Goal: Information Seeking & Learning: Find contact information

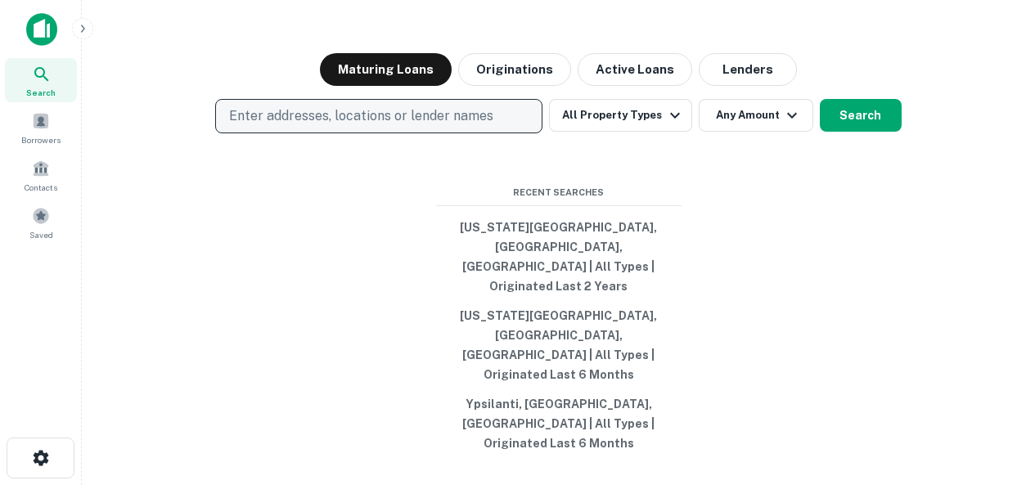
click at [392, 126] on p "Enter addresses, locations or lender names" at bounding box center [361, 116] width 264 height 20
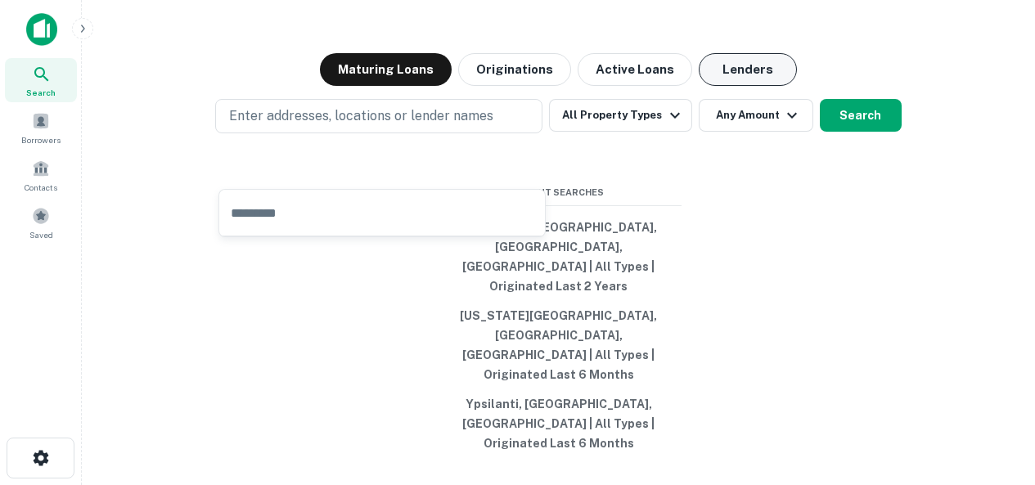
click at [738, 86] on button "Lenders" at bounding box center [747, 69] width 98 height 33
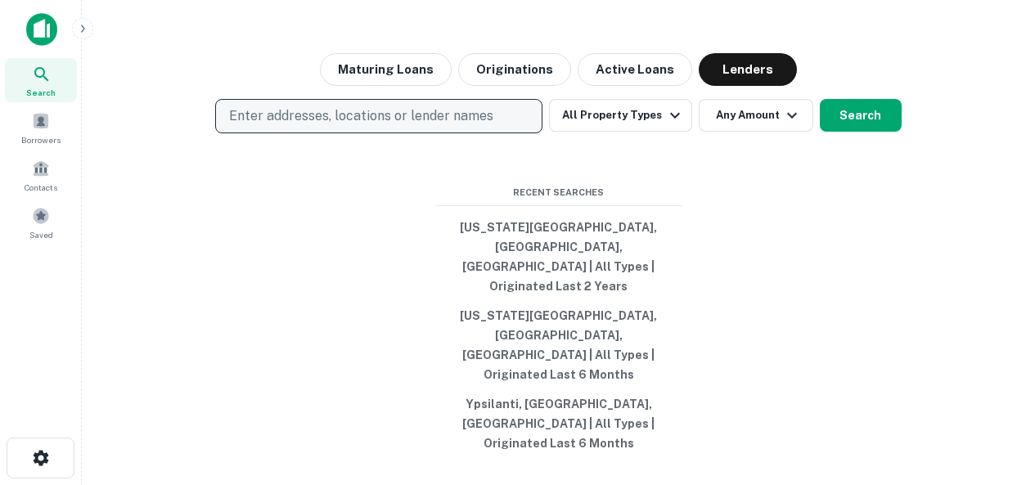
click at [411, 126] on p "Enter addresses, locations or lender names" at bounding box center [361, 116] width 264 height 20
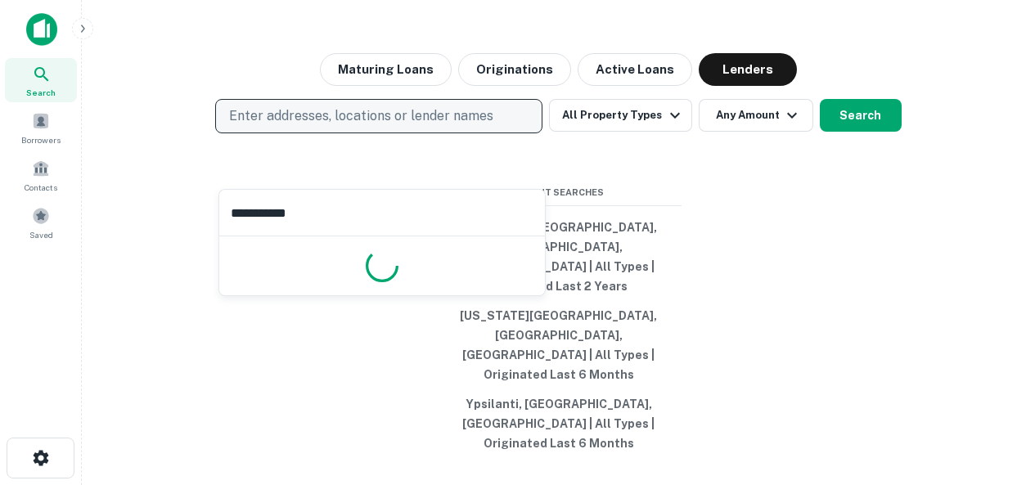
type input "**********"
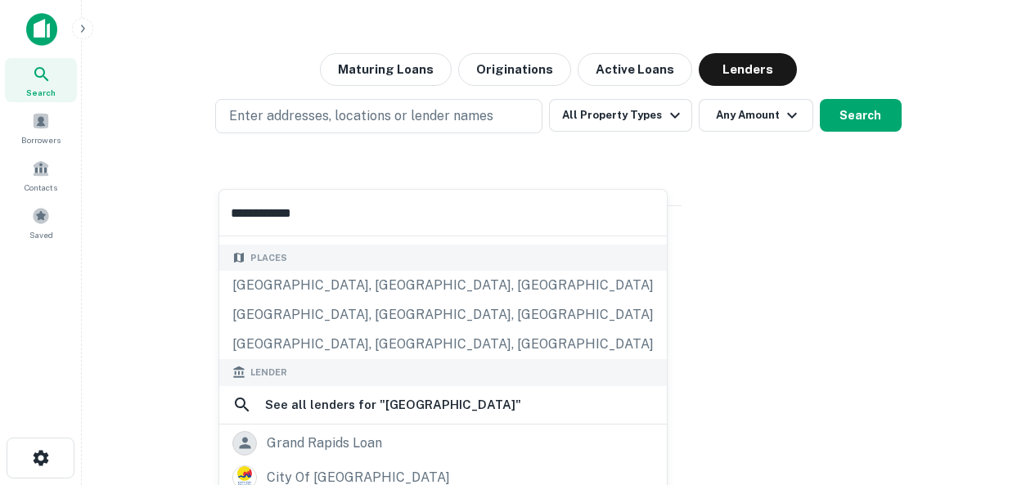
scroll to position [82, 0]
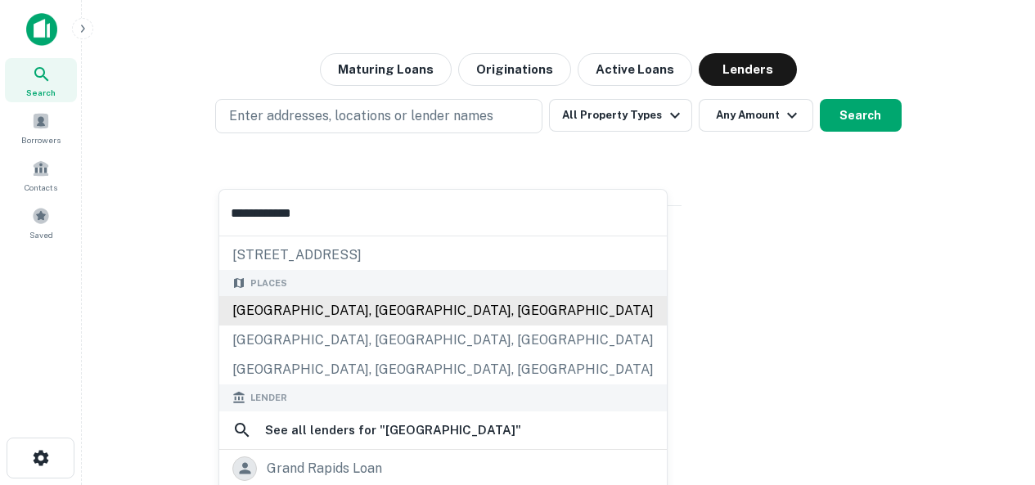
click at [321, 312] on div "[GEOGRAPHIC_DATA], [GEOGRAPHIC_DATA], [GEOGRAPHIC_DATA]" at bounding box center [442, 310] width 447 height 29
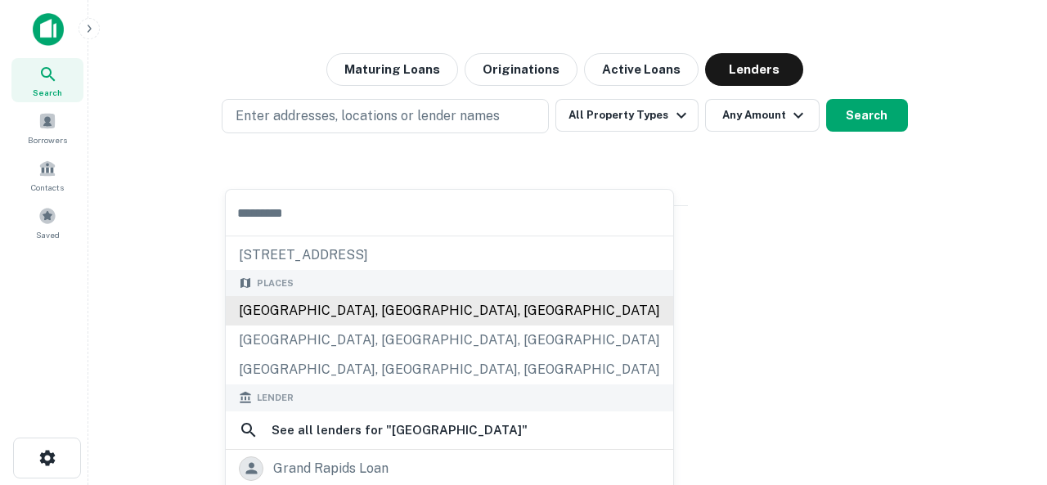
scroll to position [0, 0]
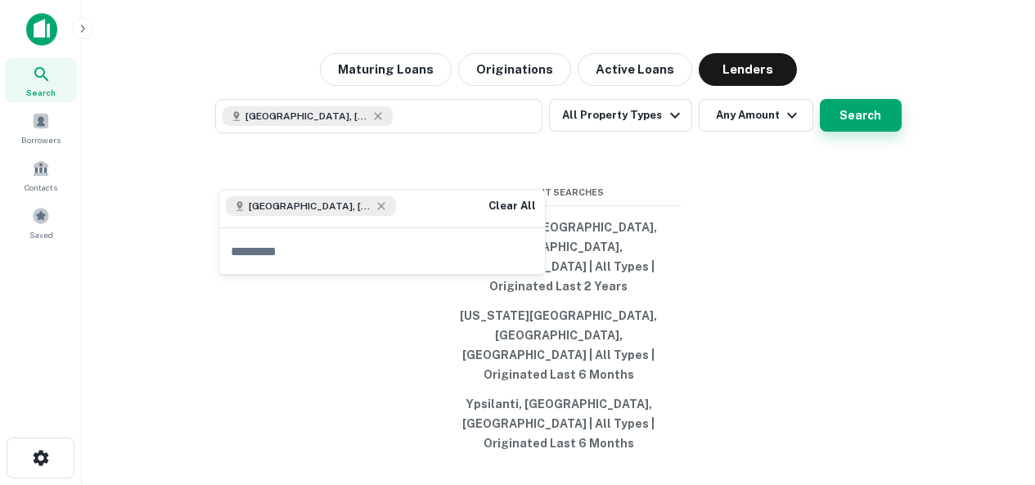
click at [848, 132] on button "Search" at bounding box center [860, 115] width 82 height 33
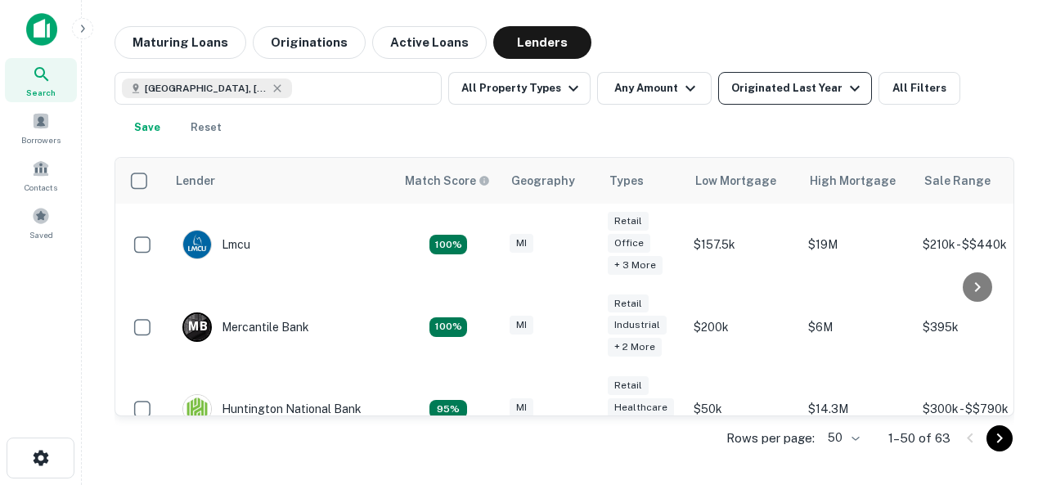
click at [787, 92] on div "Originated Last Year" at bounding box center [797, 89] width 133 height 20
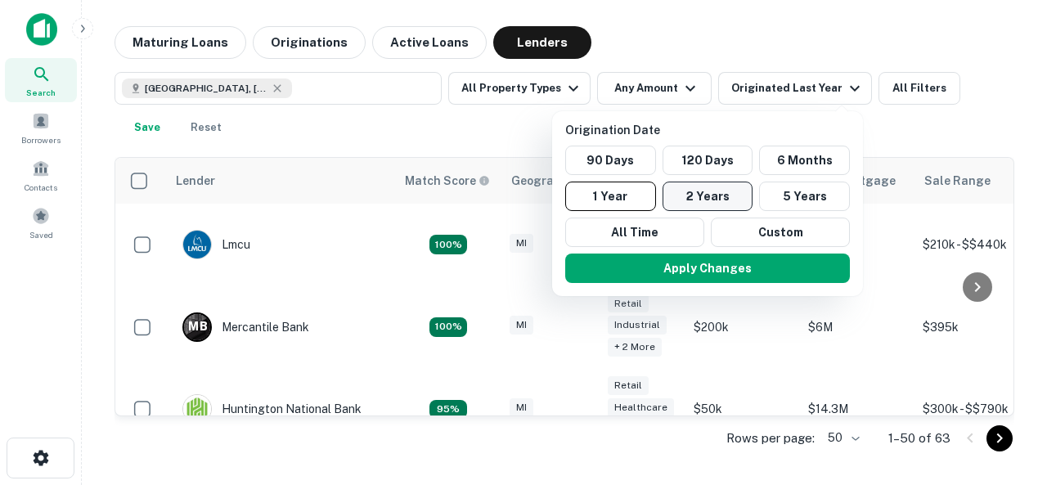
click at [706, 193] on button "2 Years" at bounding box center [707, 196] width 91 height 29
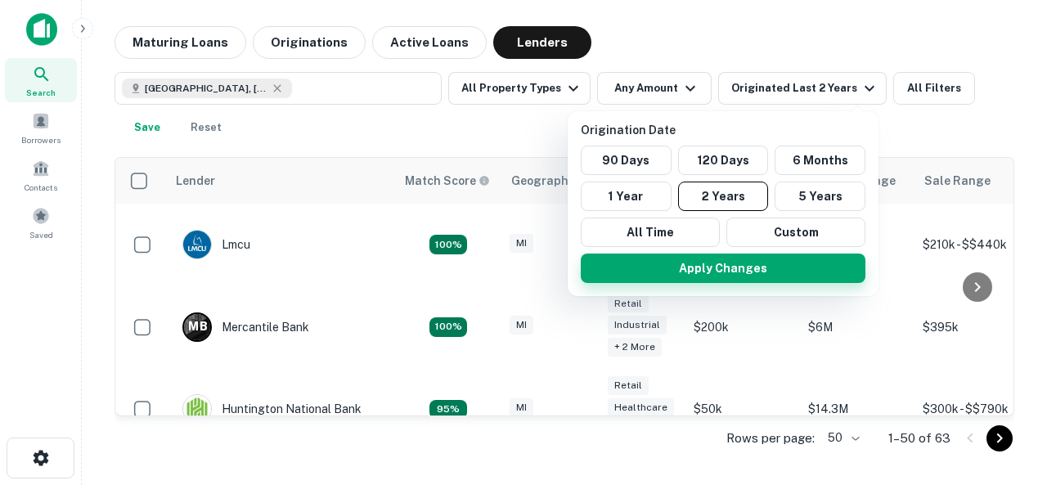
click at [734, 267] on button "Apply Changes" at bounding box center [723, 268] width 285 height 29
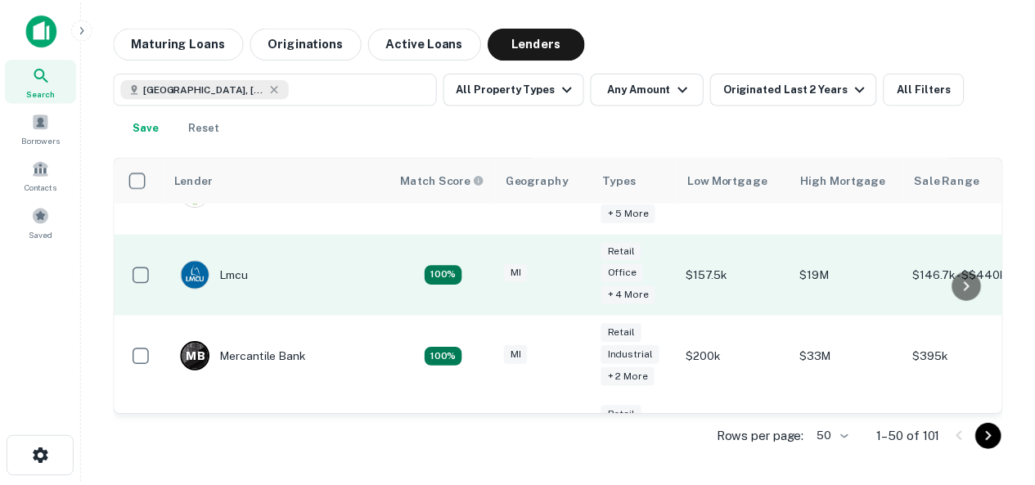
scroll to position [82, 0]
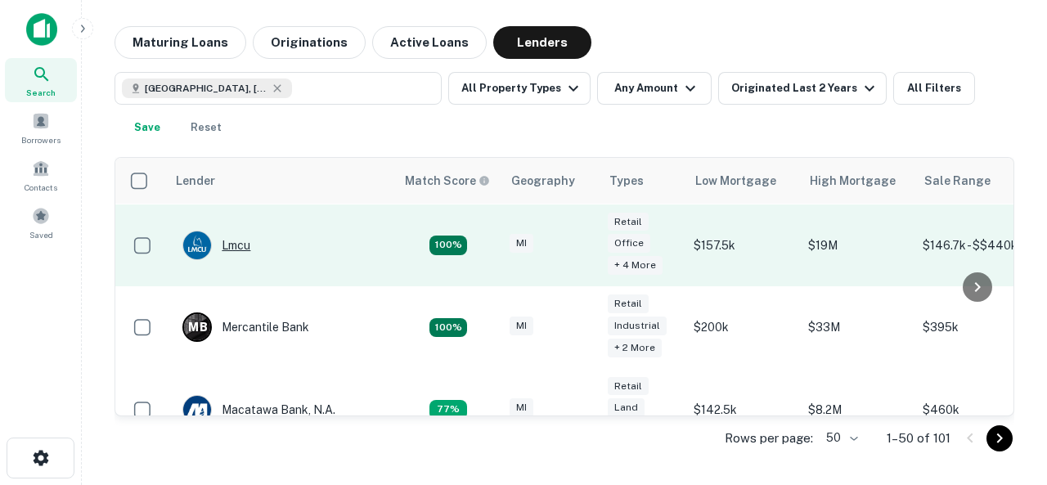
click at [236, 248] on div "Lmcu" at bounding box center [216, 245] width 68 height 29
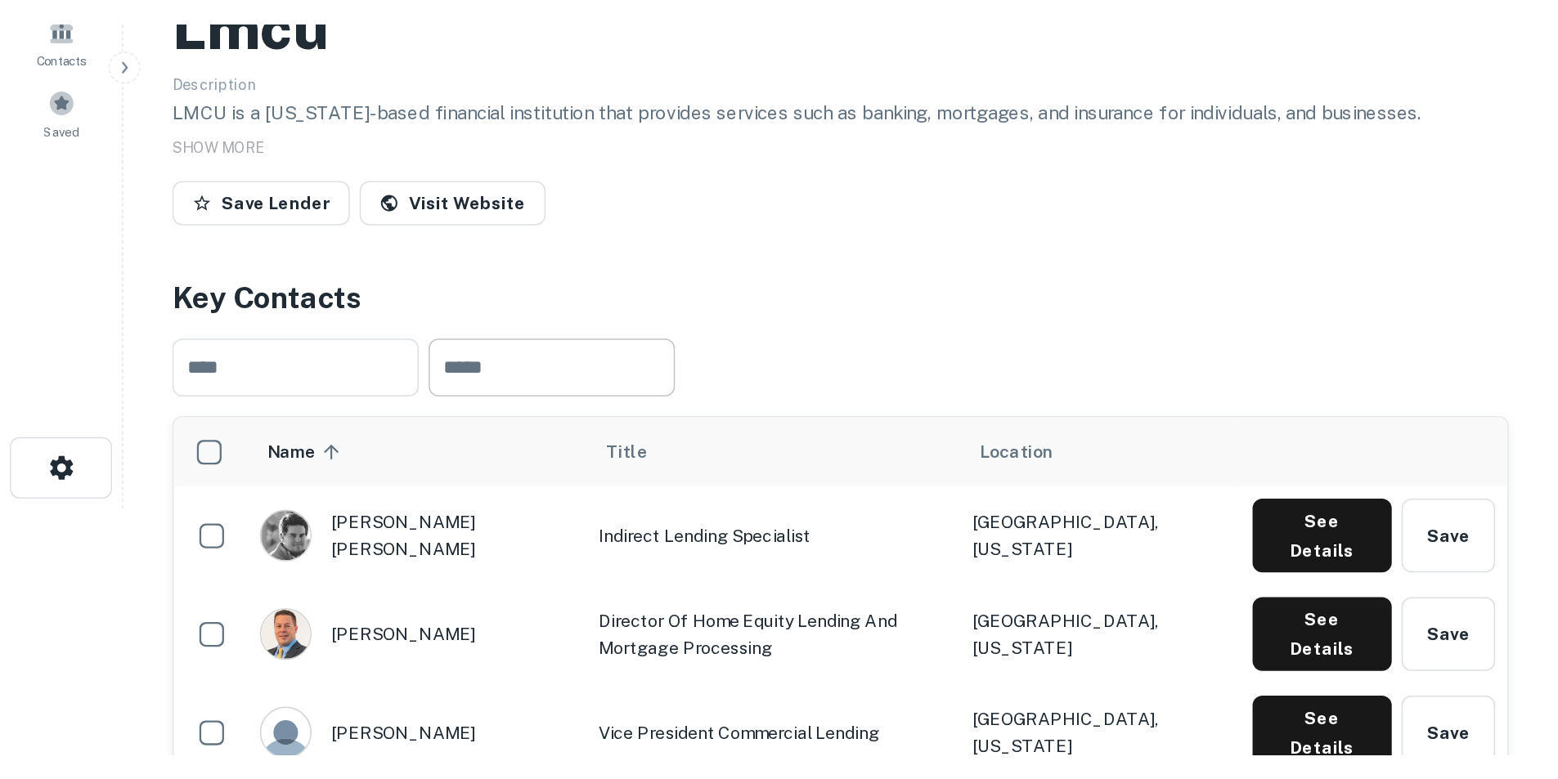
scroll to position [327, 0]
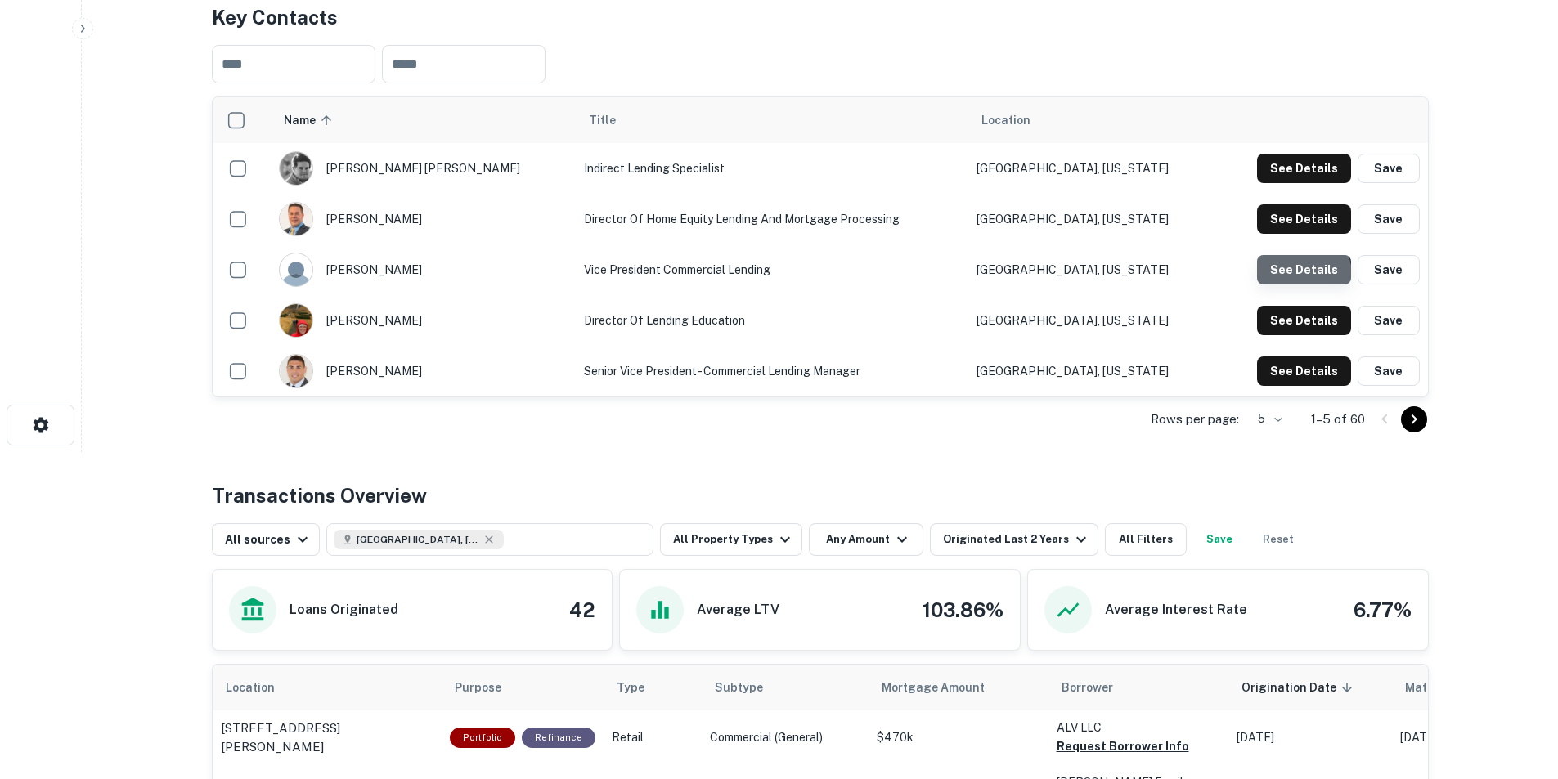
click at [1034, 275] on button "See Details" at bounding box center [1304, 269] width 94 height 29
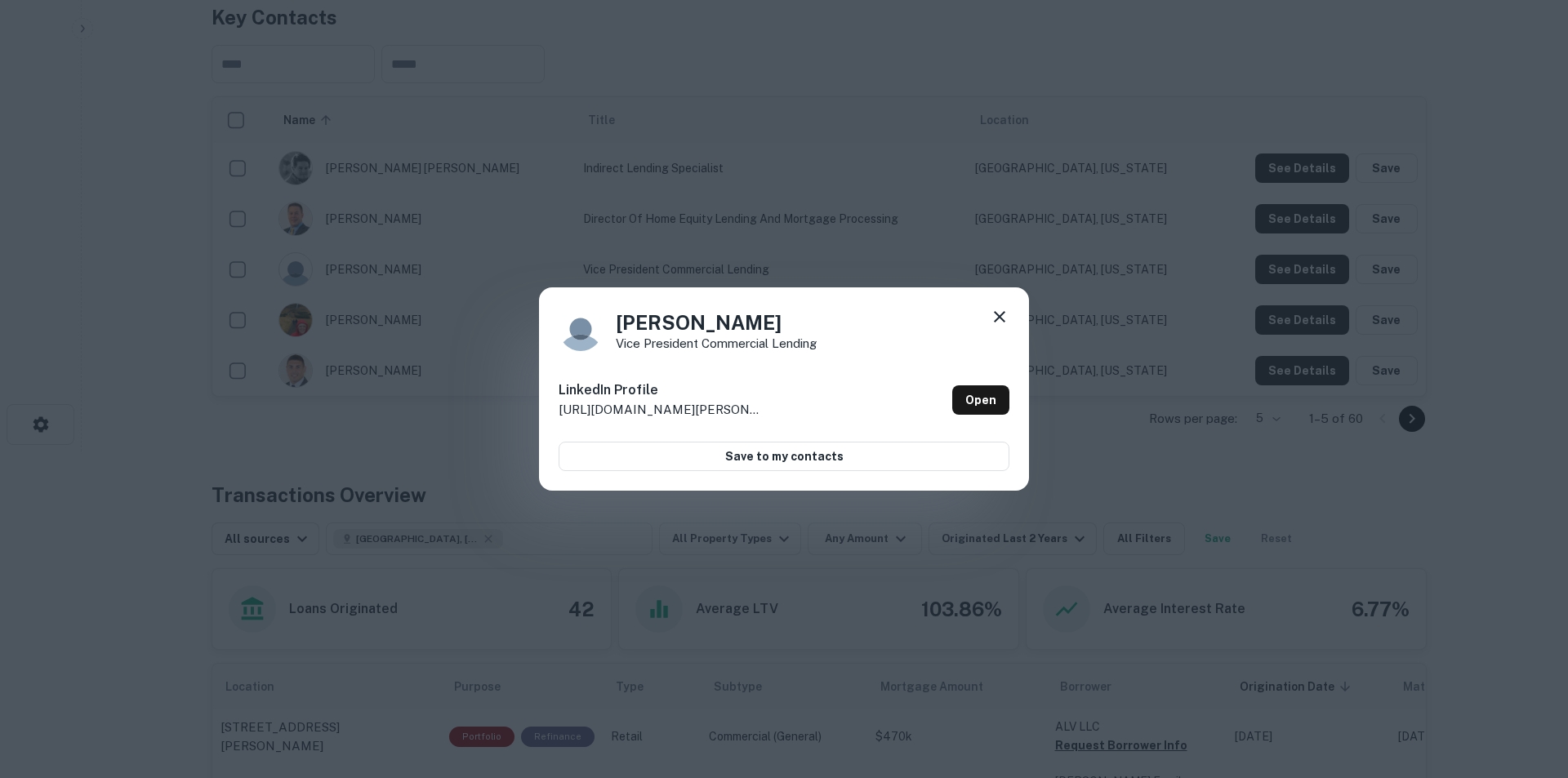
click at [998, 314] on icon at bounding box center [1000, 318] width 20 height 20
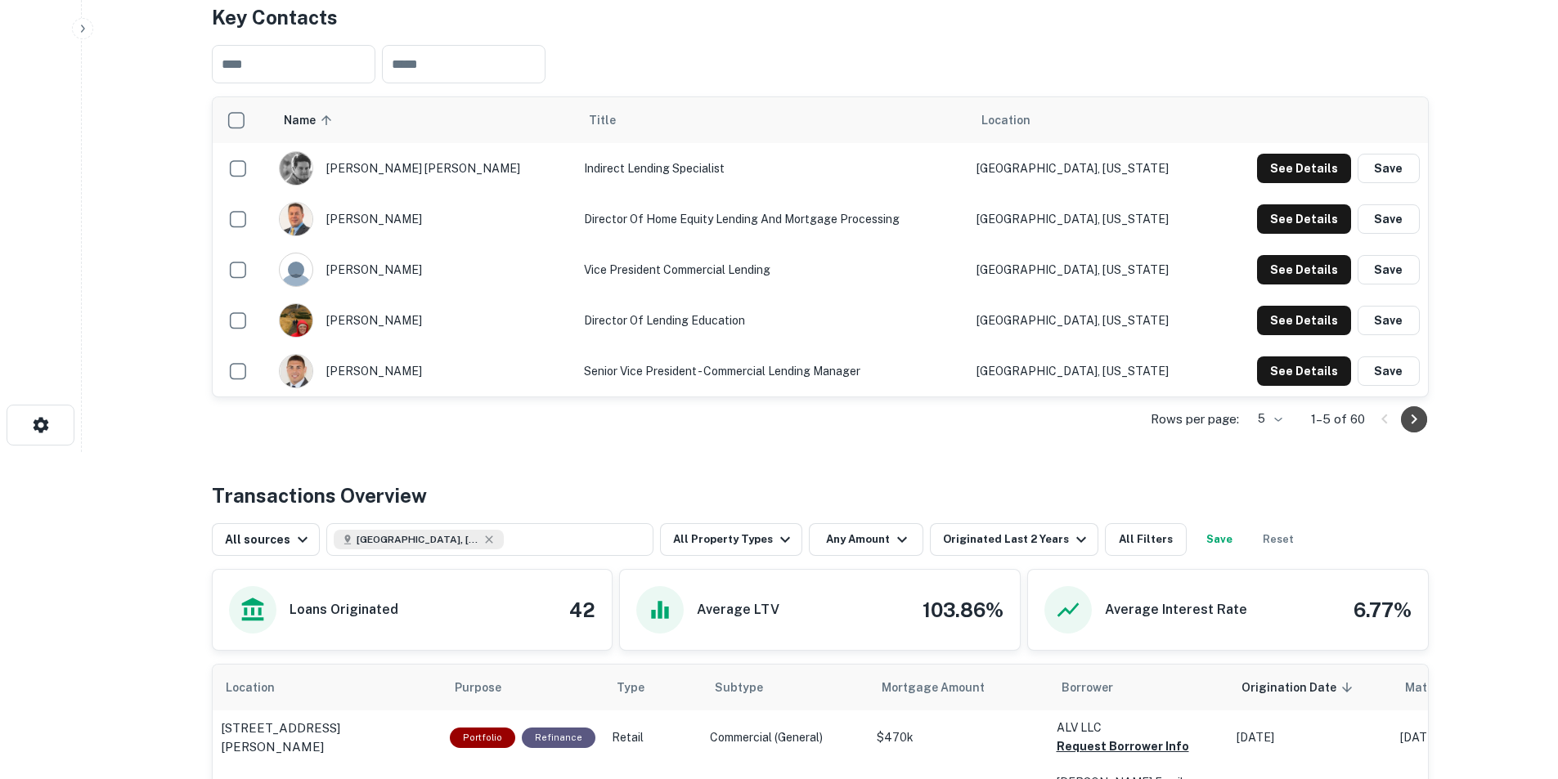
click at [1034, 415] on icon "Go to next page" at bounding box center [1414, 420] width 20 height 20
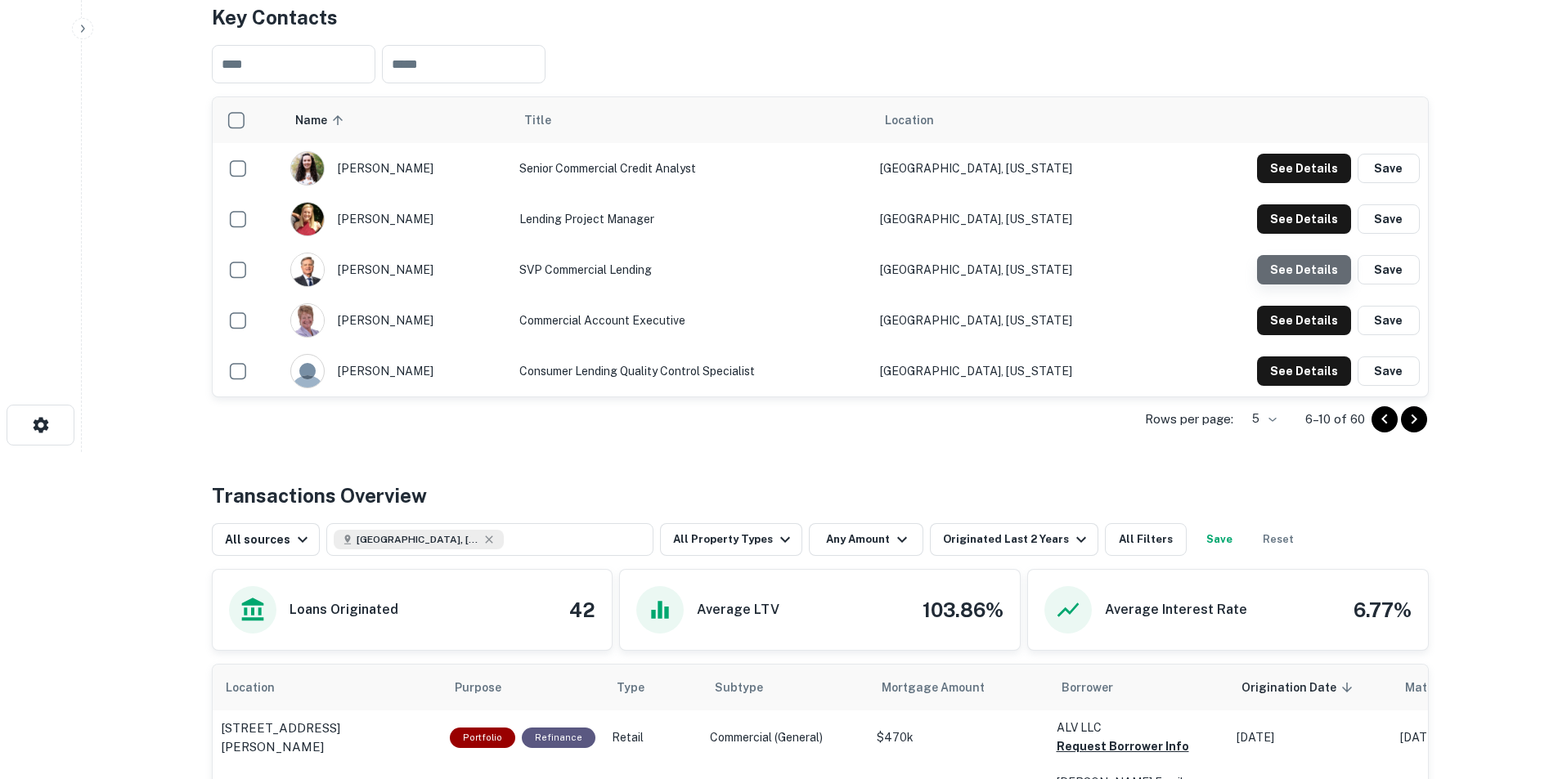
click at [1034, 266] on button "See Details" at bounding box center [1304, 269] width 94 height 29
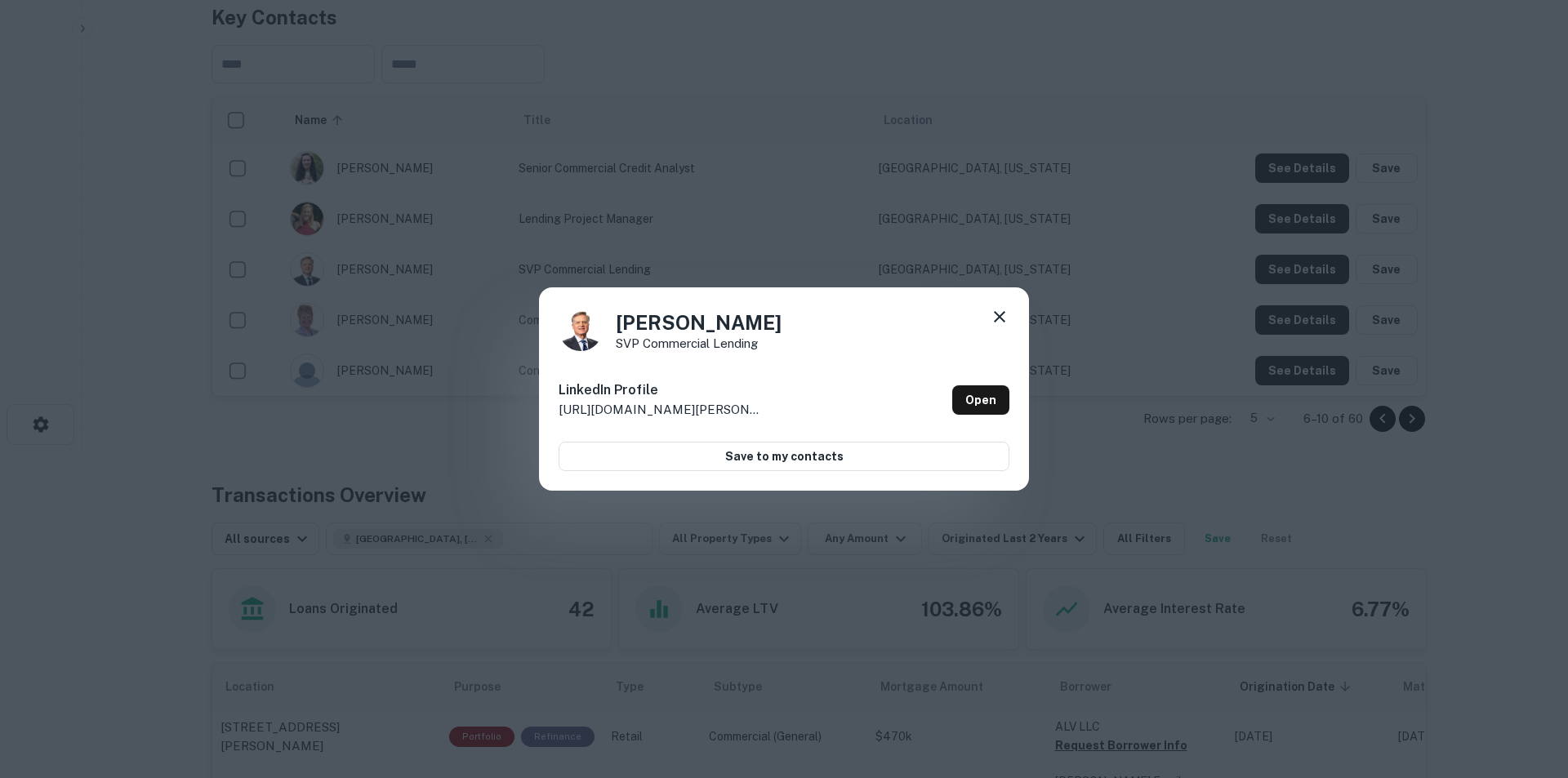
click at [1000, 324] on icon at bounding box center [1000, 318] width 20 height 20
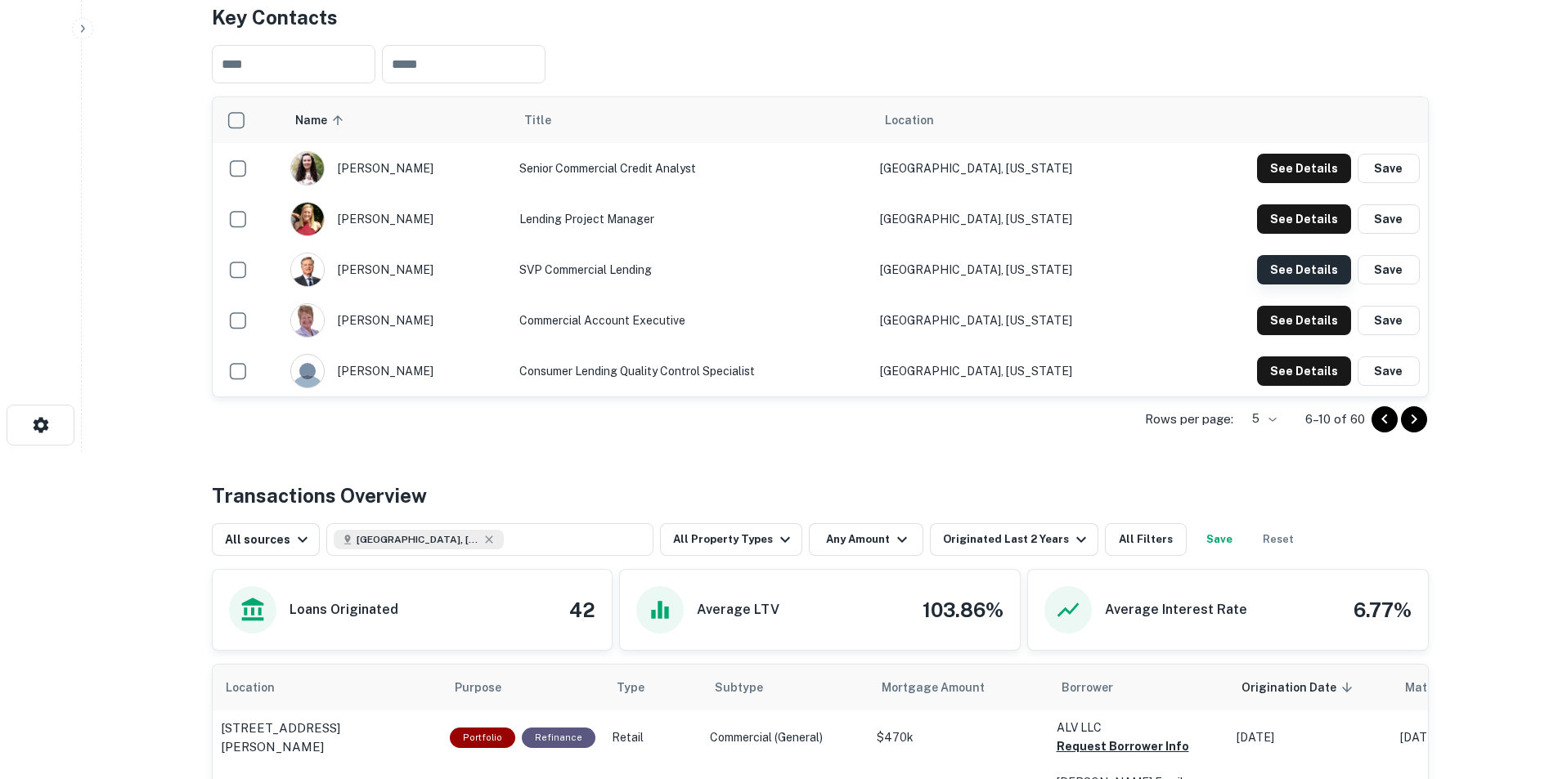
click at [1034, 267] on button "See Details" at bounding box center [1304, 269] width 94 height 29
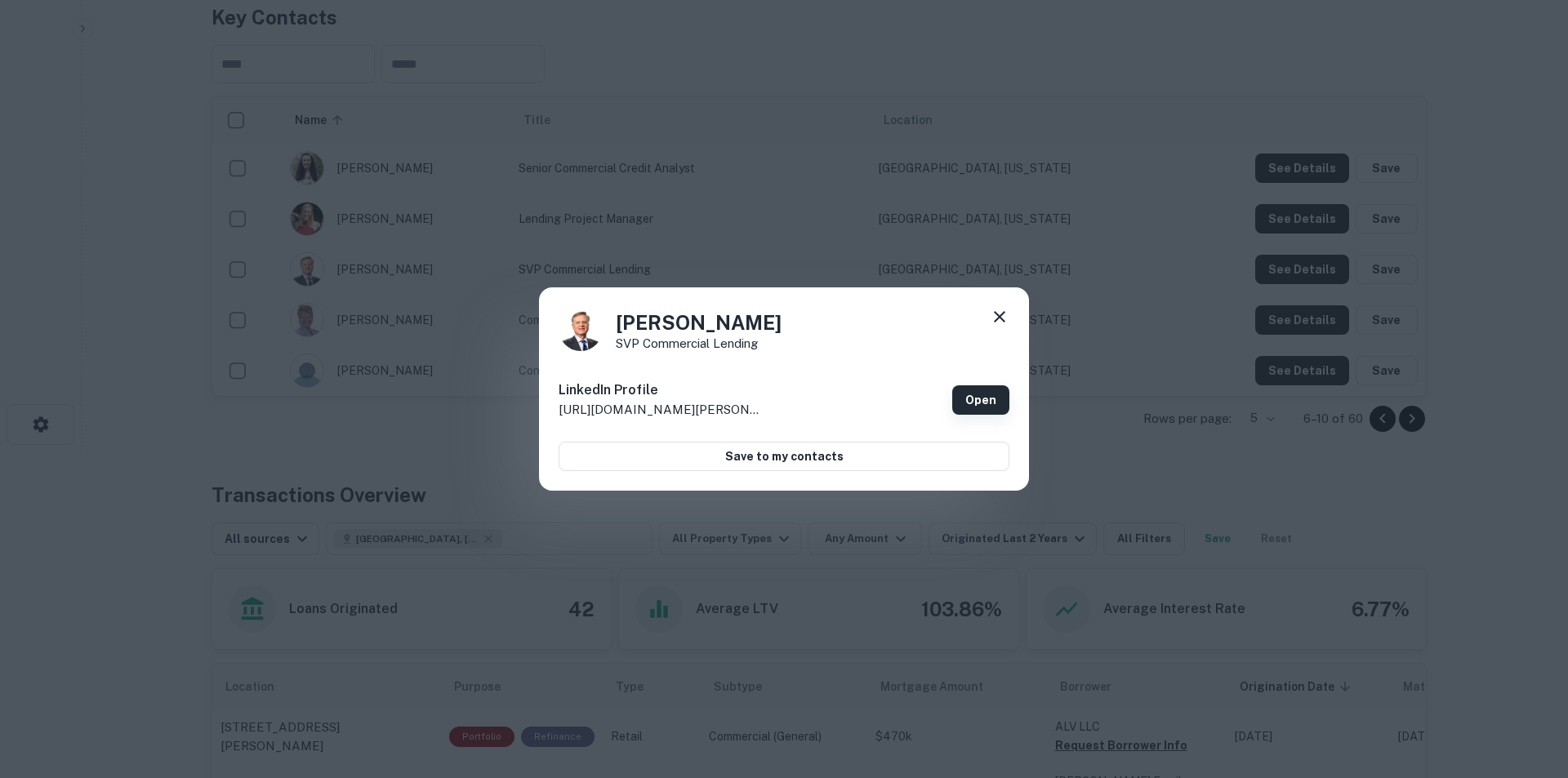
click at [982, 398] on link "Open" at bounding box center [981, 399] width 57 height 29
click at [997, 316] on icon at bounding box center [1000, 318] width 20 height 20
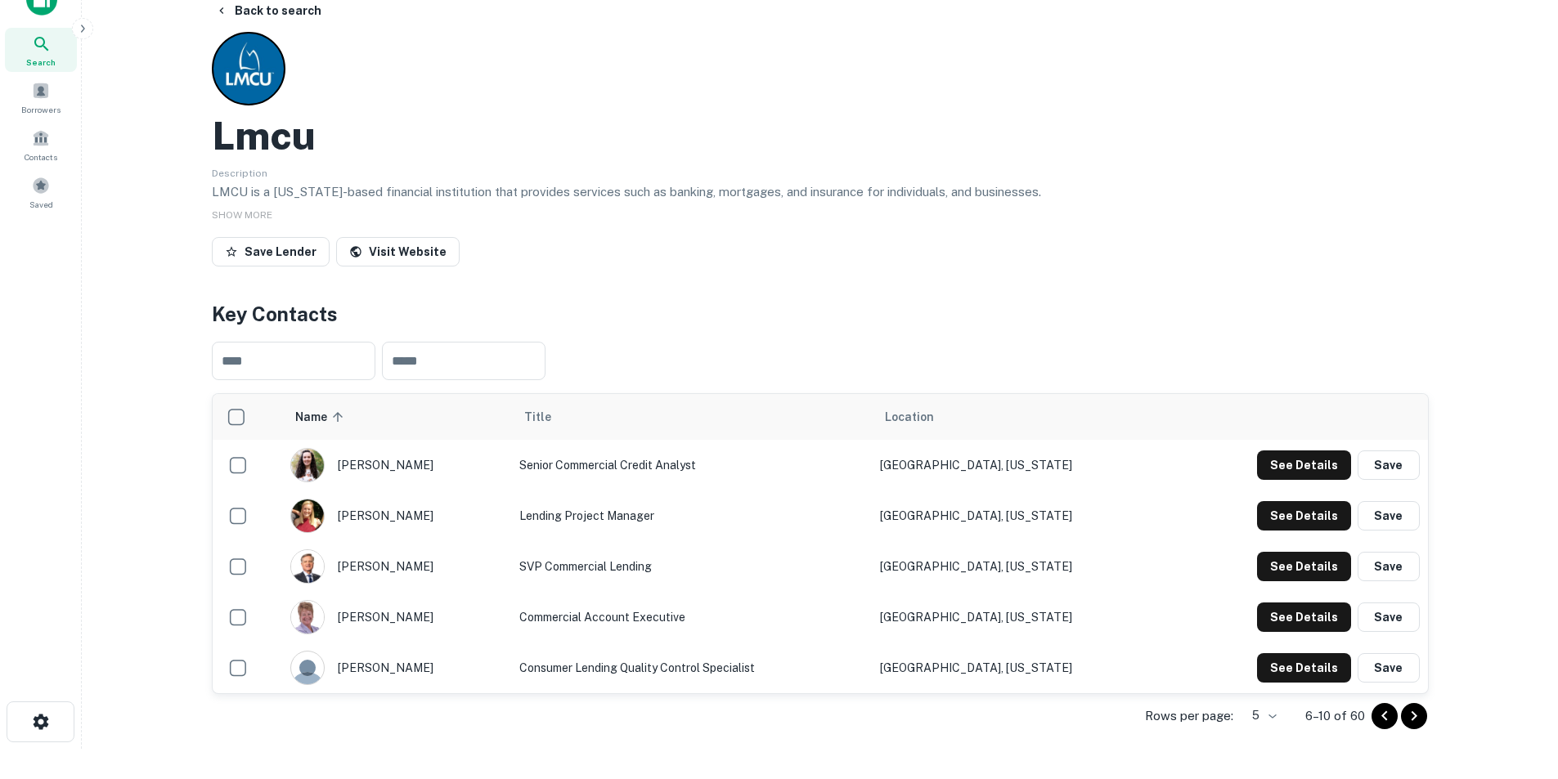
scroll to position [0, 0]
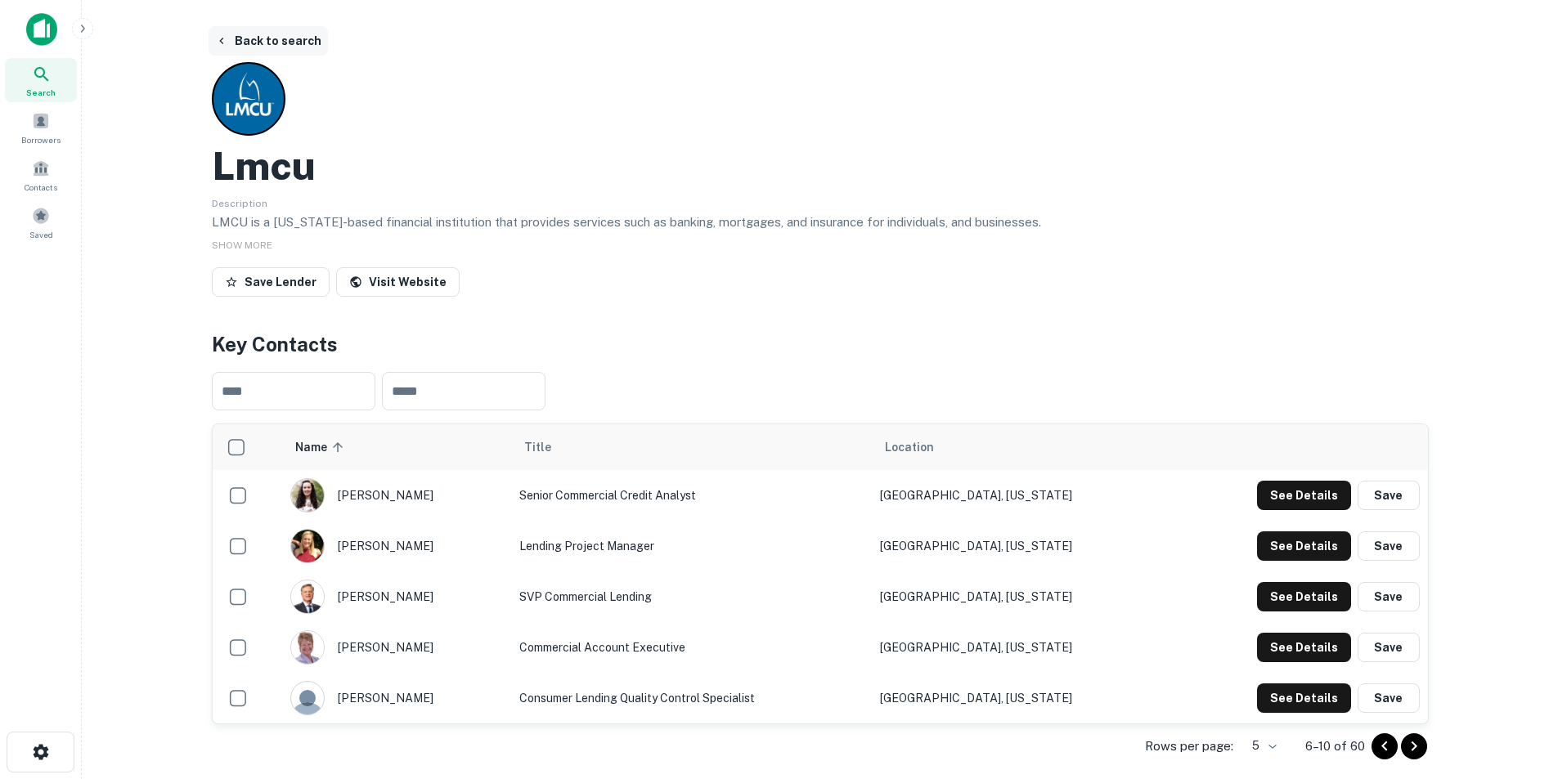
click at [282, 43] on button "Back to search" at bounding box center [268, 40] width 119 height 29
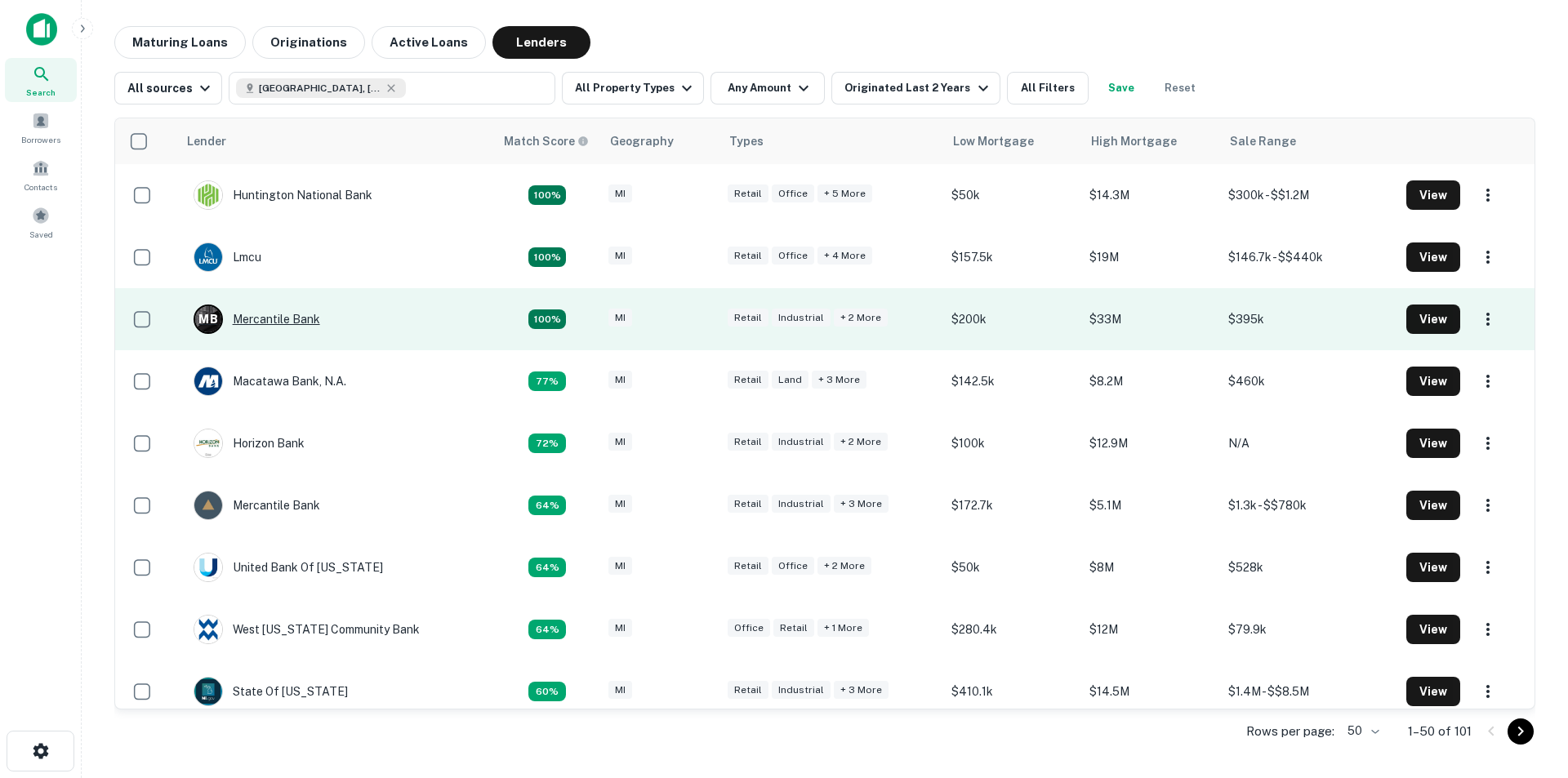
click at [267, 317] on div "M B Mercantile Bank" at bounding box center [257, 319] width 127 height 29
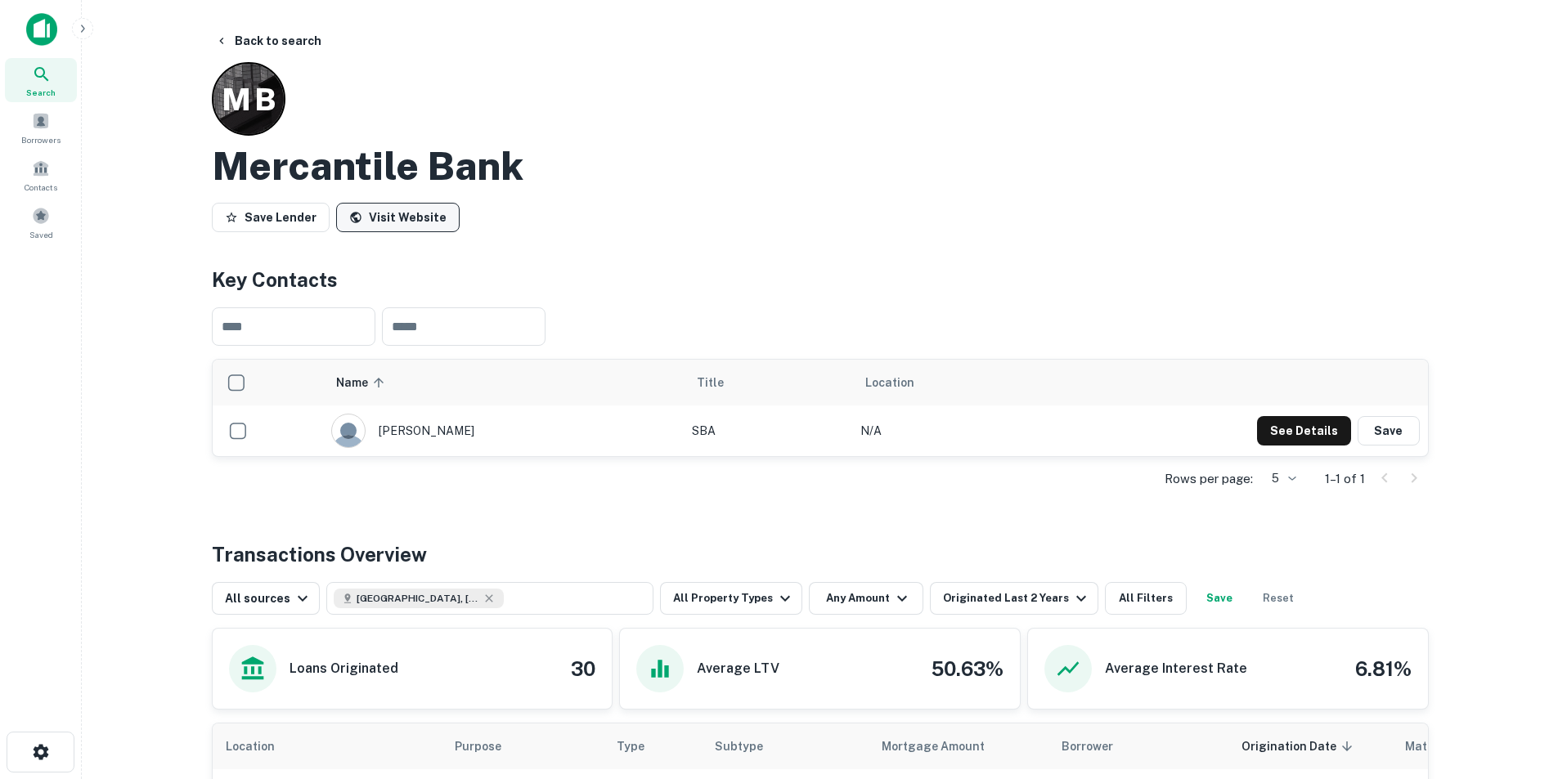
click at [405, 214] on link "Visit Website" at bounding box center [397, 217] width 123 height 29
click at [263, 43] on button "Back to search" at bounding box center [268, 40] width 119 height 29
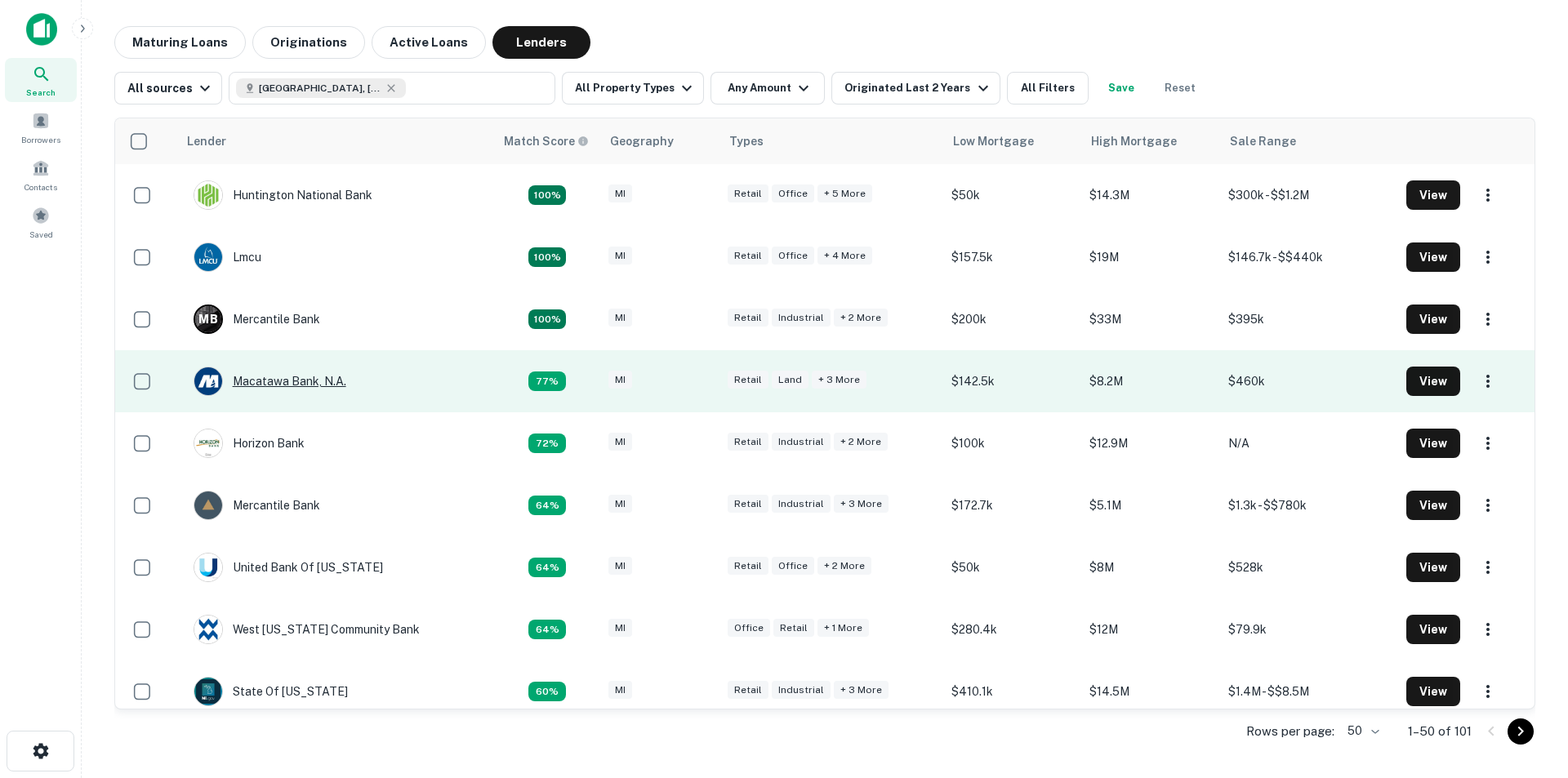
click at [281, 384] on div "Macatawa Bank, N.a." at bounding box center [270, 381] width 153 height 29
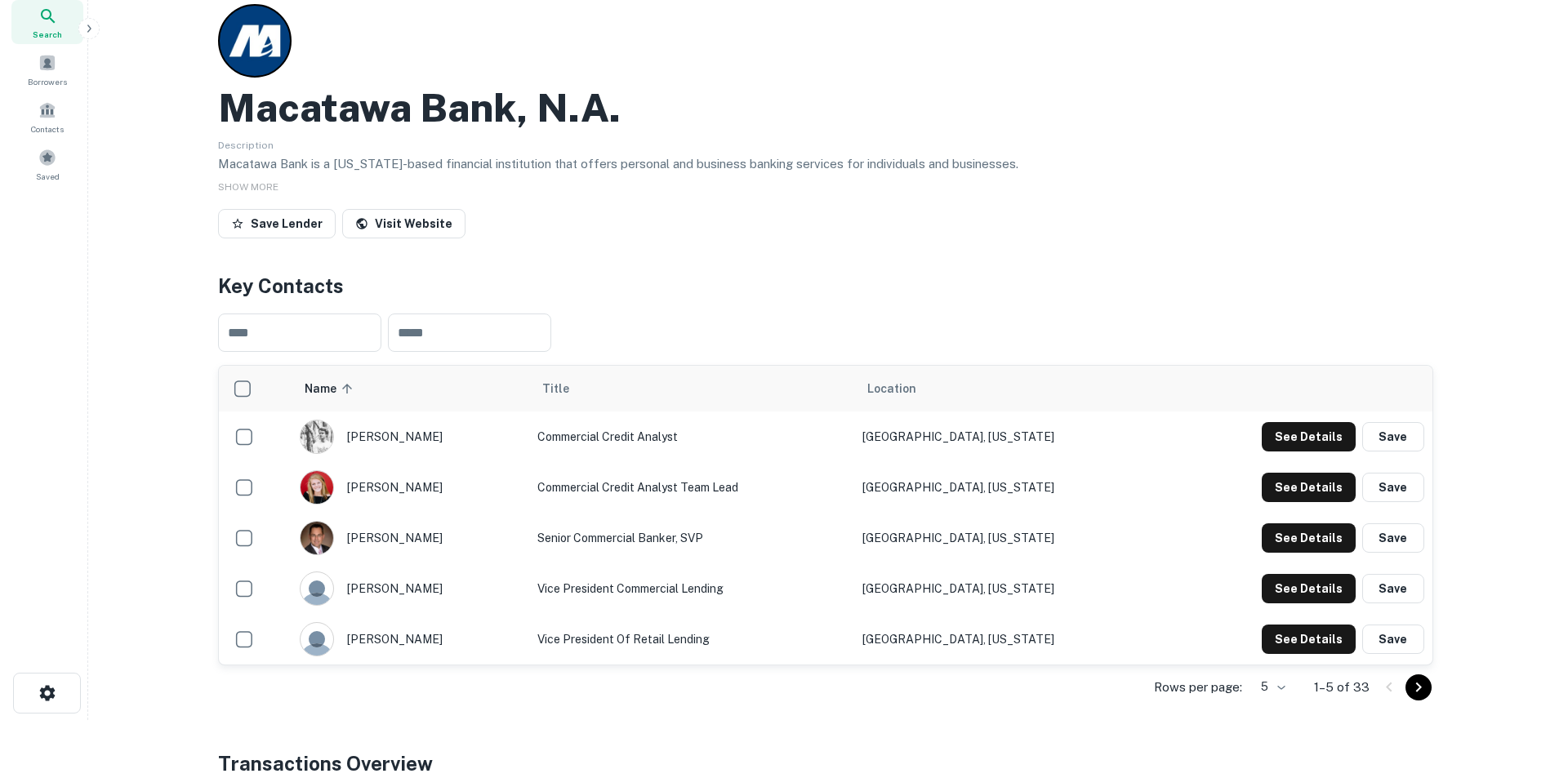
scroll to position [82, 0]
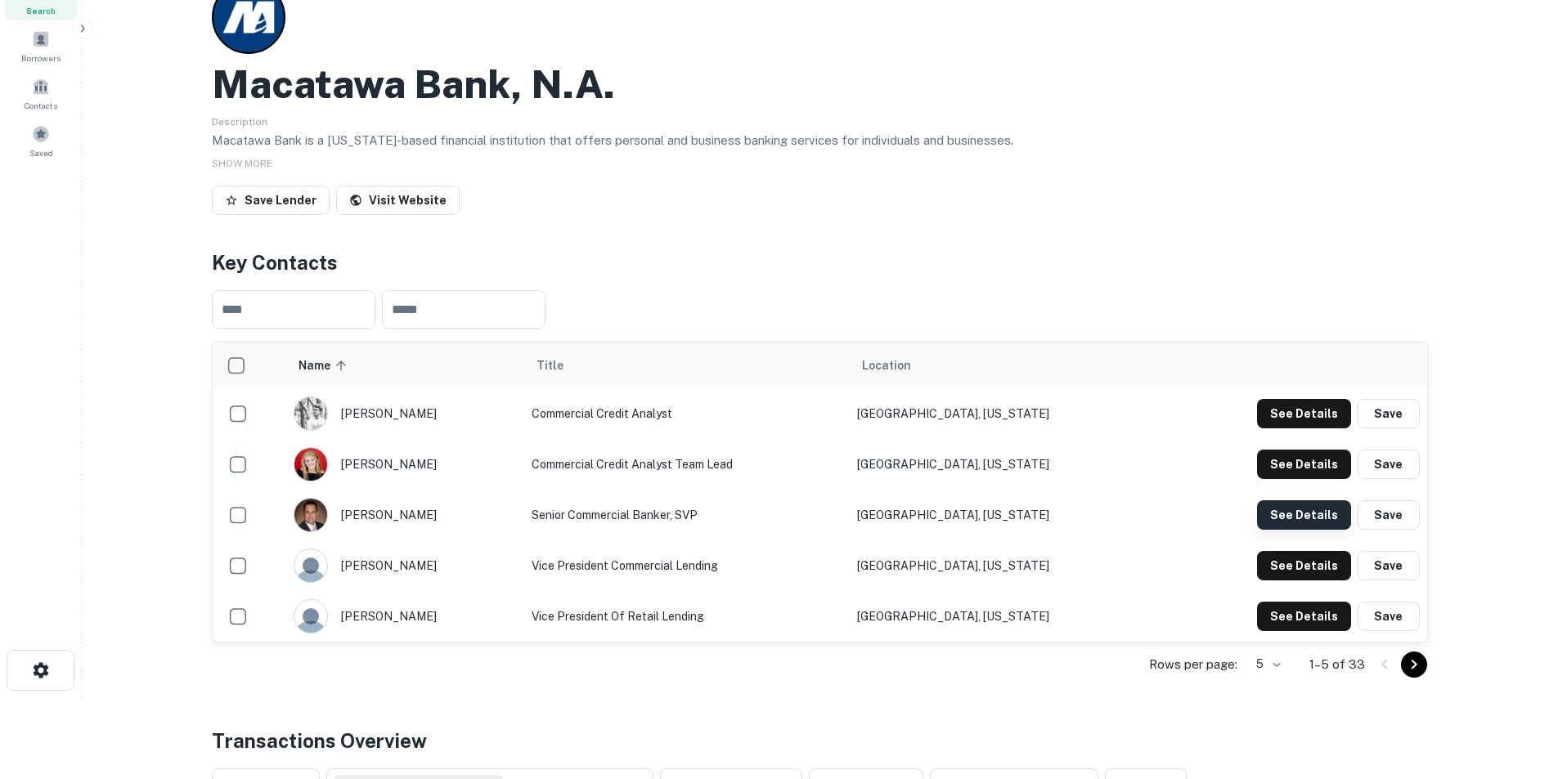
click at [1034, 484] on button "See Details" at bounding box center [1304, 515] width 94 height 29
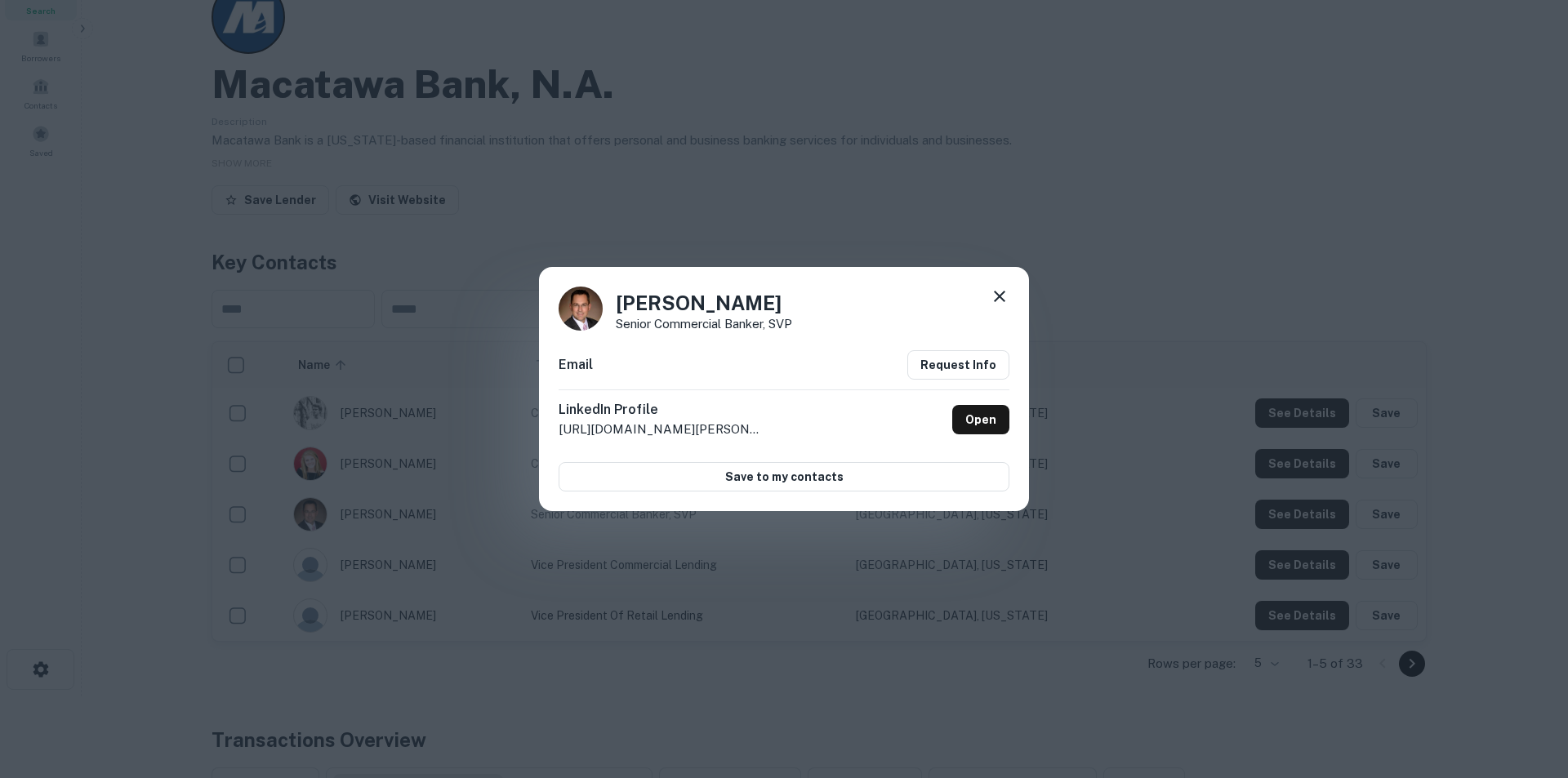
click at [1001, 293] on icon at bounding box center [1000, 297] width 20 height 20
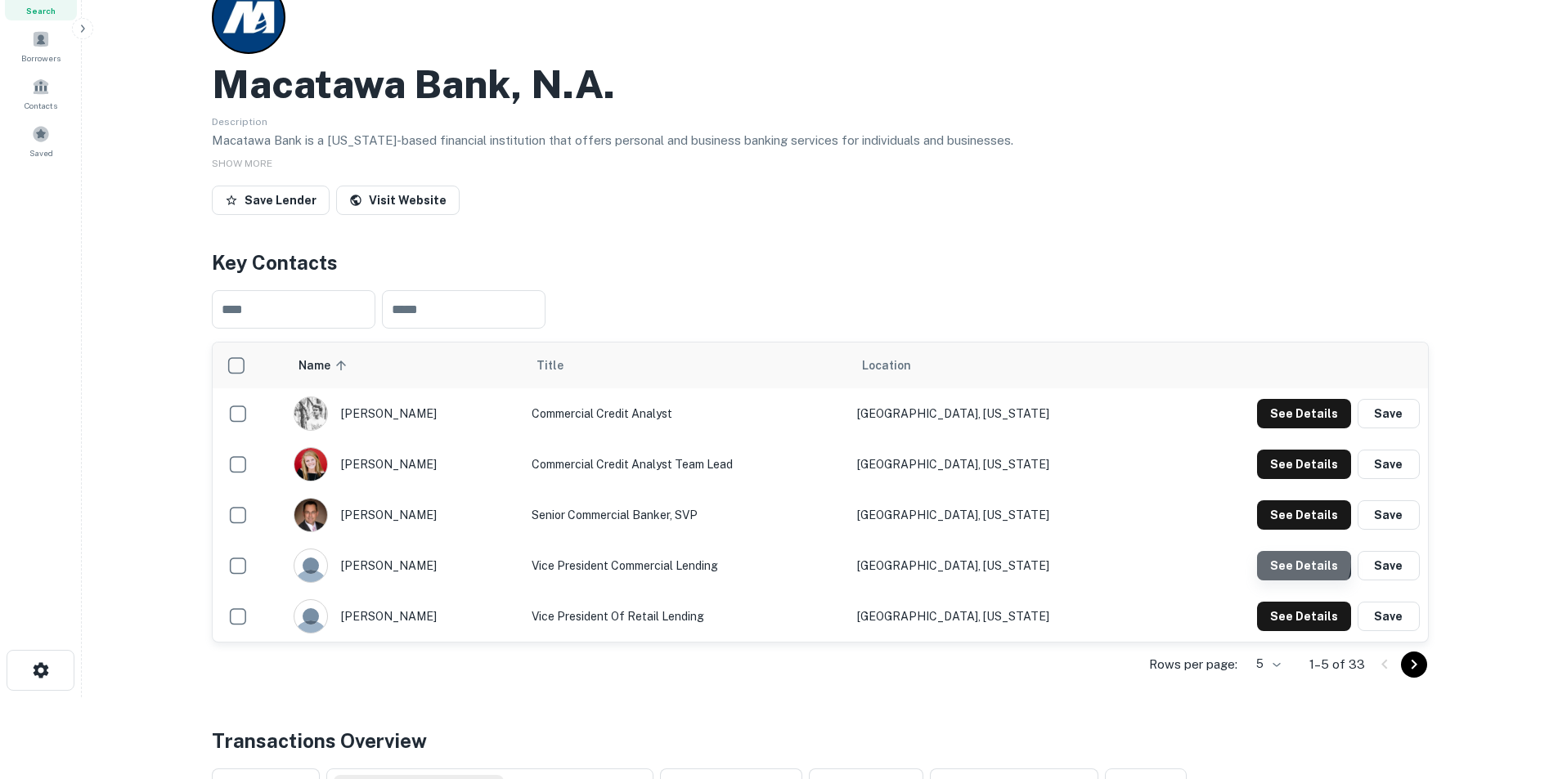
click at [1034, 484] on button "See Details" at bounding box center [1304, 565] width 94 height 29
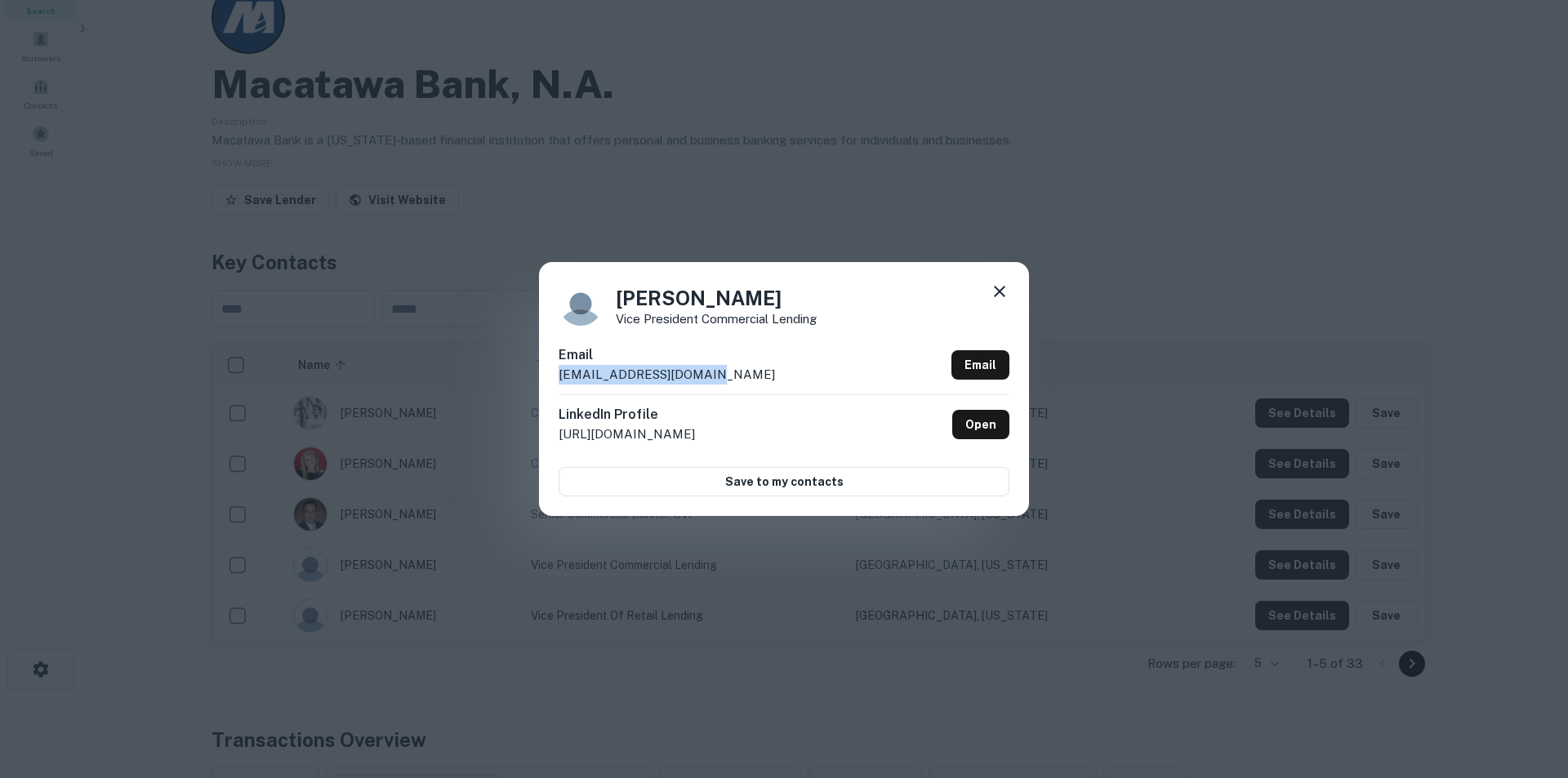
drag, startPoint x: 729, startPoint y: 380, endPoint x: 556, endPoint y: 369, distance: 173.3
click at [556, 369] on div "[PERSON_NAME] Vice President Commercial Lending Email [EMAIL_ADDRESS][DOMAIN_NA…" at bounding box center [784, 389] width 490 height 254
copy p "[EMAIL_ADDRESS][DOMAIN_NAME]"
drag, startPoint x: 996, startPoint y: 284, endPoint x: 573, endPoint y: 252, distance: 424.2
click at [993, 285] on icon at bounding box center [1000, 292] width 20 height 20
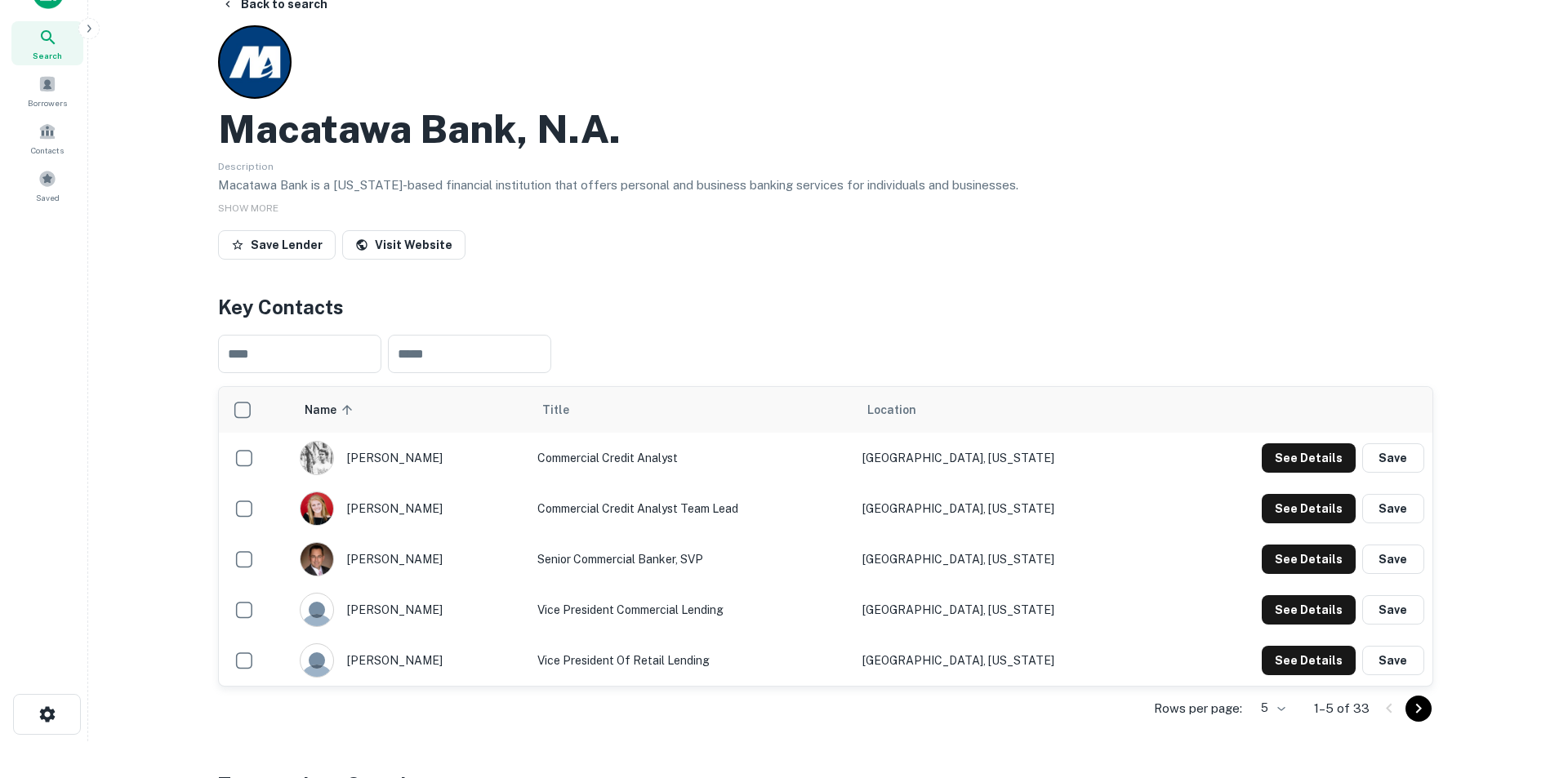
scroll to position [0, 0]
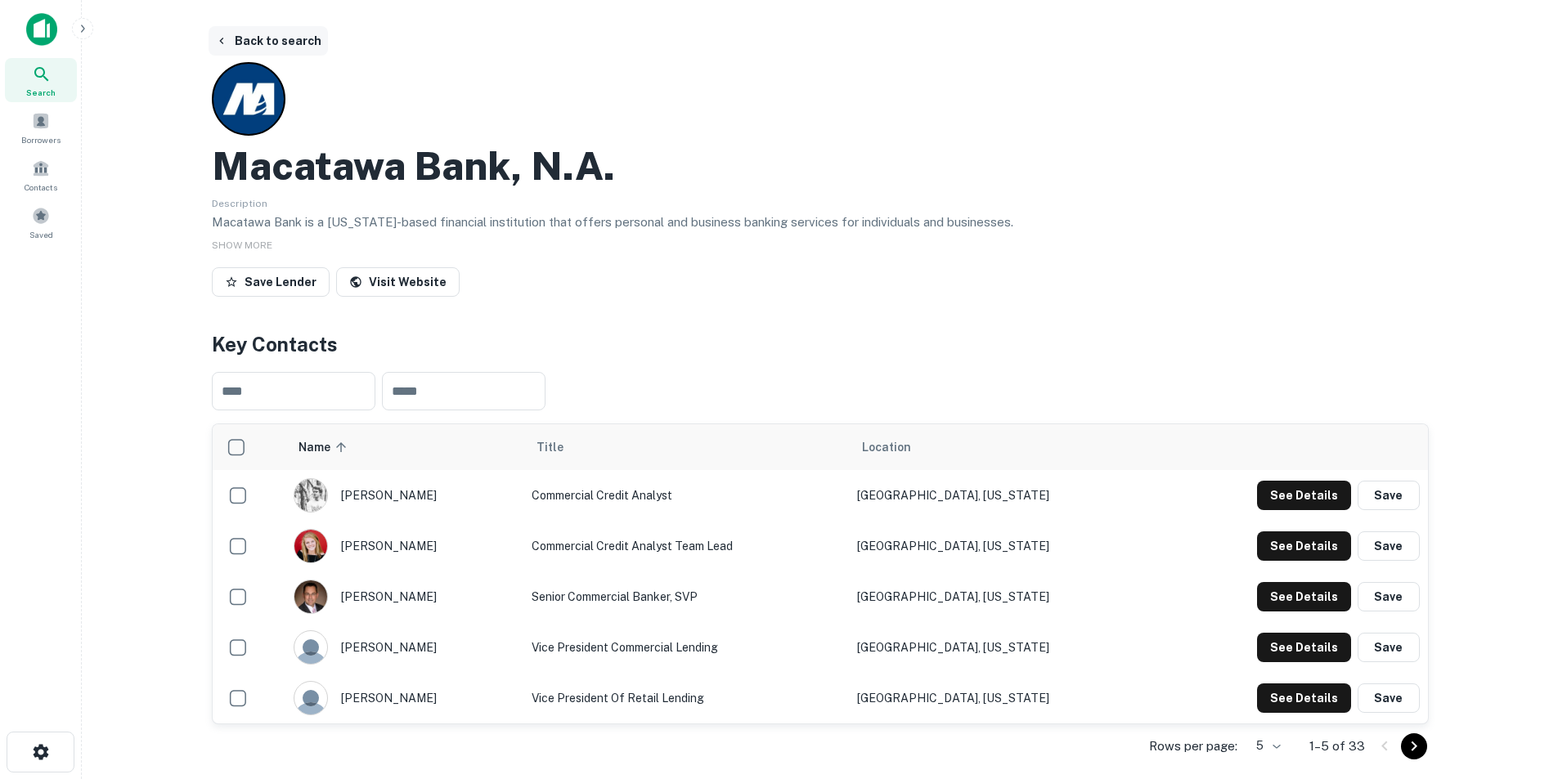
click at [282, 42] on button "Back to search" at bounding box center [268, 40] width 119 height 29
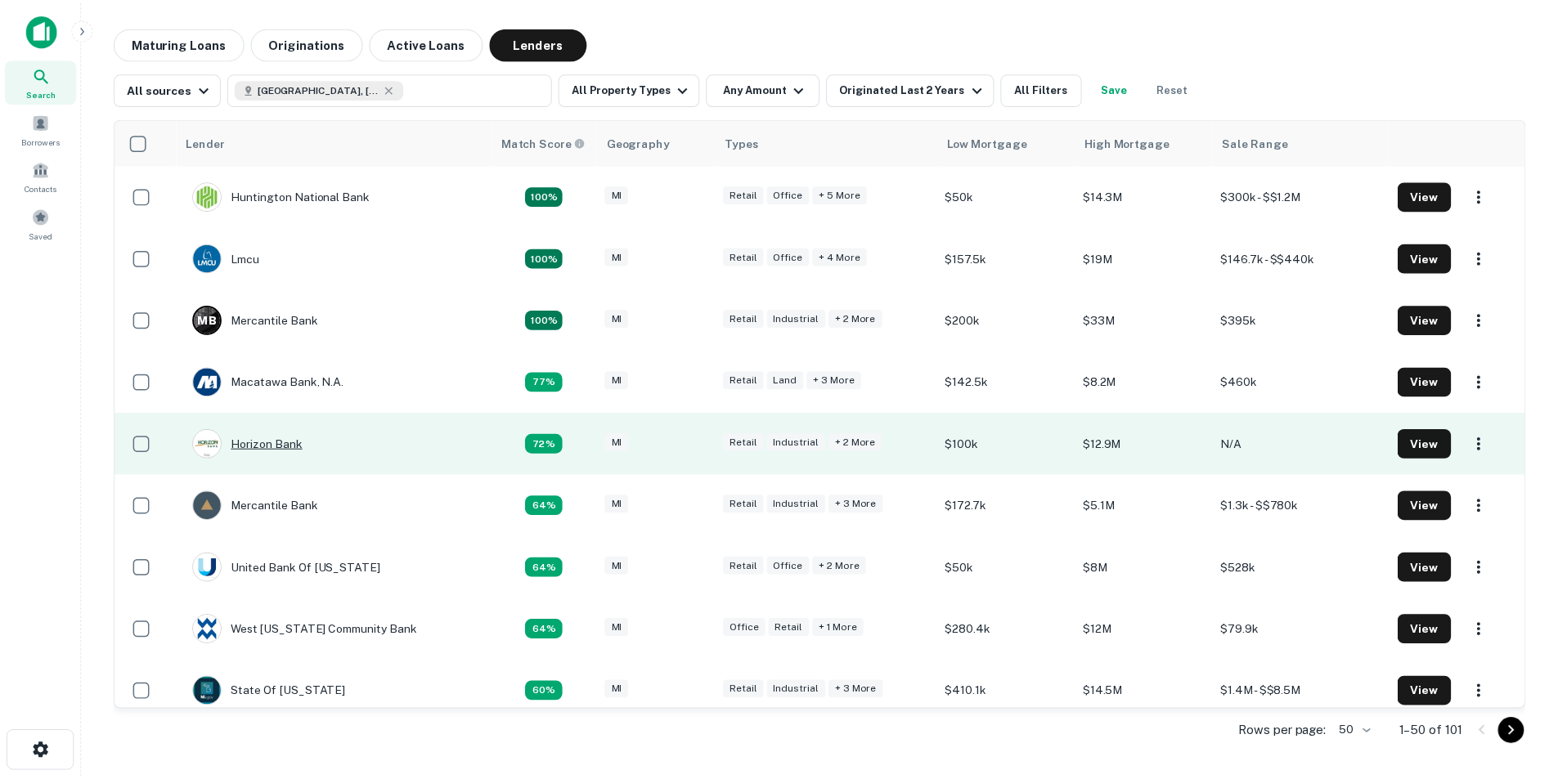
scroll to position [82, 0]
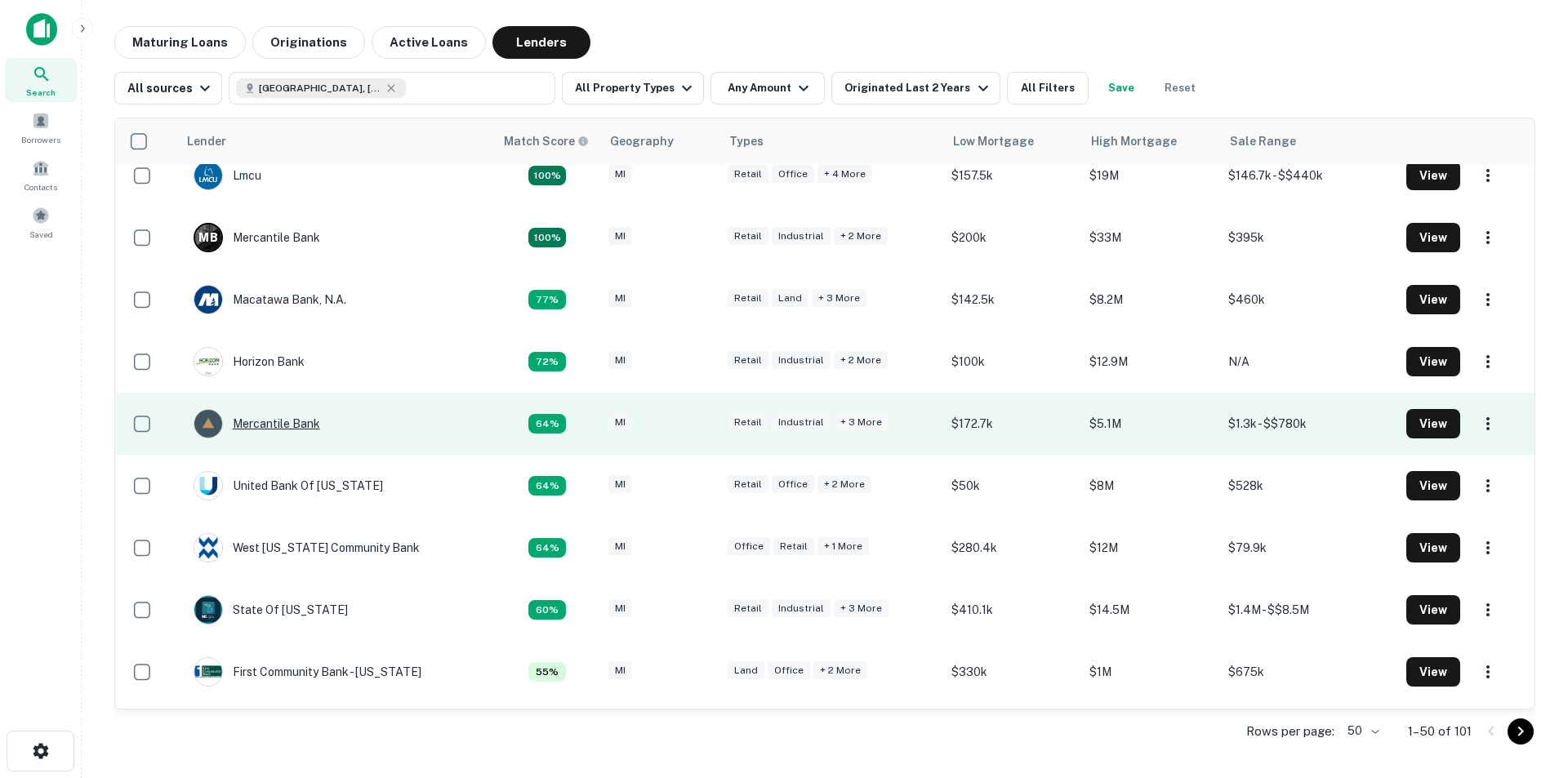
click at [272, 424] on div "Mercantile Bank" at bounding box center [257, 423] width 127 height 29
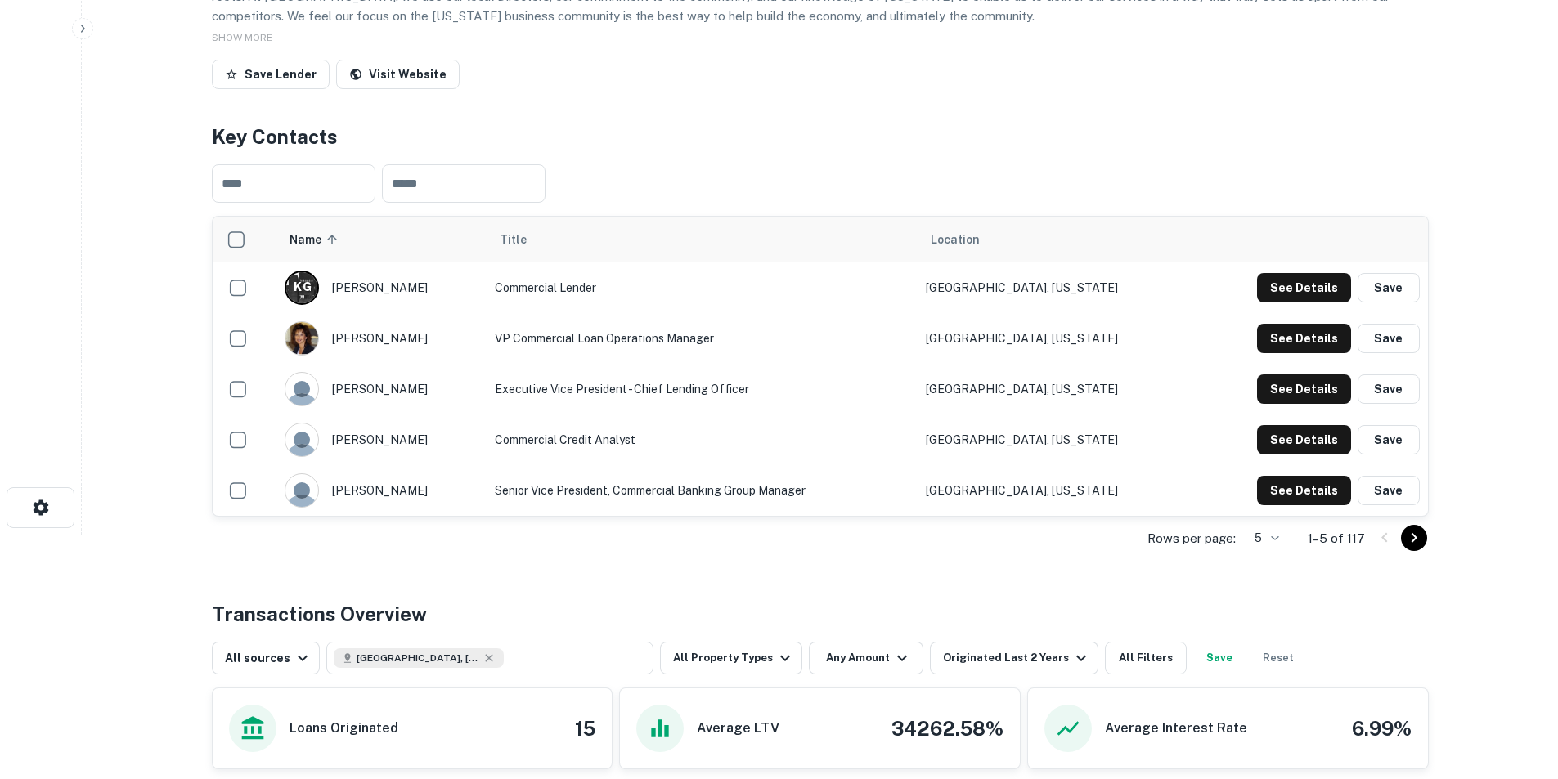
scroll to position [245, 0]
click at [1034, 276] on button "See Details" at bounding box center [1304, 286] width 94 height 29
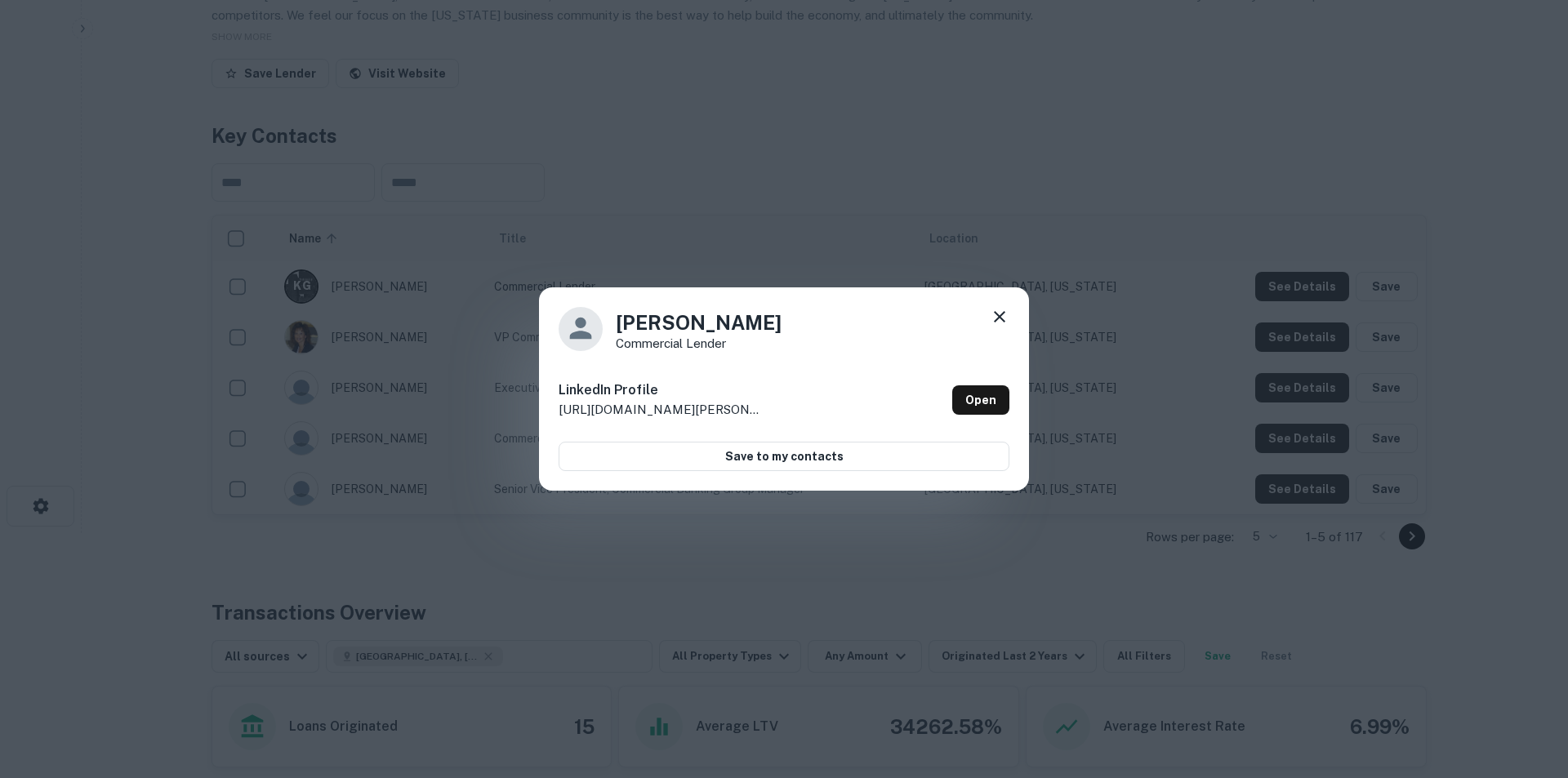
click at [1005, 317] on icon at bounding box center [1000, 318] width 20 height 20
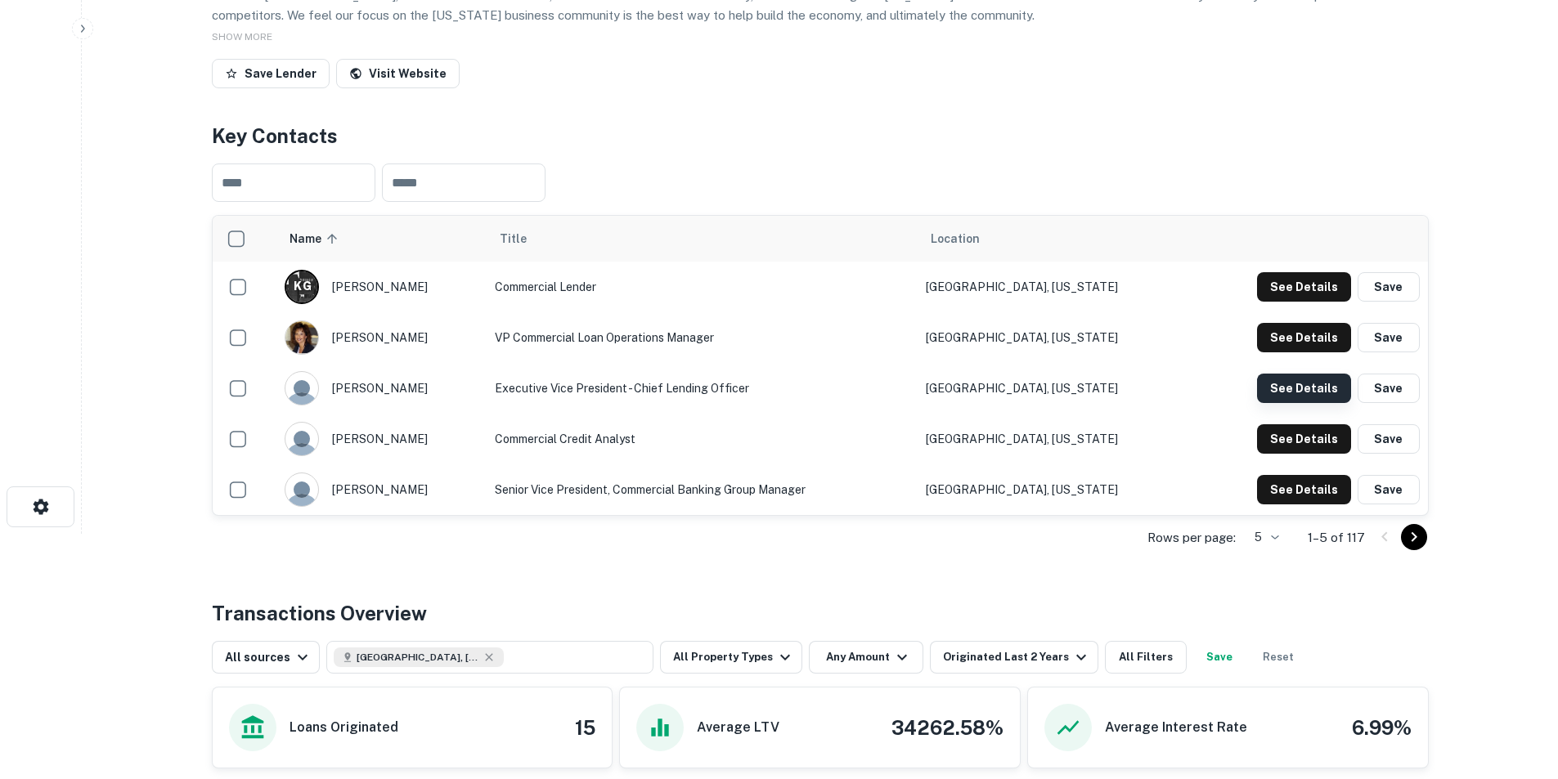
click at [1034, 394] on button "See Details" at bounding box center [1304, 388] width 94 height 29
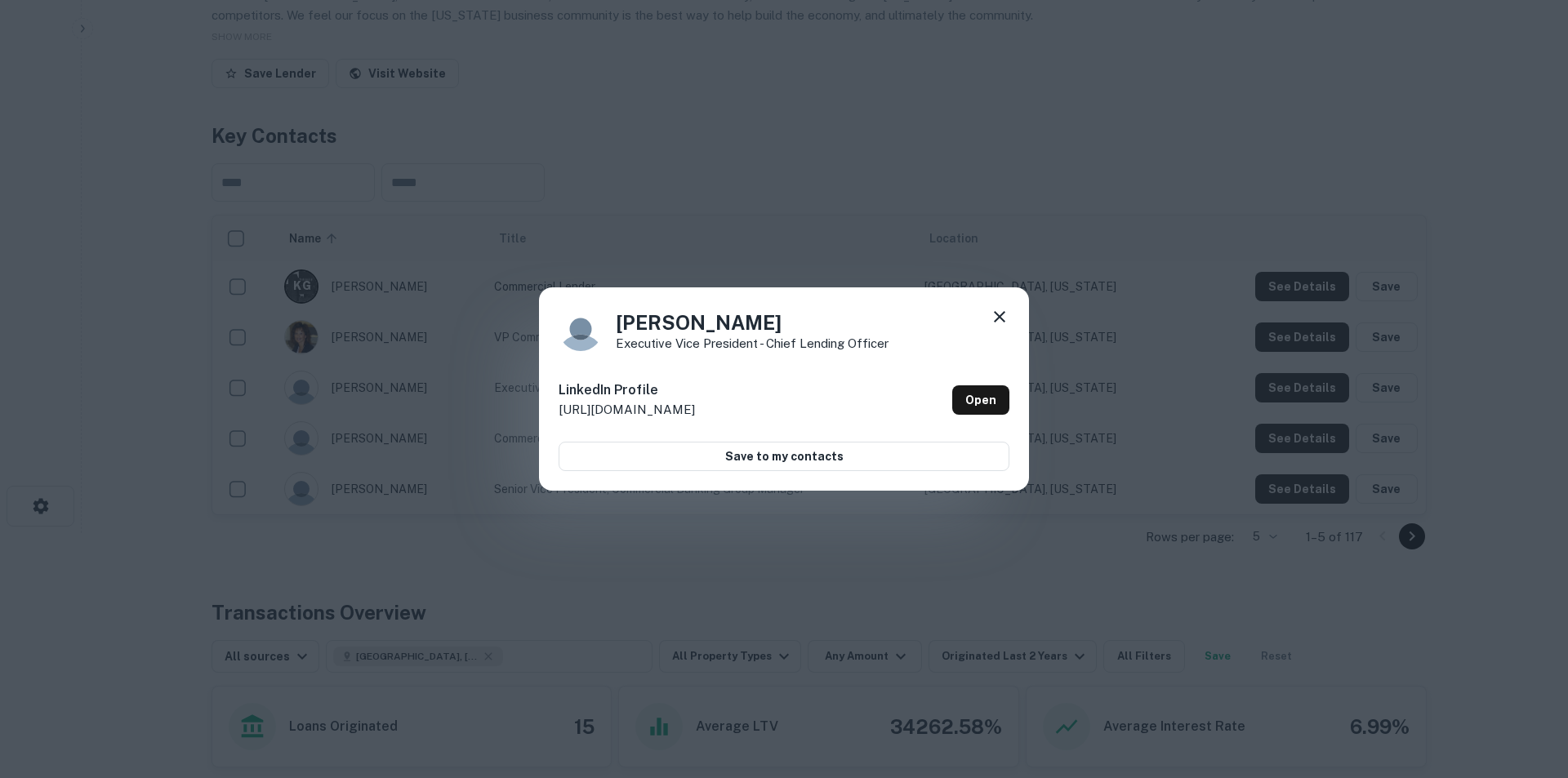
click at [997, 320] on icon at bounding box center [999, 317] width 11 height 11
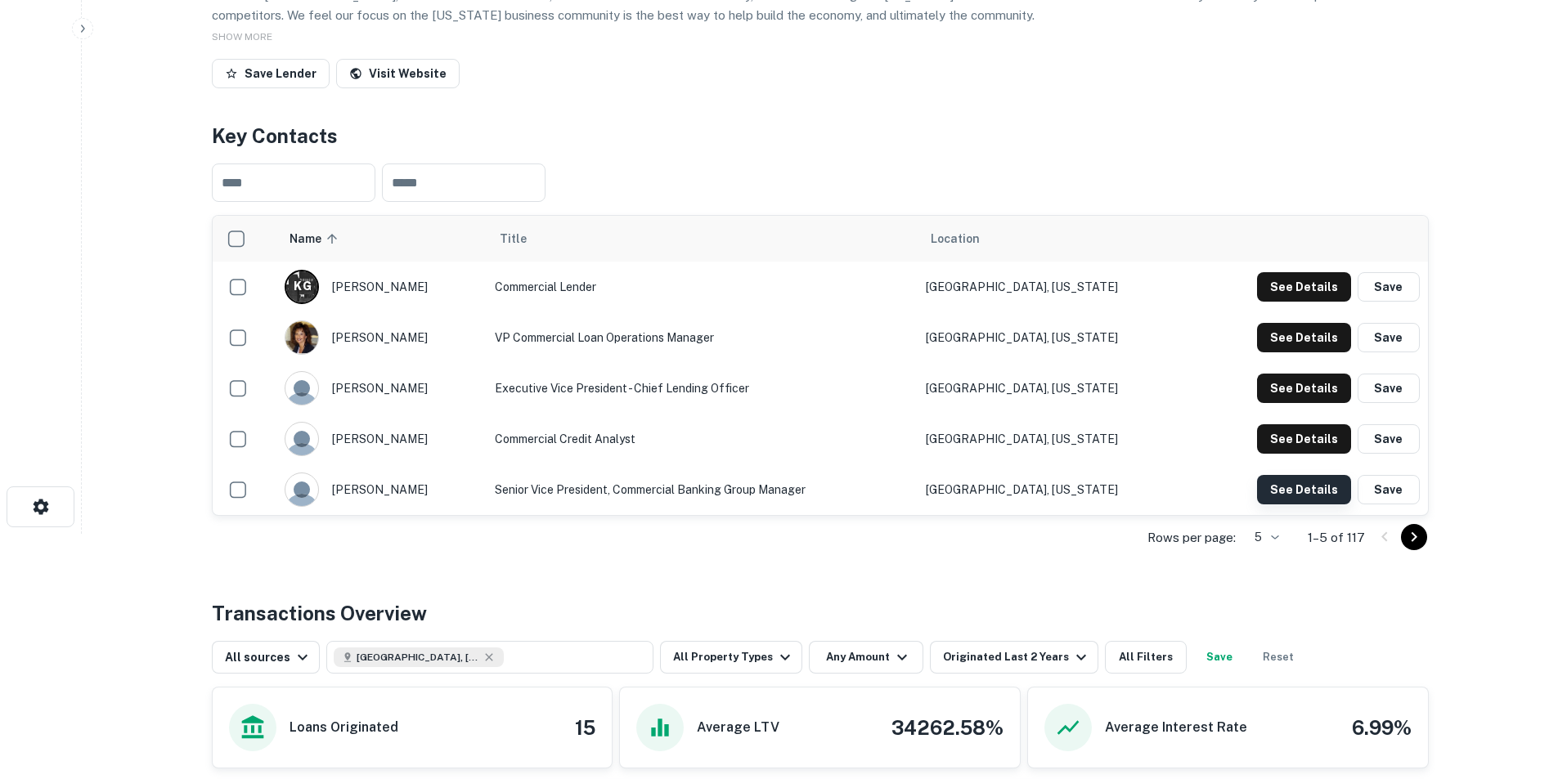
click at [1034, 484] on button "See Details" at bounding box center [1304, 489] width 94 height 29
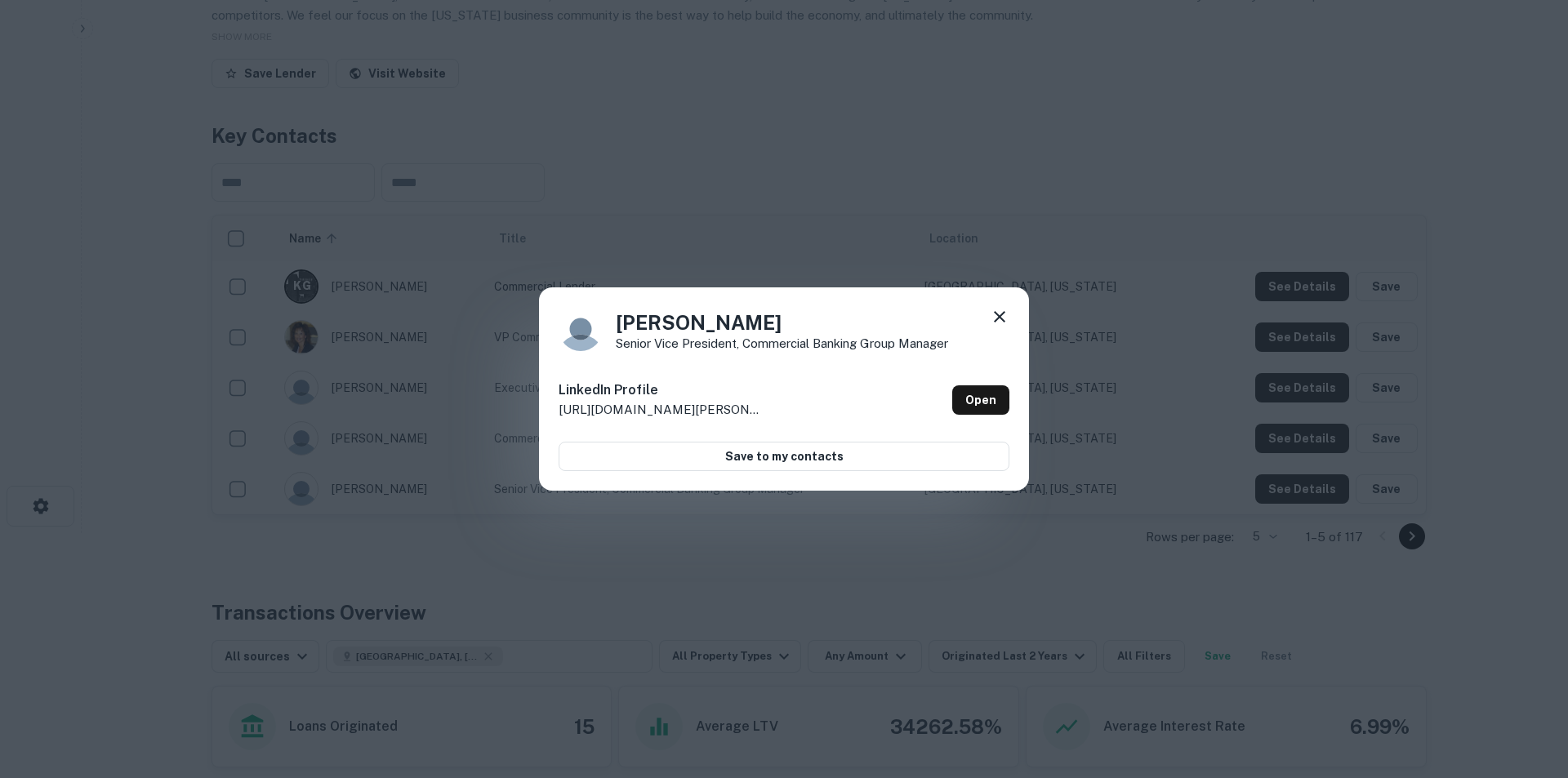
click at [998, 318] on icon at bounding box center [1000, 318] width 20 height 20
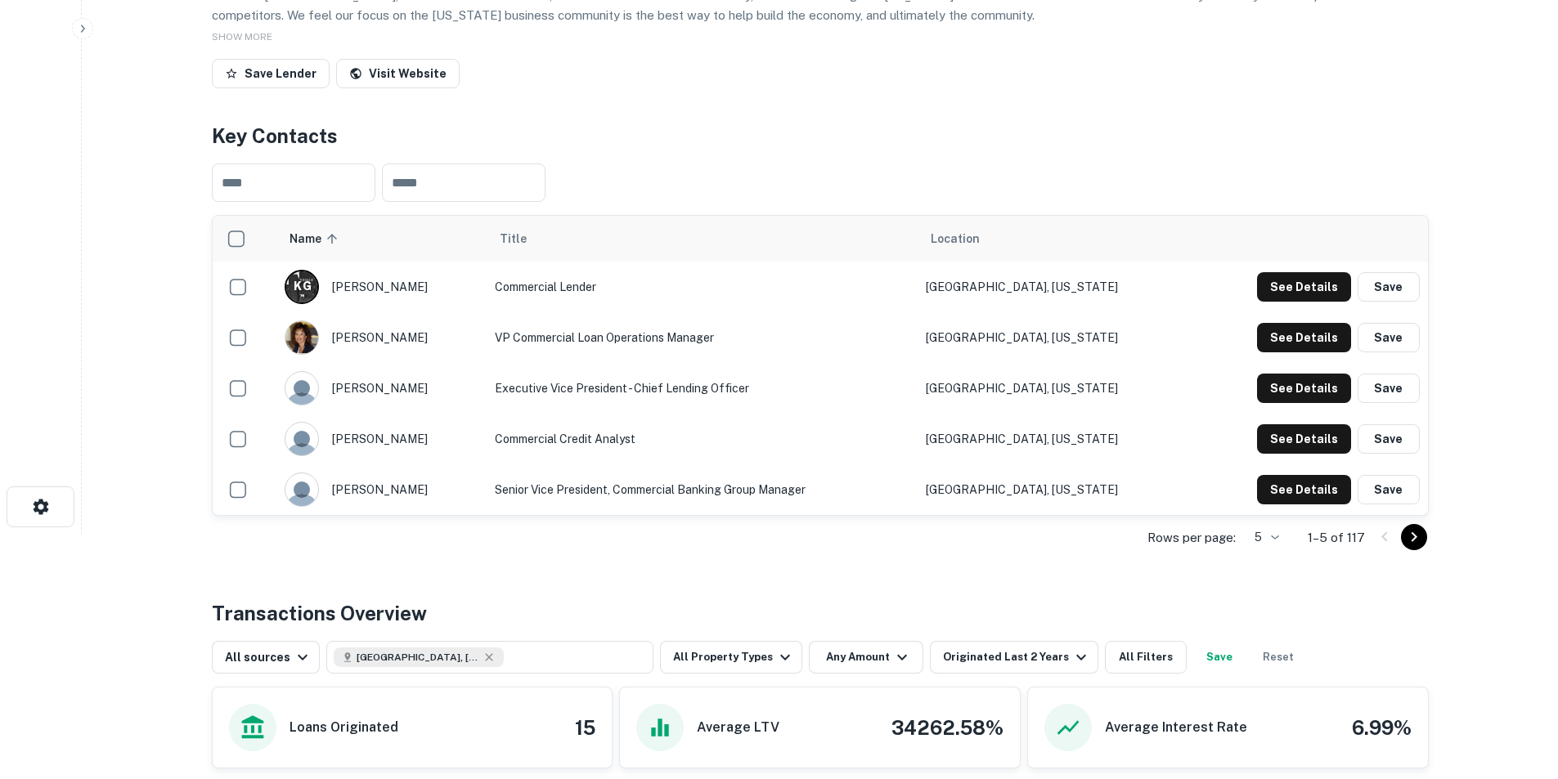
click at [1034, 484] on icon "Go to next page" at bounding box center [1414, 537] width 6 height 10
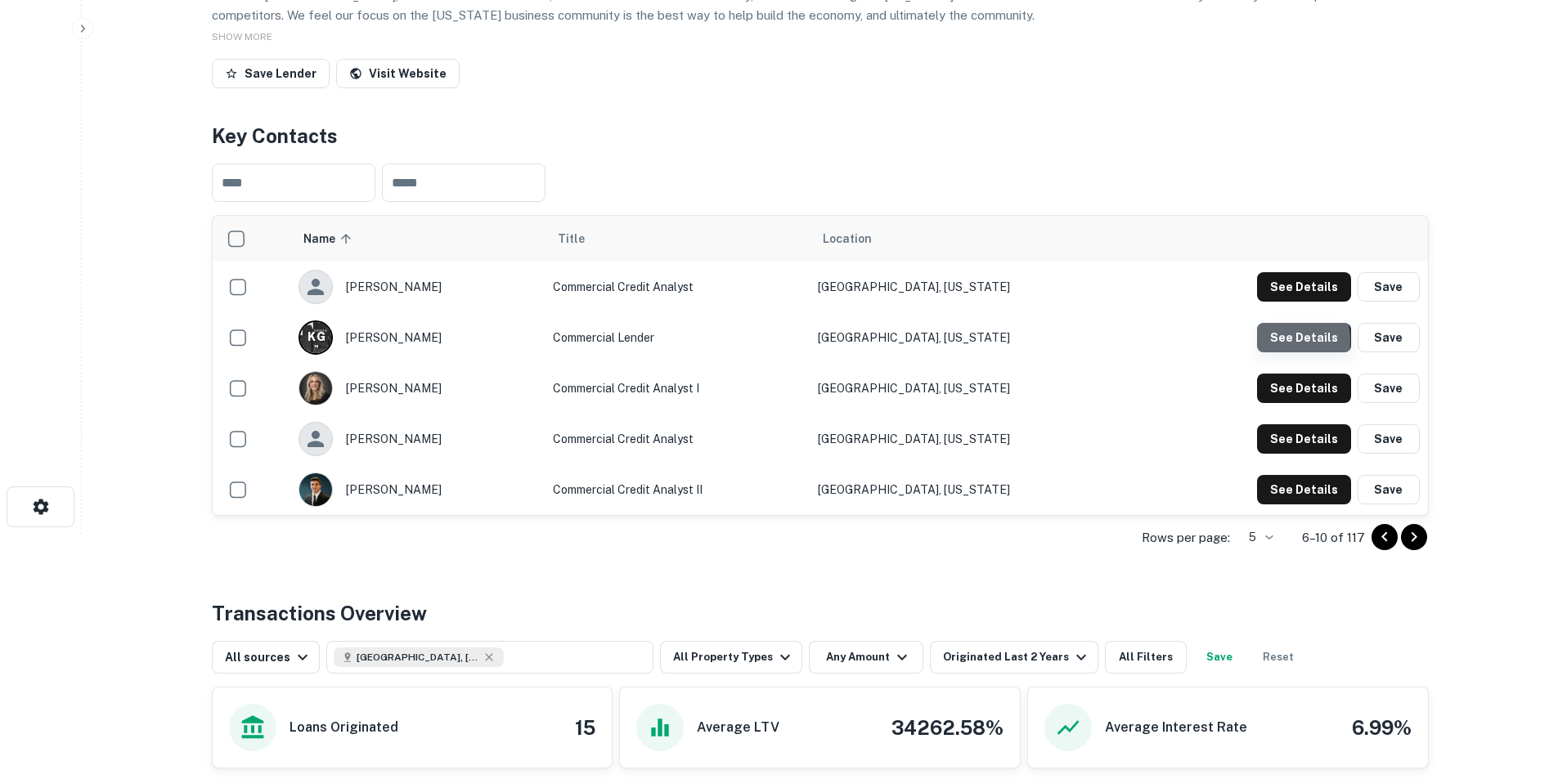
click at [1034, 341] on button "See Details" at bounding box center [1304, 337] width 94 height 29
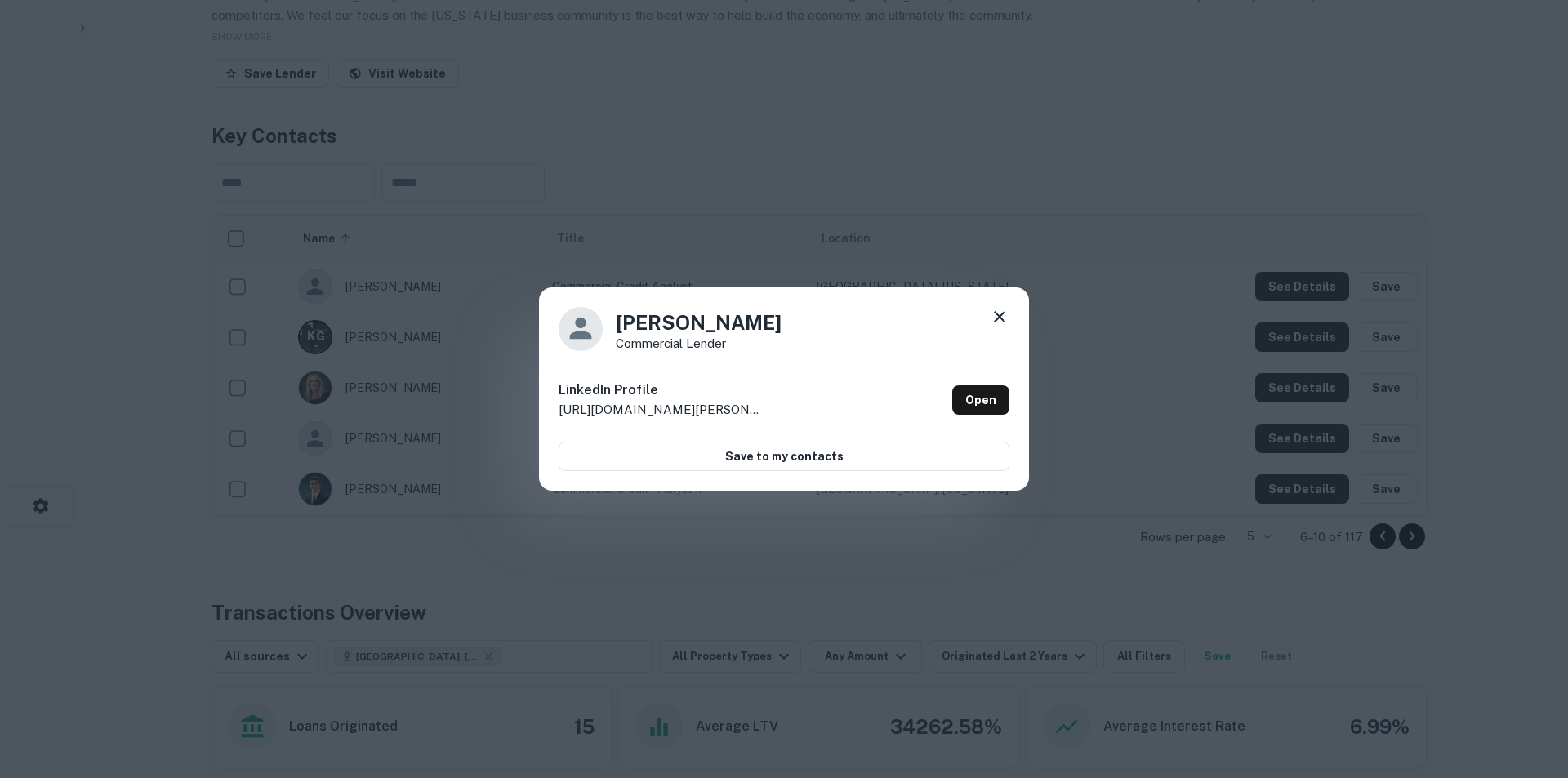
click at [997, 319] on icon at bounding box center [1000, 318] width 20 height 20
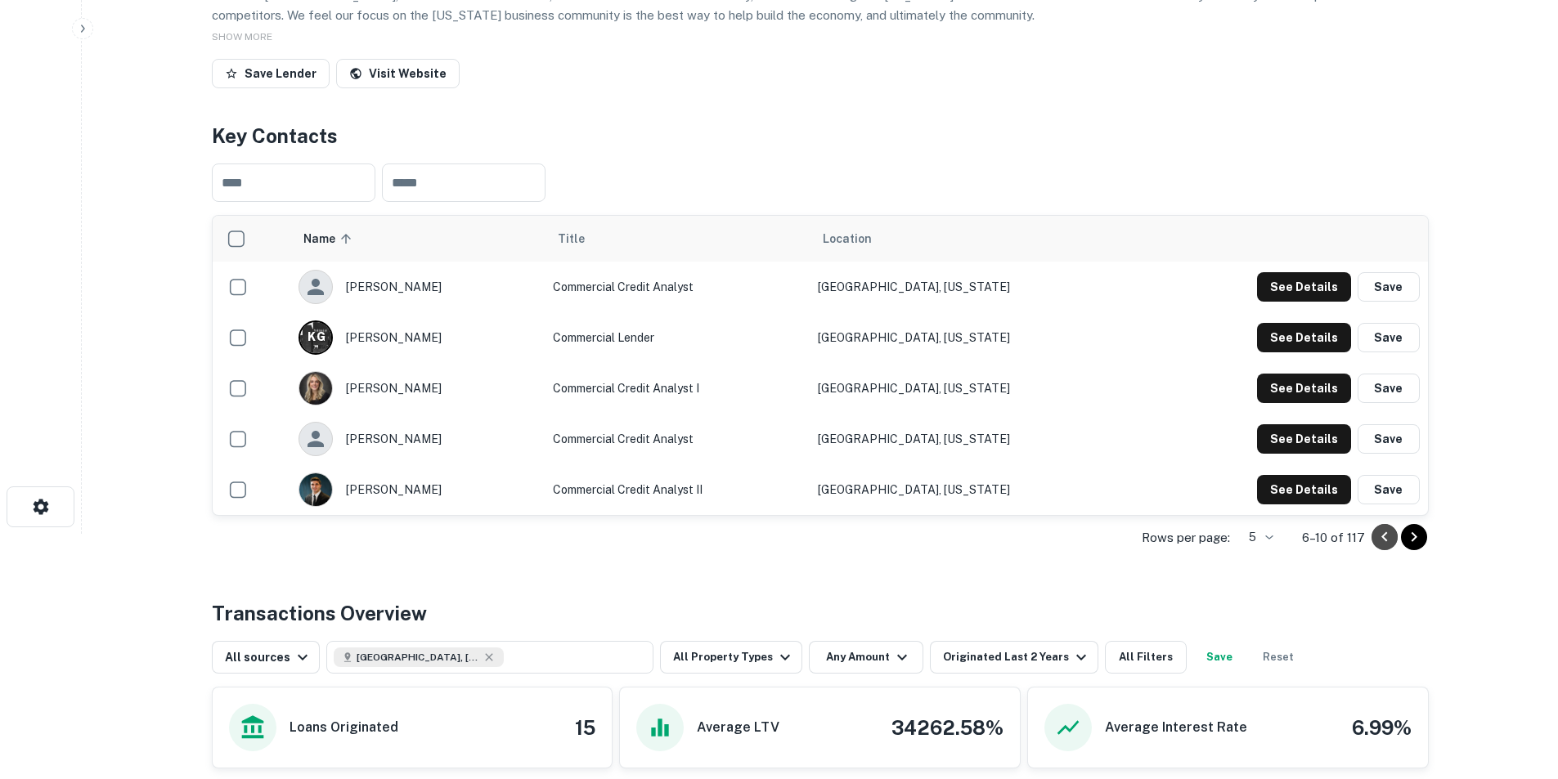
click at [1034, 484] on icon "Go to previous page" at bounding box center [1385, 538] width 20 height 20
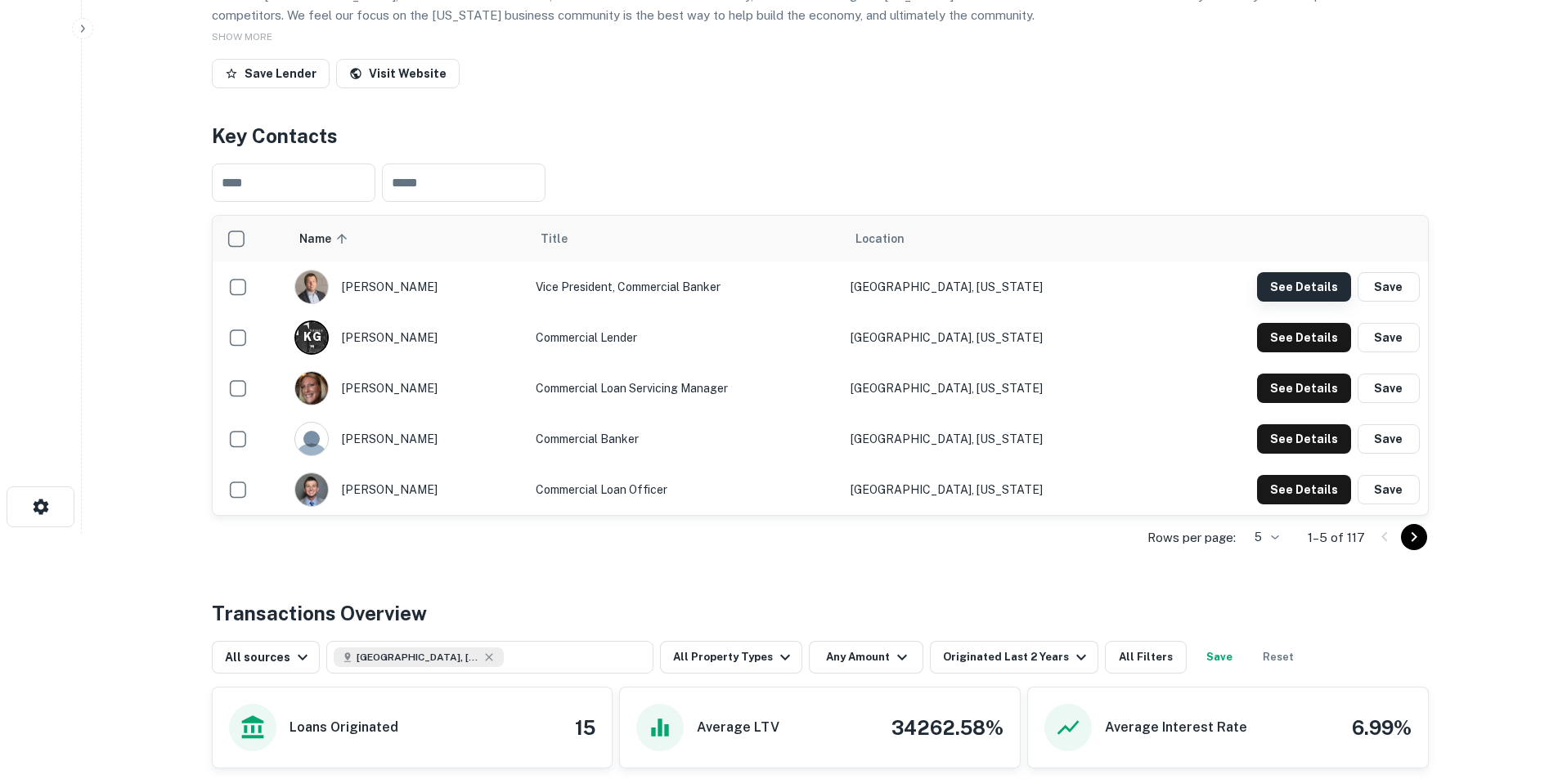
click at [1034, 284] on button "See Details" at bounding box center [1304, 286] width 94 height 29
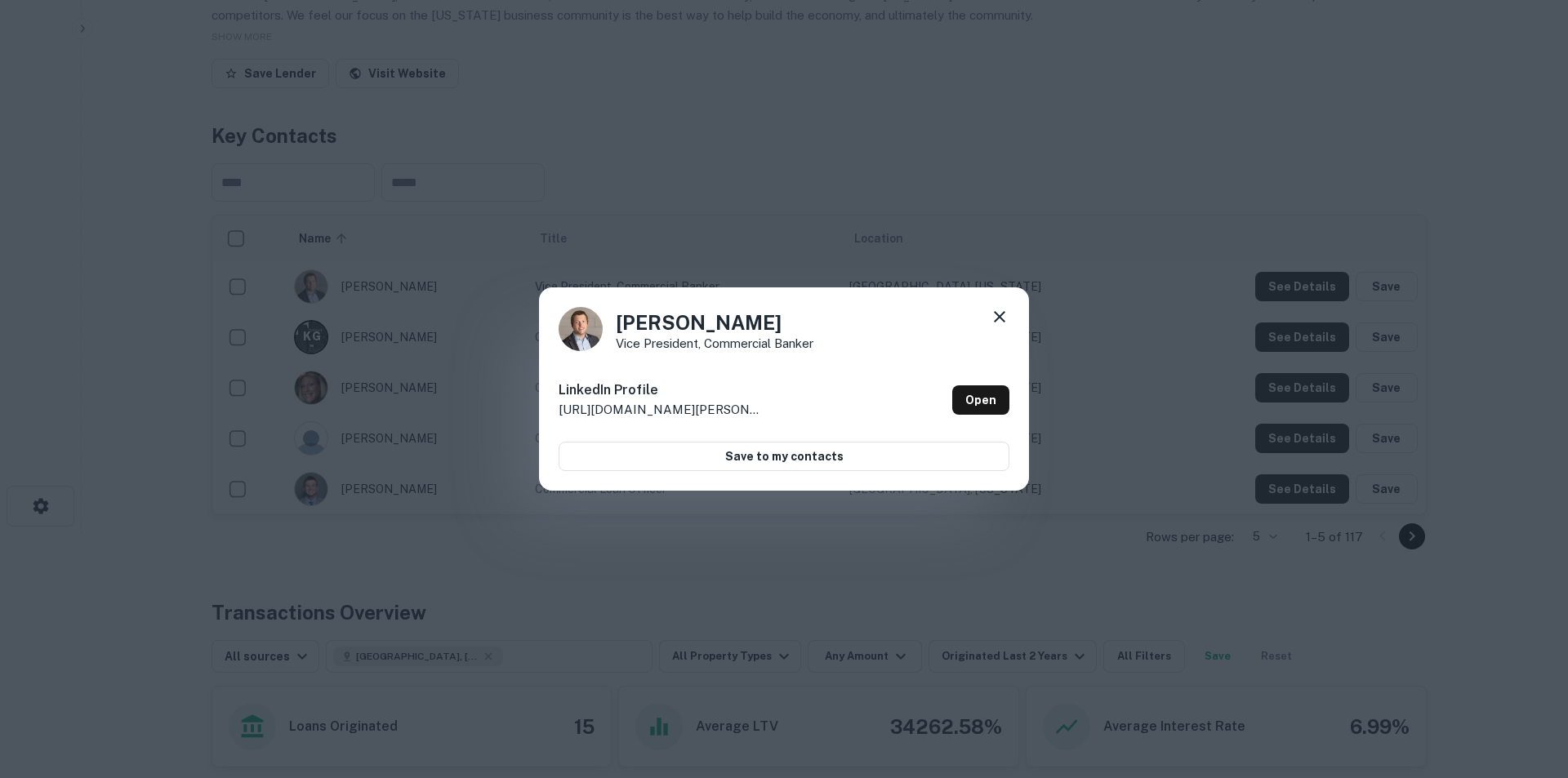
click at [1001, 316] on icon at bounding box center [999, 317] width 11 height 11
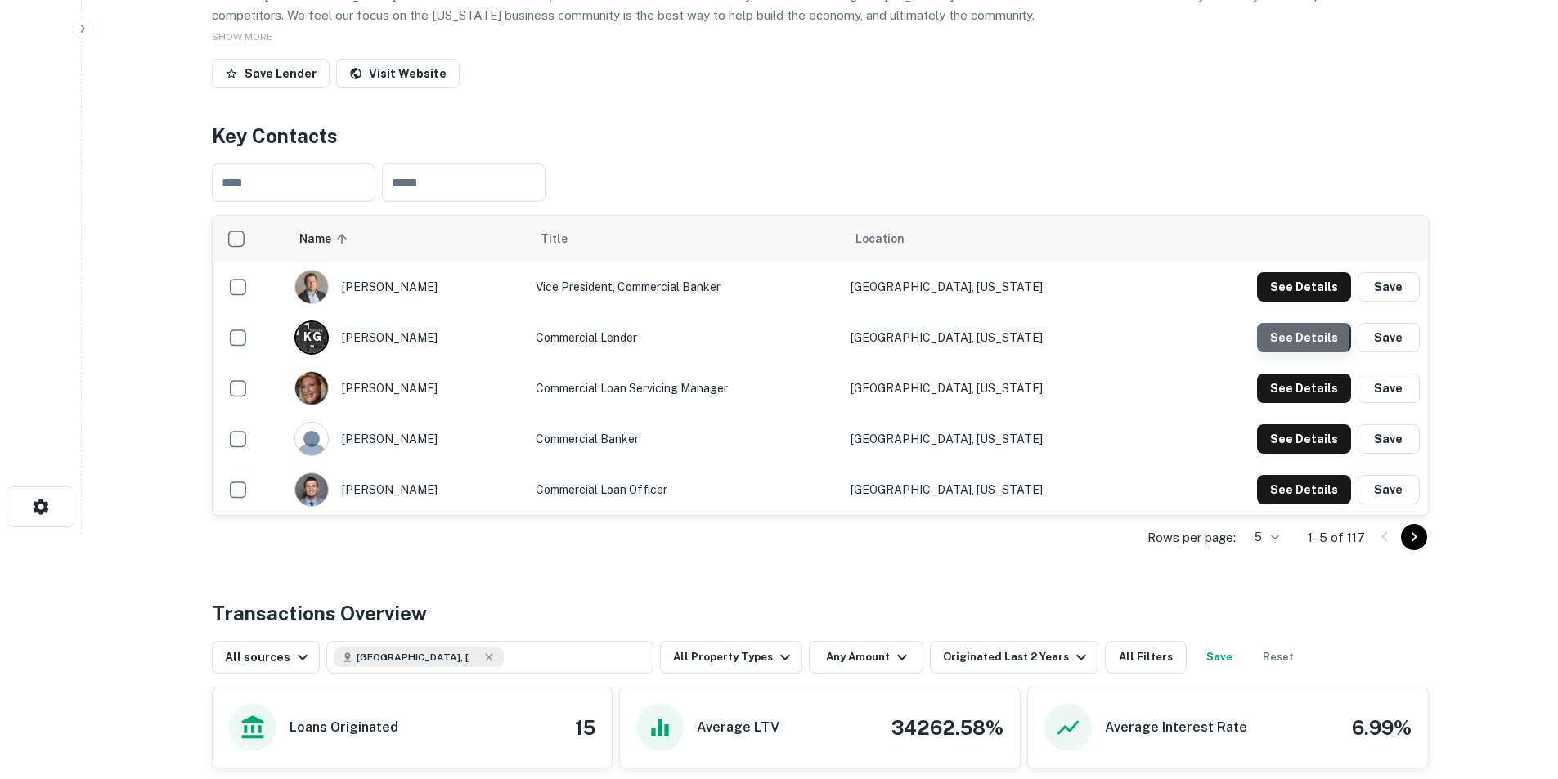
click at [1034, 338] on button "See Details" at bounding box center [1304, 337] width 94 height 29
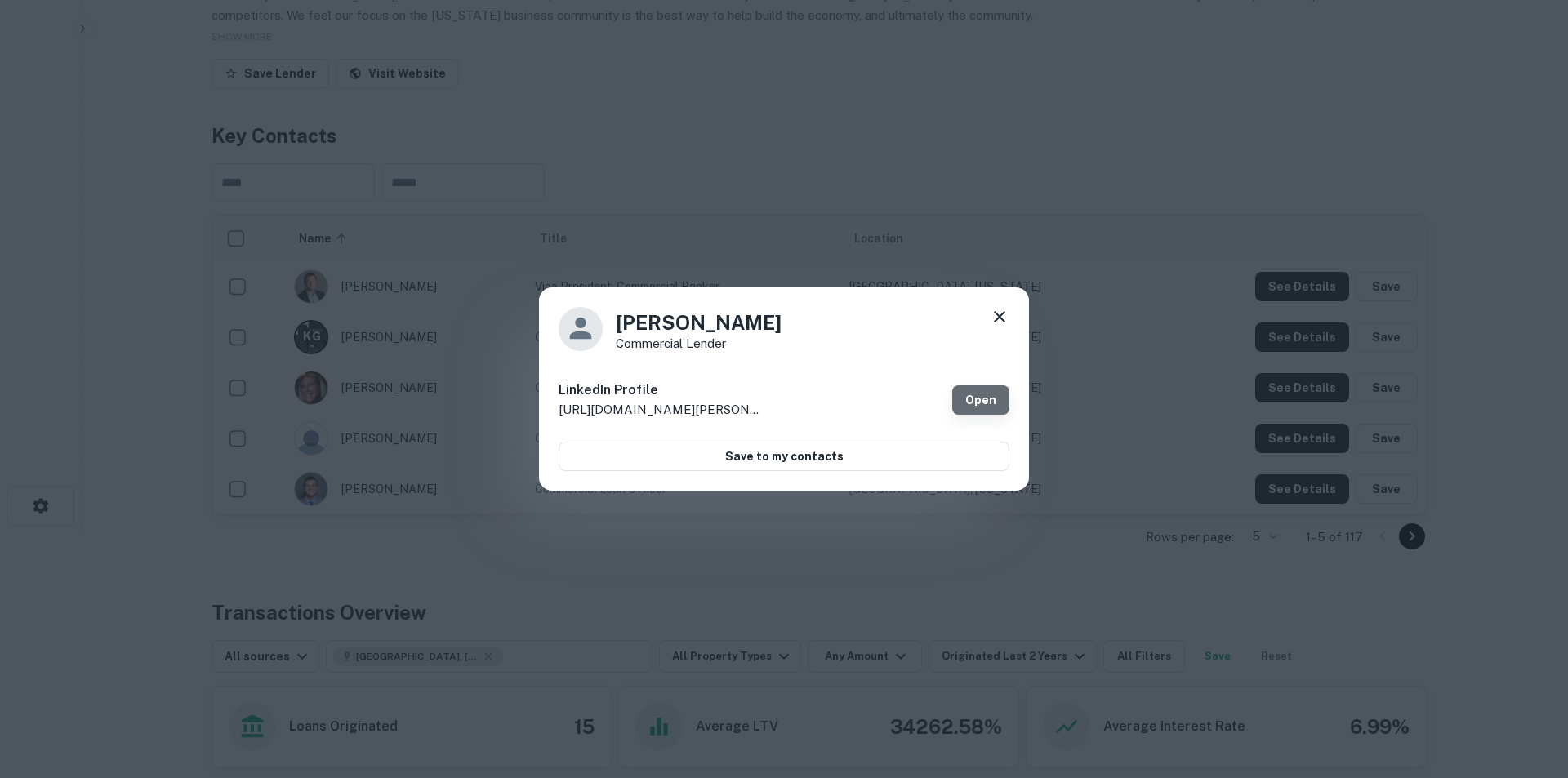
click at [974, 404] on link "Open" at bounding box center [981, 399] width 57 height 29
click at [996, 308] on icon at bounding box center [1000, 318] width 20 height 20
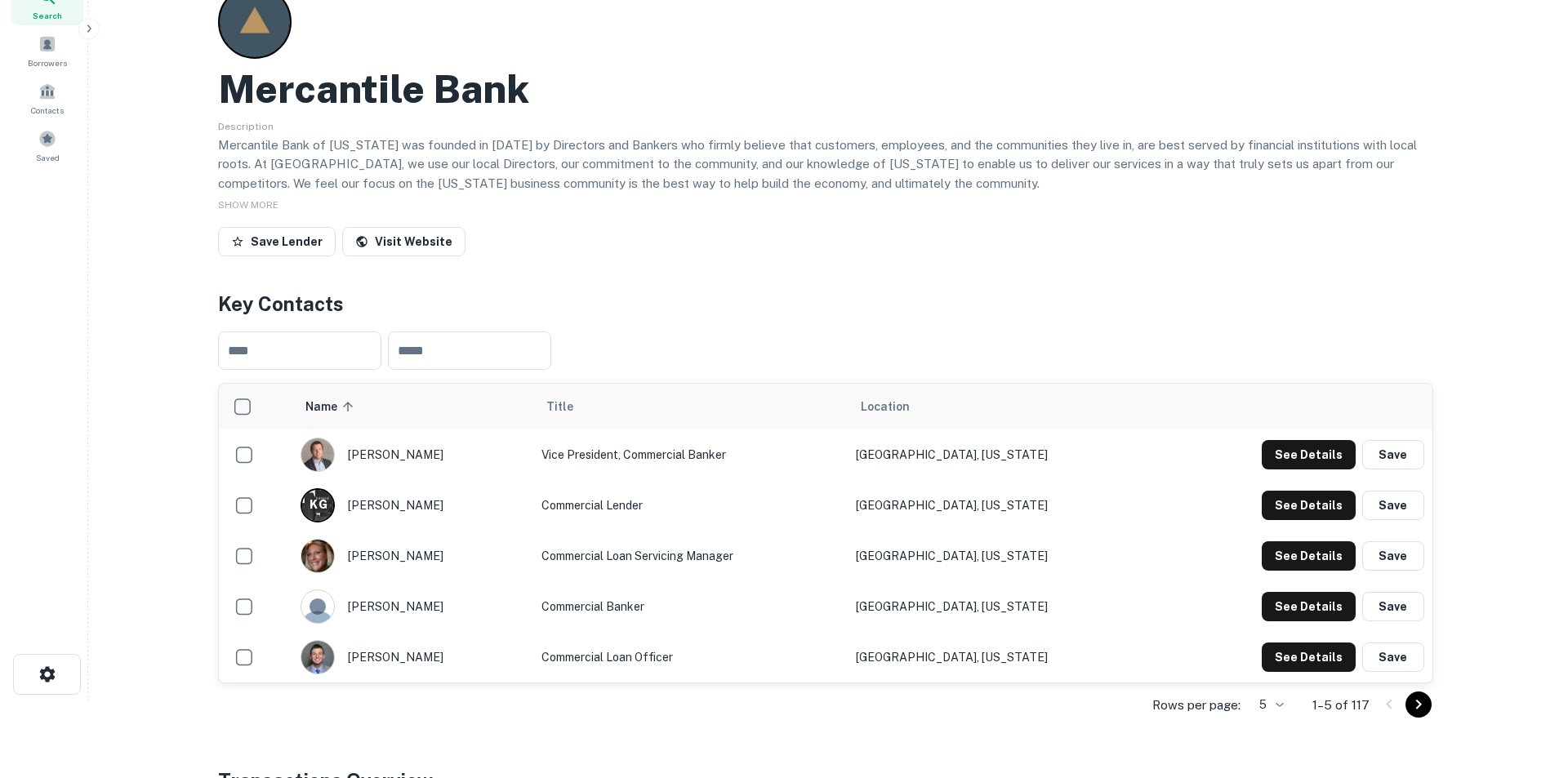
scroll to position [0, 0]
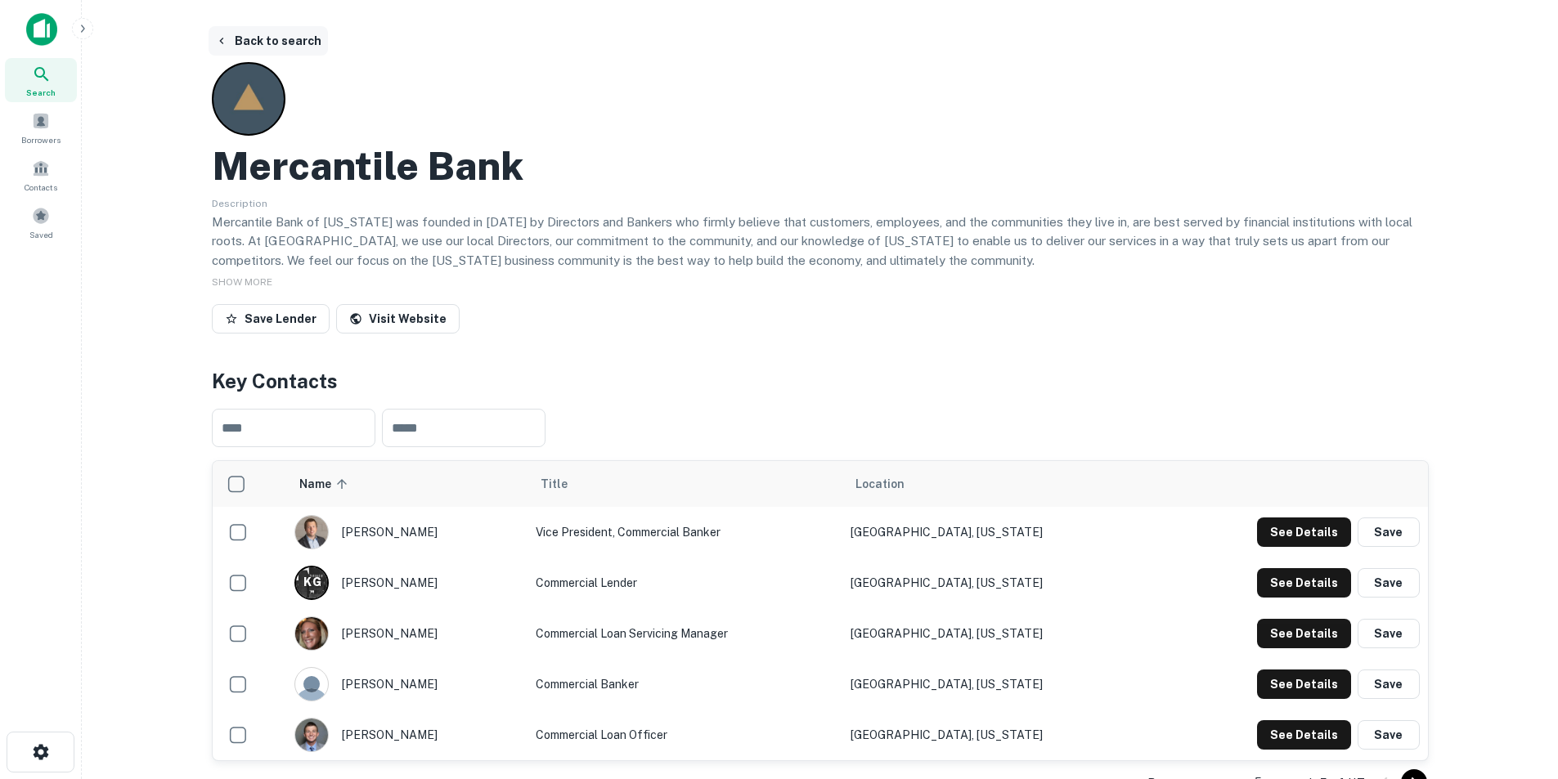
click at [280, 36] on button "Back to search" at bounding box center [268, 40] width 119 height 29
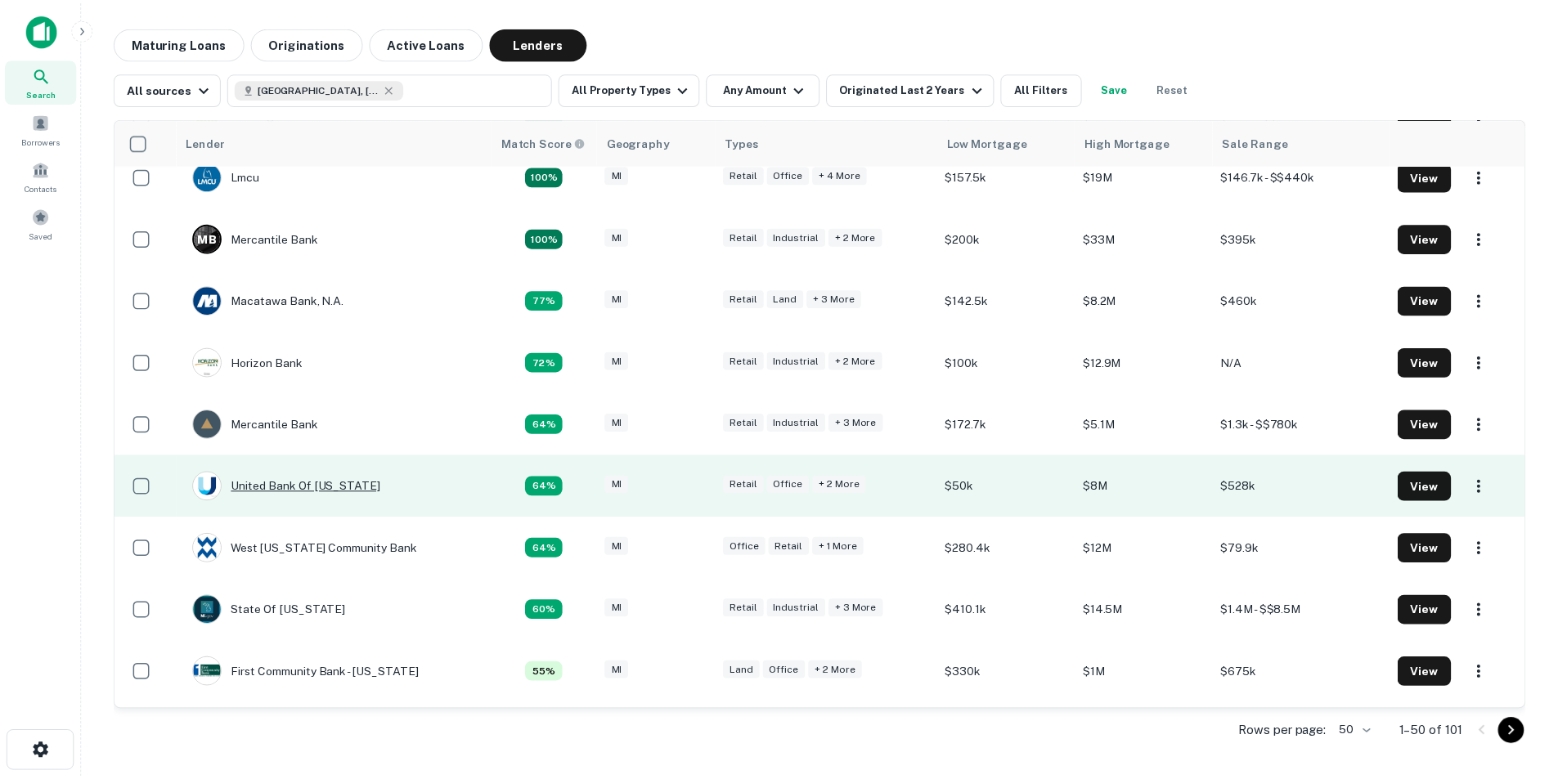
scroll to position [164, 0]
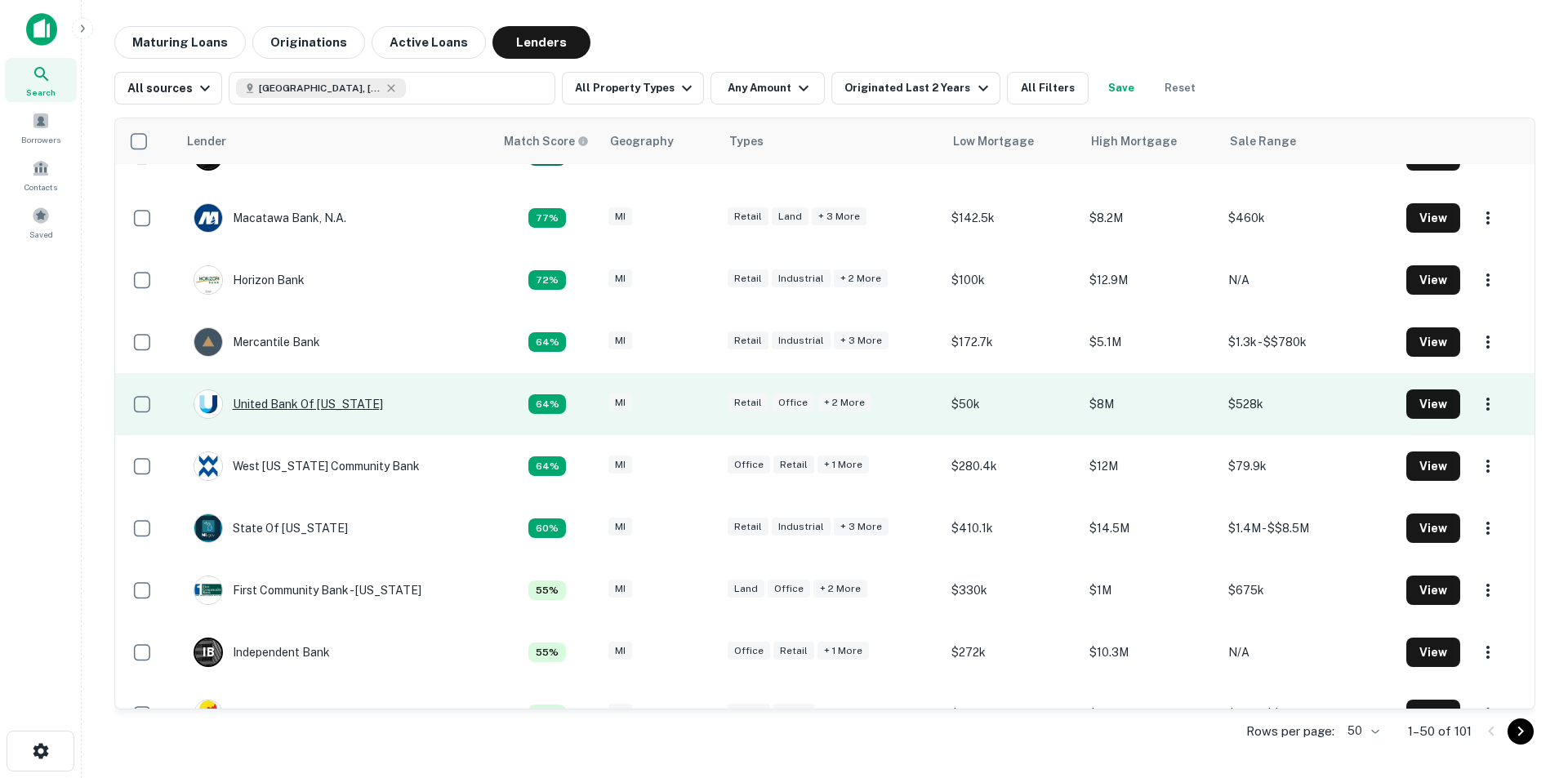
click at [280, 406] on div "United Bank Of [US_STATE]" at bounding box center [289, 403] width 190 height 29
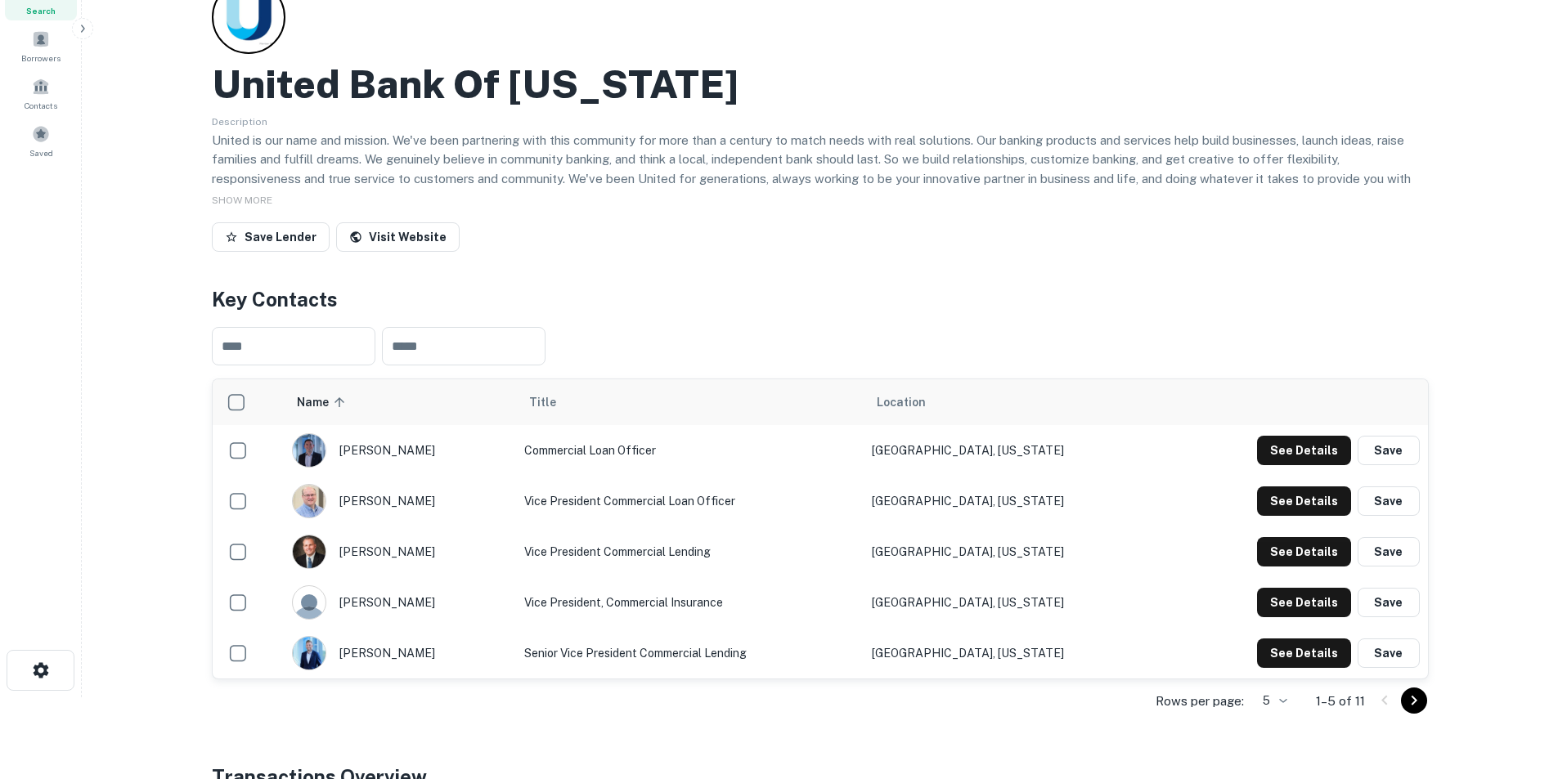
scroll to position [164, 0]
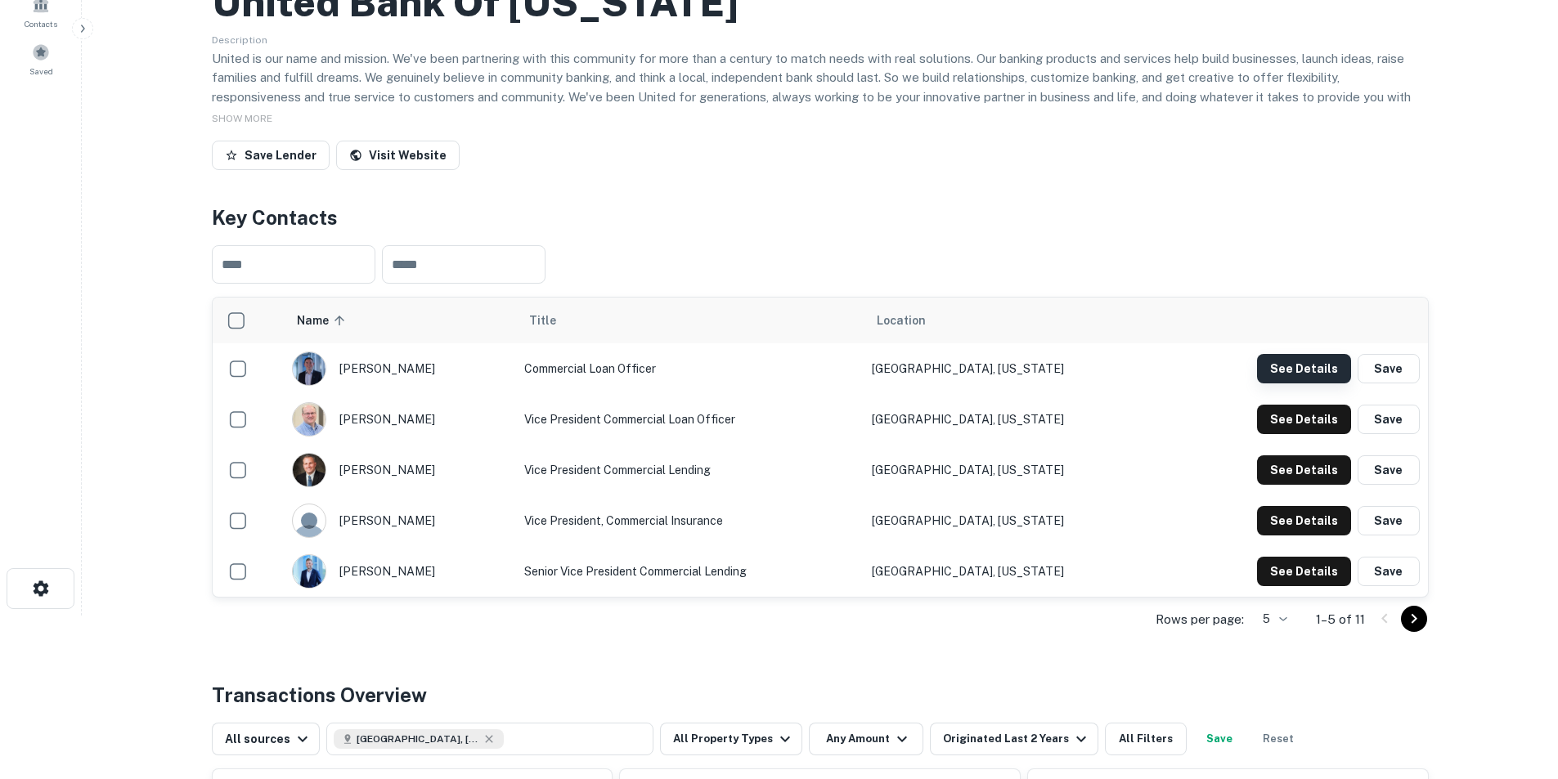
click at [1034, 366] on button "See Details" at bounding box center [1304, 368] width 94 height 29
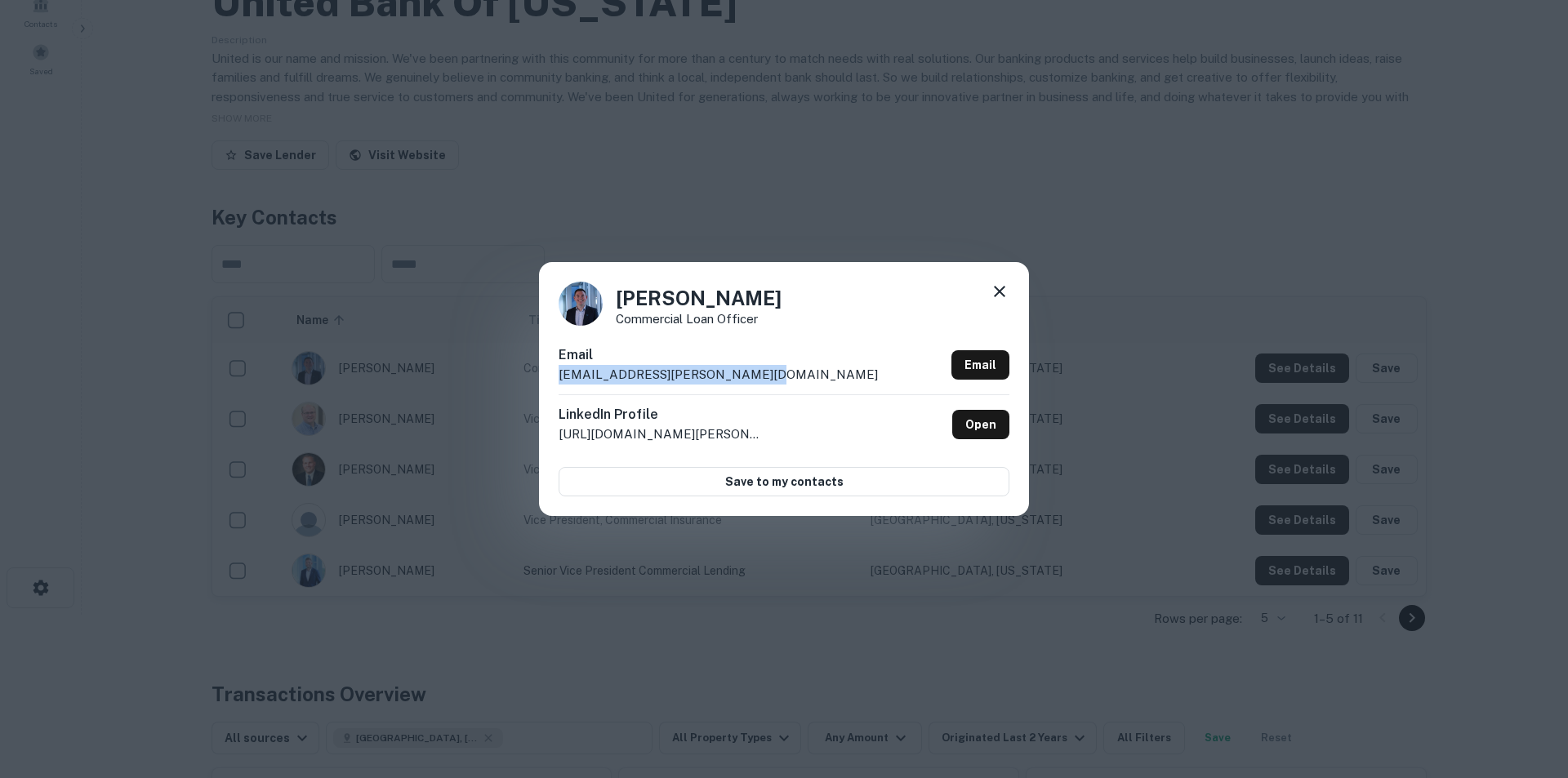
drag, startPoint x: 803, startPoint y: 369, endPoint x: 579, endPoint y: 384, distance: 224.5
click at [541, 393] on div "[PERSON_NAME] Commercial Loan Officer Email [EMAIL_ADDRESS][PERSON_NAME][DOMAIN…" at bounding box center [784, 389] width 490 height 254
copy p "[EMAIL_ADDRESS][PERSON_NAME][DOMAIN_NAME]"
click at [1003, 288] on icon at bounding box center [1000, 292] width 20 height 20
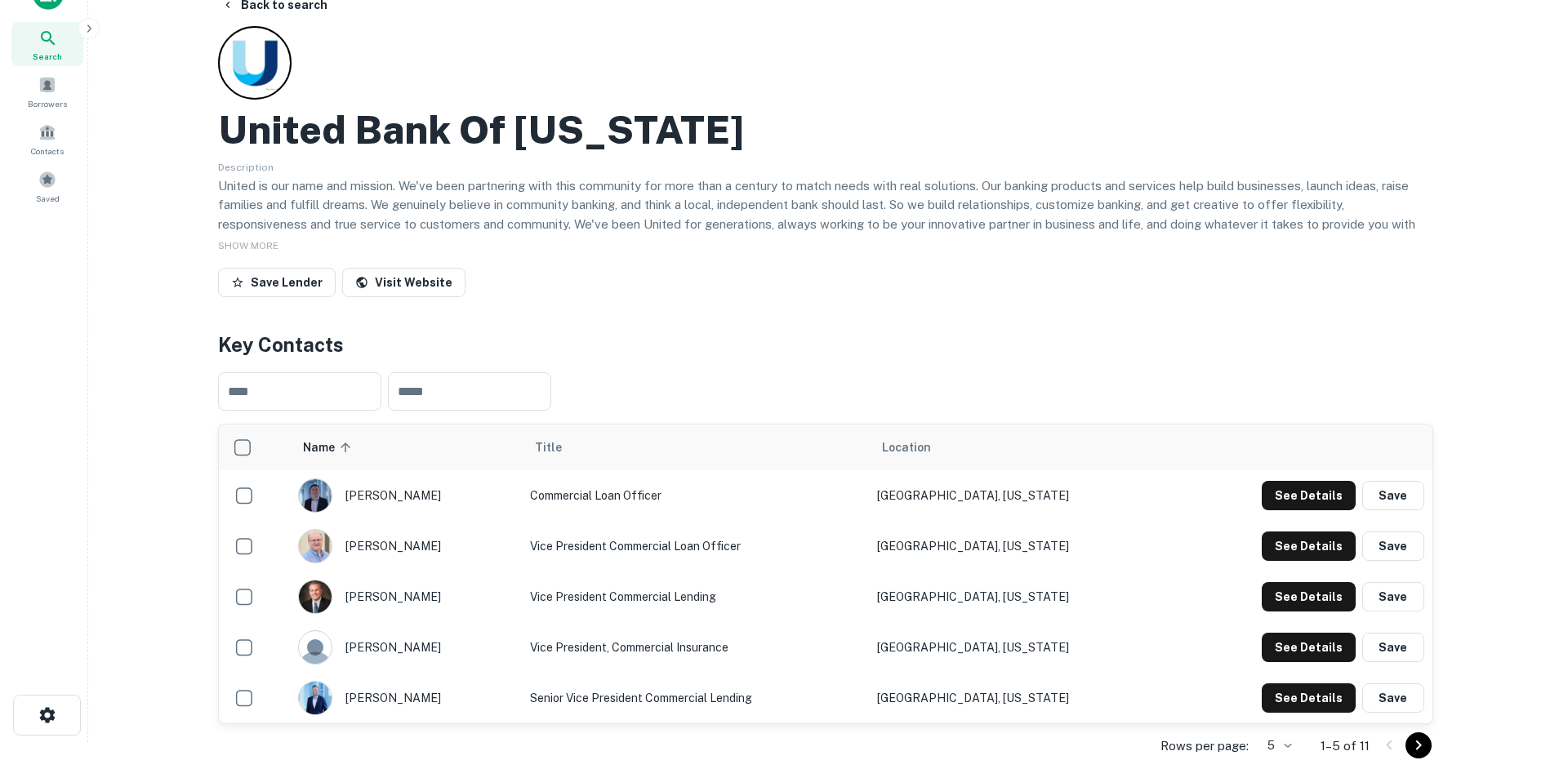
scroll to position [0, 0]
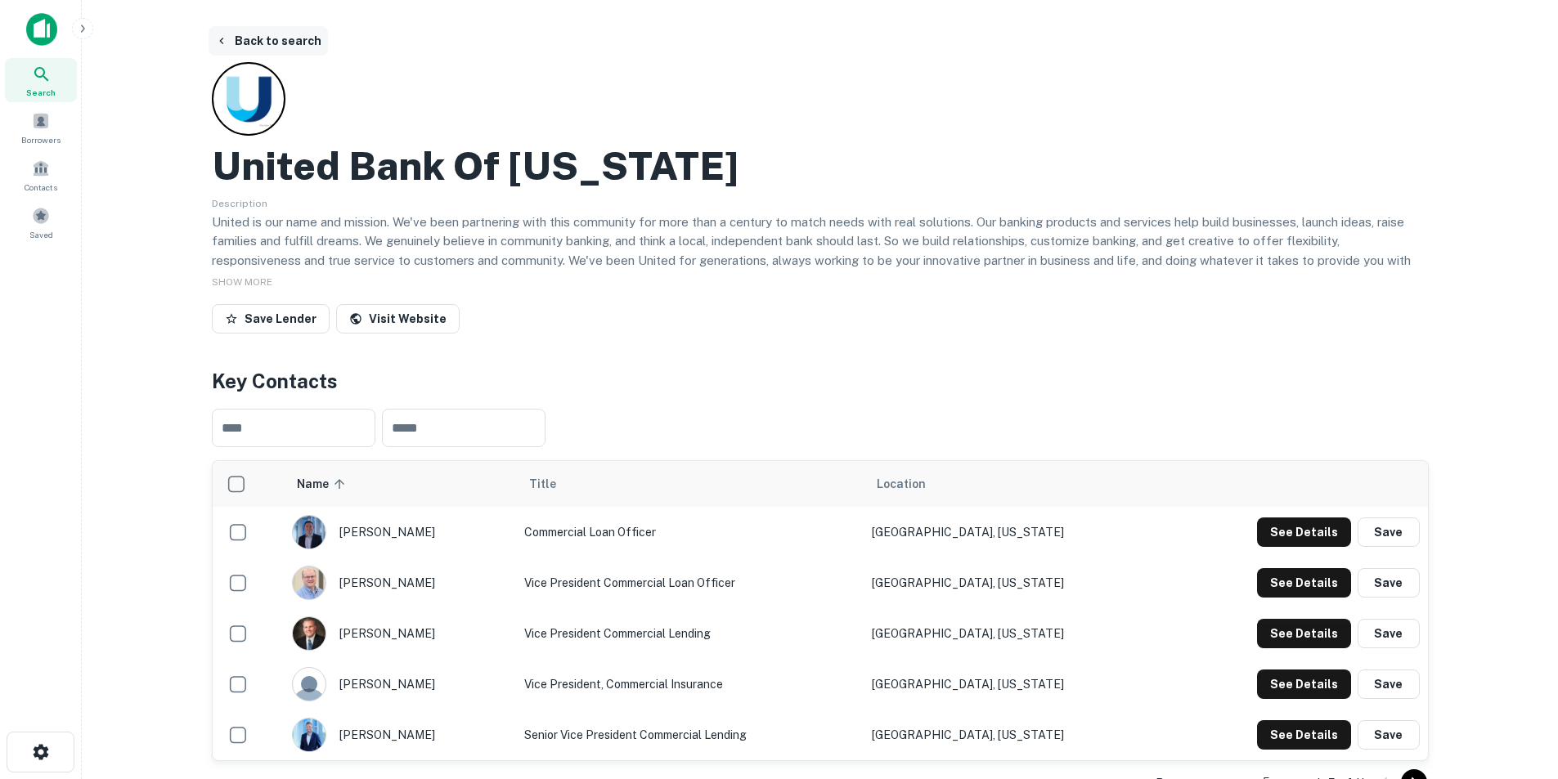
click at [303, 35] on button "Back to search" at bounding box center [268, 40] width 119 height 29
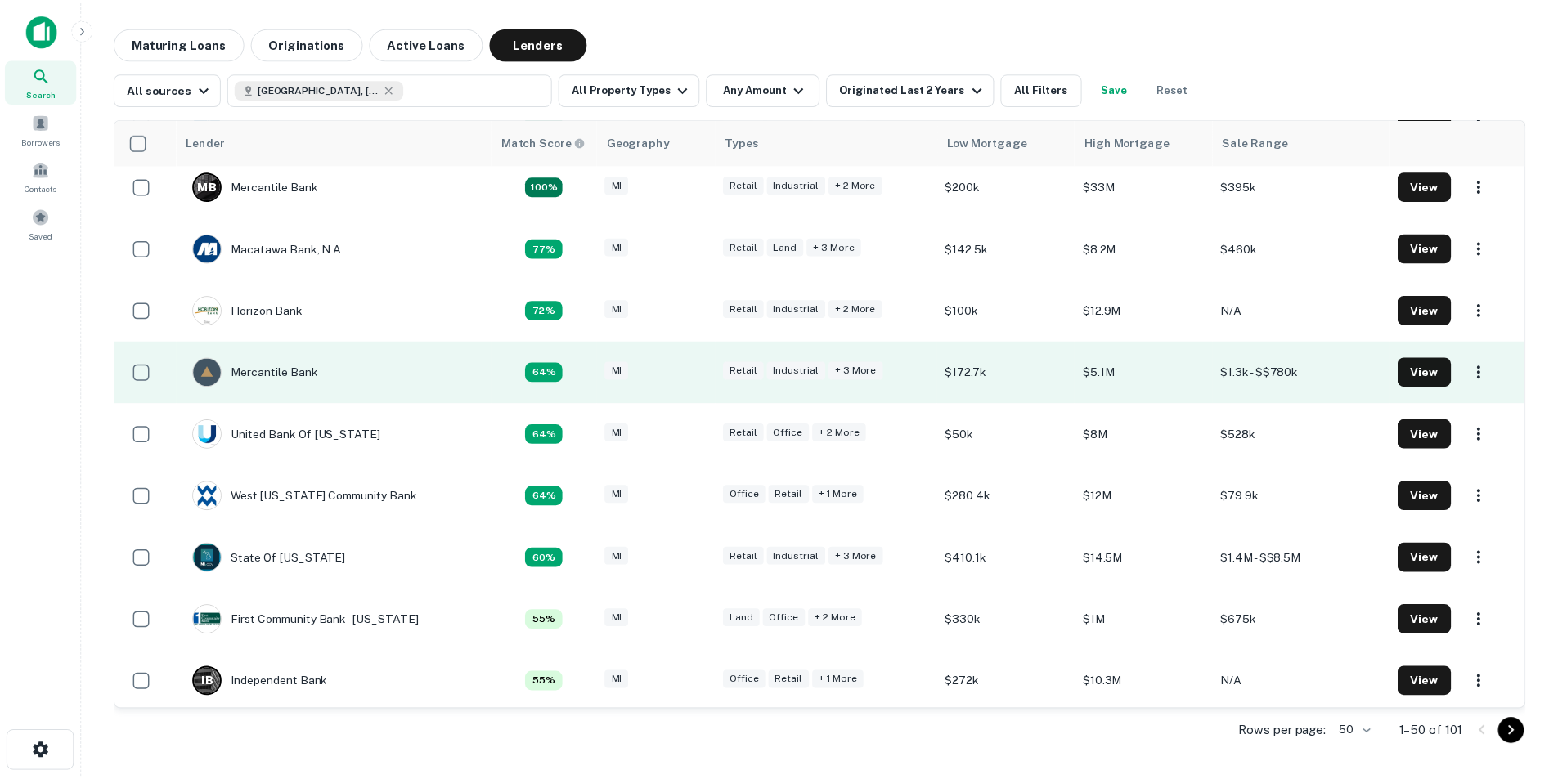
scroll to position [164, 0]
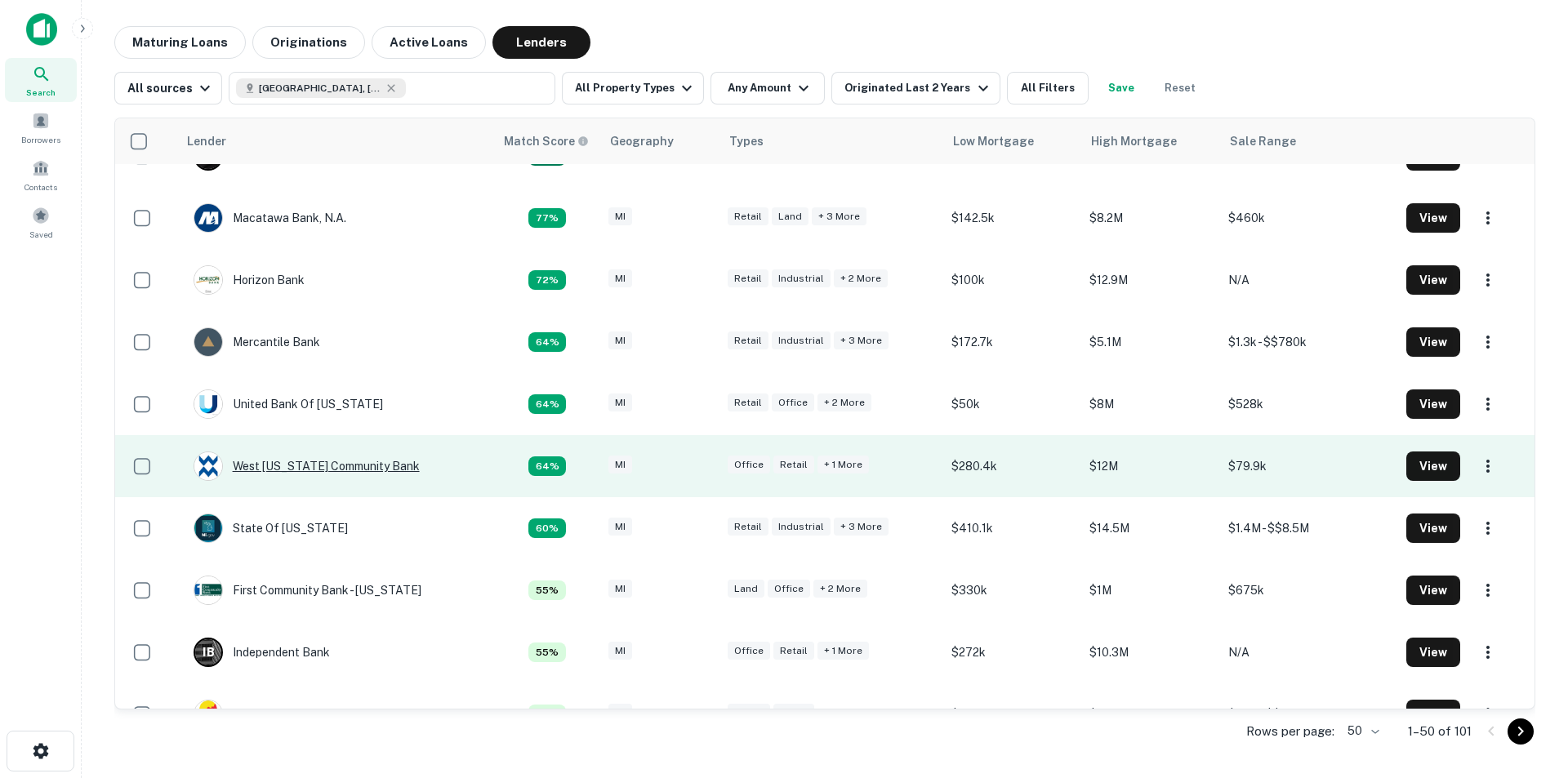
click at [292, 466] on div "West [US_STATE] Community Bank" at bounding box center [307, 465] width 227 height 29
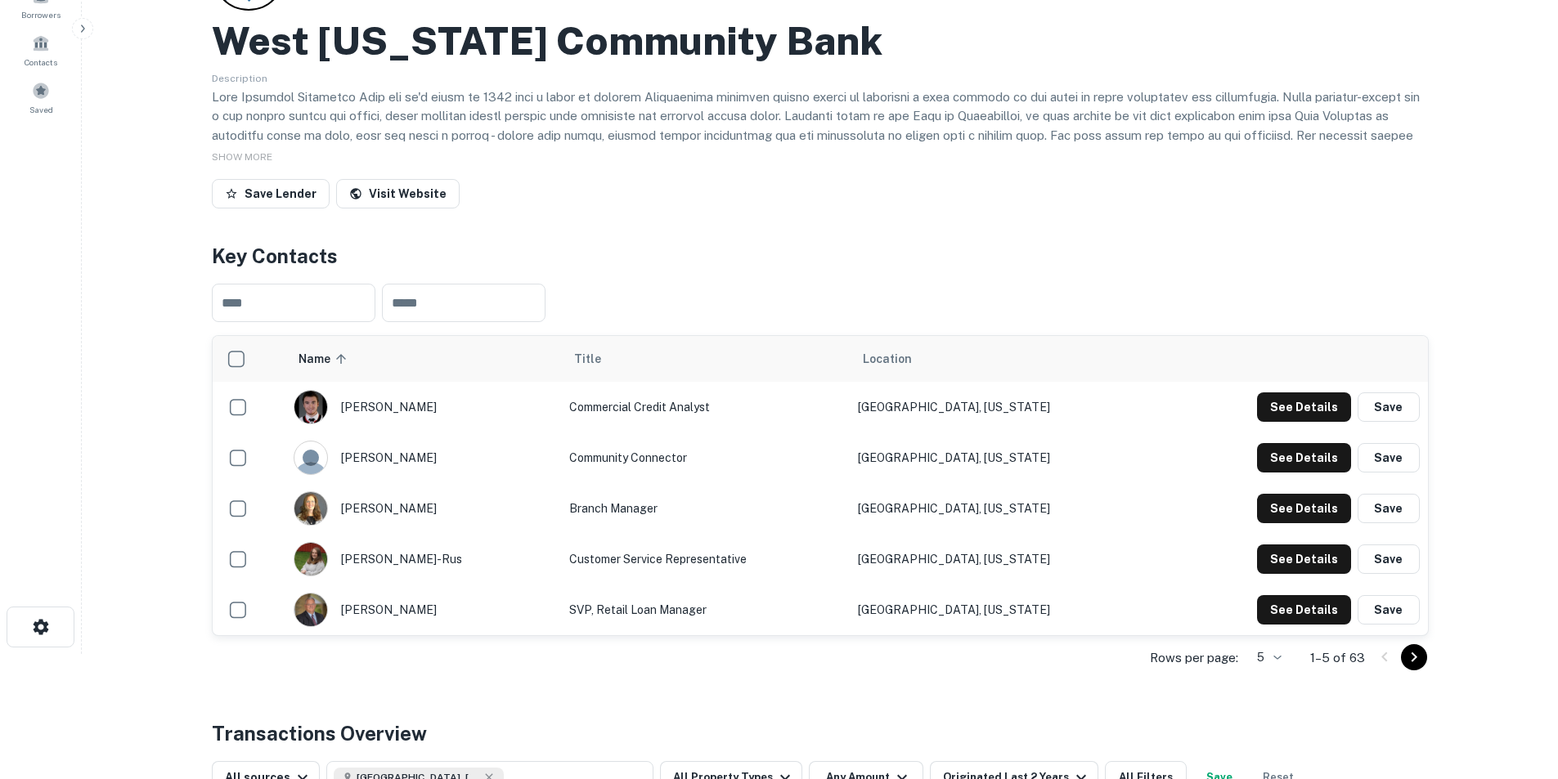
scroll to position [164, 0]
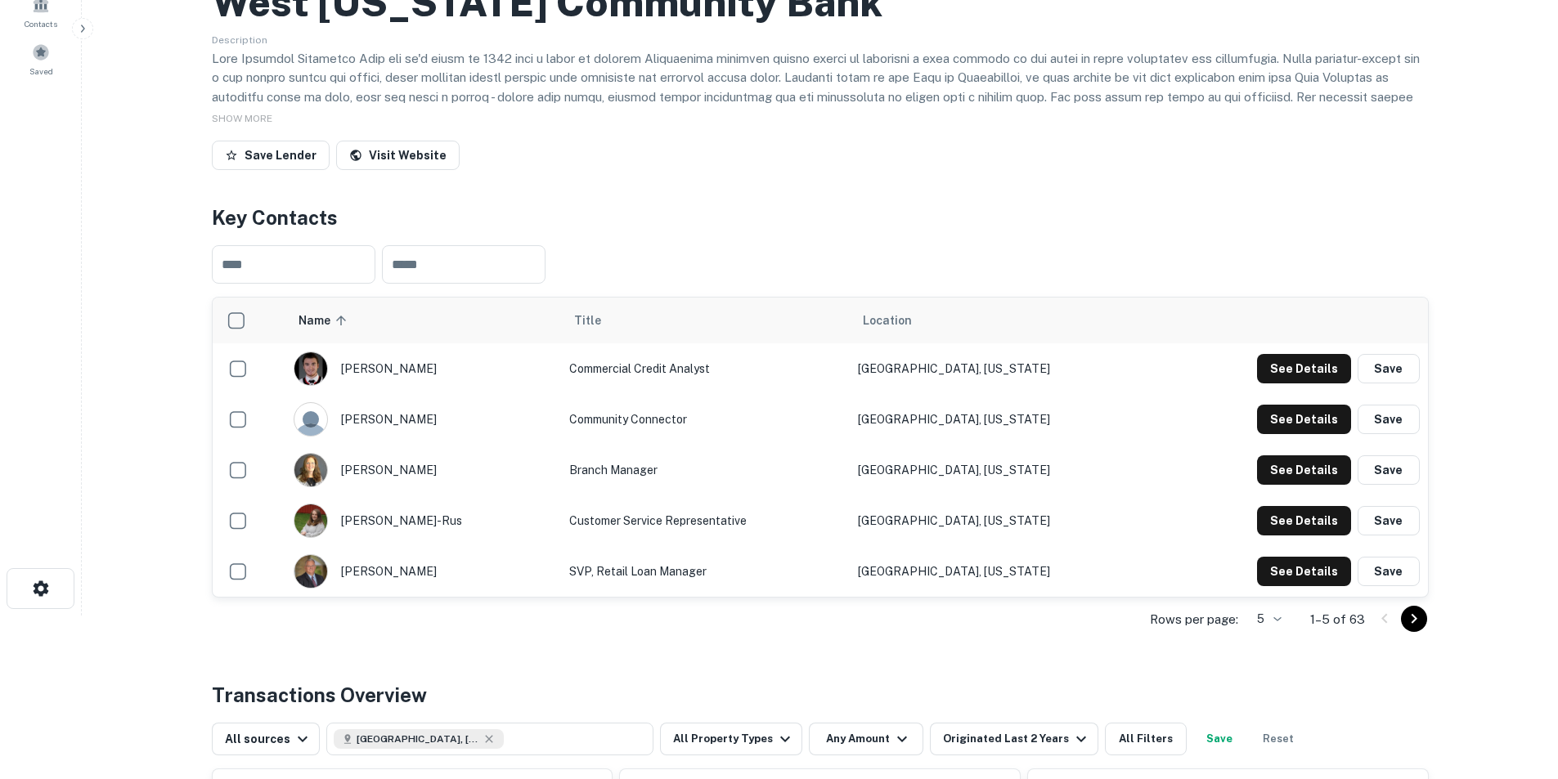
click at [1034, 484] on icon "Go to next page" at bounding box center [1414, 619] width 6 height 10
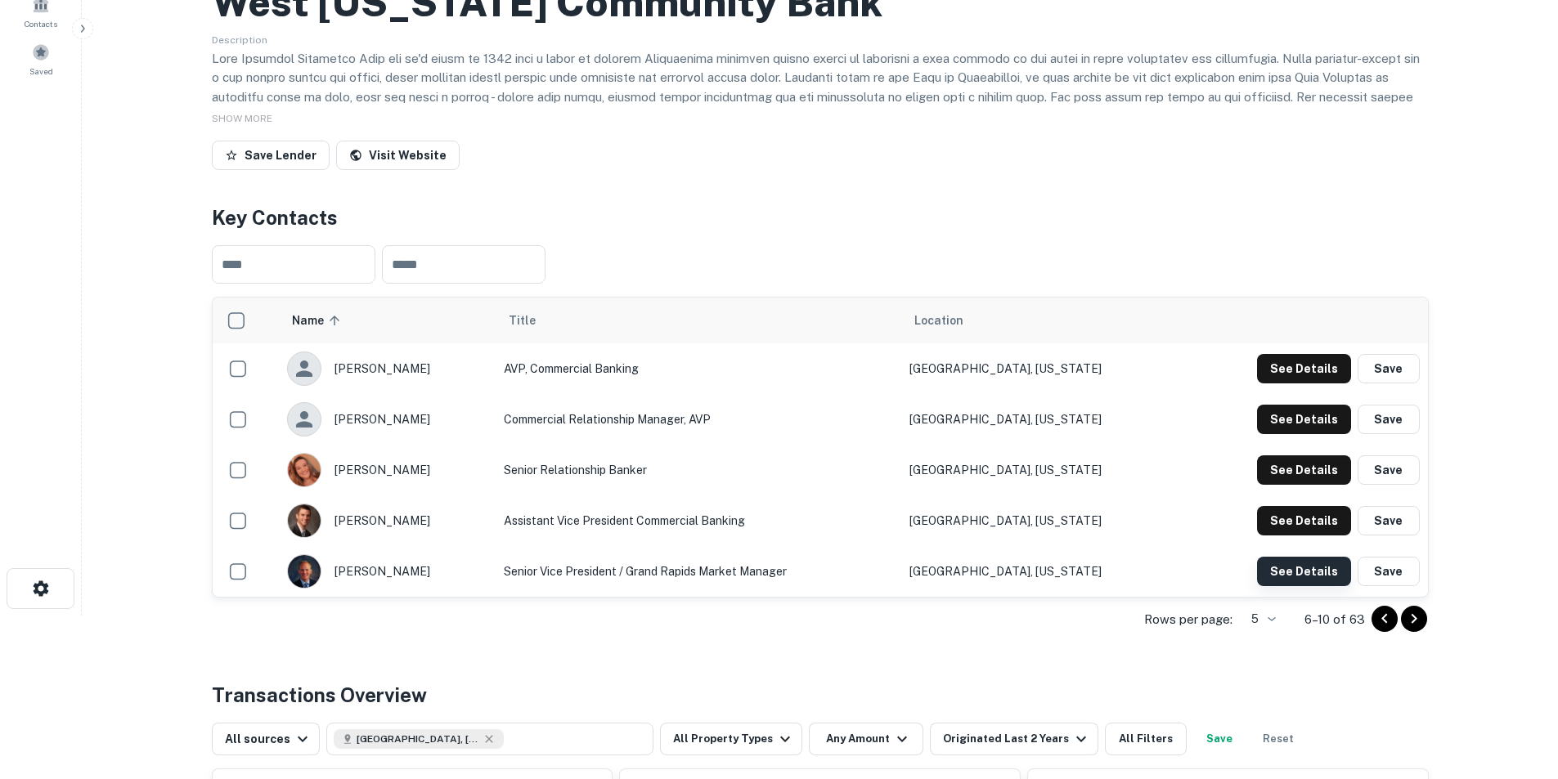
click at [1034, 484] on button "See Details" at bounding box center [1304, 571] width 94 height 29
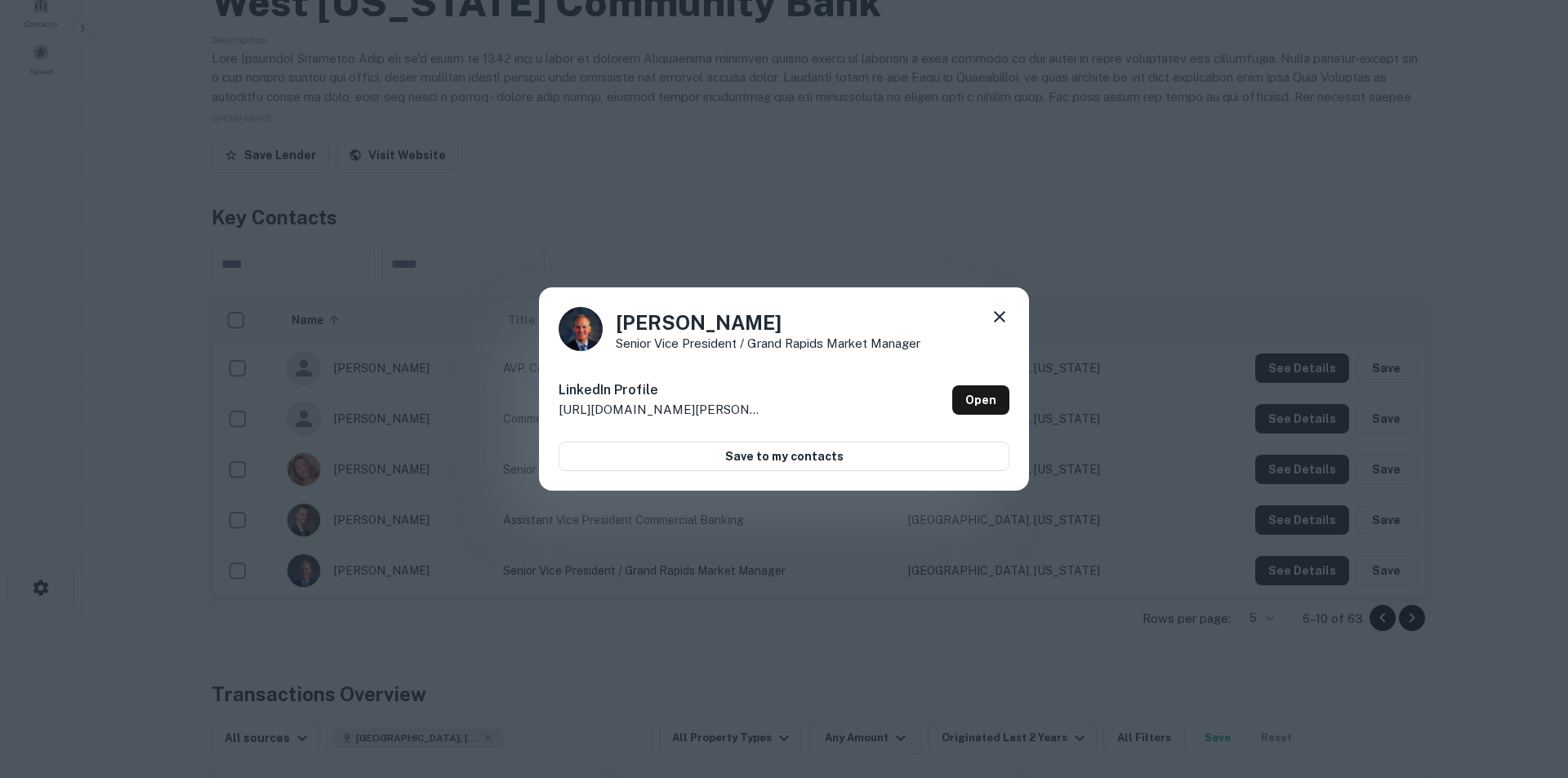
click at [998, 314] on icon at bounding box center [1000, 318] width 20 height 20
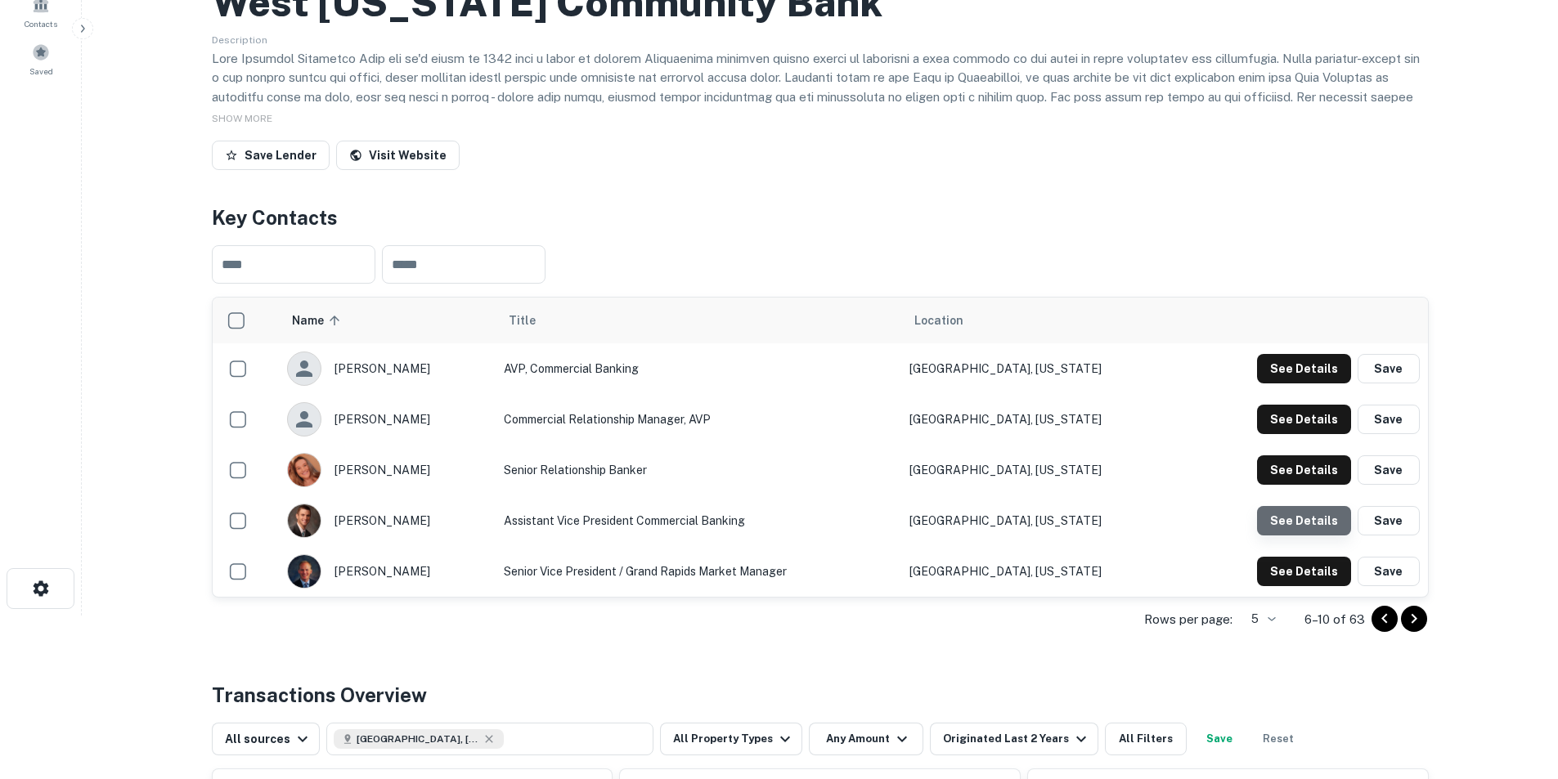
click at [1034, 484] on button "See Details" at bounding box center [1304, 520] width 94 height 29
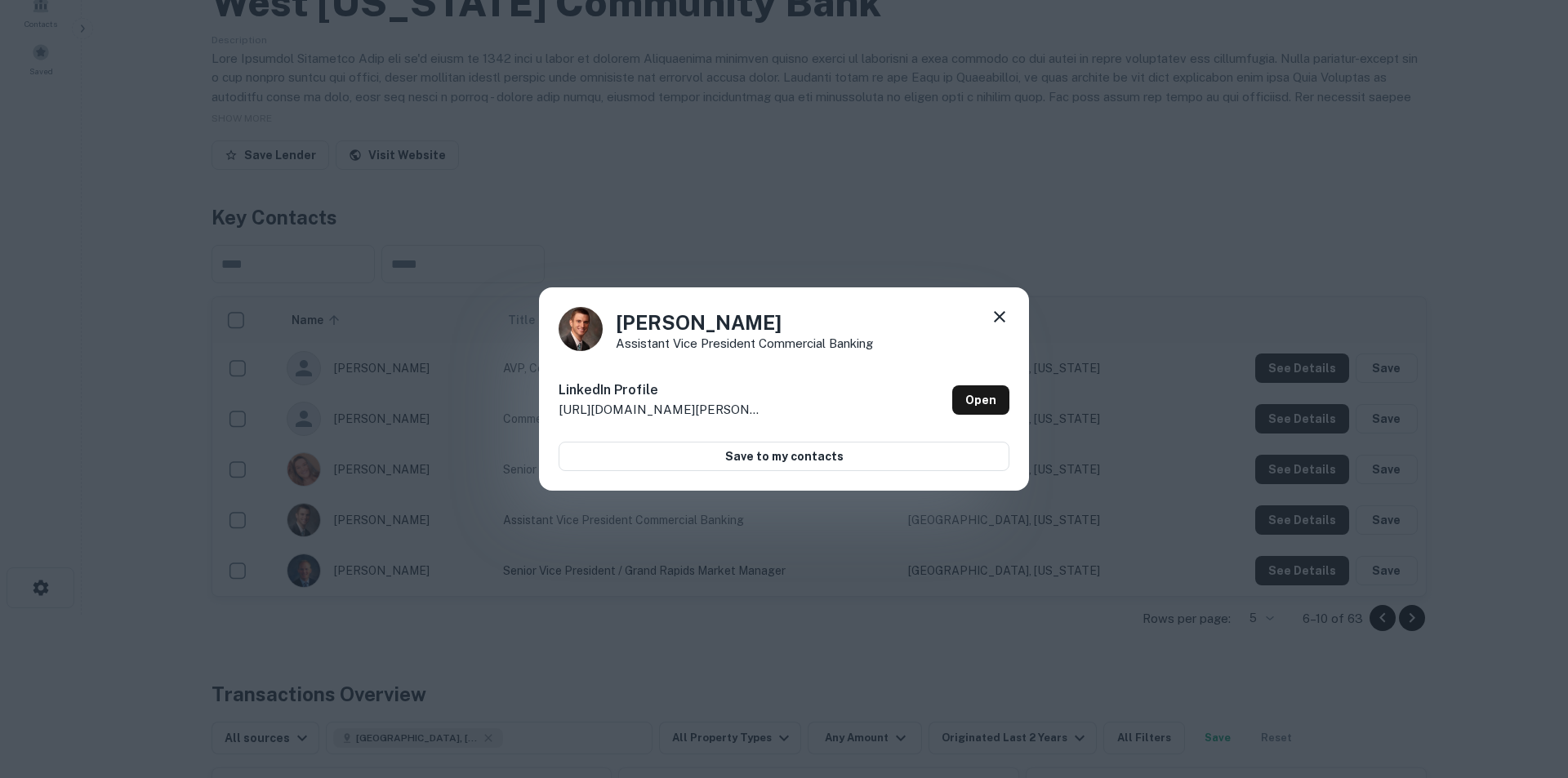
click at [1002, 312] on icon at bounding box center [1000, 318] width 20 height 20
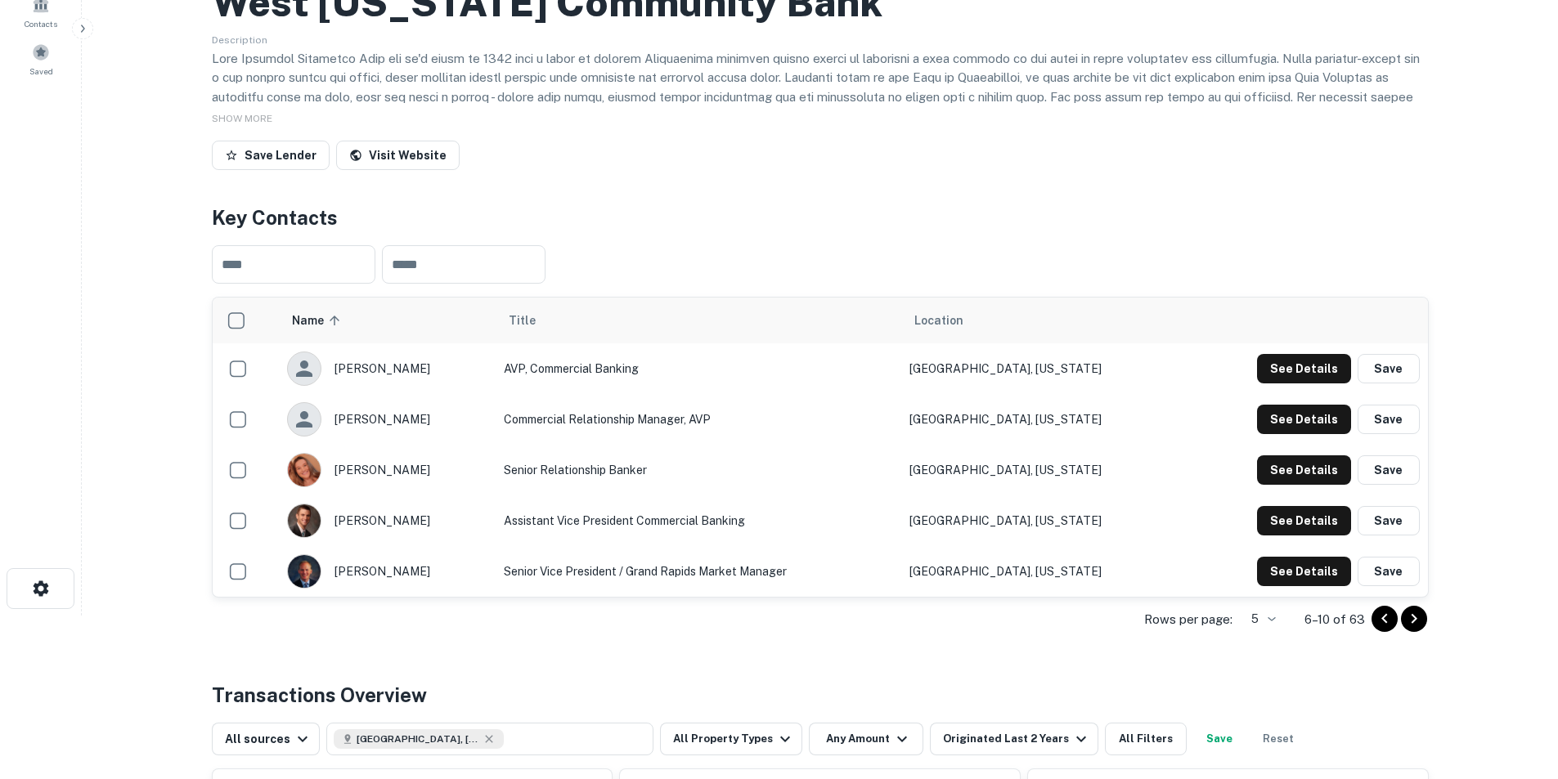
click at [1034, 484] on icon "Go to next page" at bounding box center [1414, 619] width 20 height 20
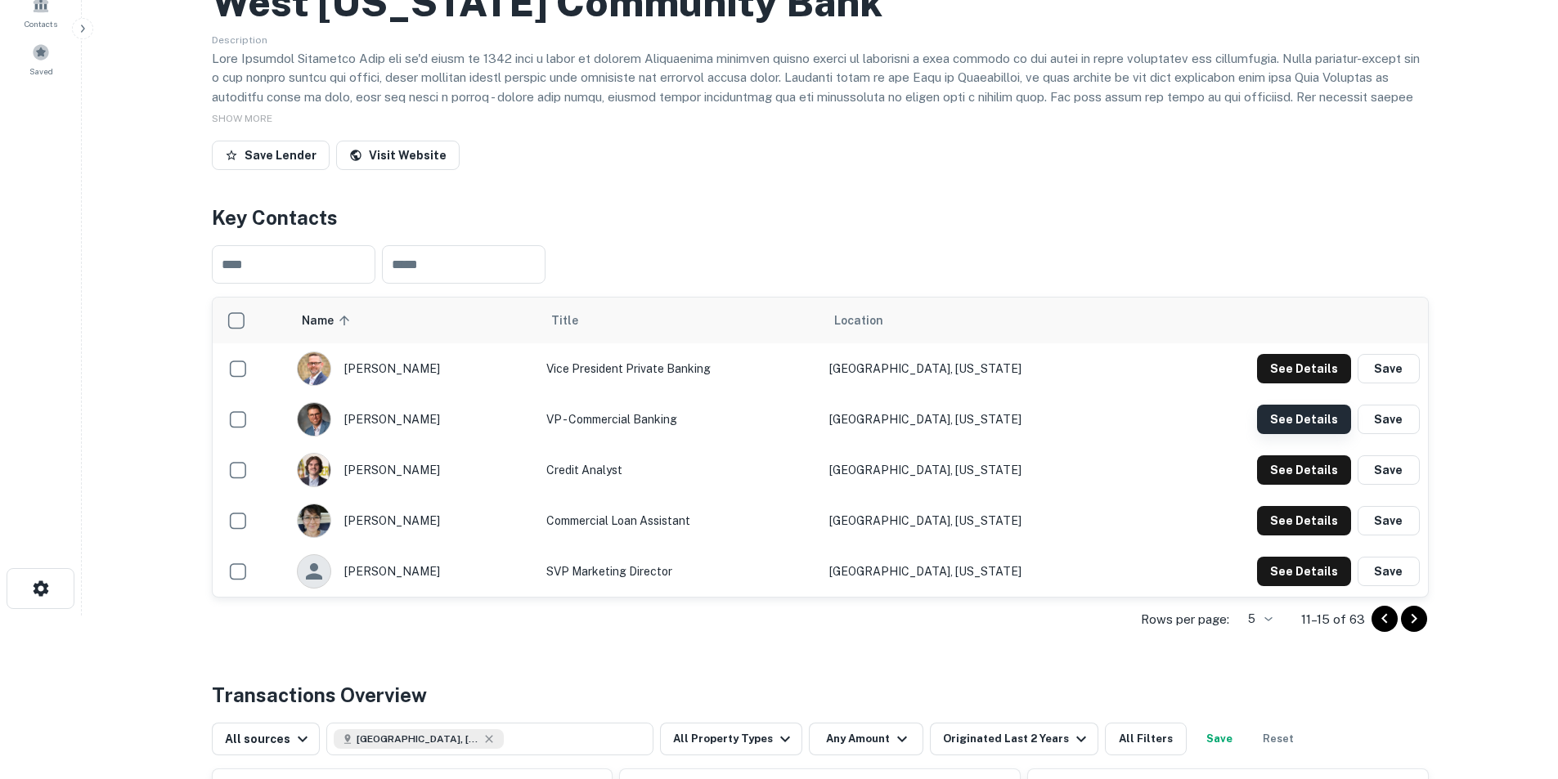
click at [1034, 421] on button "See Details" at bounding box center [1304, 419] width 94 height 29
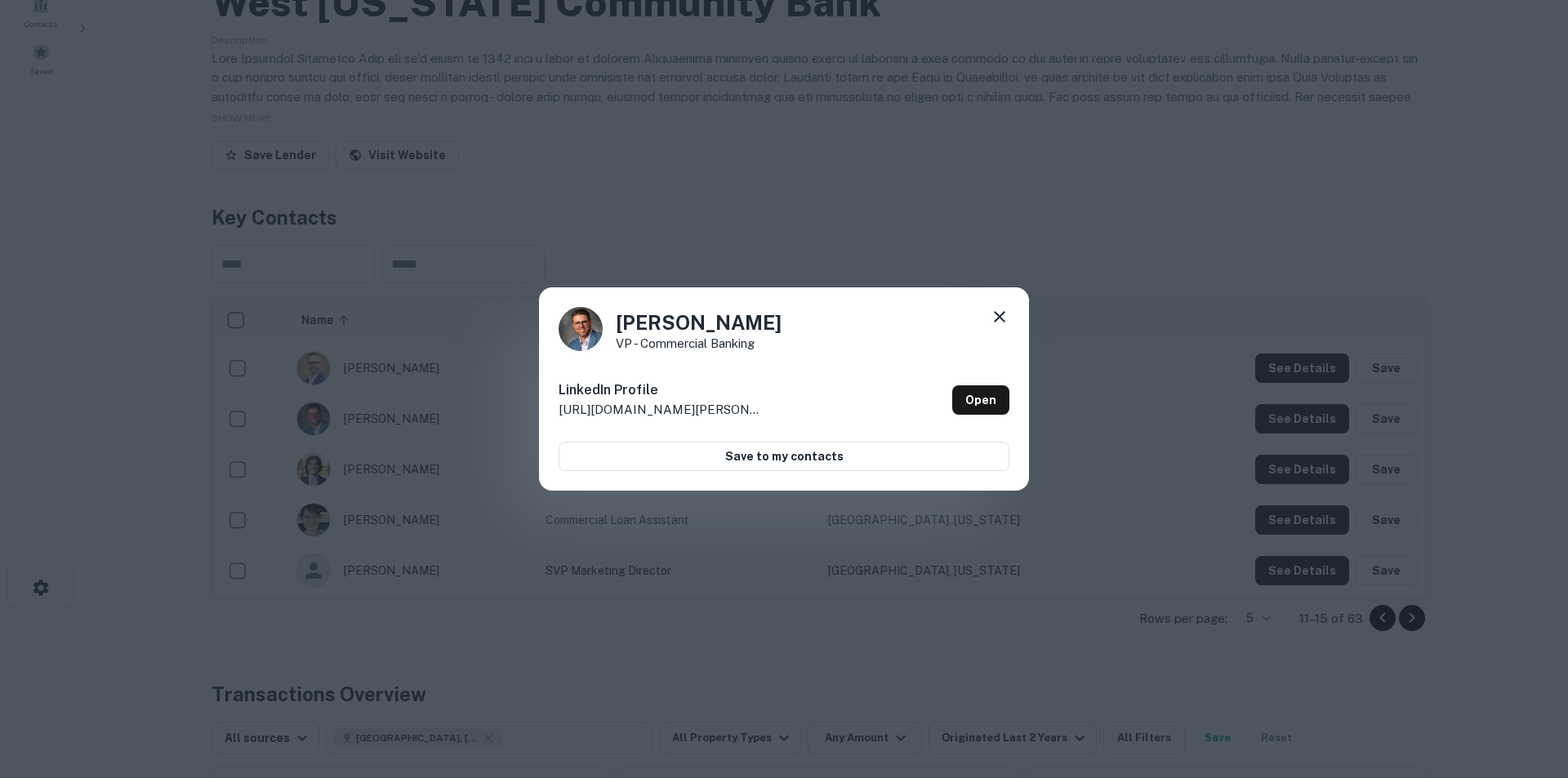
click at [1000, 312] on icon at bounding box center [1000, 318] width 20 height 20
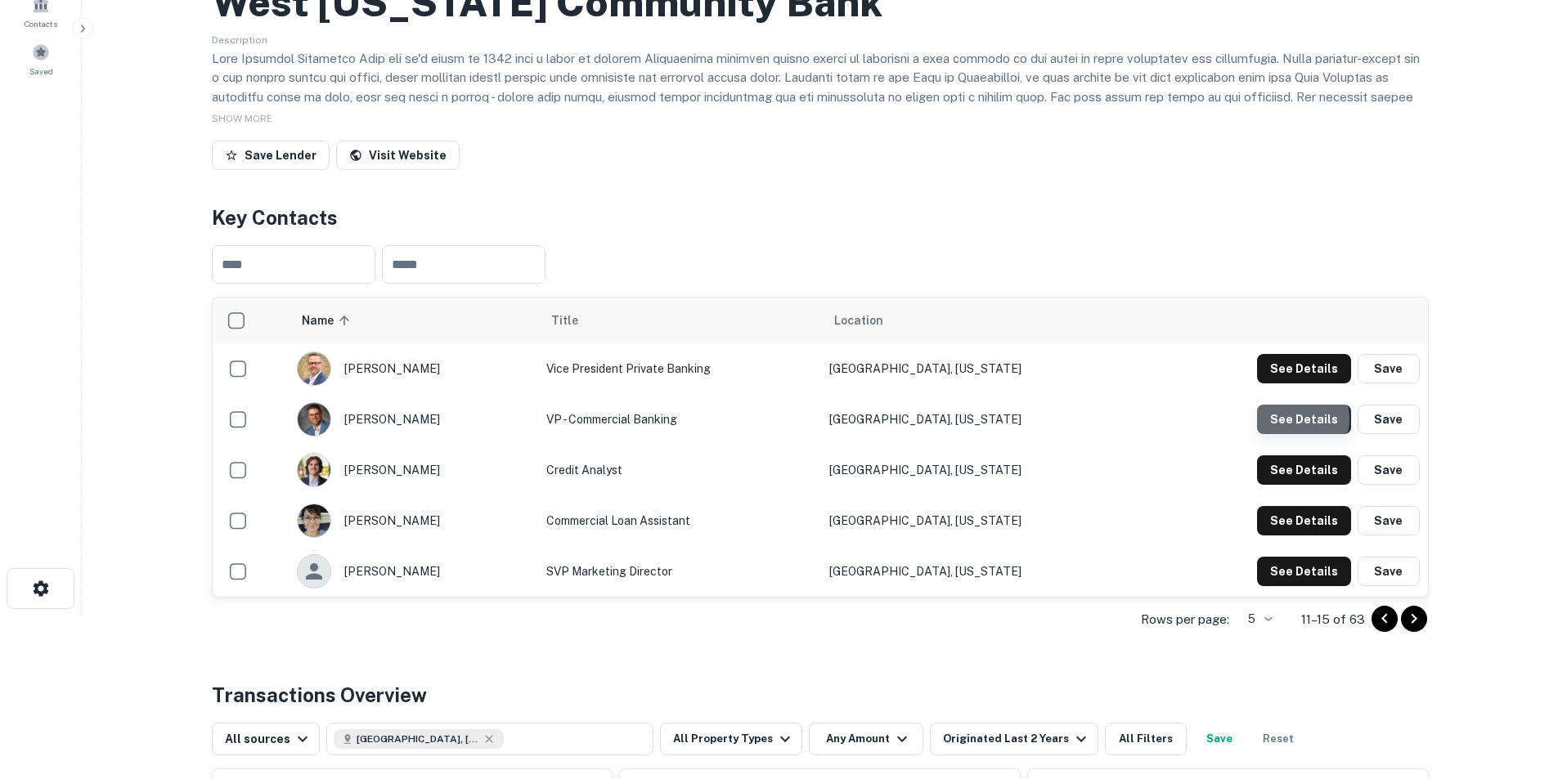
click at [1034, 420] on button "See Details" at bounding box center [1304, 419] width 94 height 29
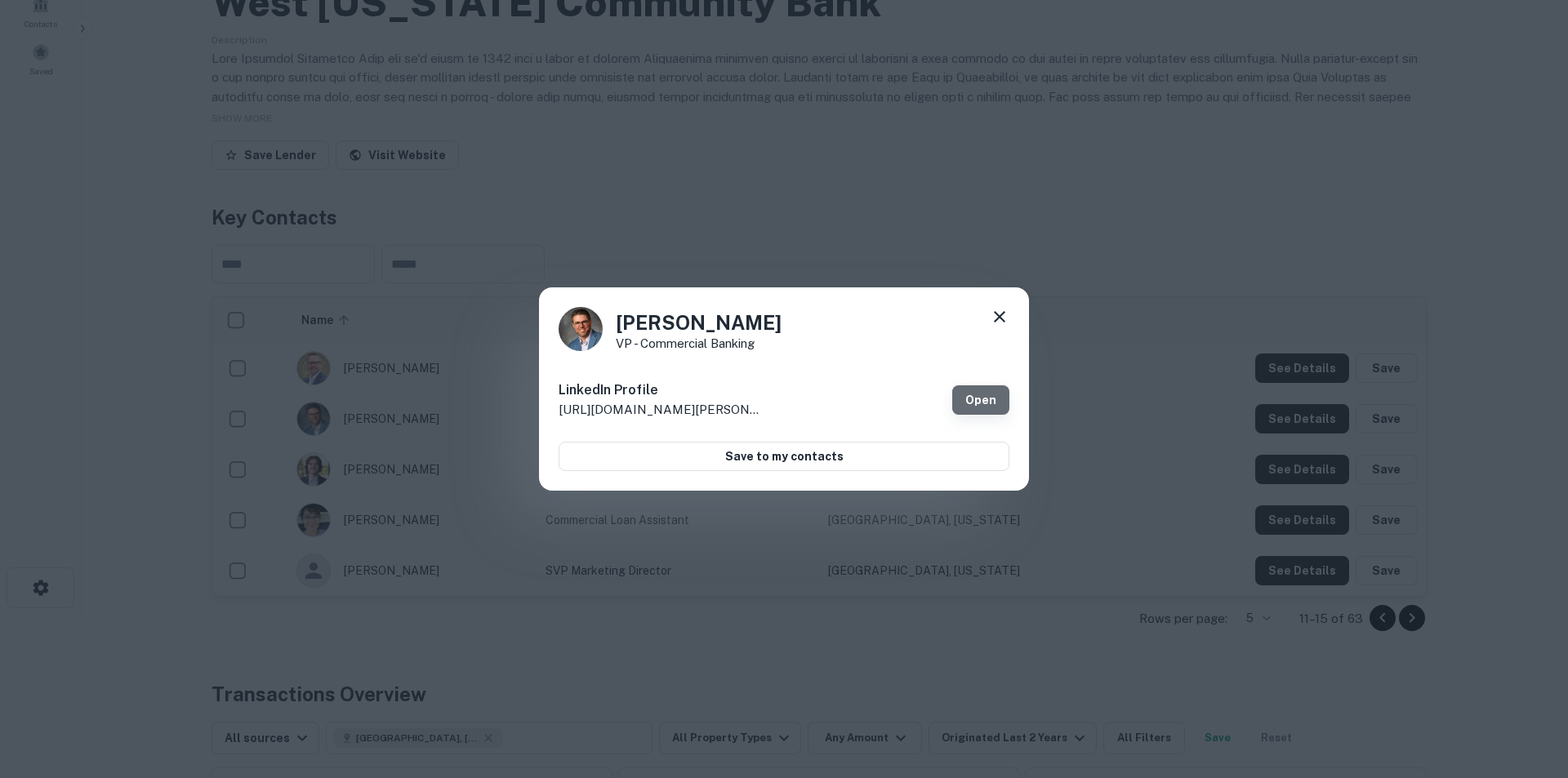
click at [967, 401] on link "Open" at bounding box center [981, 399] width 57 height 29
click at [997, 315] on icon at bounding box center [999, 317] width 11 height 11
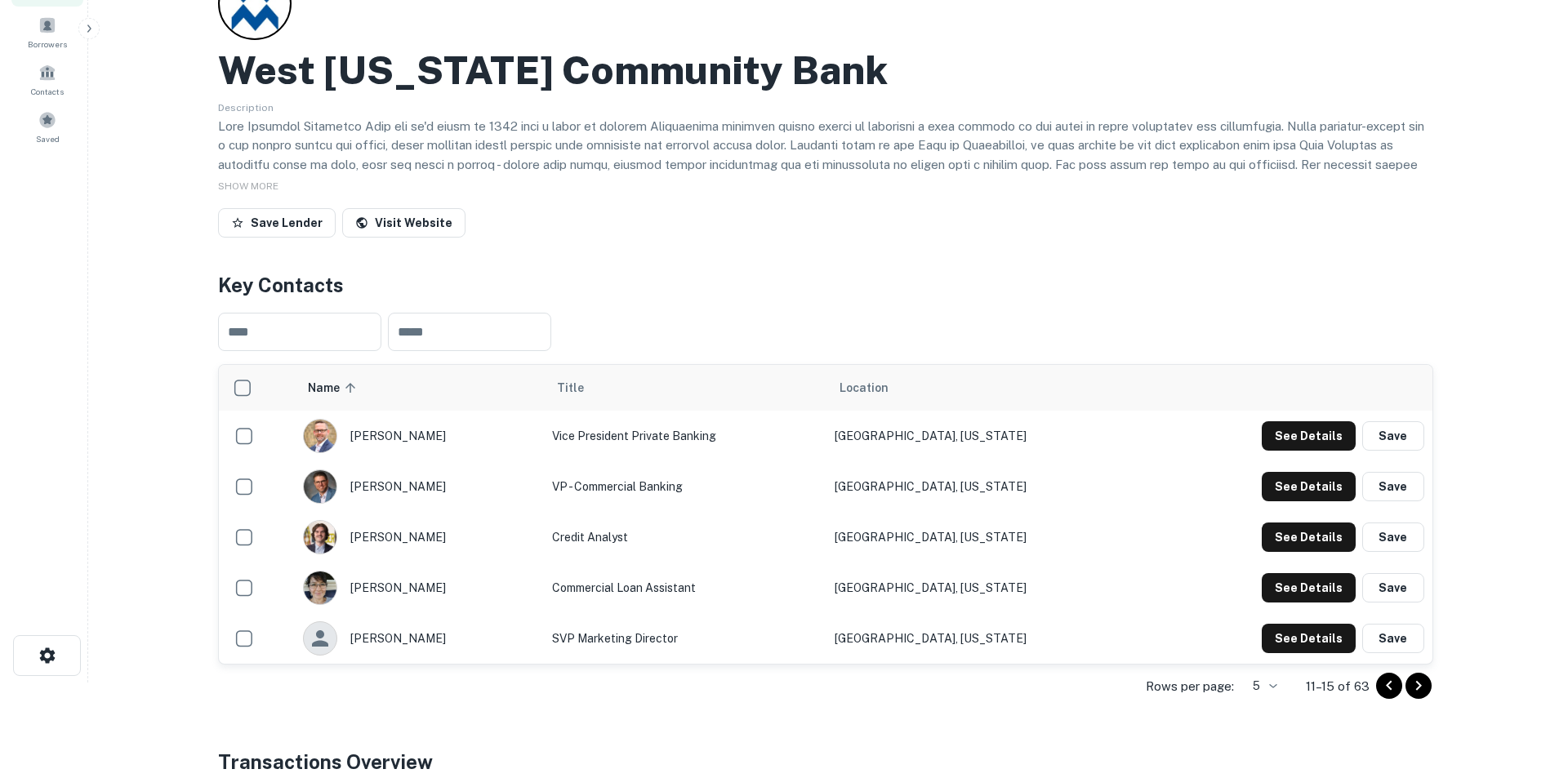
scroll to position [0, 0]
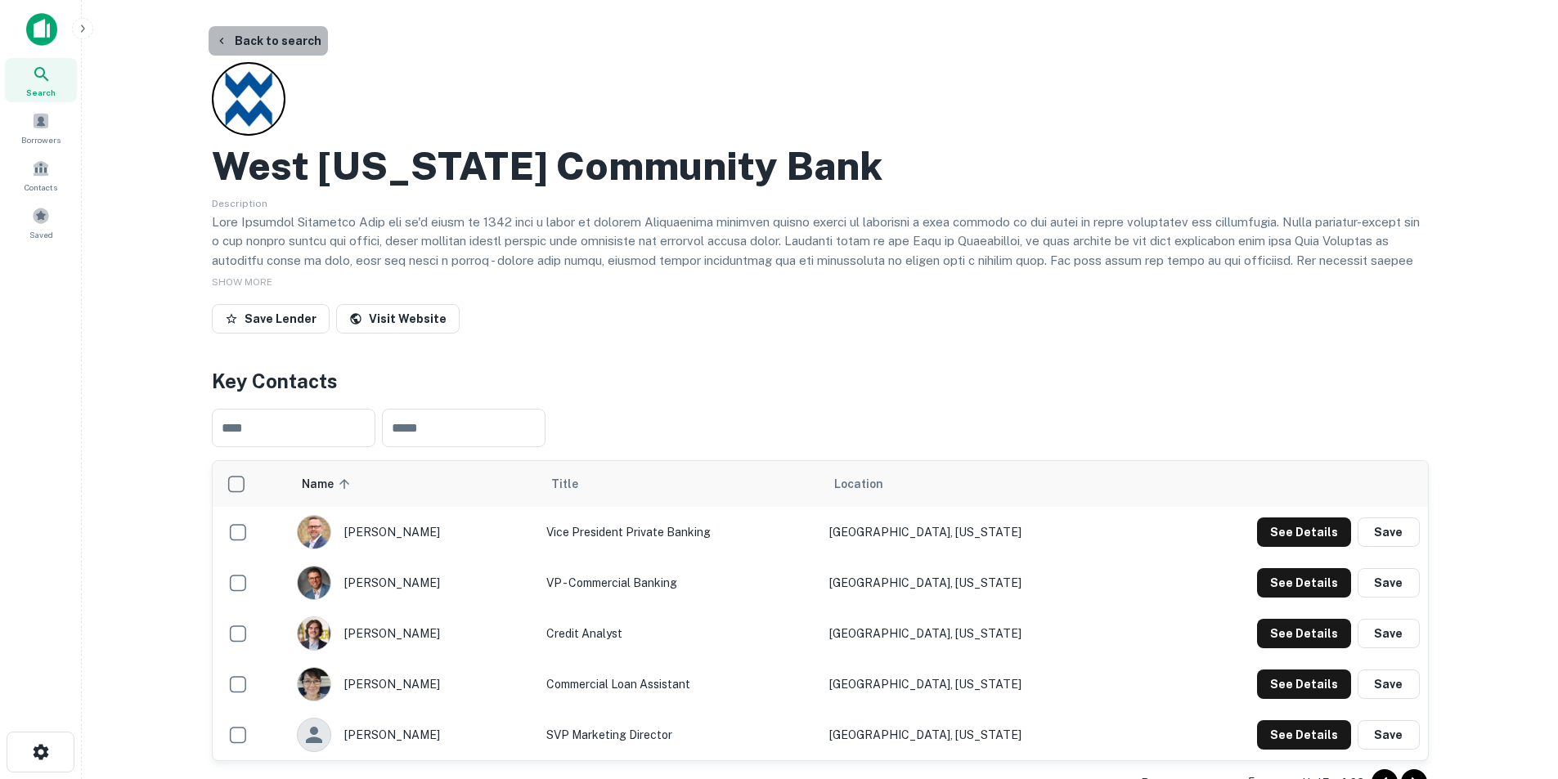
click at [289, 41] on button "Back to search" at bounding box center [268, 40] width 119 height 29
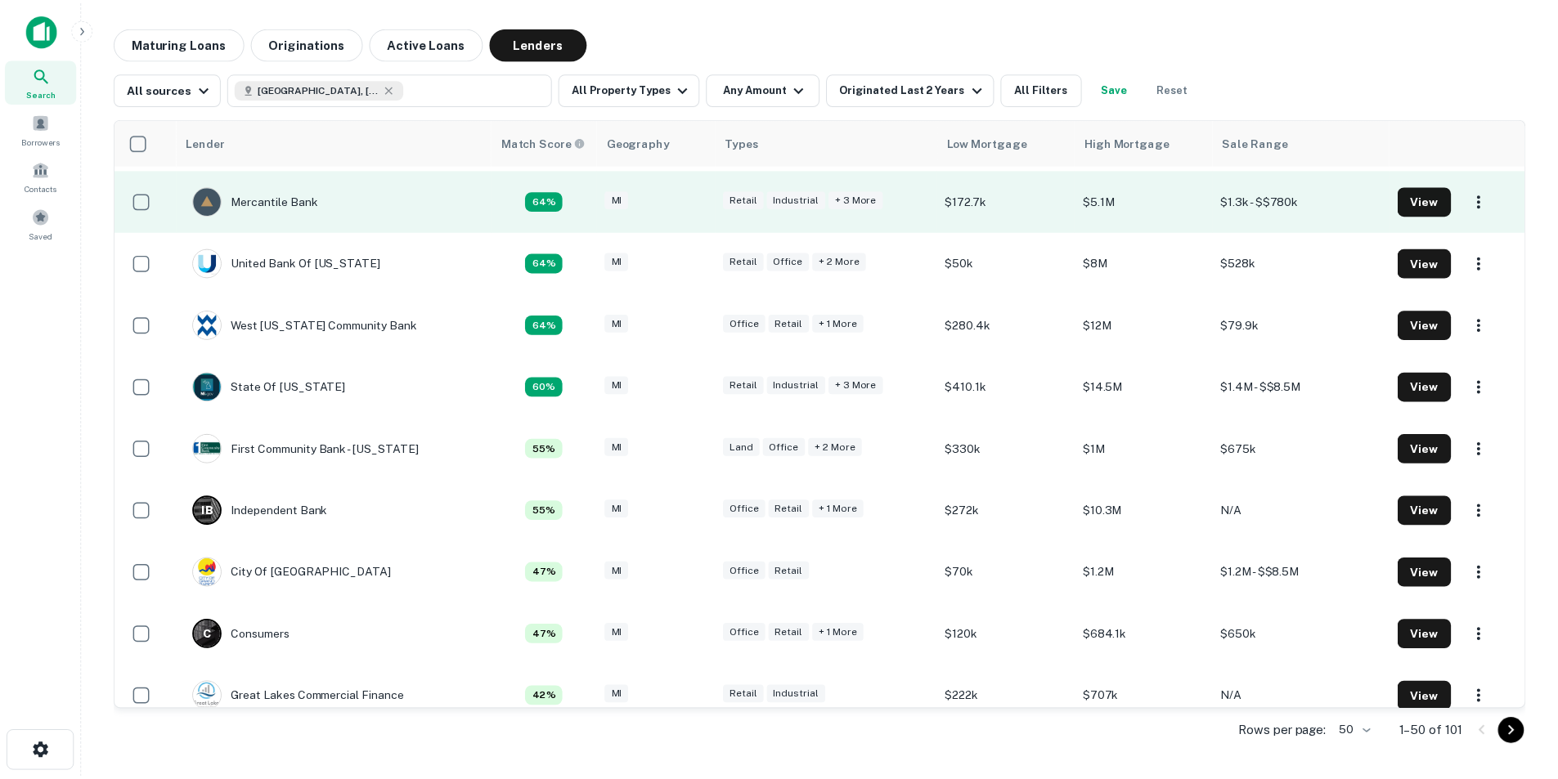
scroll to position [327, 0]
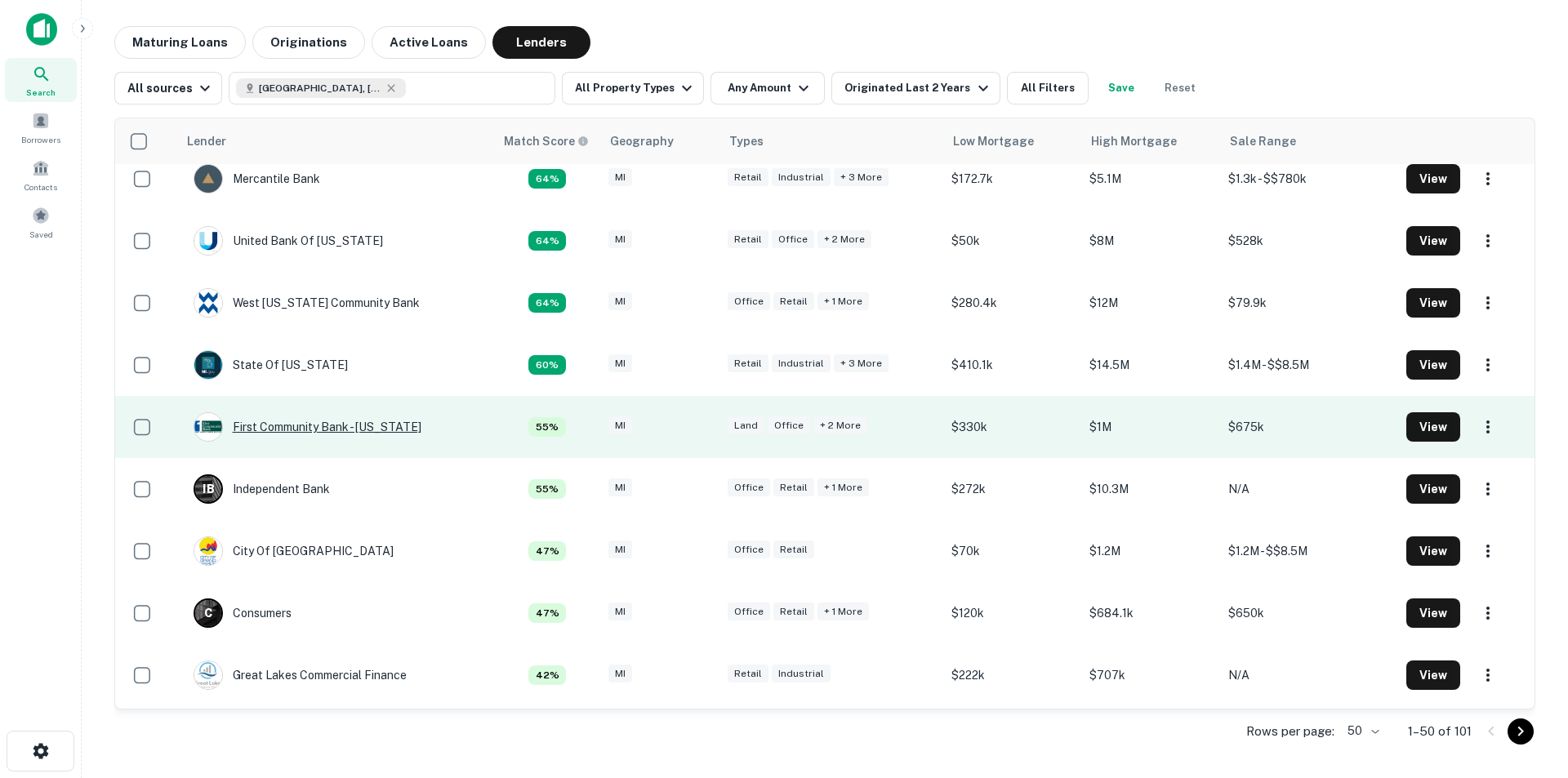
click at [339, 431] on div "First Community Bank - [US_STATE]" at bounding box center [308, 426] width 228 height 29
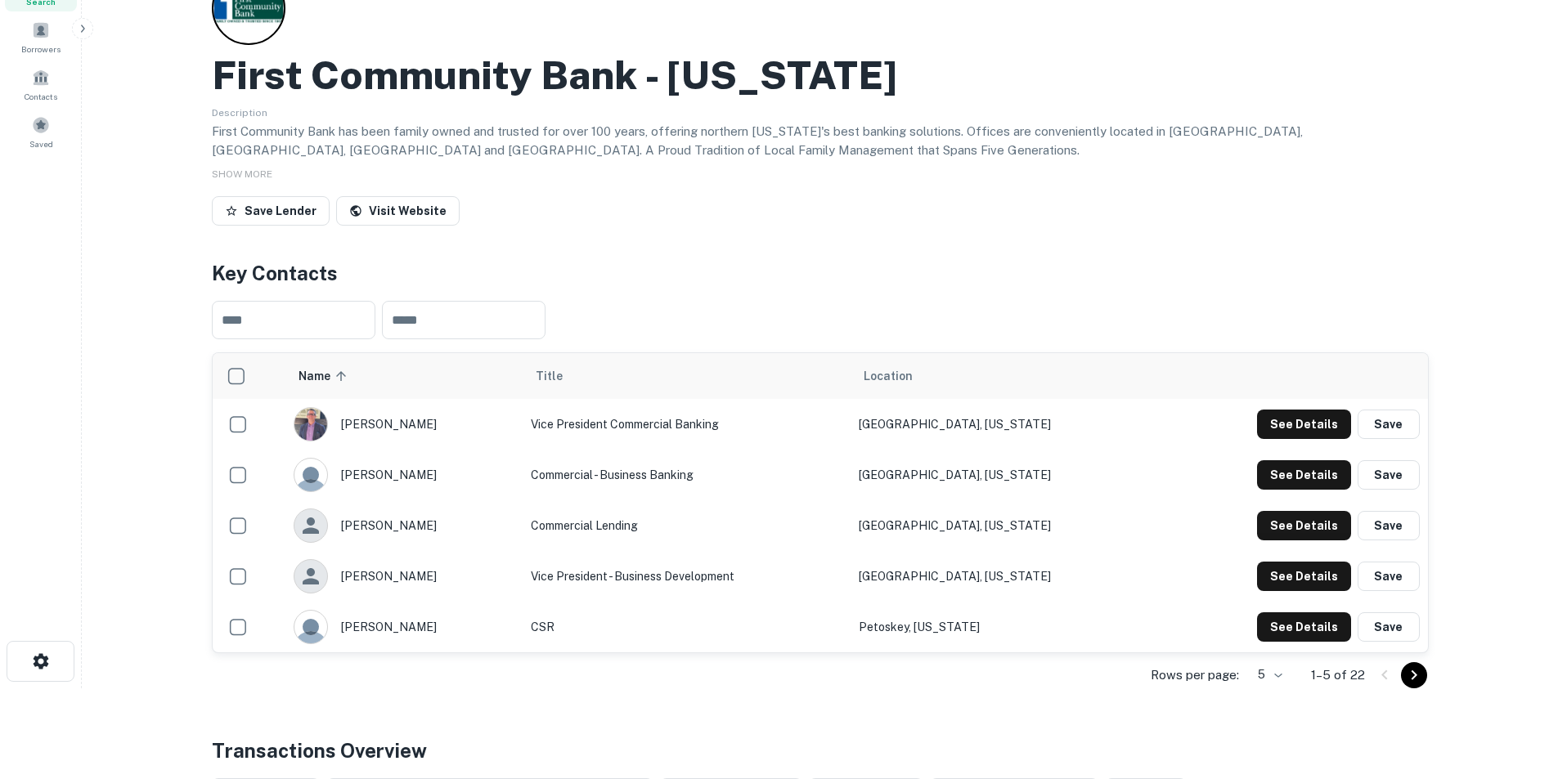
scroll to position [164, 0]
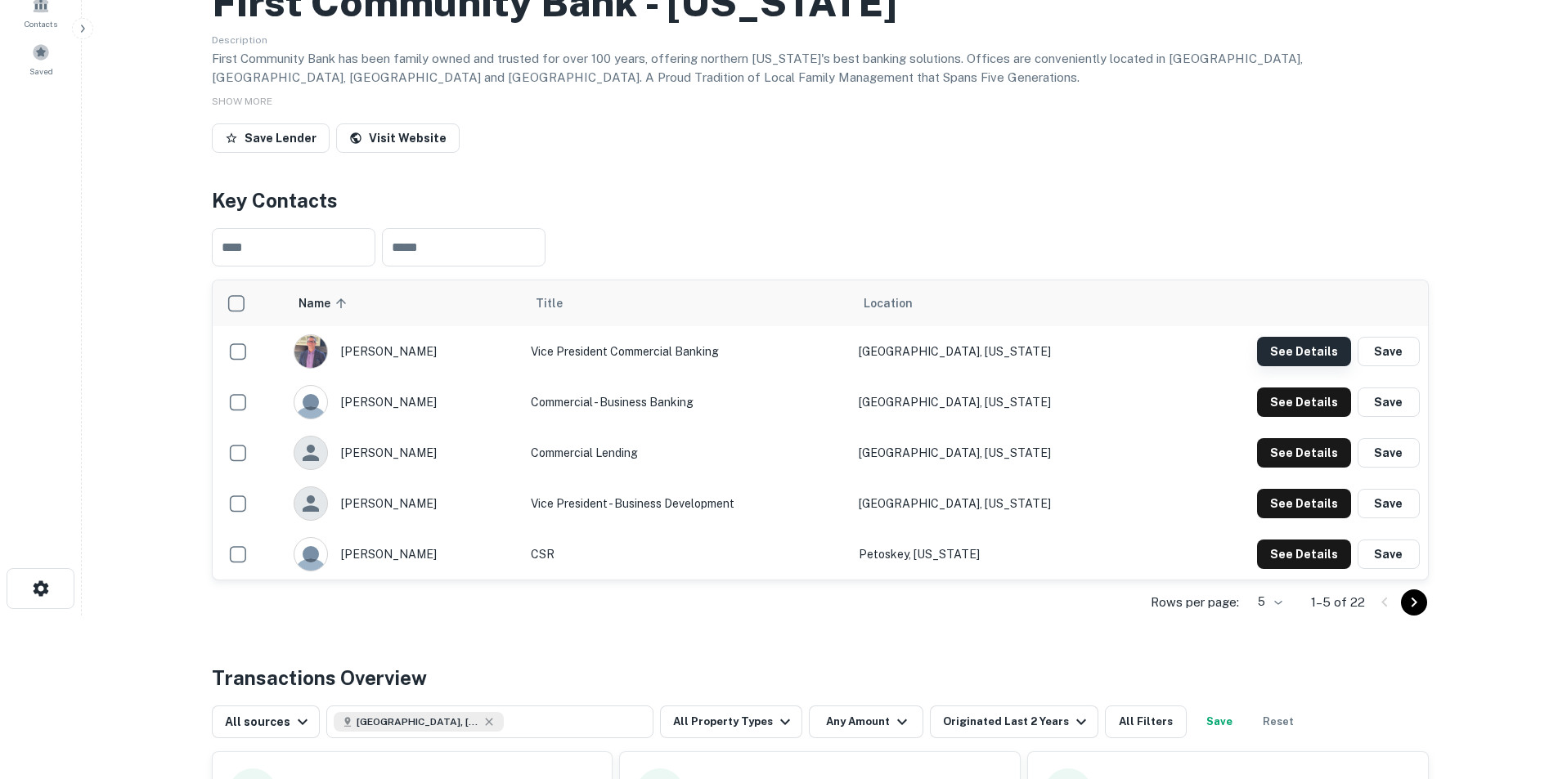
click at [1034, 351] on button "See Details" at bounding box center [1304, 351] width 94 height 29
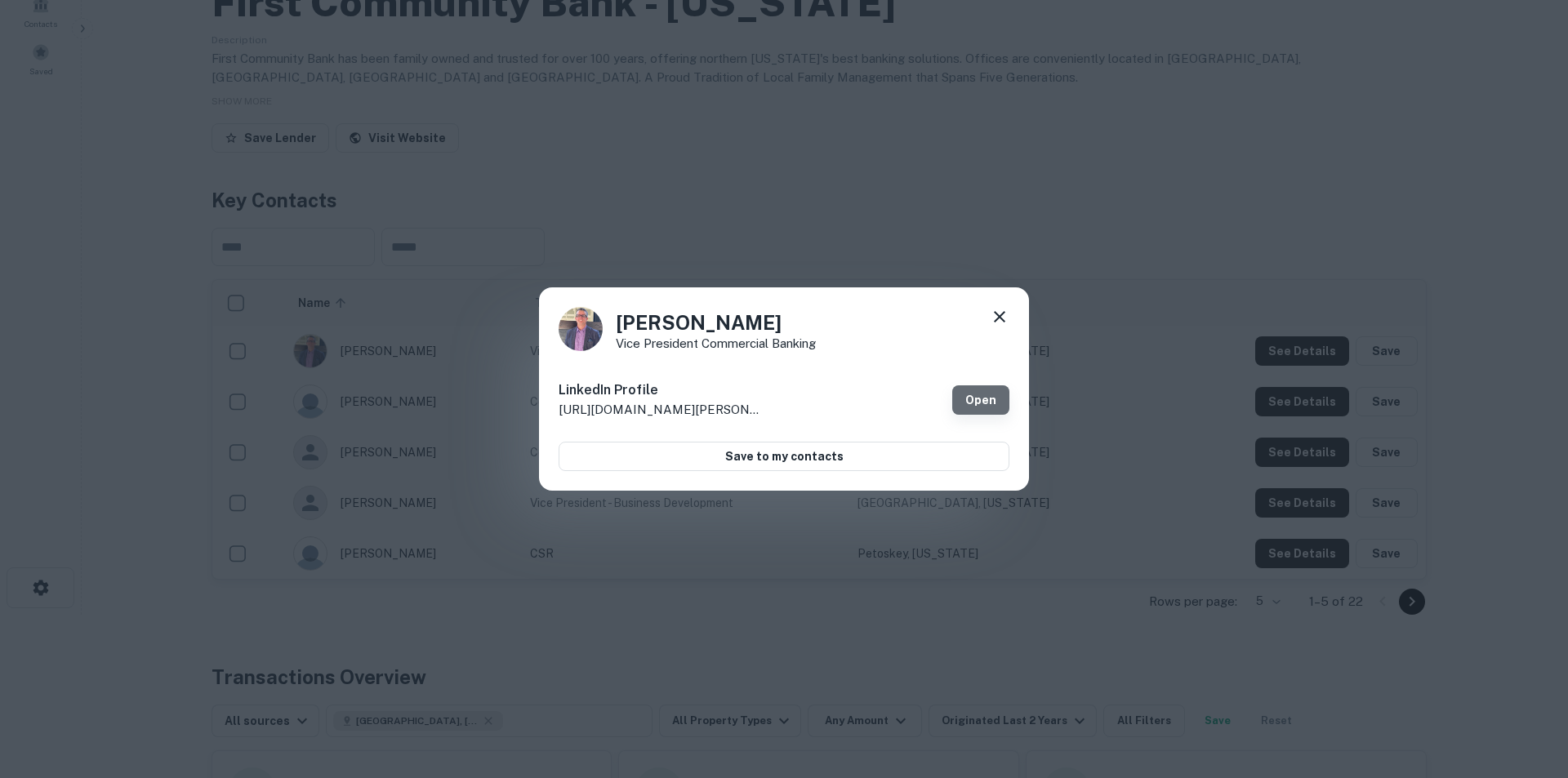
click at [978, 389] on link "Open" at bounding box center [981, 399] width 57 height 29
click at [1004, 312] on icon at bounding box center [999, 317] width 11 height 11
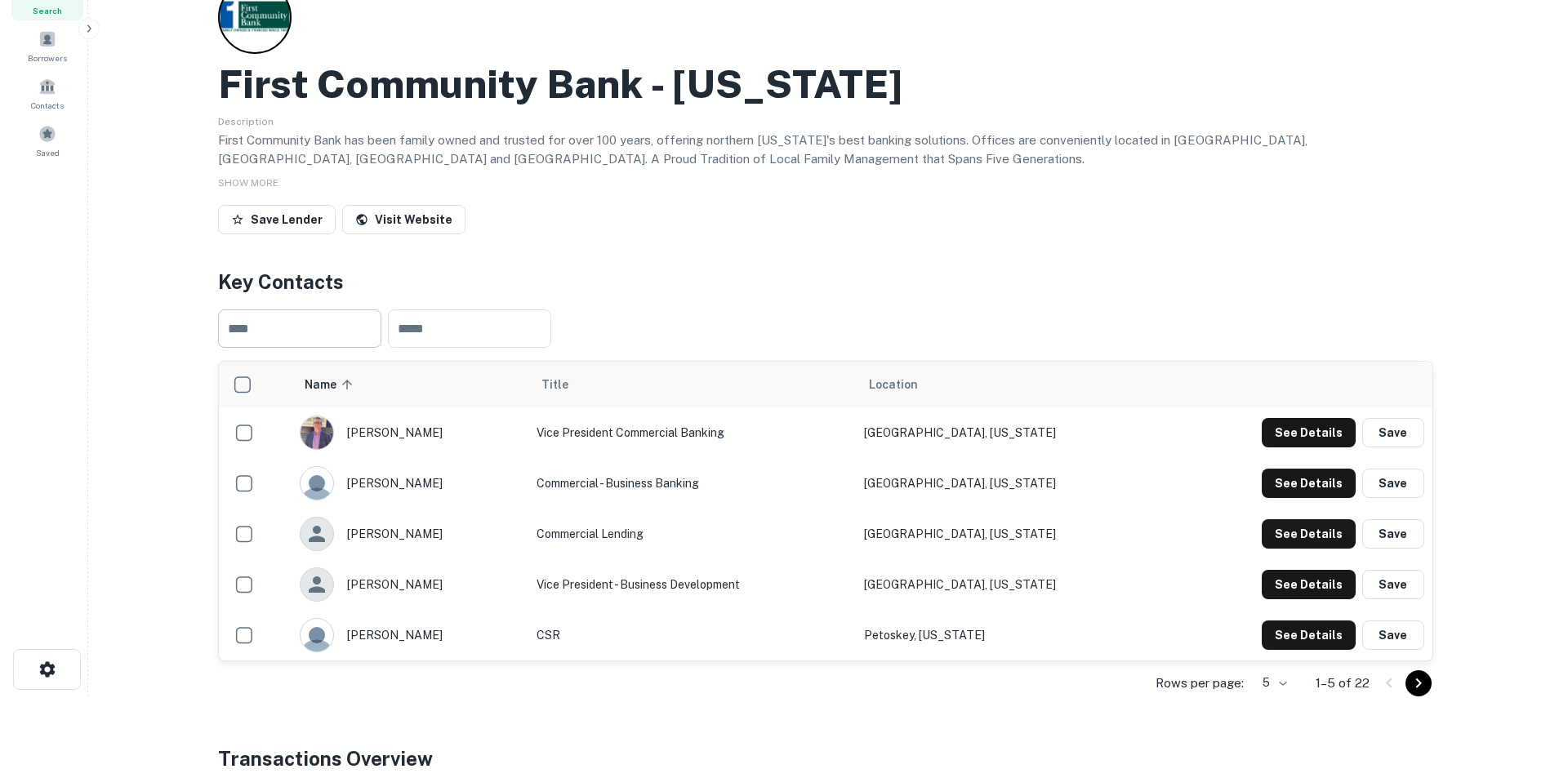
scroll to position [0, 0]
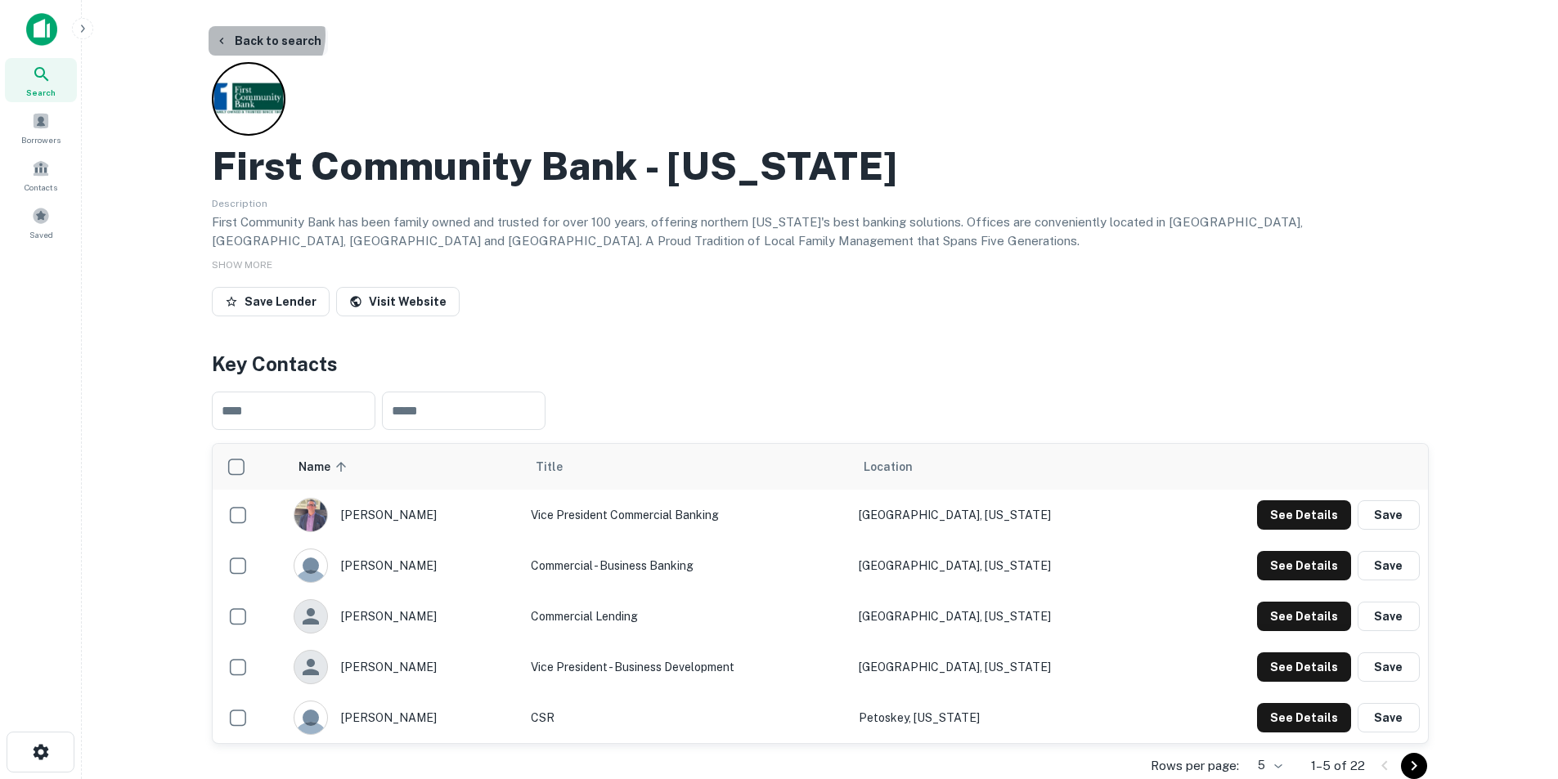
click at [254, 35] on button "Back to search" at bounding box center [268, 40] width 119 height 29
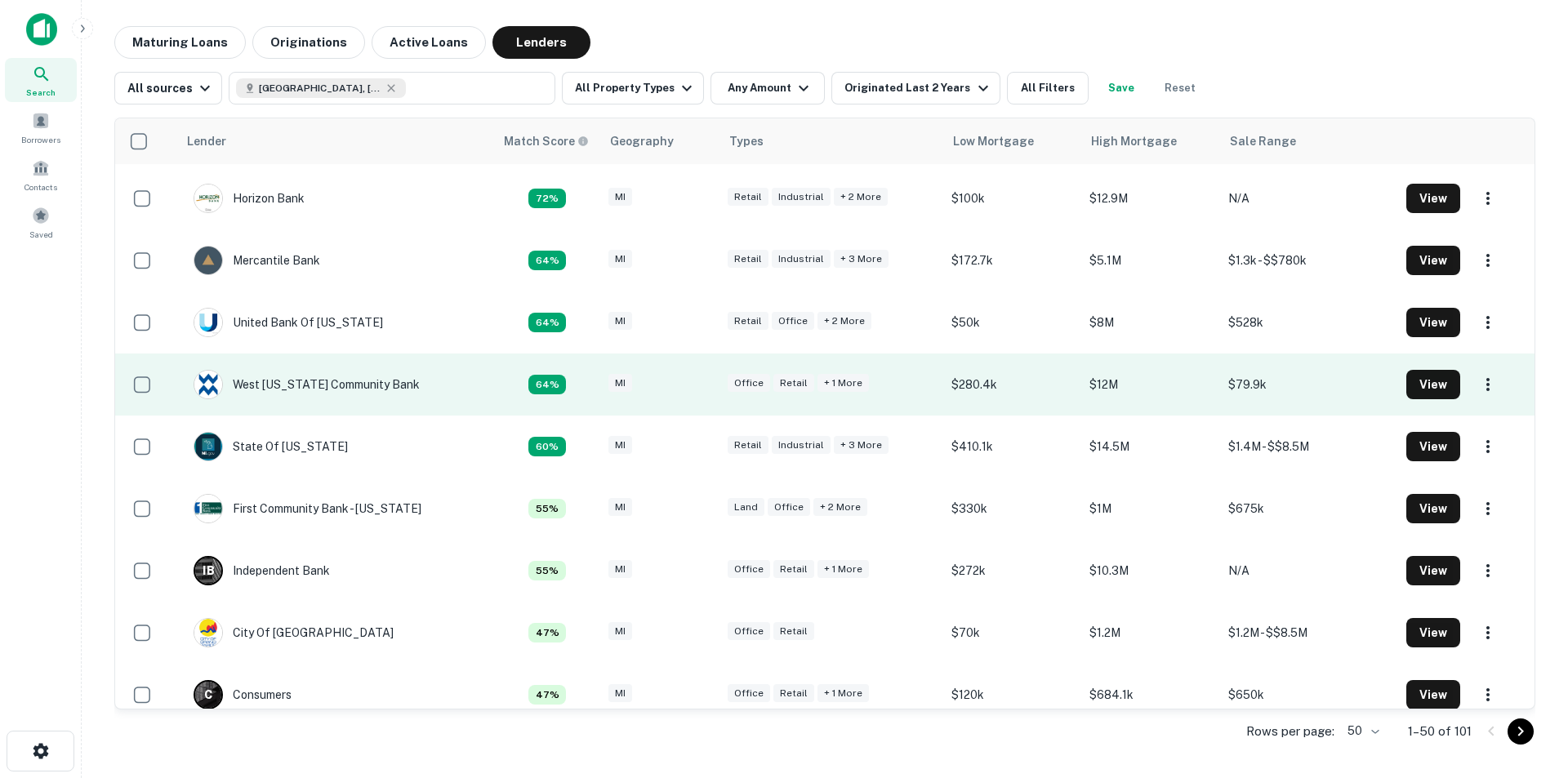
scroll to position [327, 0]
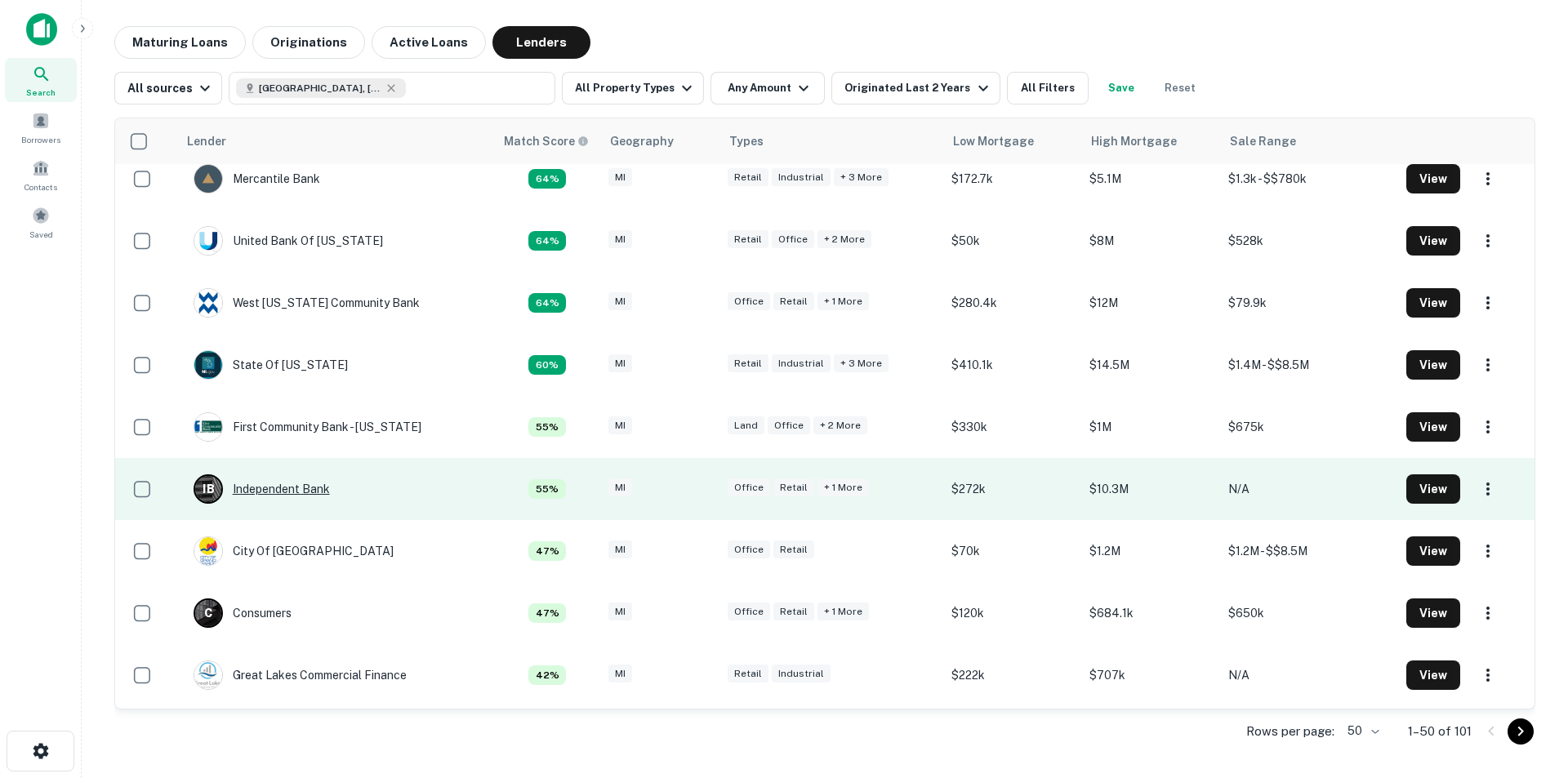
click at [285, 483] on div "I B Independent Bank" at bounding box center [262, 488] width 137 height 29
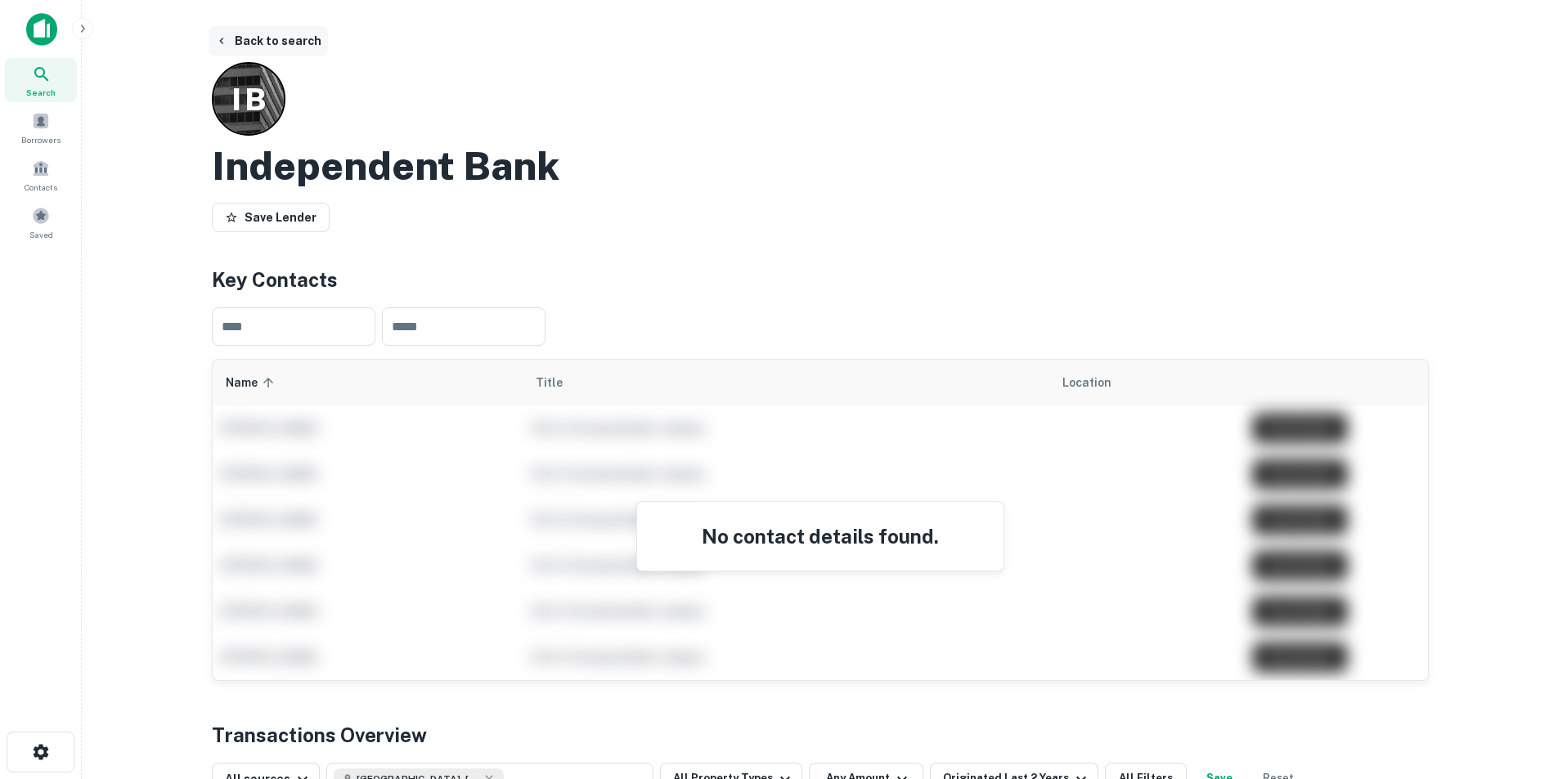
click at [273, 33] on button "Back to search" at bounding box center [268, 40] width 119 height 29
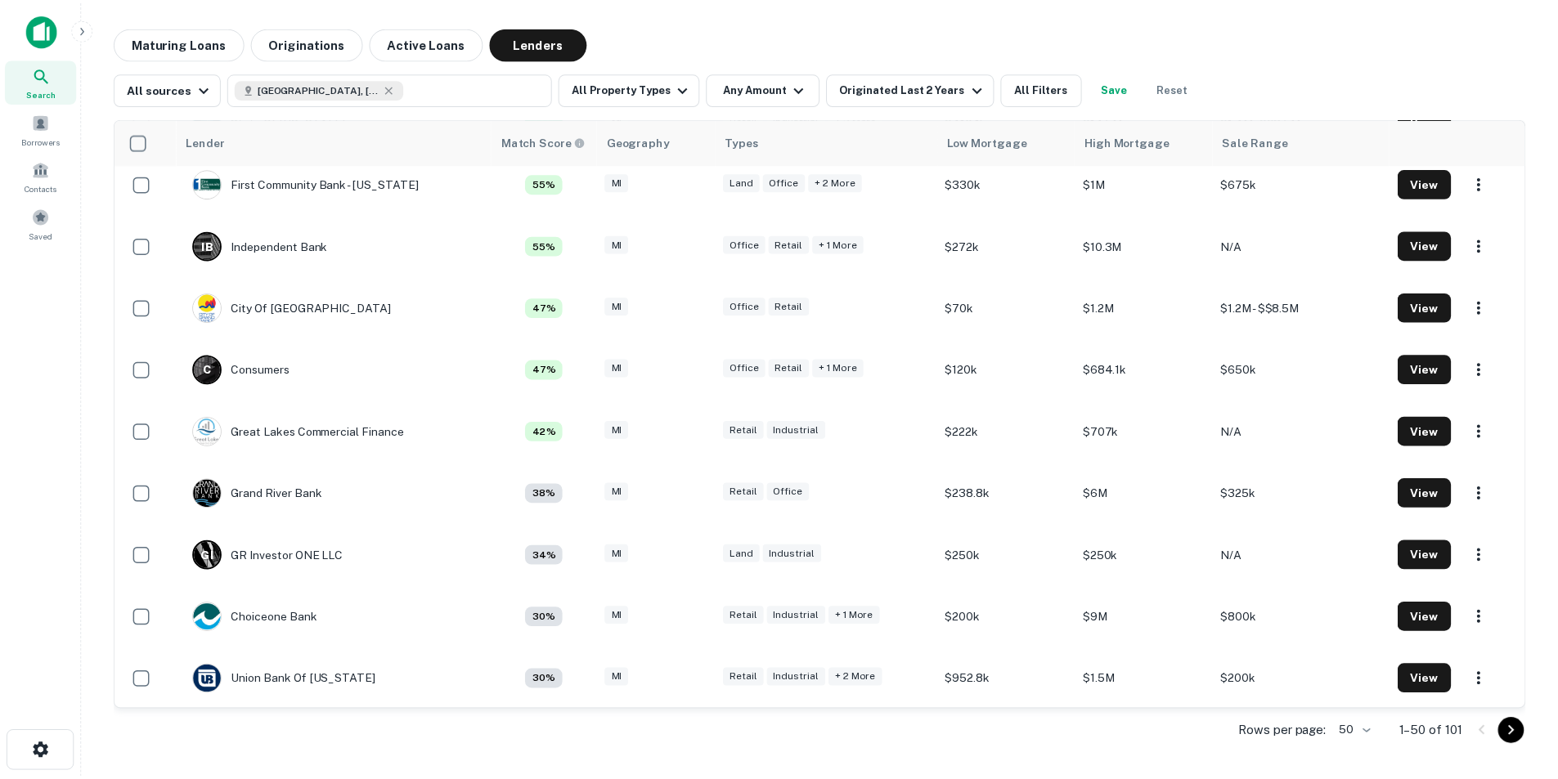
scroll to position [572, 0]
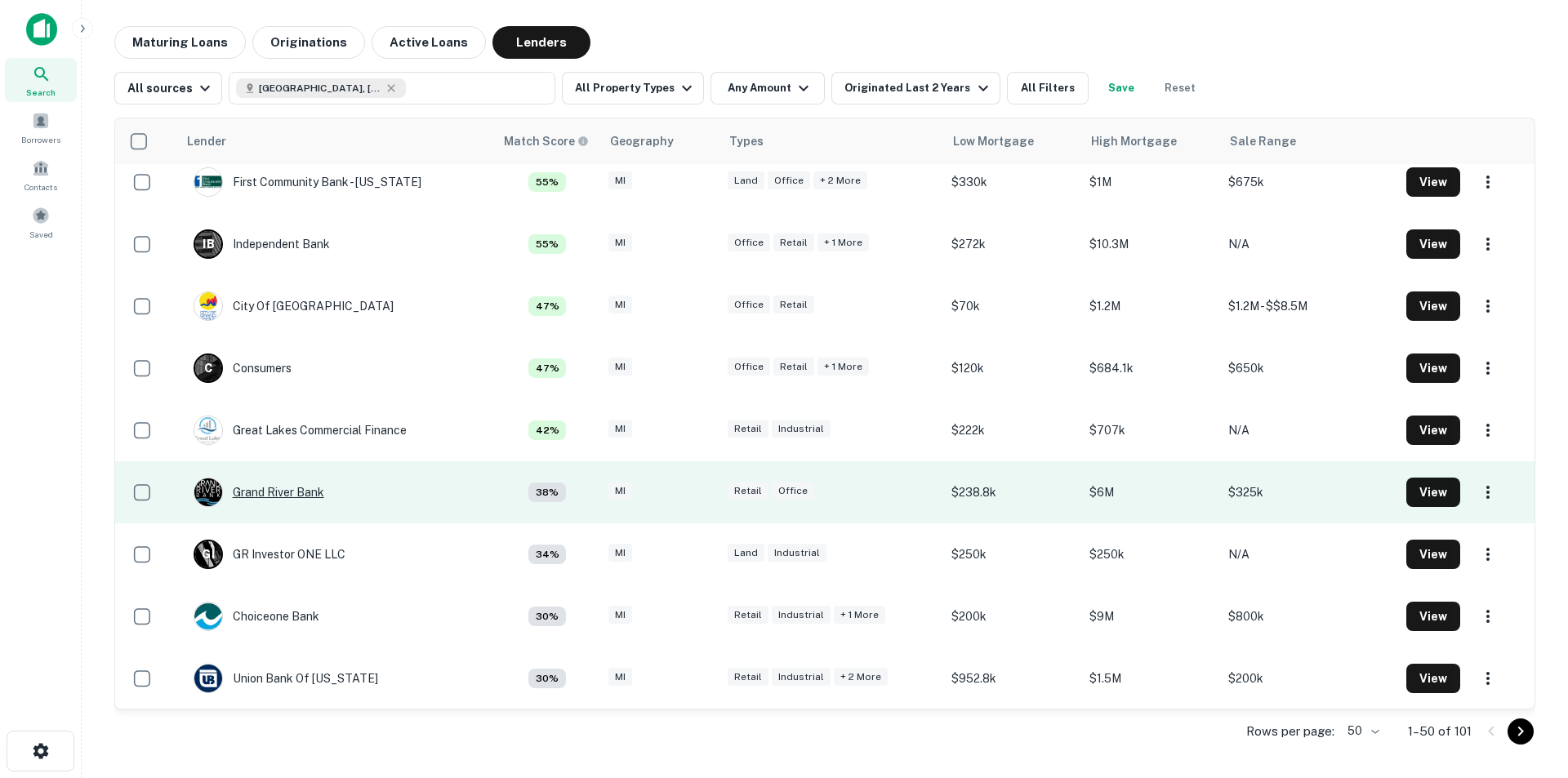
click at [275, 483] on div "Grand River Bank" at bounding box center [259, 491] width 131 height 29
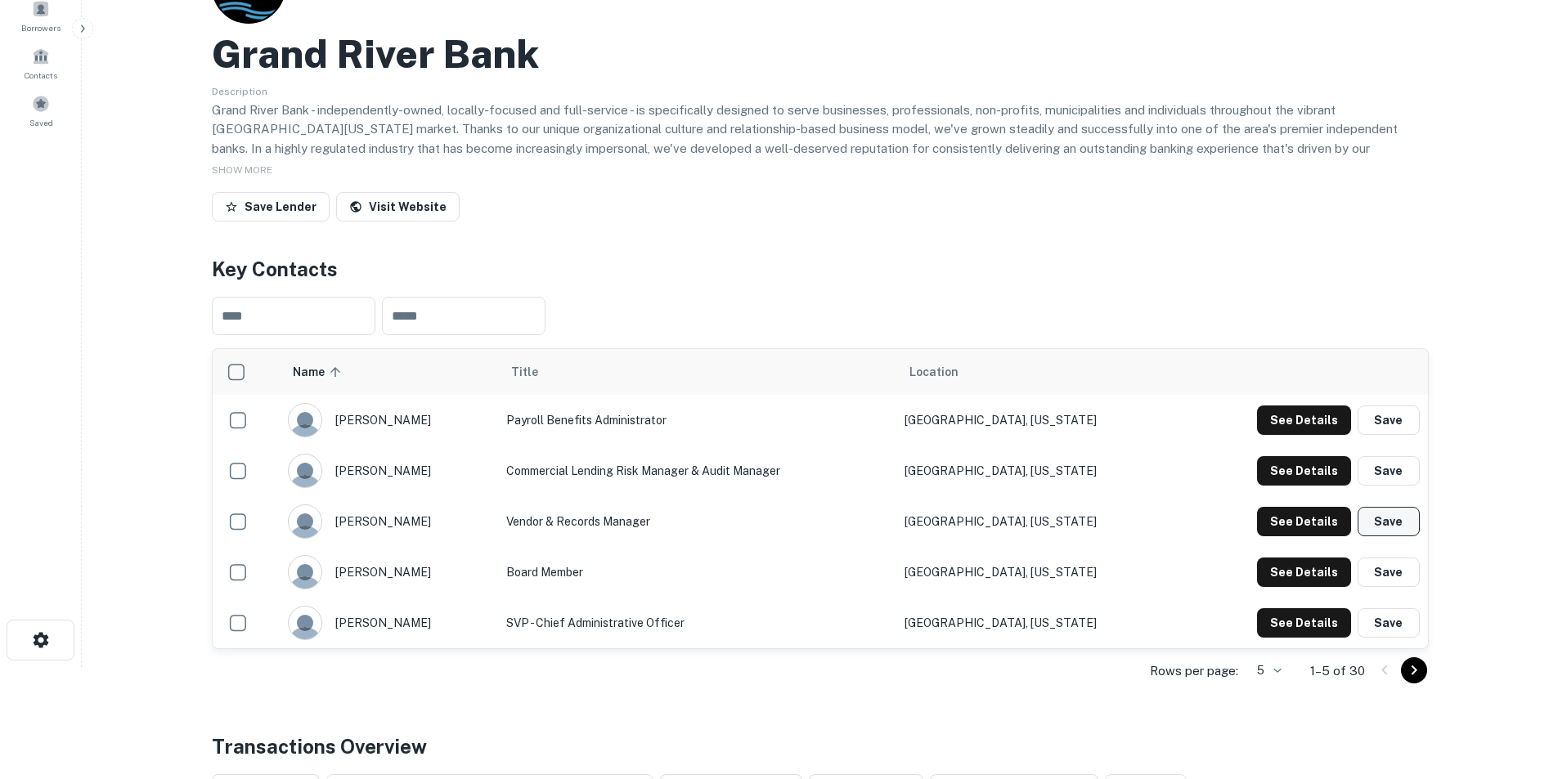
scroll to position [245, 0]
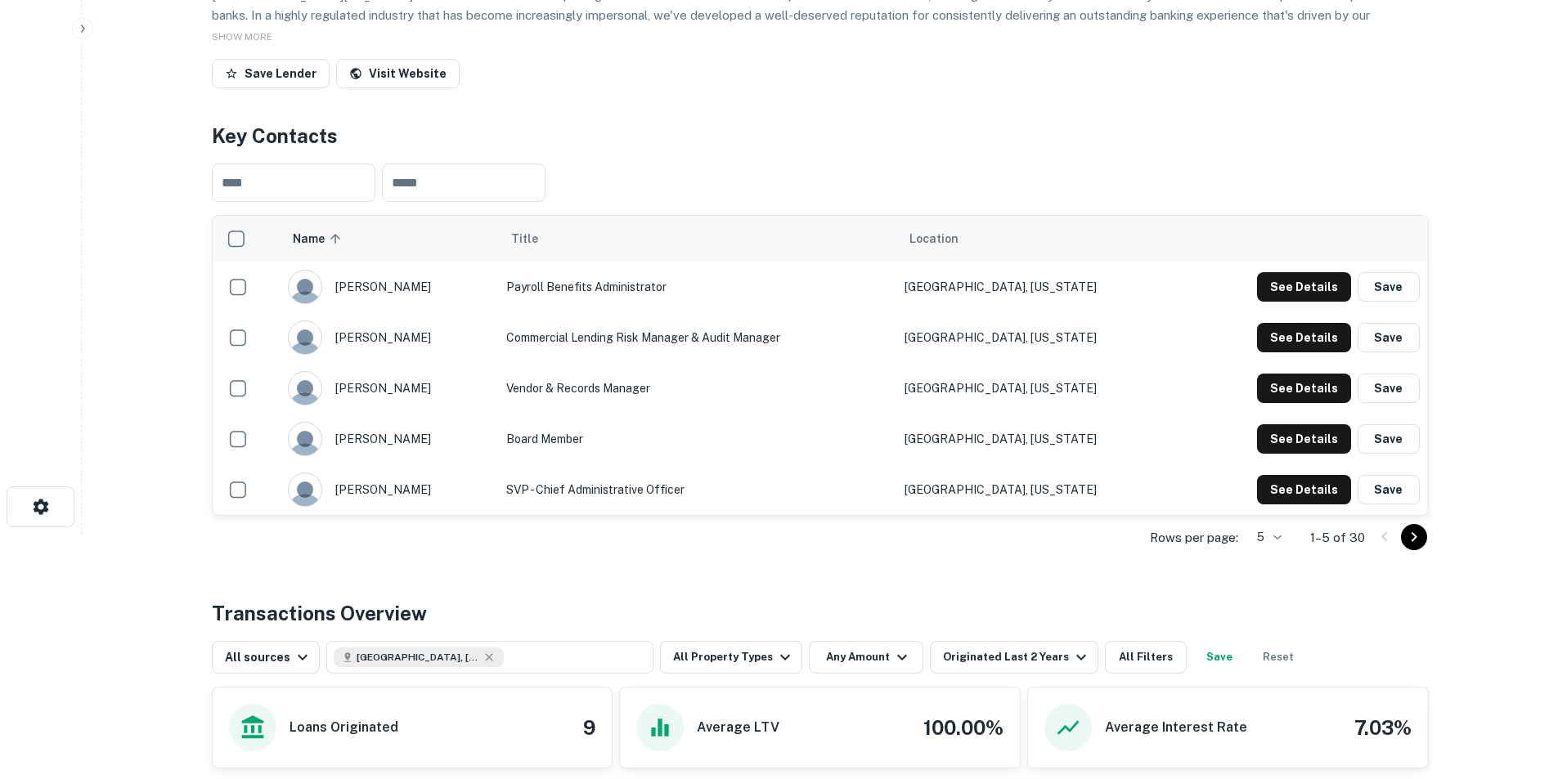
click at [1034, 484] on icon "Go to next page" at bounding box center [1414, 538] width 20 height 20
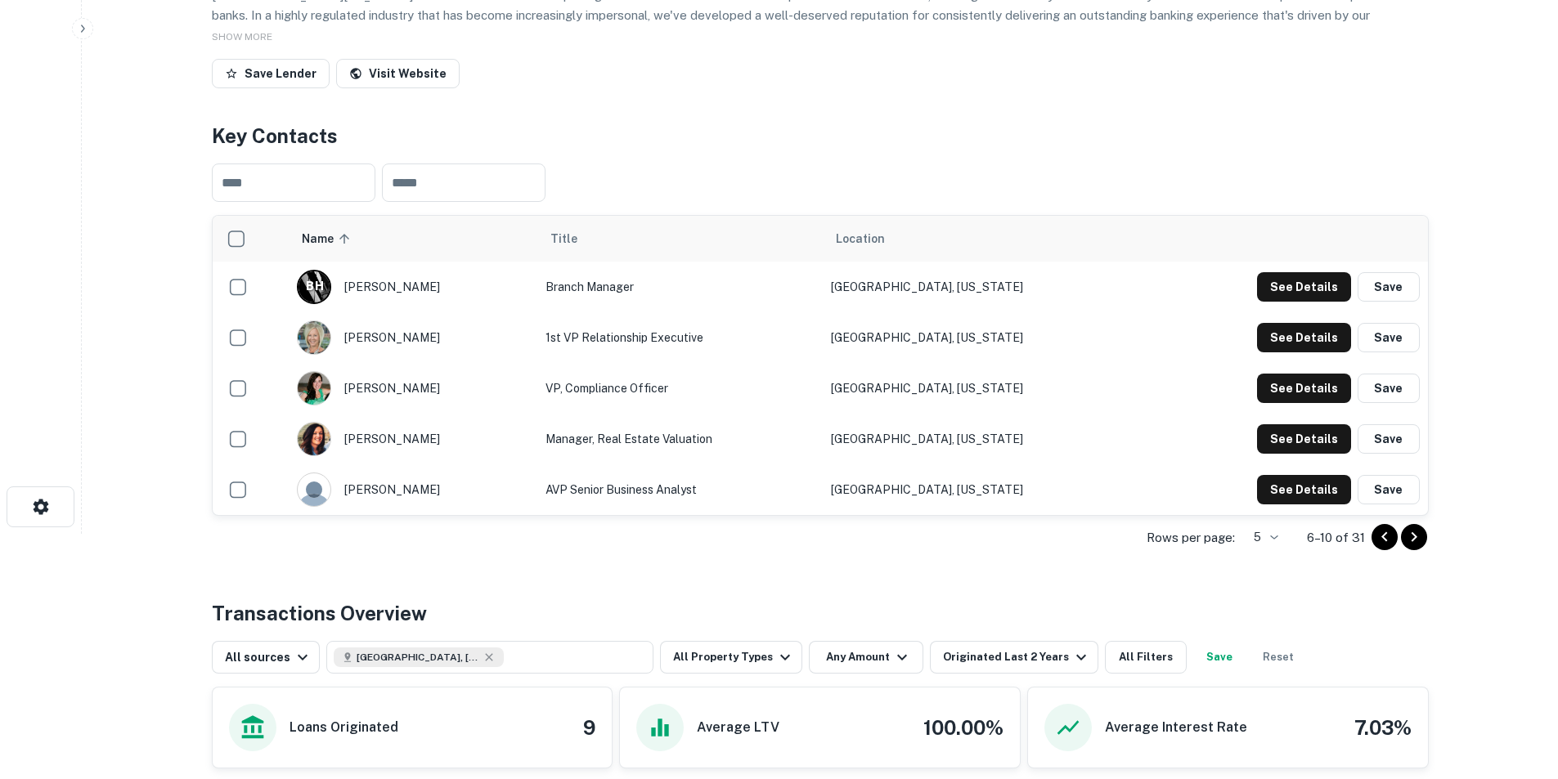
click at [1034, 484] on icon "Go to next page" at bounding box center [1414, 538] width 20 height 20
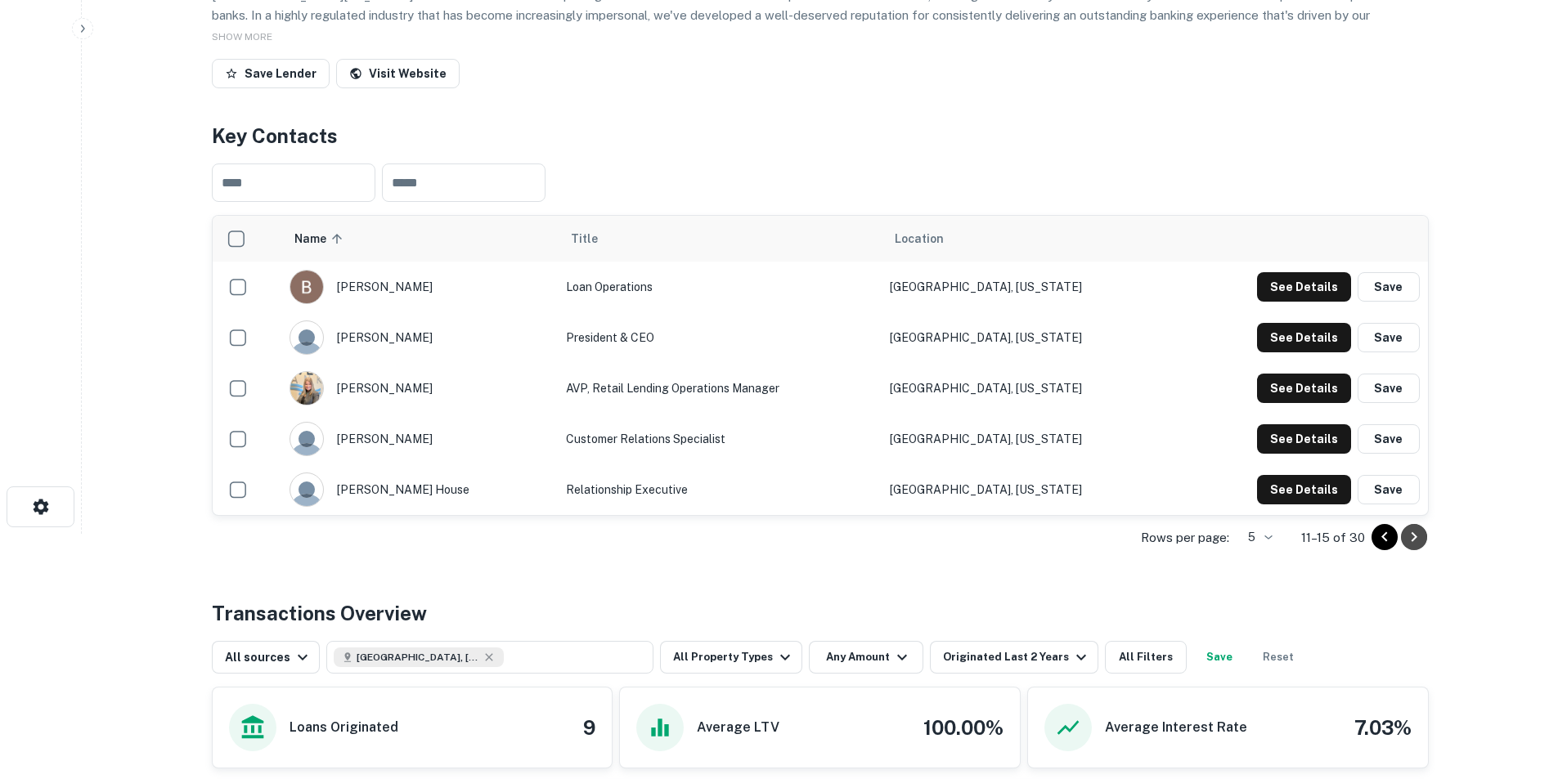
click at [1034, 484] on icon "Go to next page" at bounding box center [1414, 538] width 20 height 20
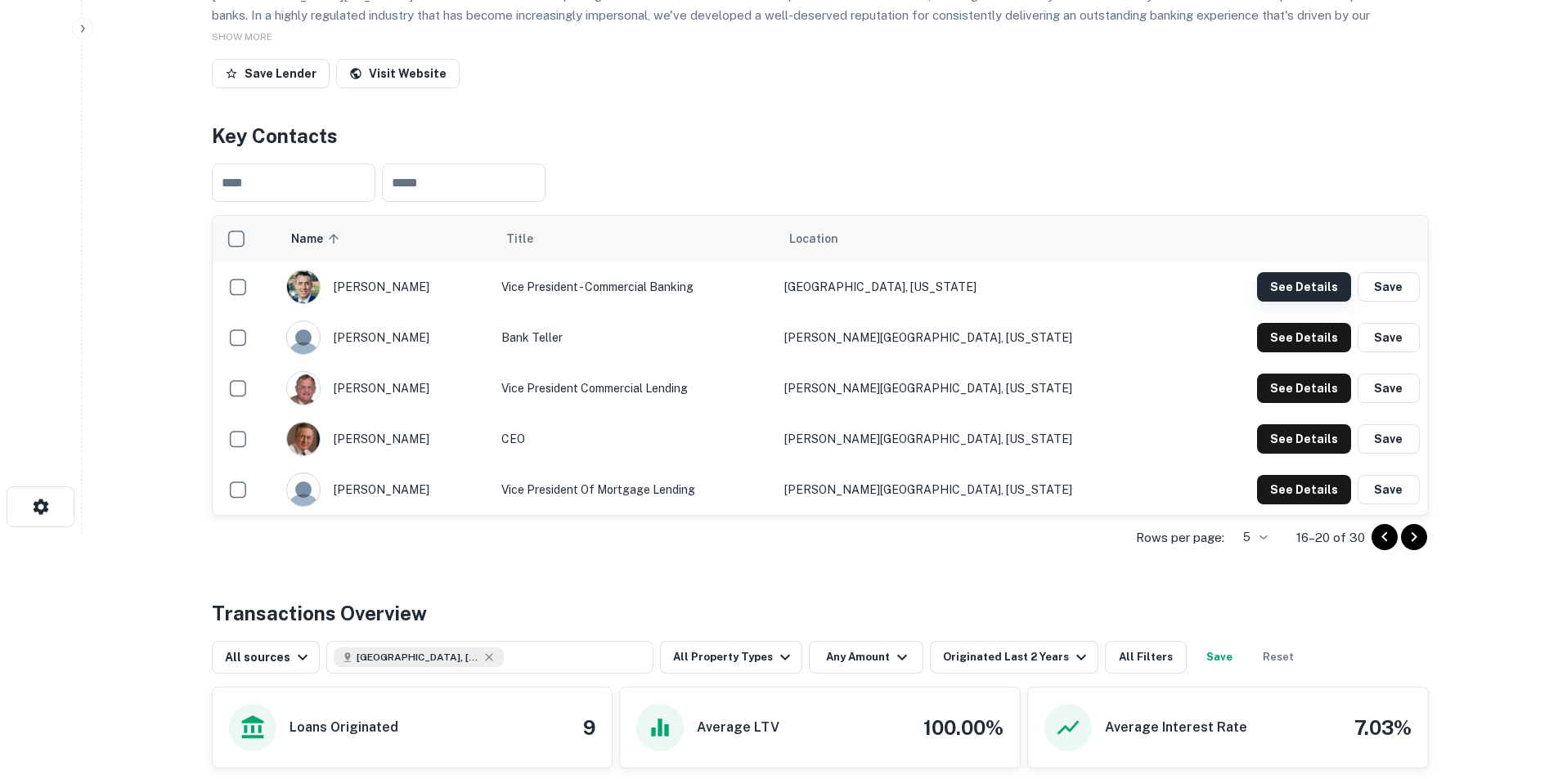
click at [1034, 289] on button "See Details" at bounding box center [1304, 286] width 94 height 29
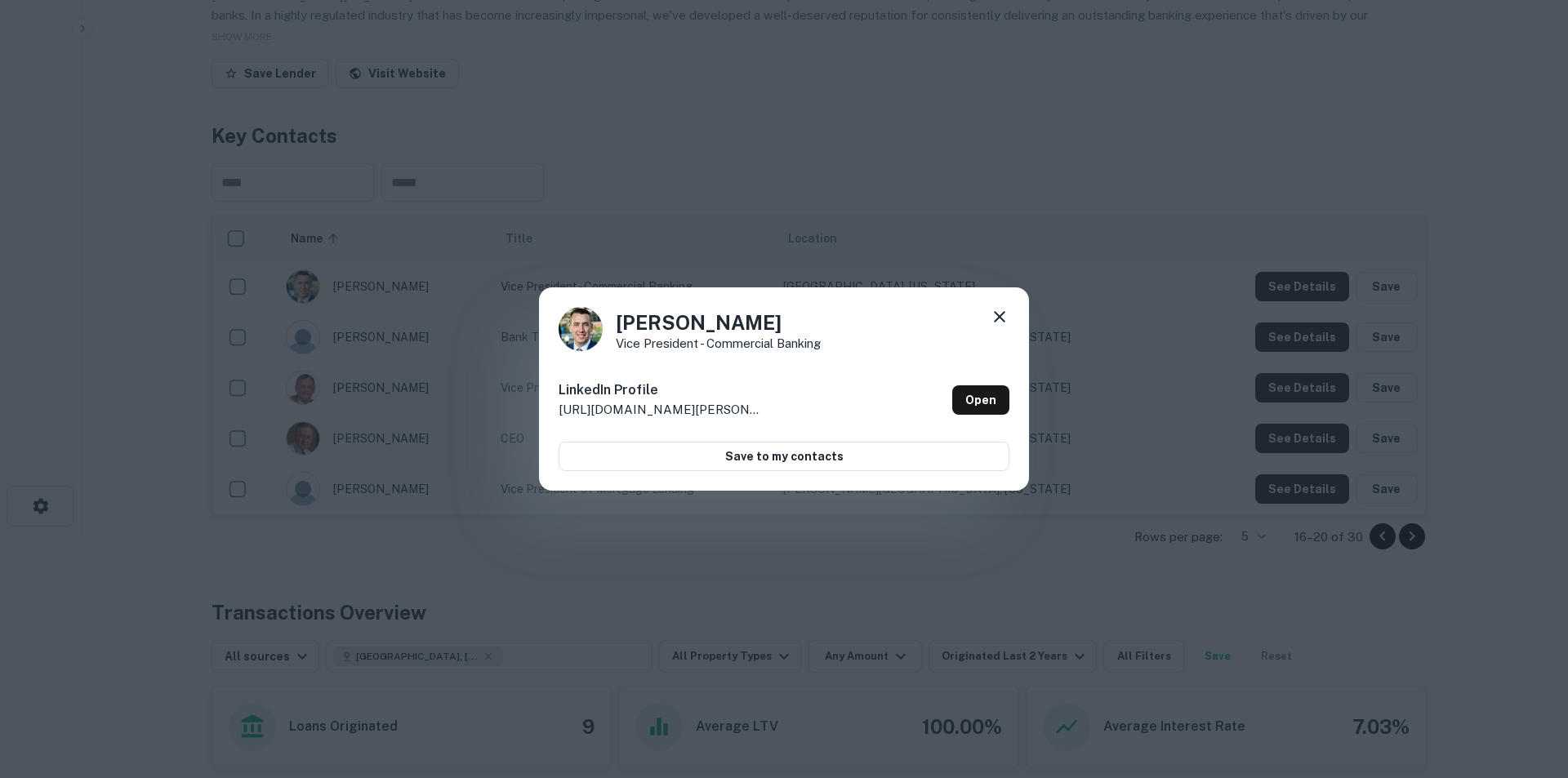
click at [1002, 313] on icon at bounding box center [1000, 318] width 20 height 20
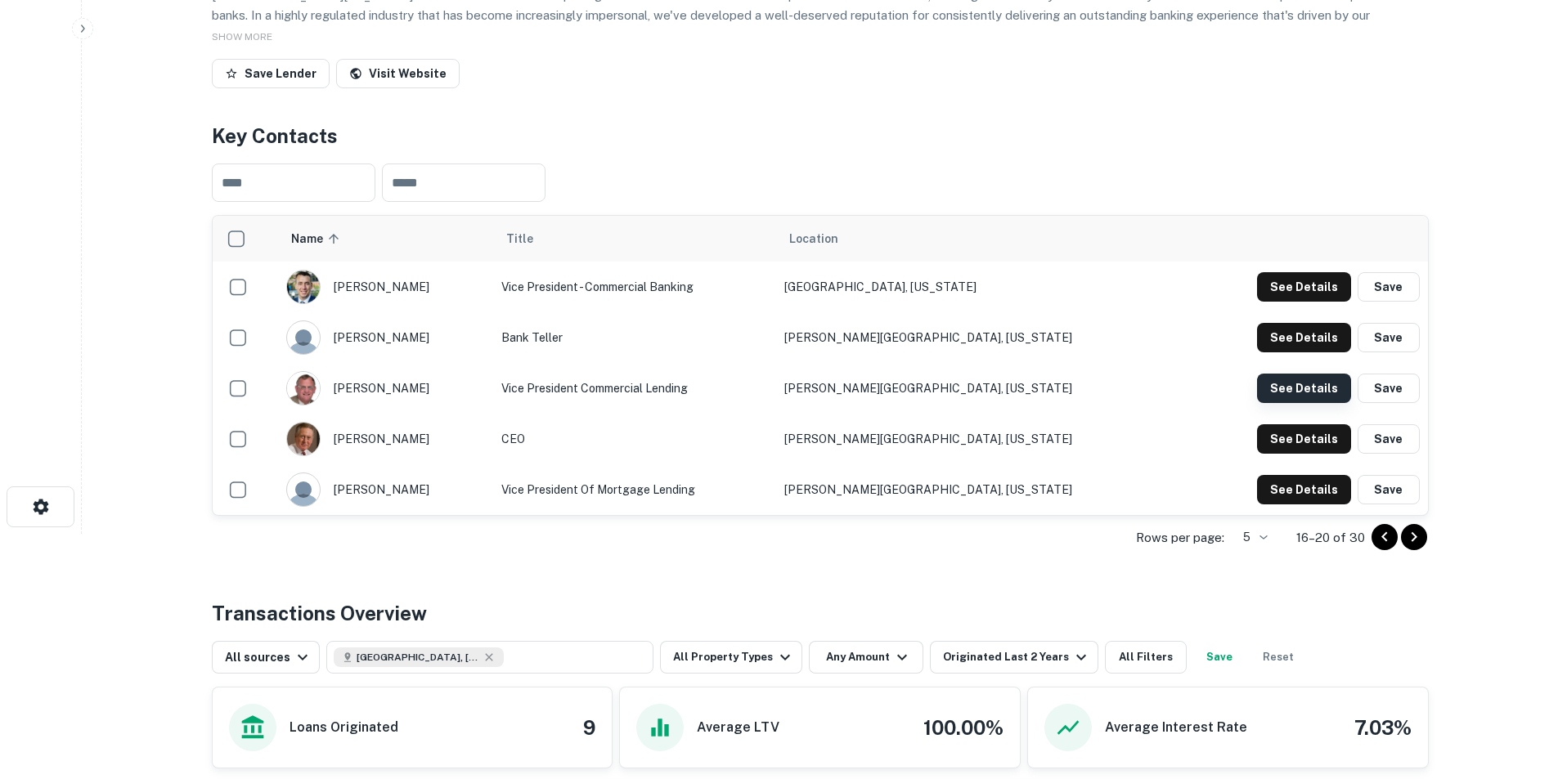
click at [1034, 387] on button "See Details" at bounding box center [1304, 388] width 94 height 29
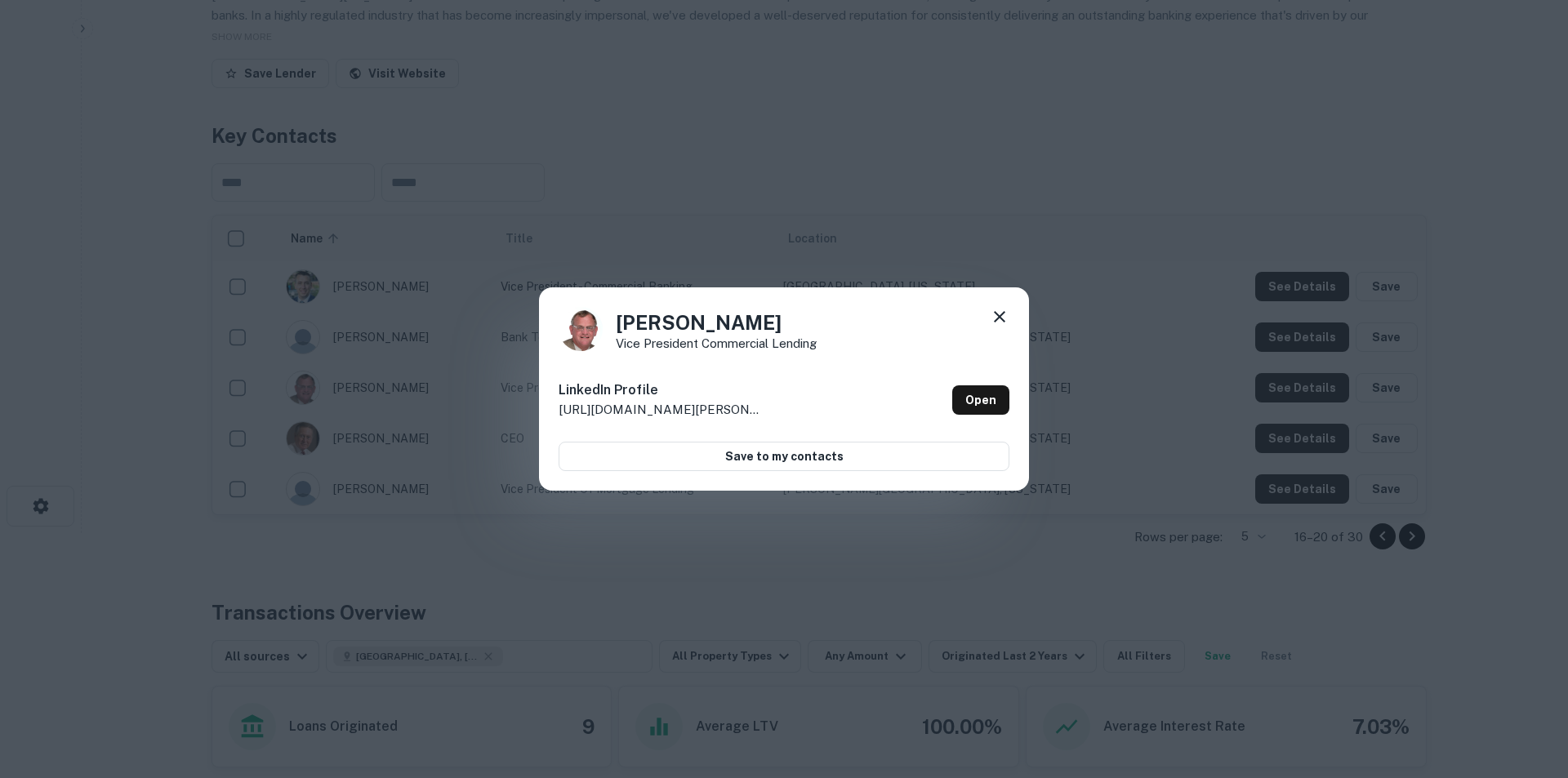
click at [993, 318] on icon at bounding box center [1000, 318] width 20 height 20
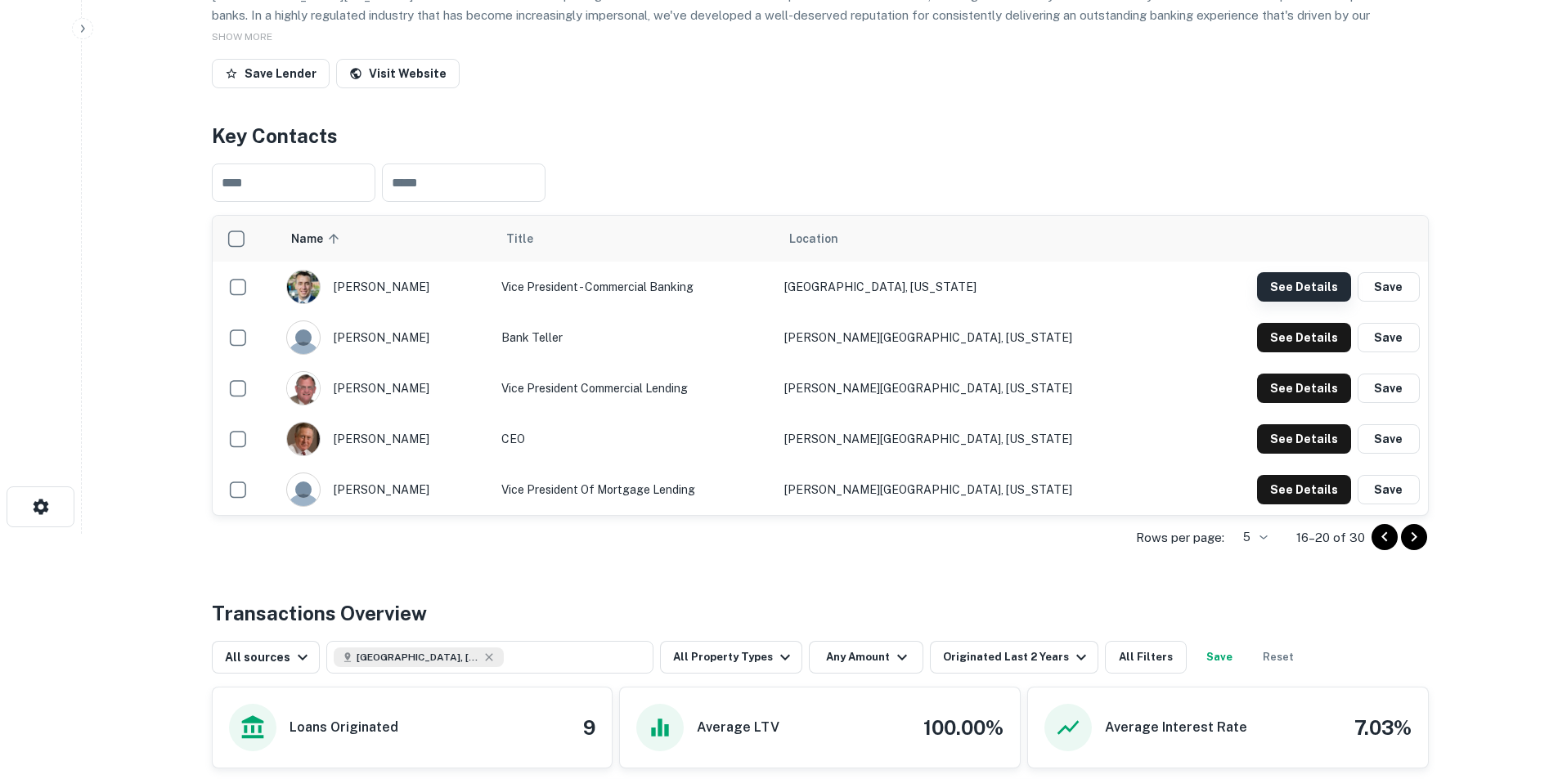
click at [1034, 293] on button "See Details" at bounding box center [1304, 286] width 94 height 29
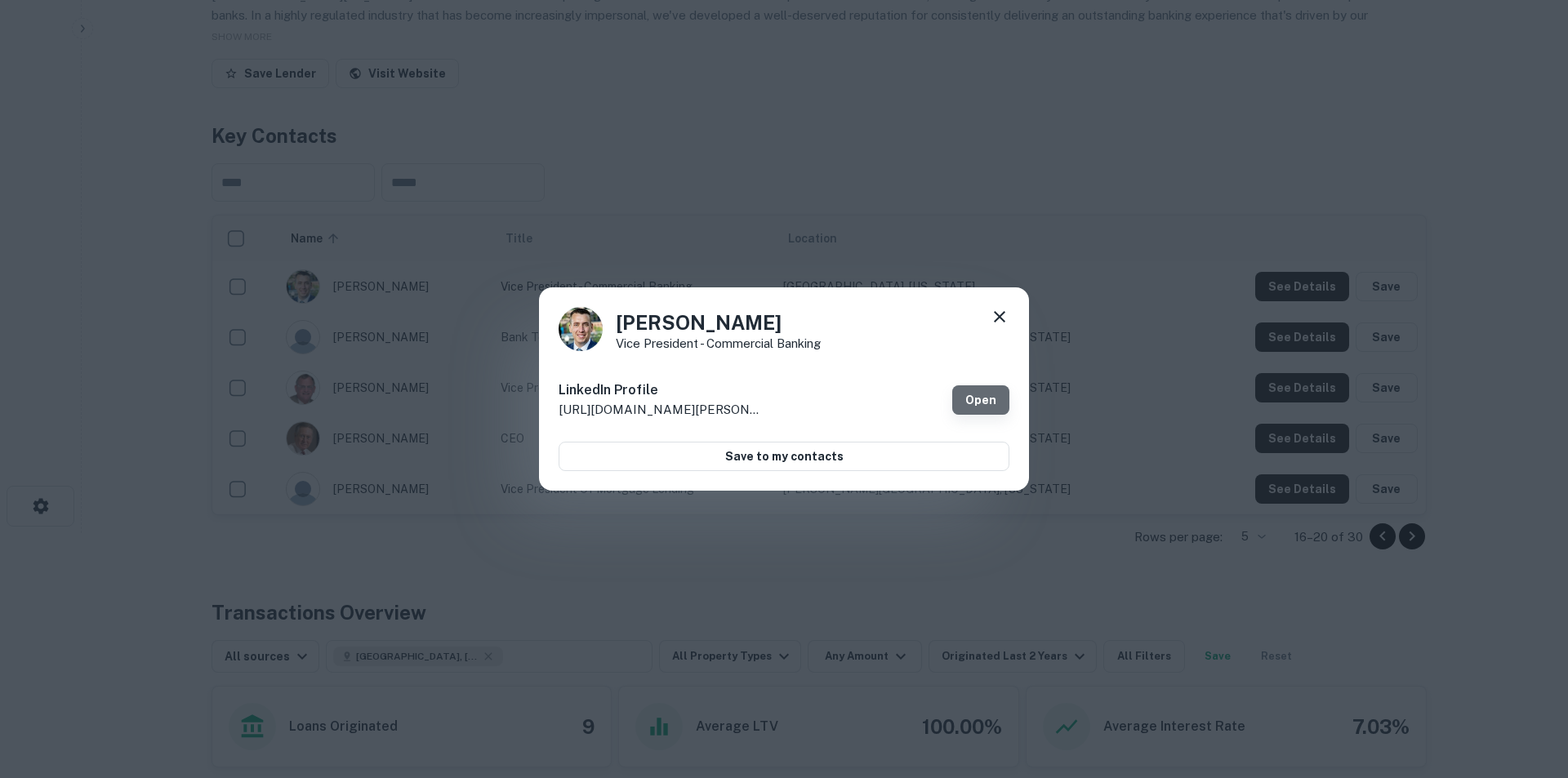
click at [981, 398] on link "Open" at bounding box center [981, 399] width 57 height 29
click at [1002, 317] on icon at bounding box center [1000, 318] width 20 height 20
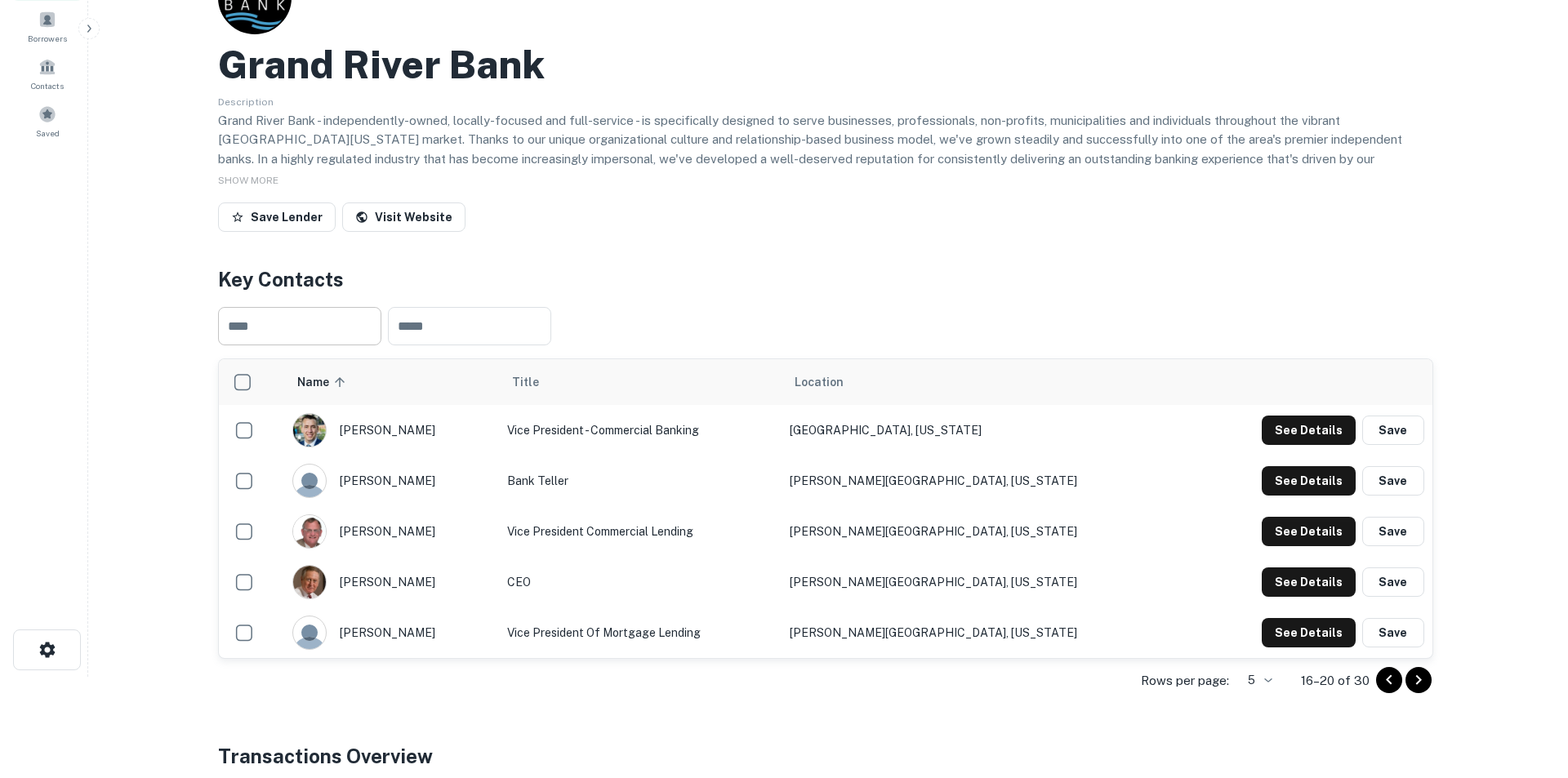
scroll to position [0, 0]
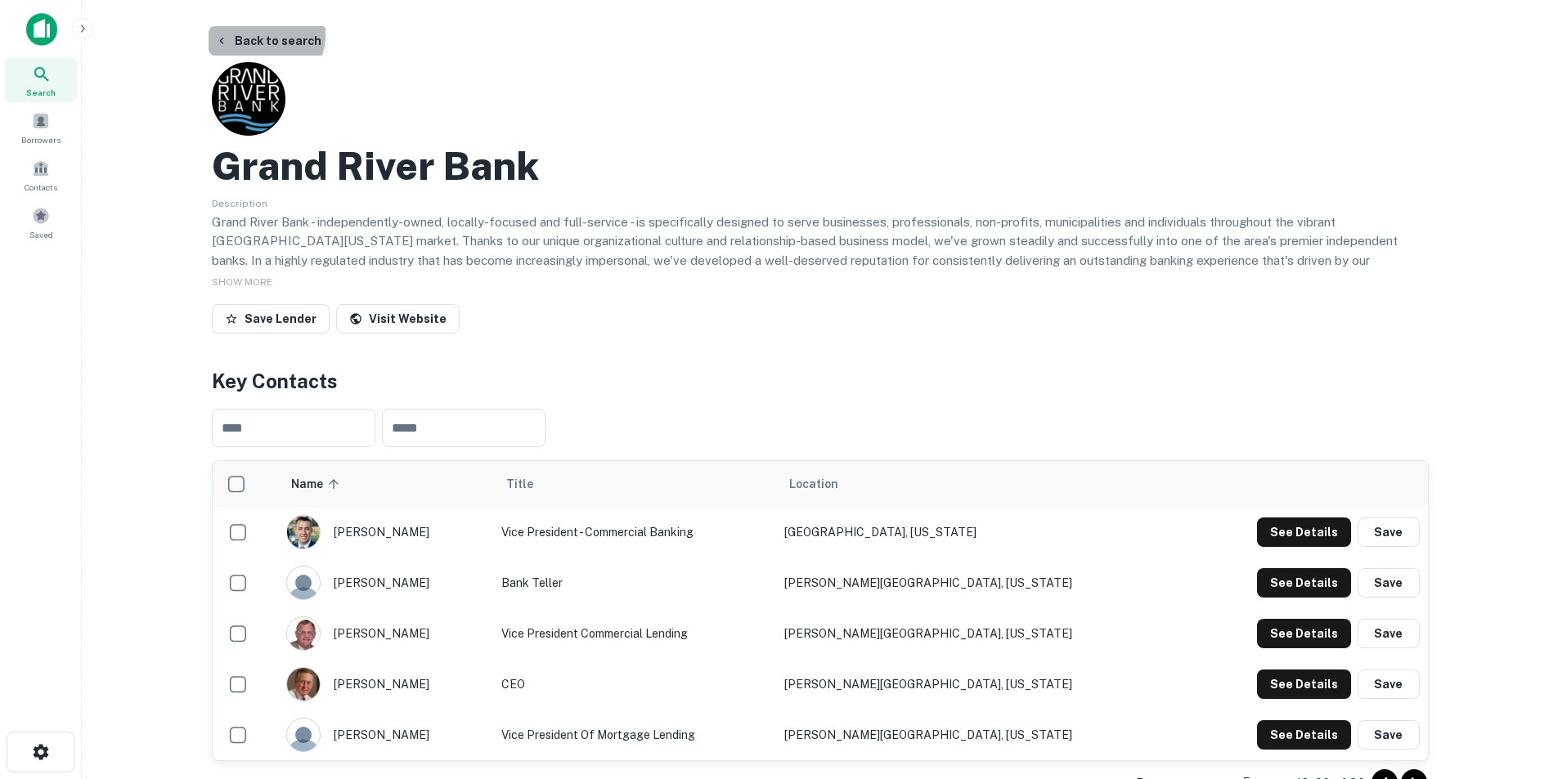
click at [260, 34] on button "Back to search" at bounding box center [268, 40] width 119 height 29
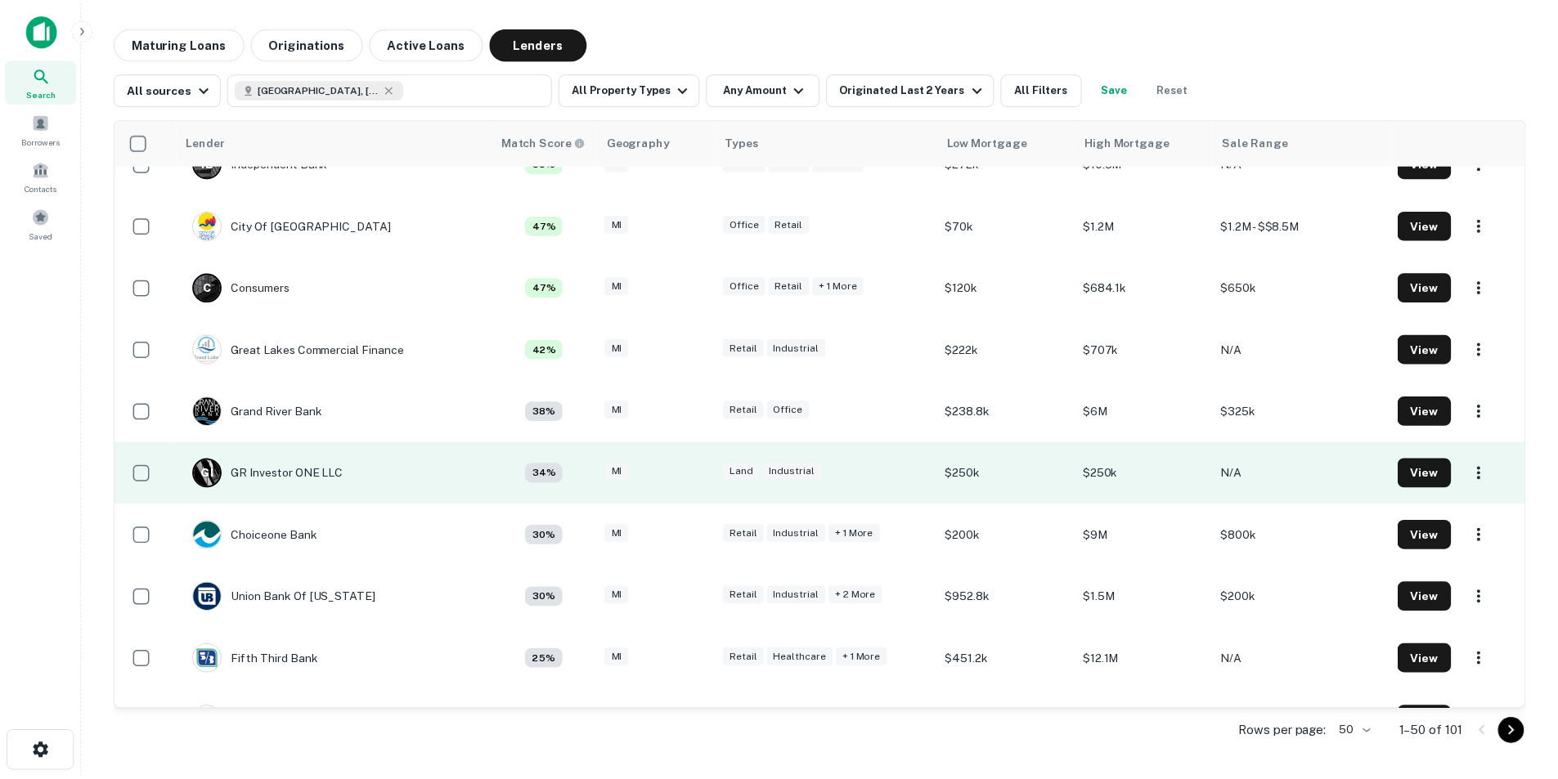
scroll to position [736, 0]
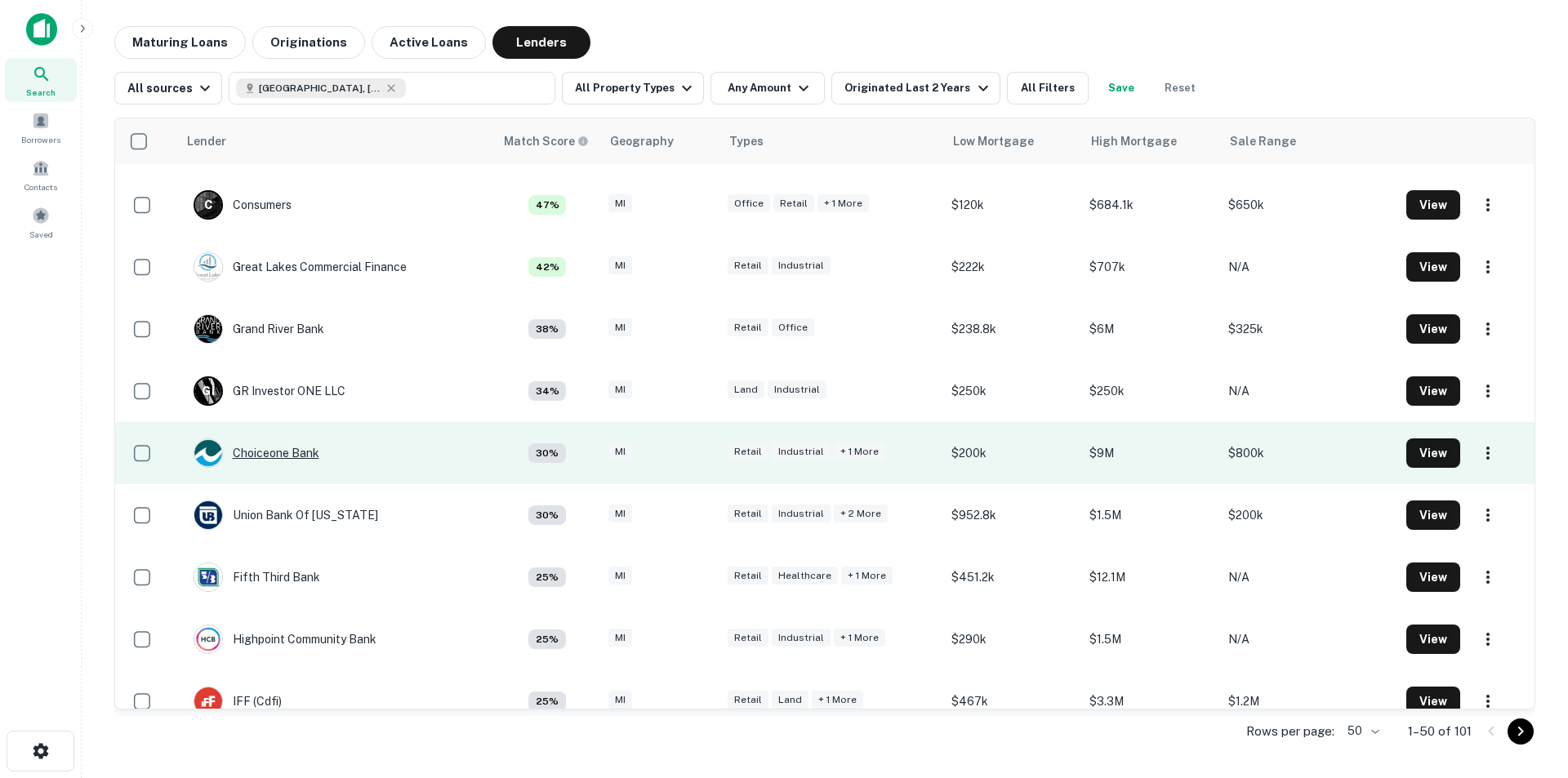
click at [267, 455] on div "Choiceone Bank" at bounding box center [257, 452] width 126 height 29
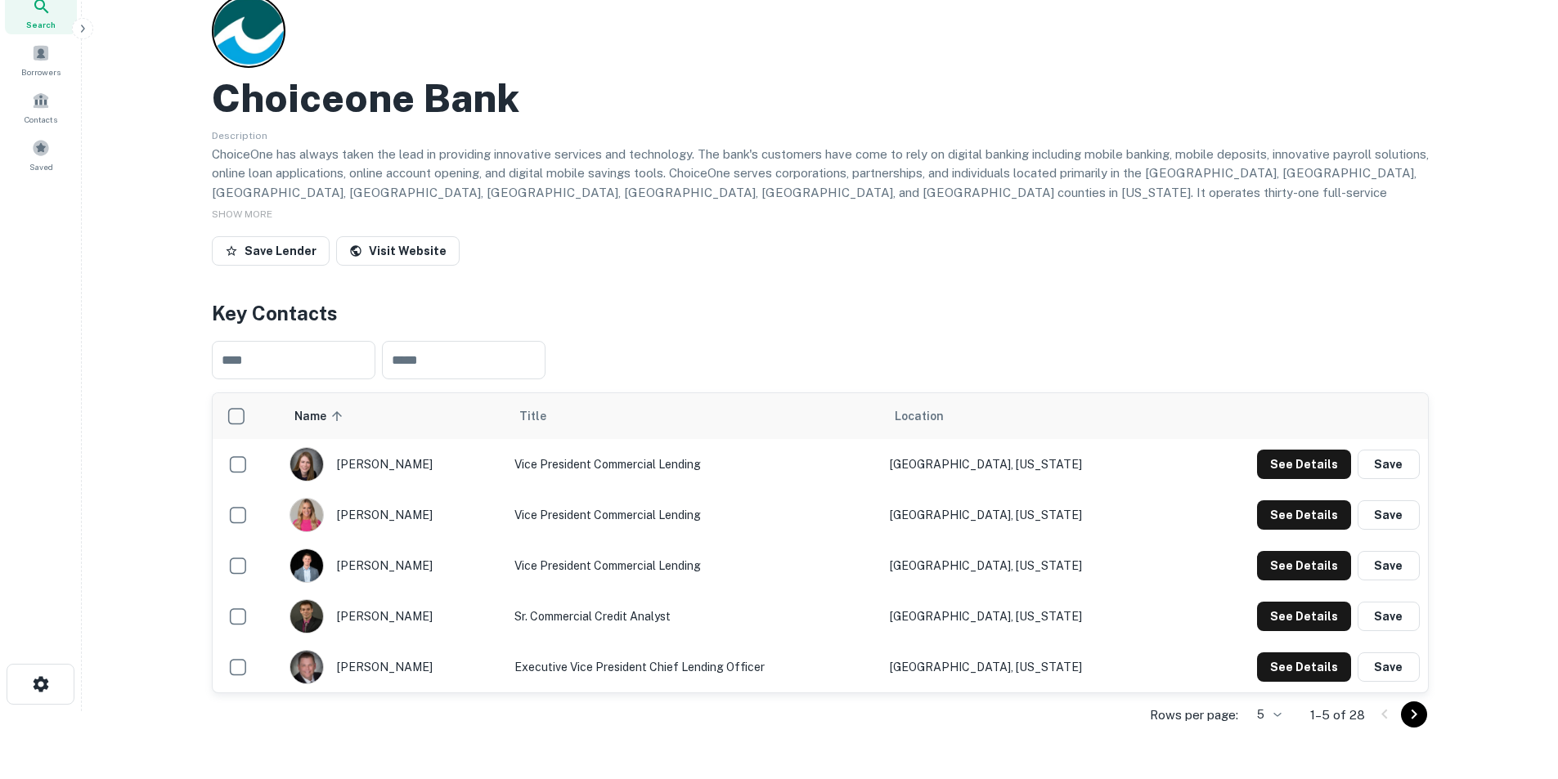
scroll to position [164, 0]
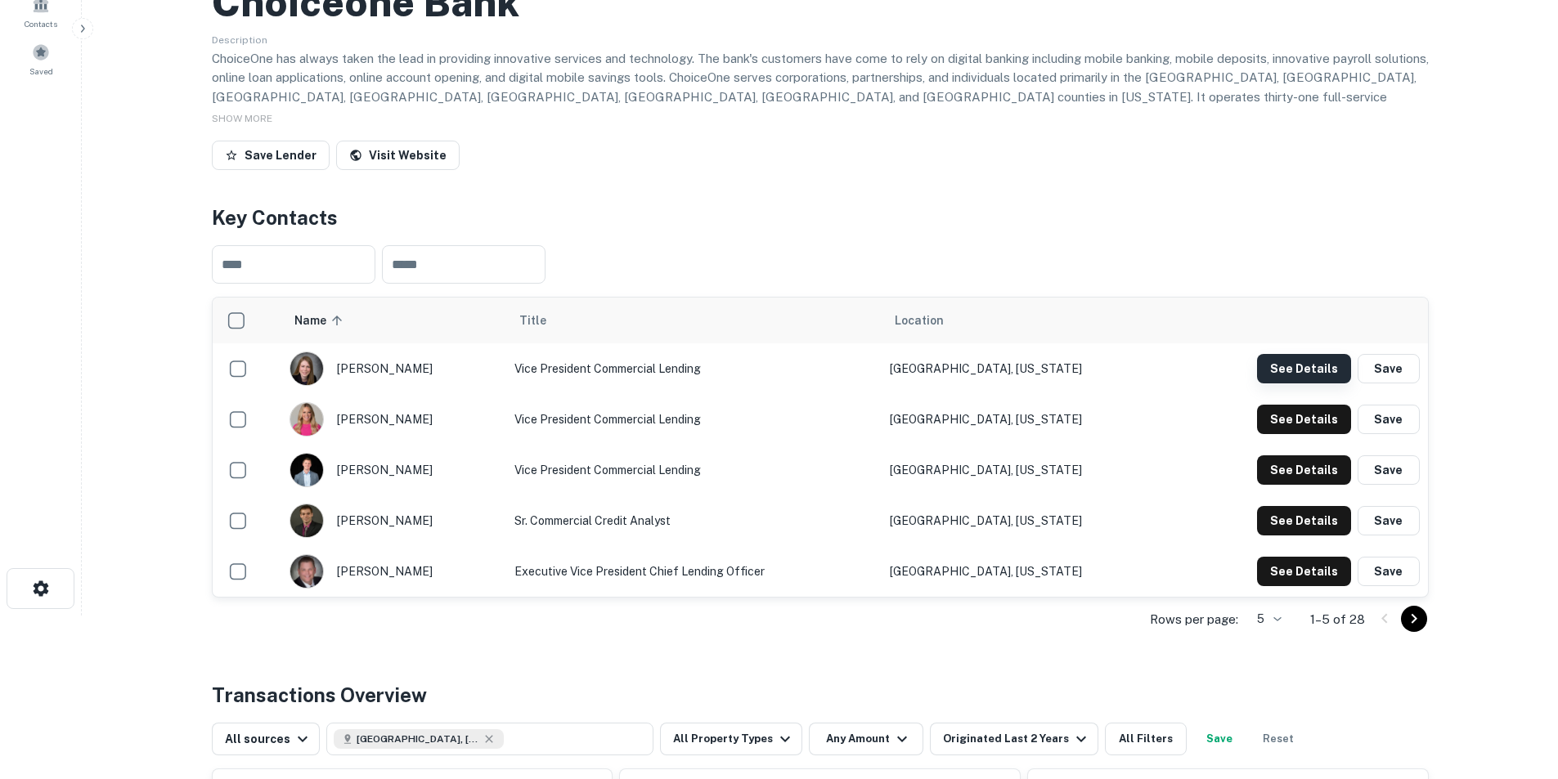
click at [1034, 366] on button "See Details" at bounding box center [1304, 368] width 94 height 29
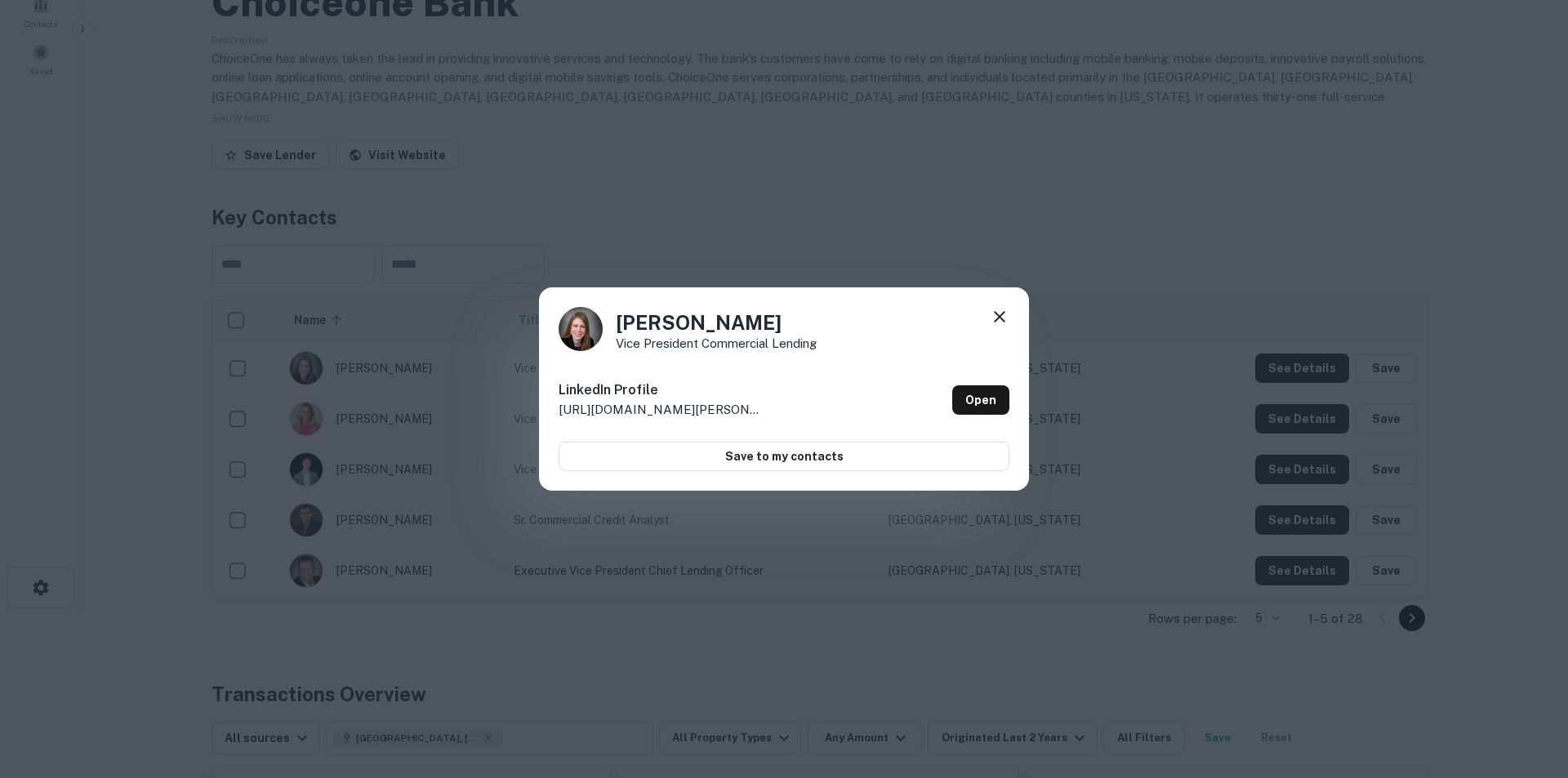
click at [1000, 308] on icon at bounding box center [1000, 318] width 20 height 20
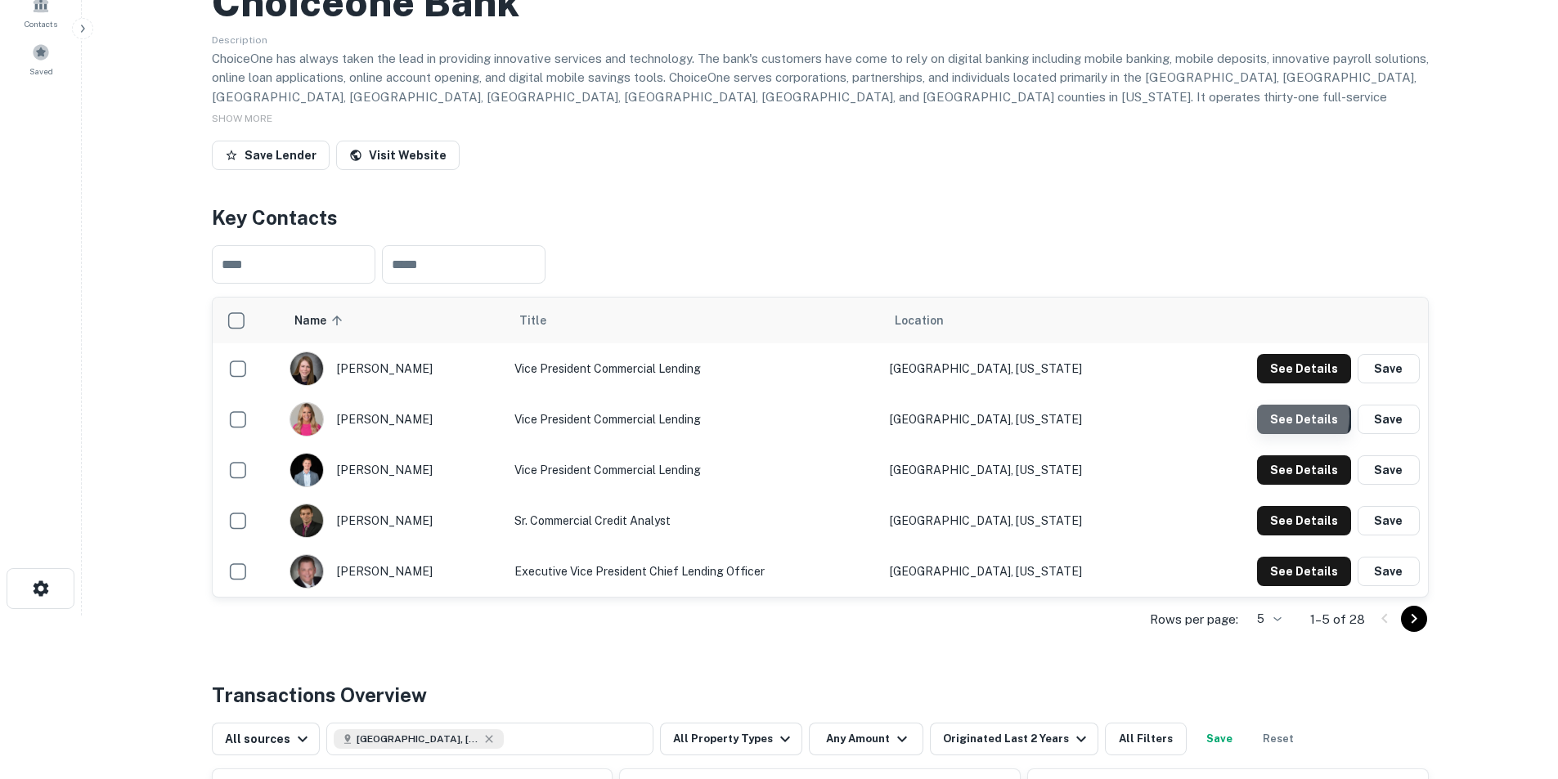
click at [1034, 417] on button "See Details" at bounding box center [1304, 419] width 94 height 29
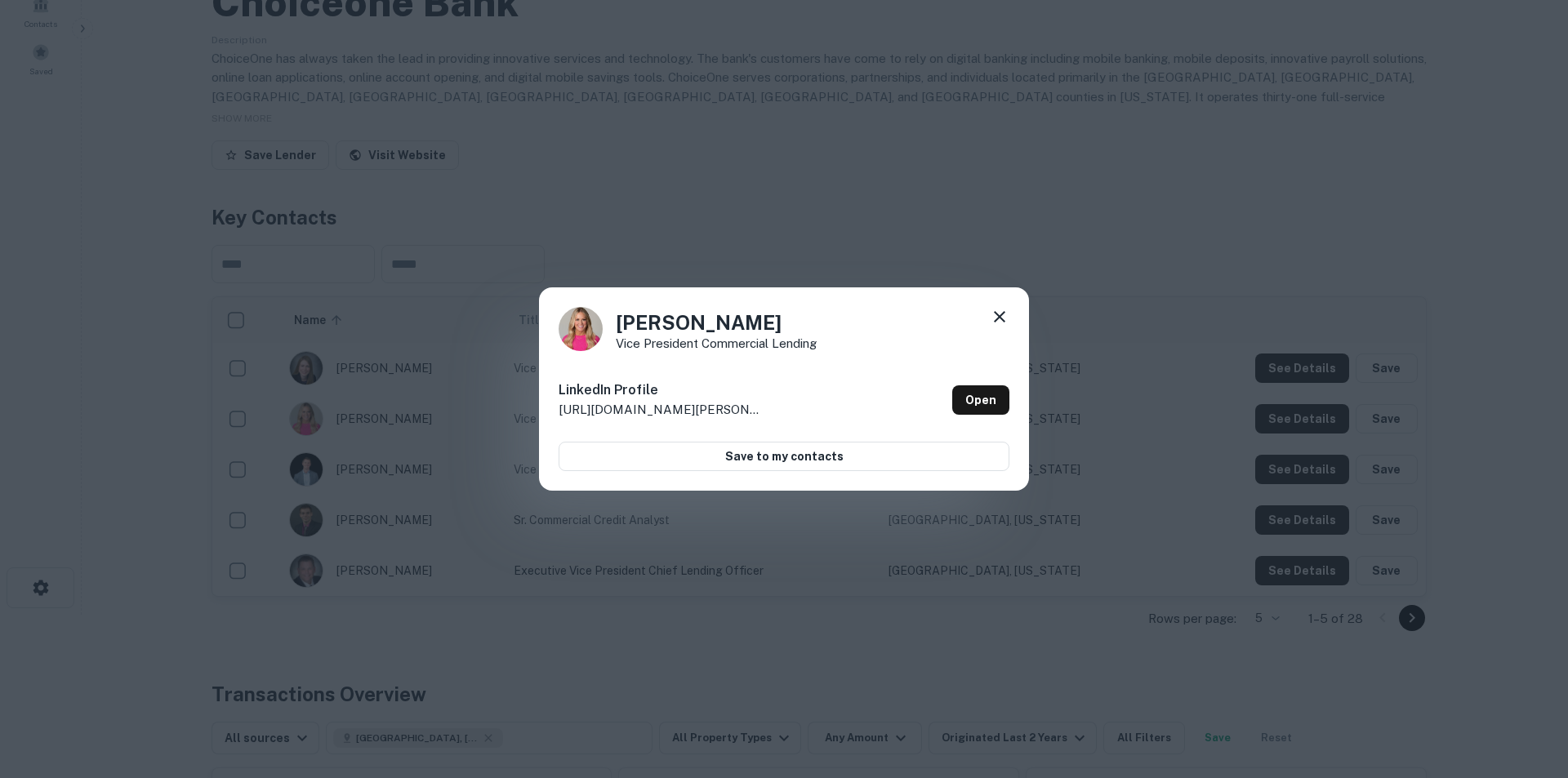
click at [995, 315] on icon at bounding box center [1000, 318] width 20 height 20
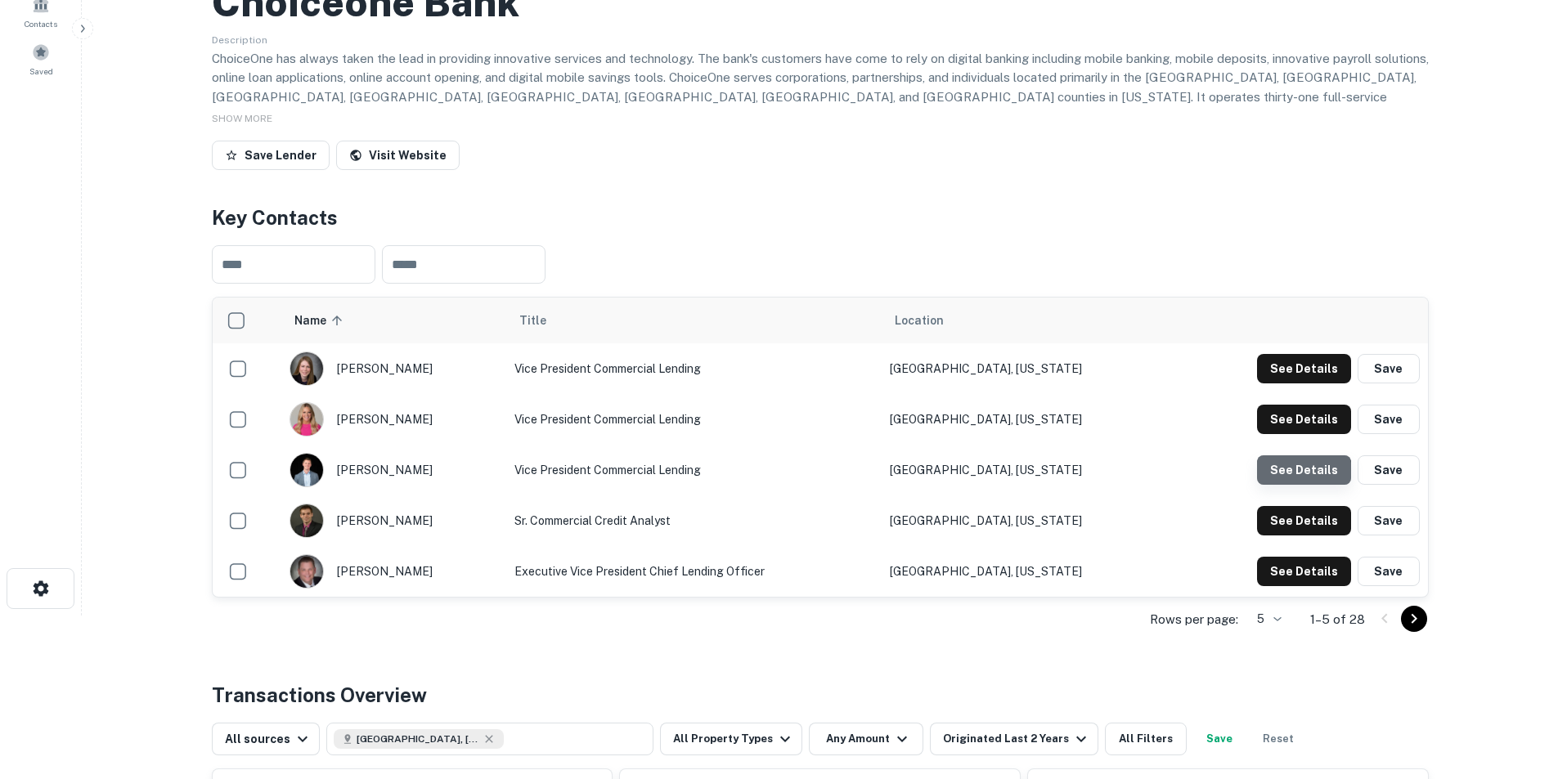
click at [1034, 472] on button "See Details" at bounding box center [1304, 470] width 94 height 29
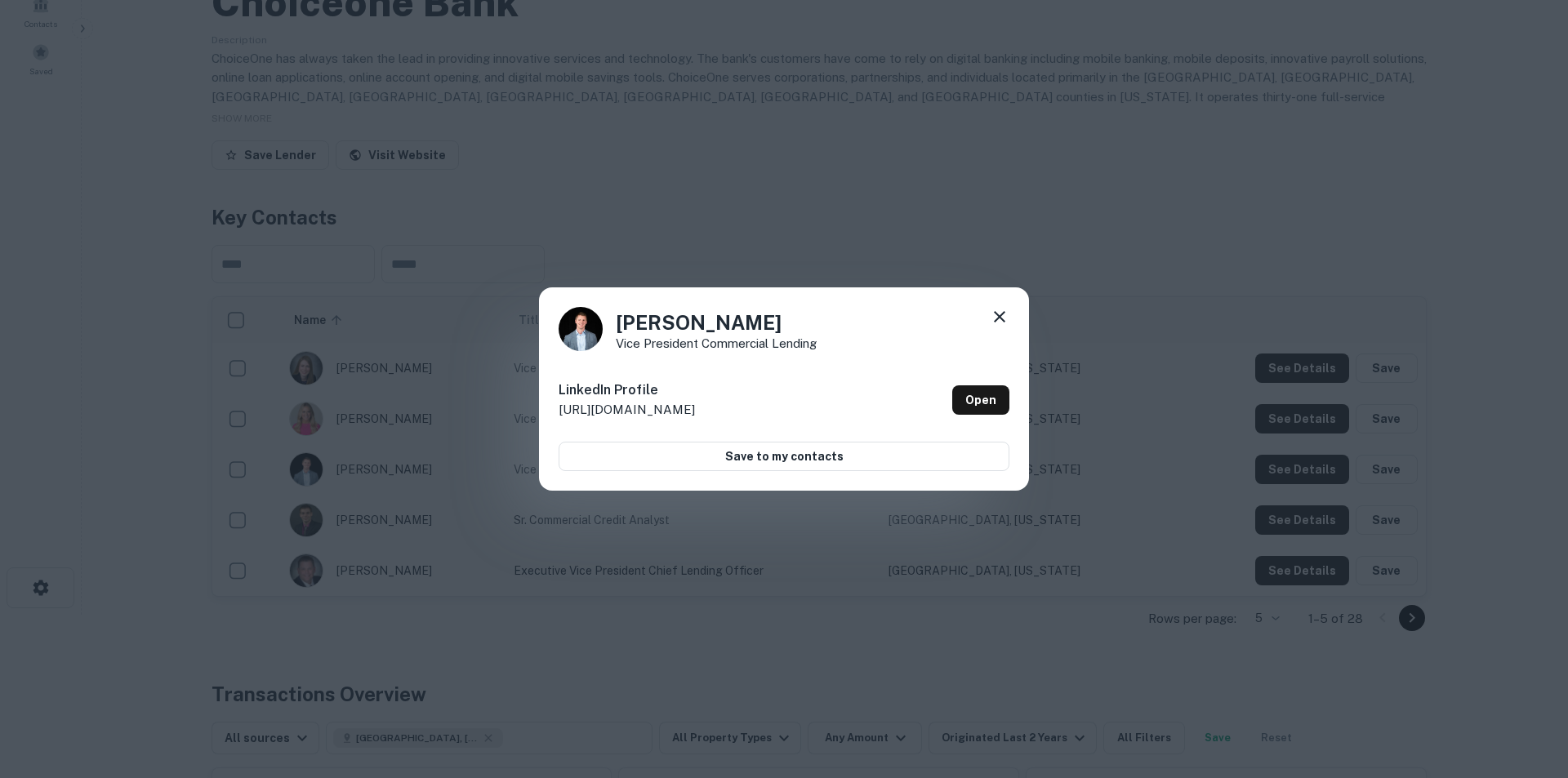
click at [996, 312] on icon at bounding box center [1000, 318] width 20 height 20
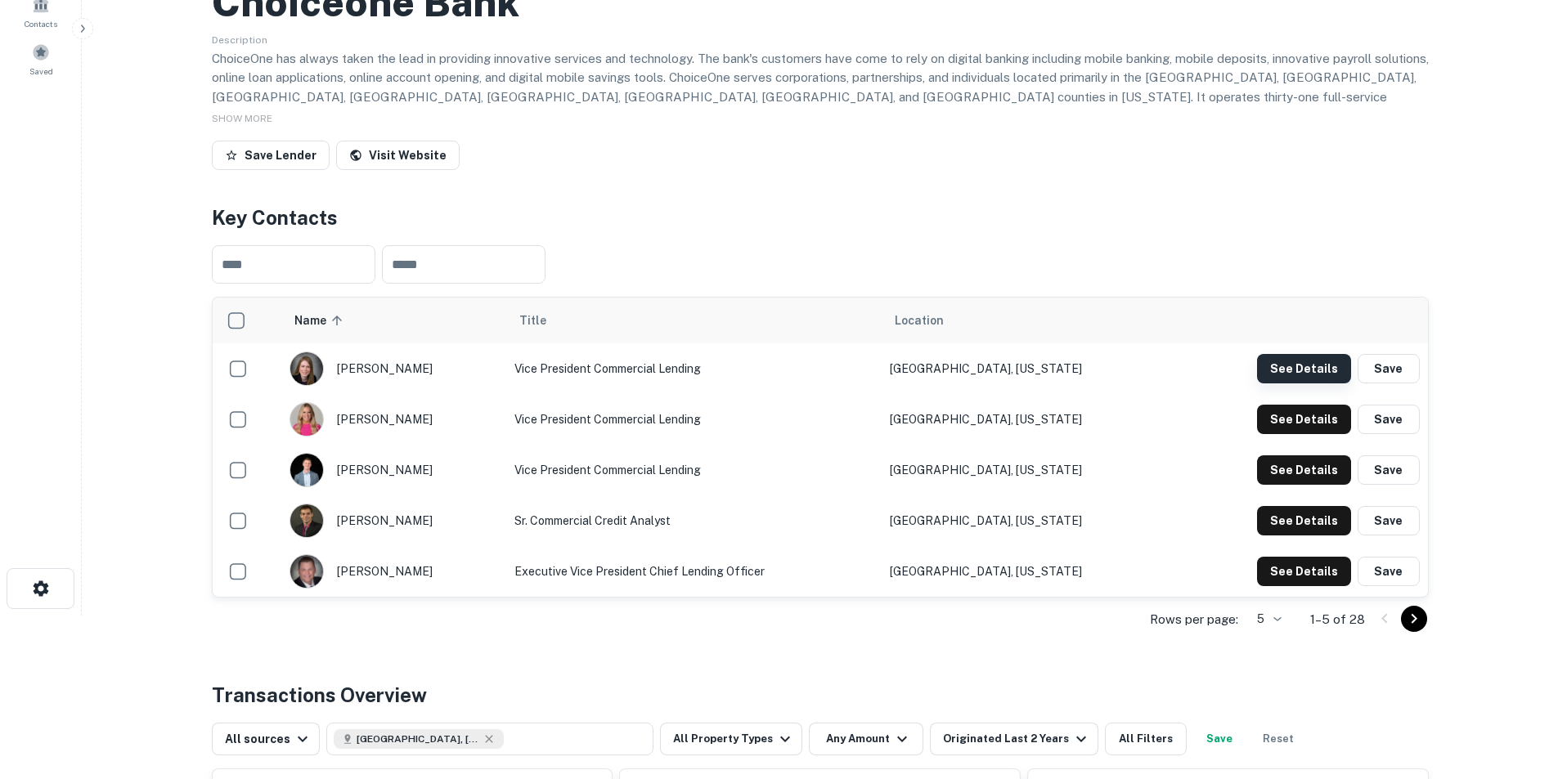
click at [1034, 371] on button "See Details" at bounding box center [1304, 368] width 94 height 29
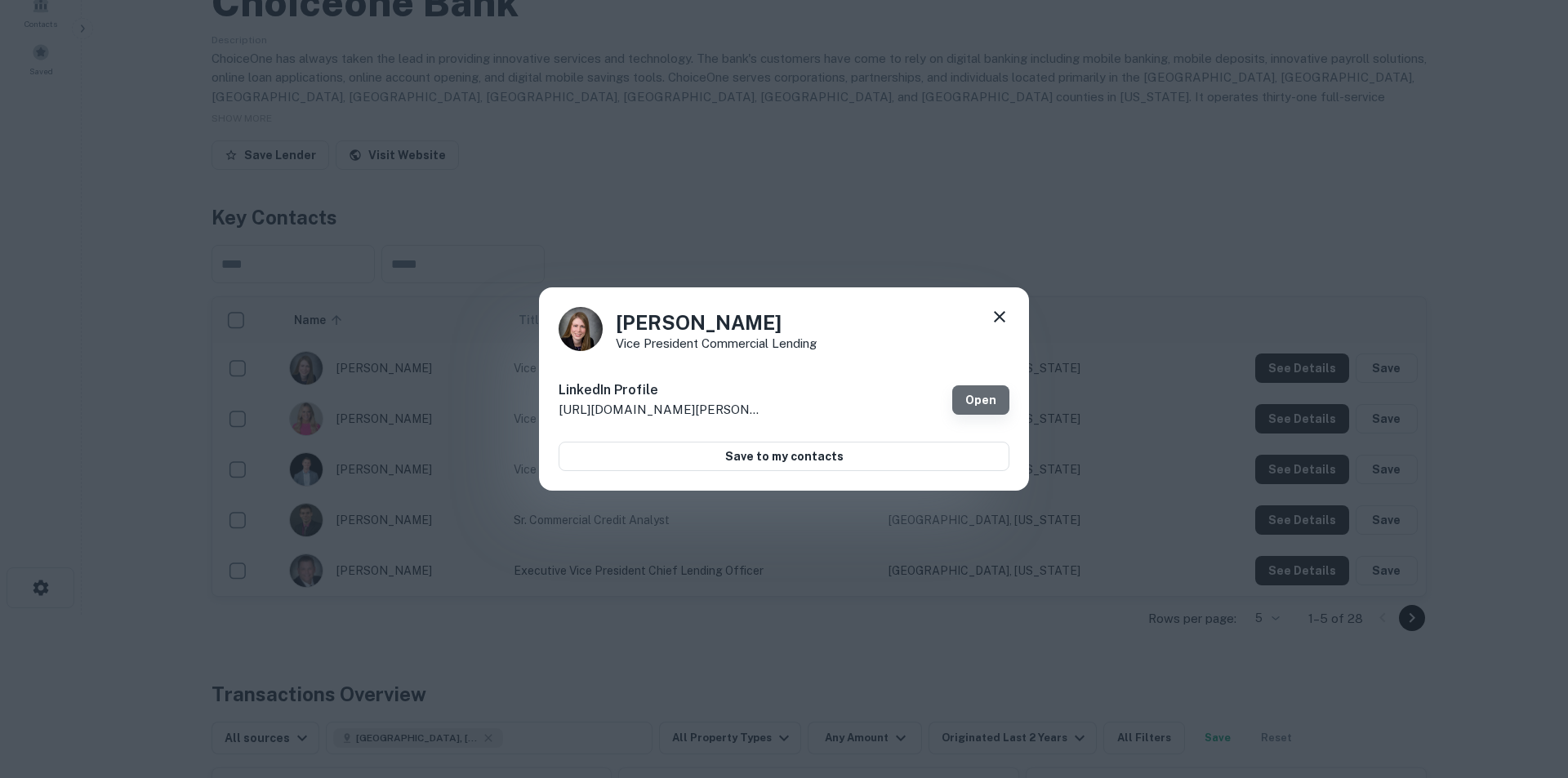
click at [984, 403] on link "Open" at bounding box center [981, 399] width 57 height 29
click at [999, 323] on icon at bounding box center [1000, 318] width 20 height 20
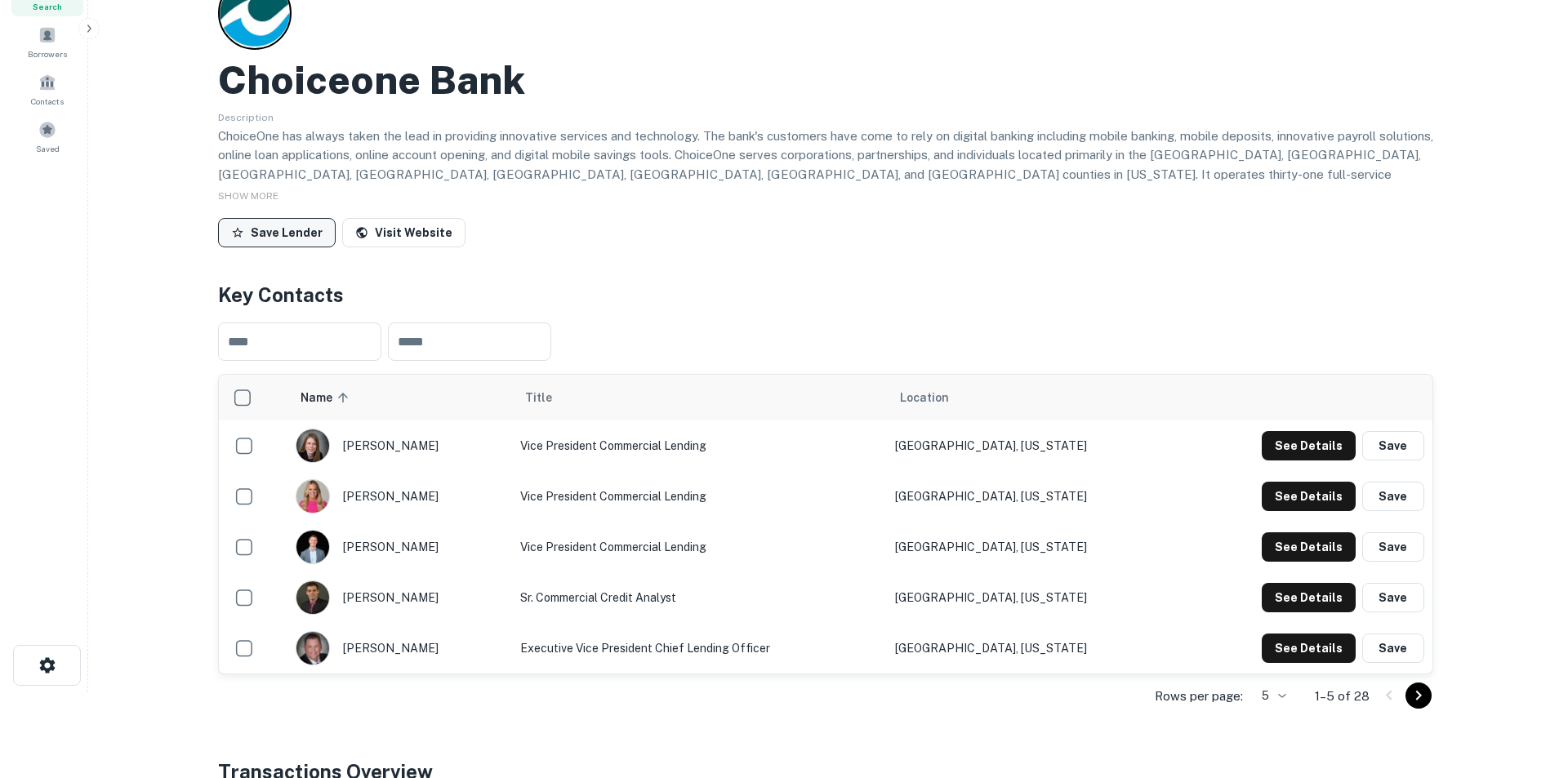
scroll to position [0, 0]
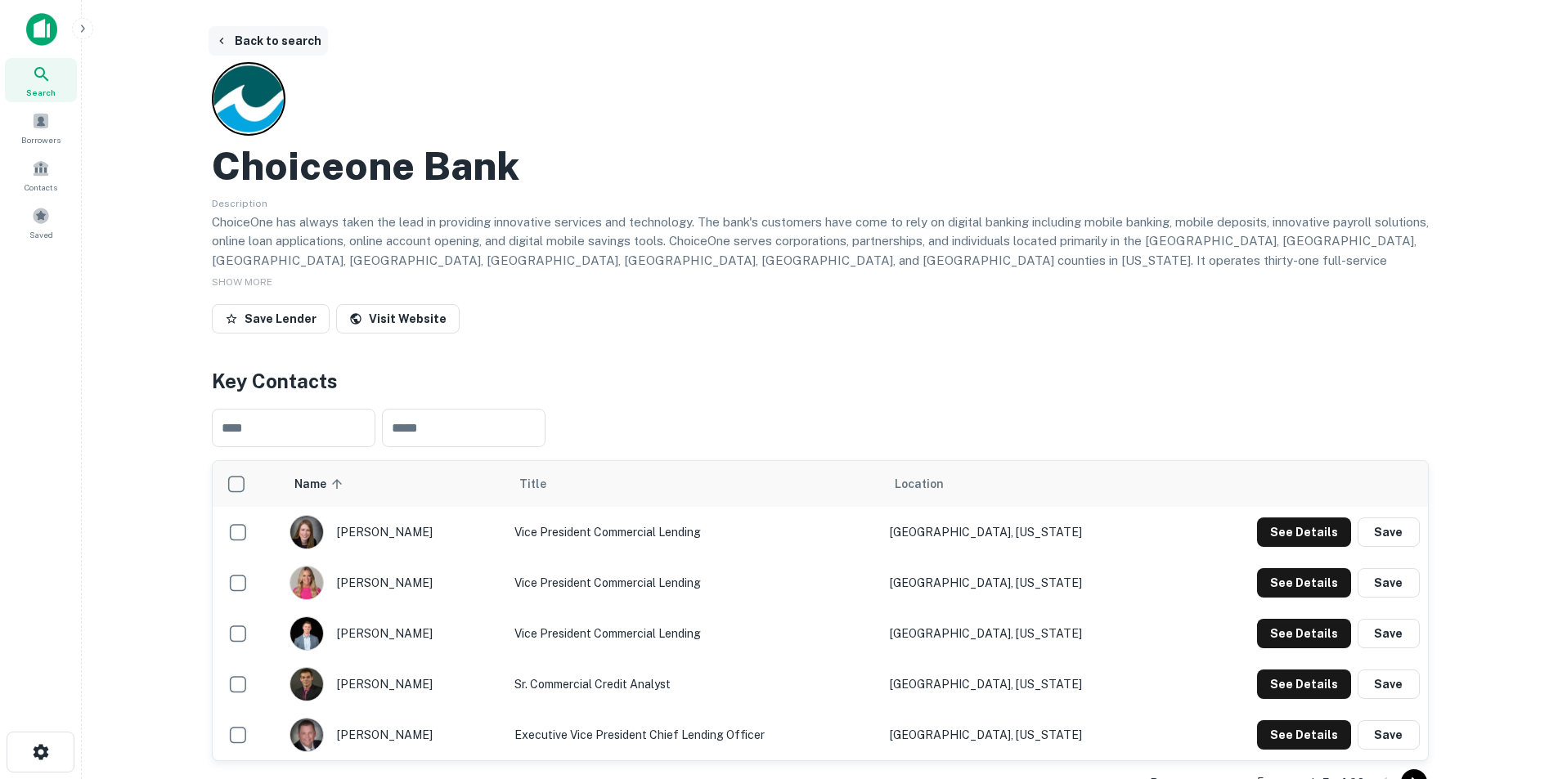
click at [254, 45] on button "Back to search" at bounding box center [268, 40] width 119 height 29
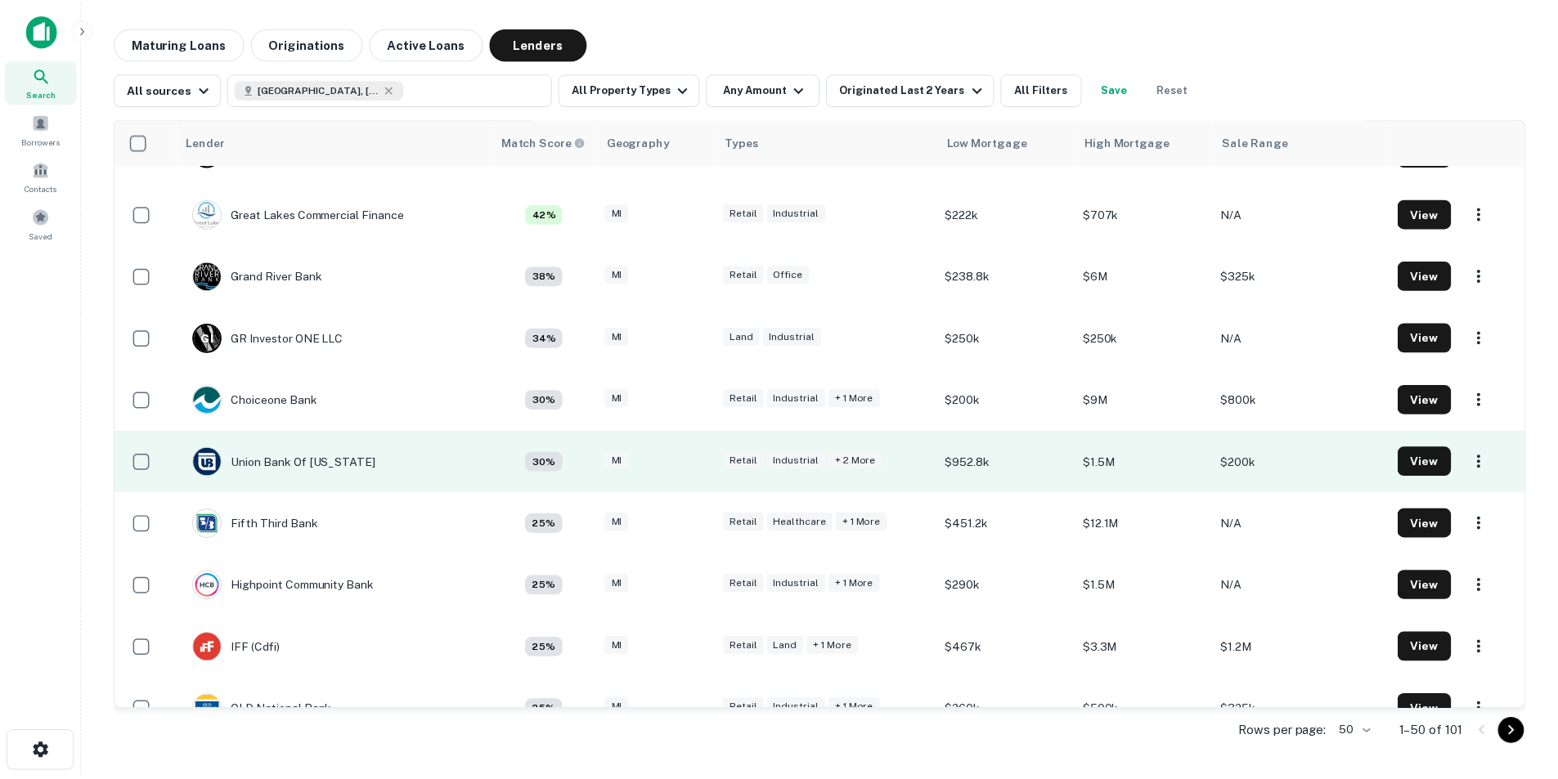
scroll to position [818, 0]
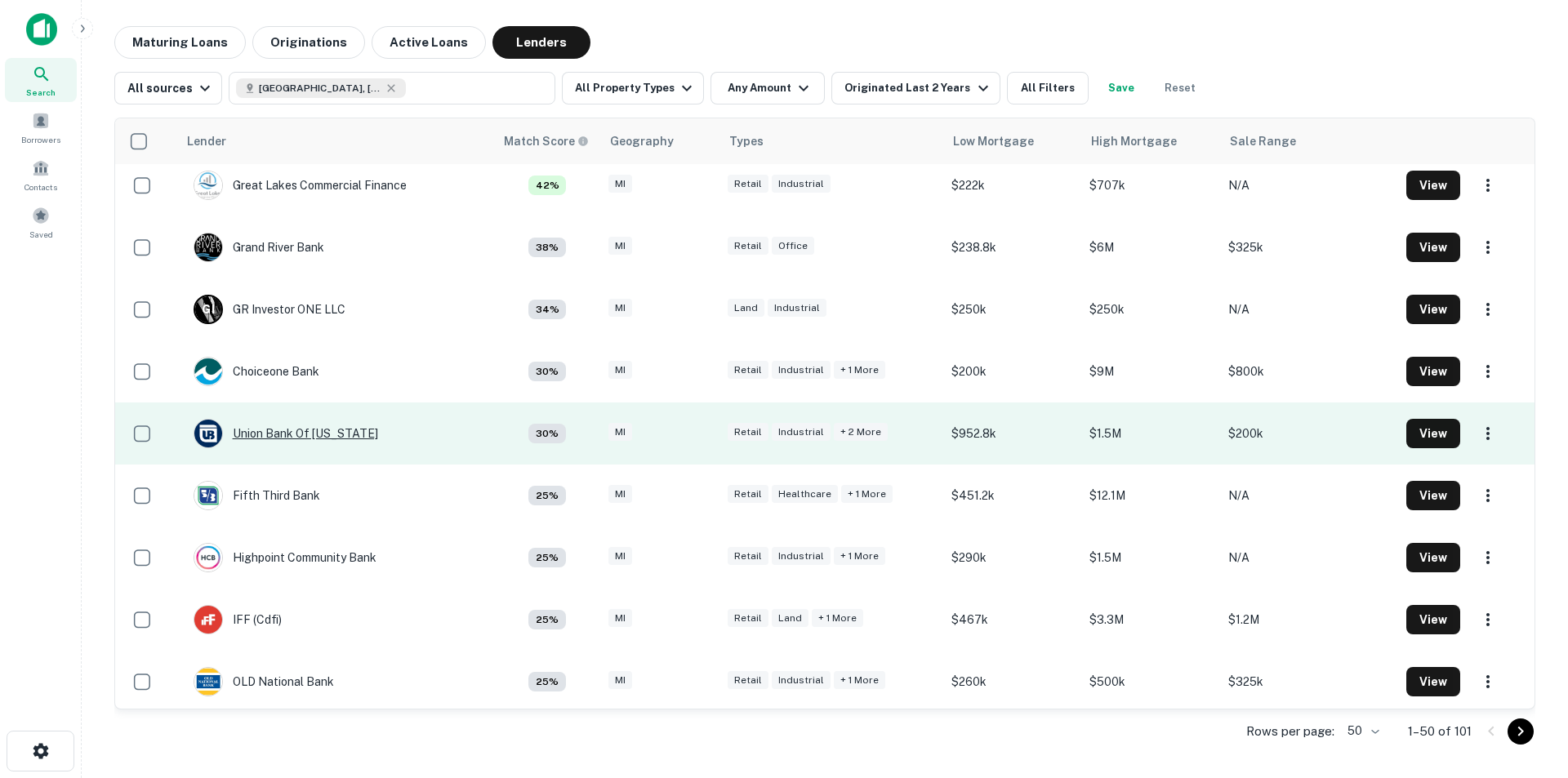
click at [317, 437] on div "Union Bank Of [US_STATE]" at bounding box center [286, 433] width 185 height 29
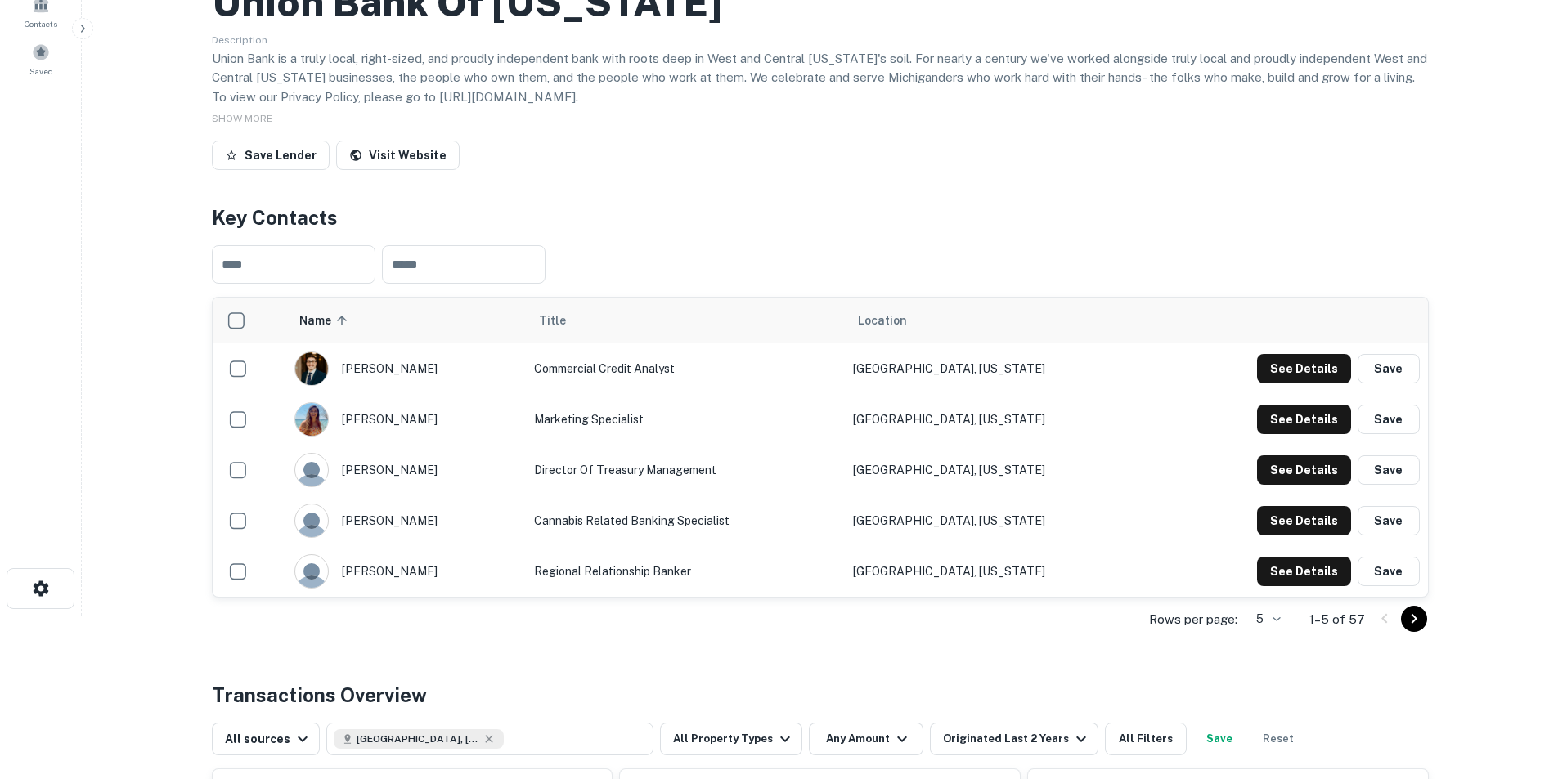
scroll to position [245, 0]
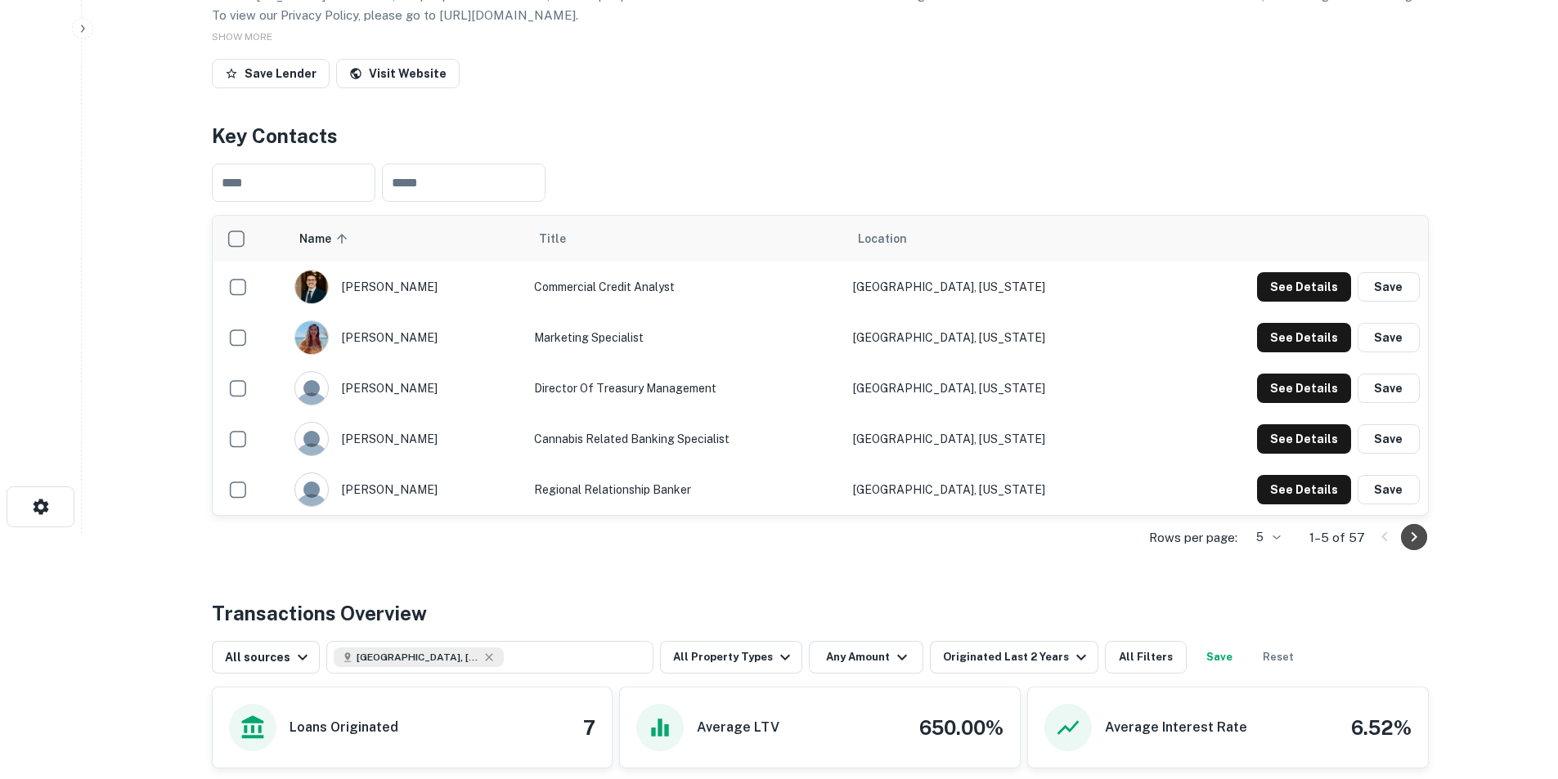
click at [1034, 484] on icon "Go to next page" at bounding box center [1414, 538] width 20 height 20
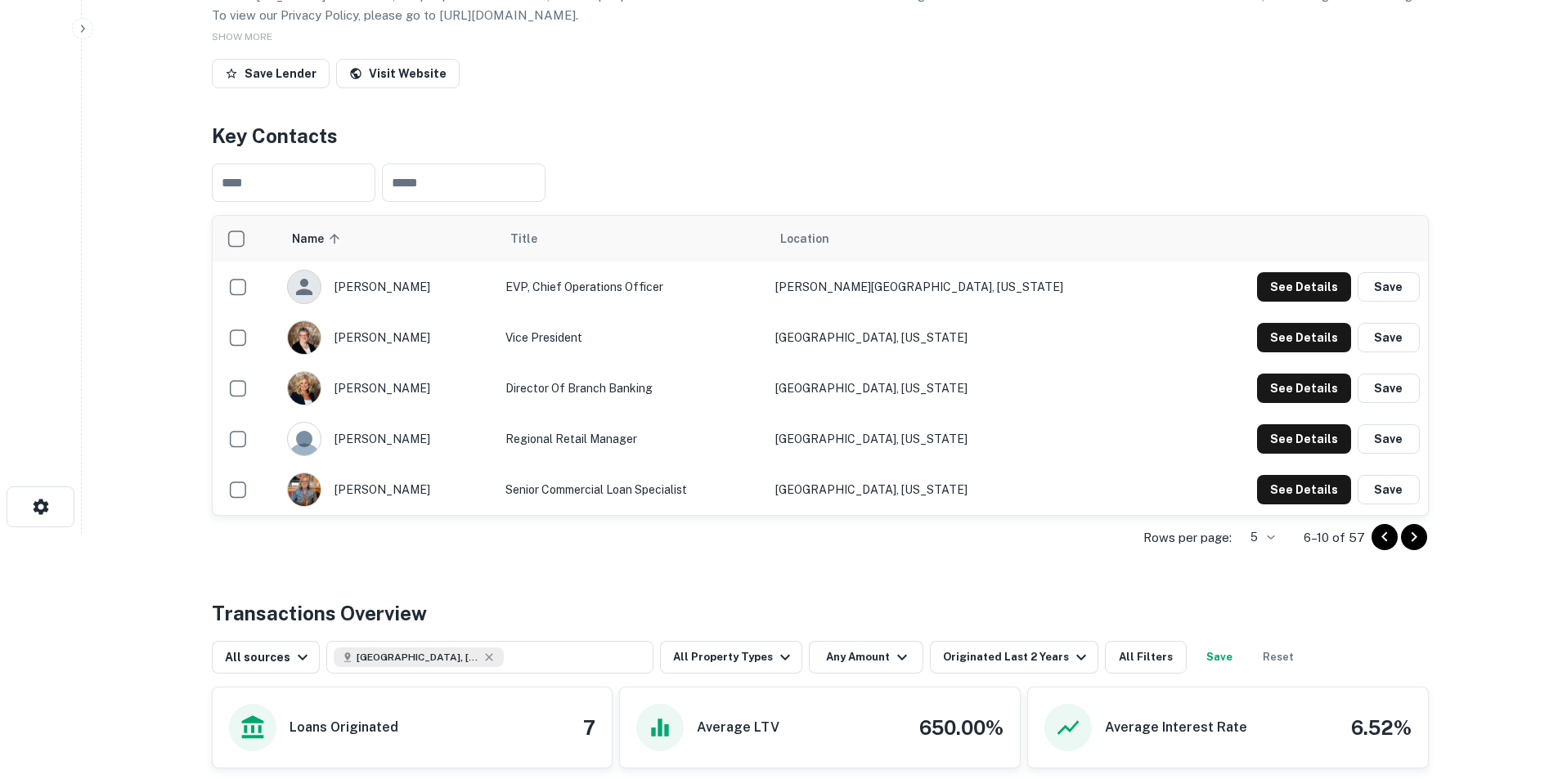
click at [1034, 484] on icon "Go to next page" at bounding box center [1414, 538] width 20 height 20
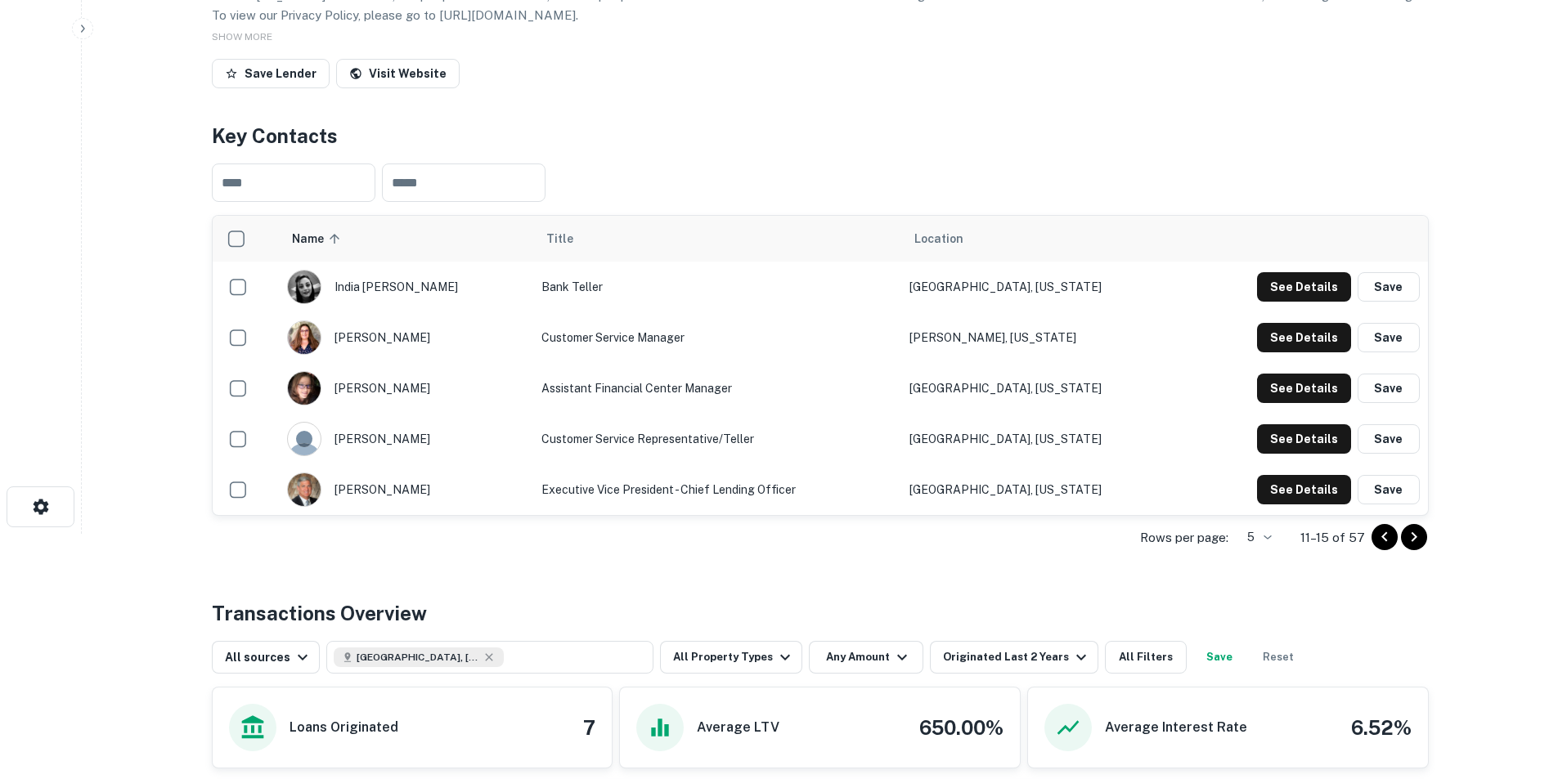
click at [1034, 484] on icon "Go to next page" at bounding box center [1414, 538] width 20 height 20
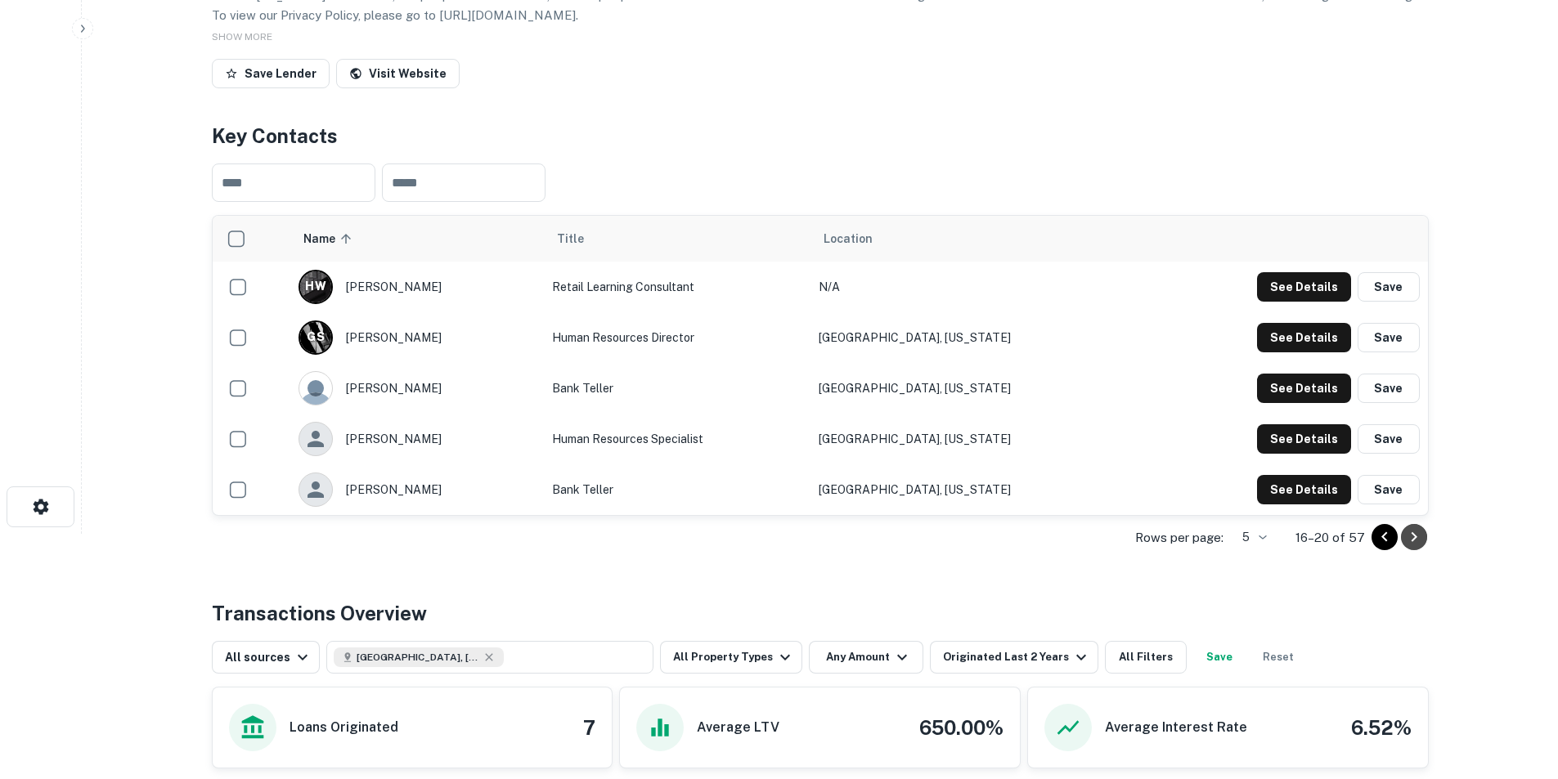
click at [1034, 484] on icon "Go to next page" at bounding box center [1414, 538] width 20 height 20
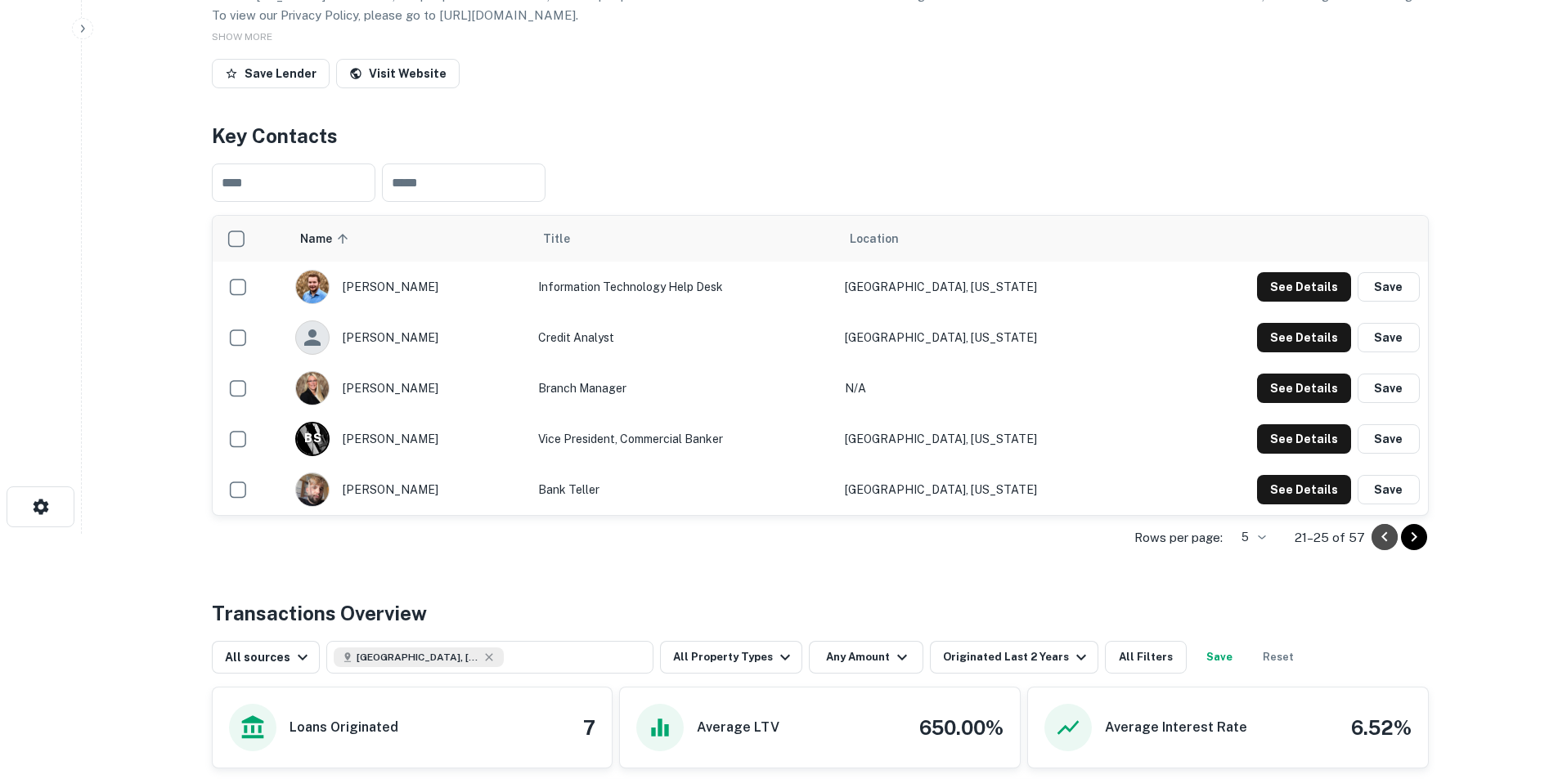
click at [1034, 484] on icon "Go to previous page" at bounding box center [1384, 537] width 6 height 10
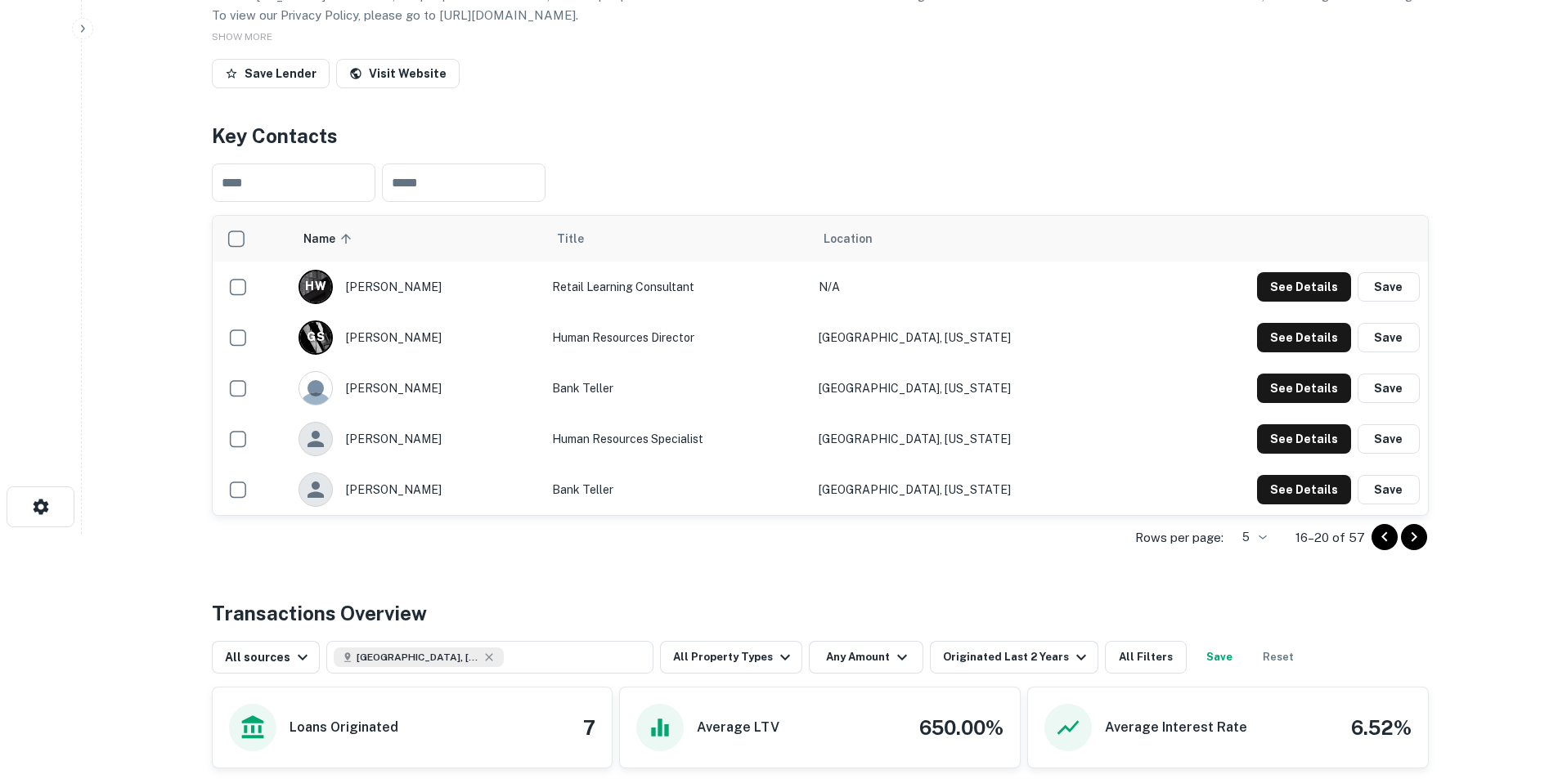
click at [1034, 484] on icon "Go to previous page" at bounding box center [1384, 537] width 6 height 10
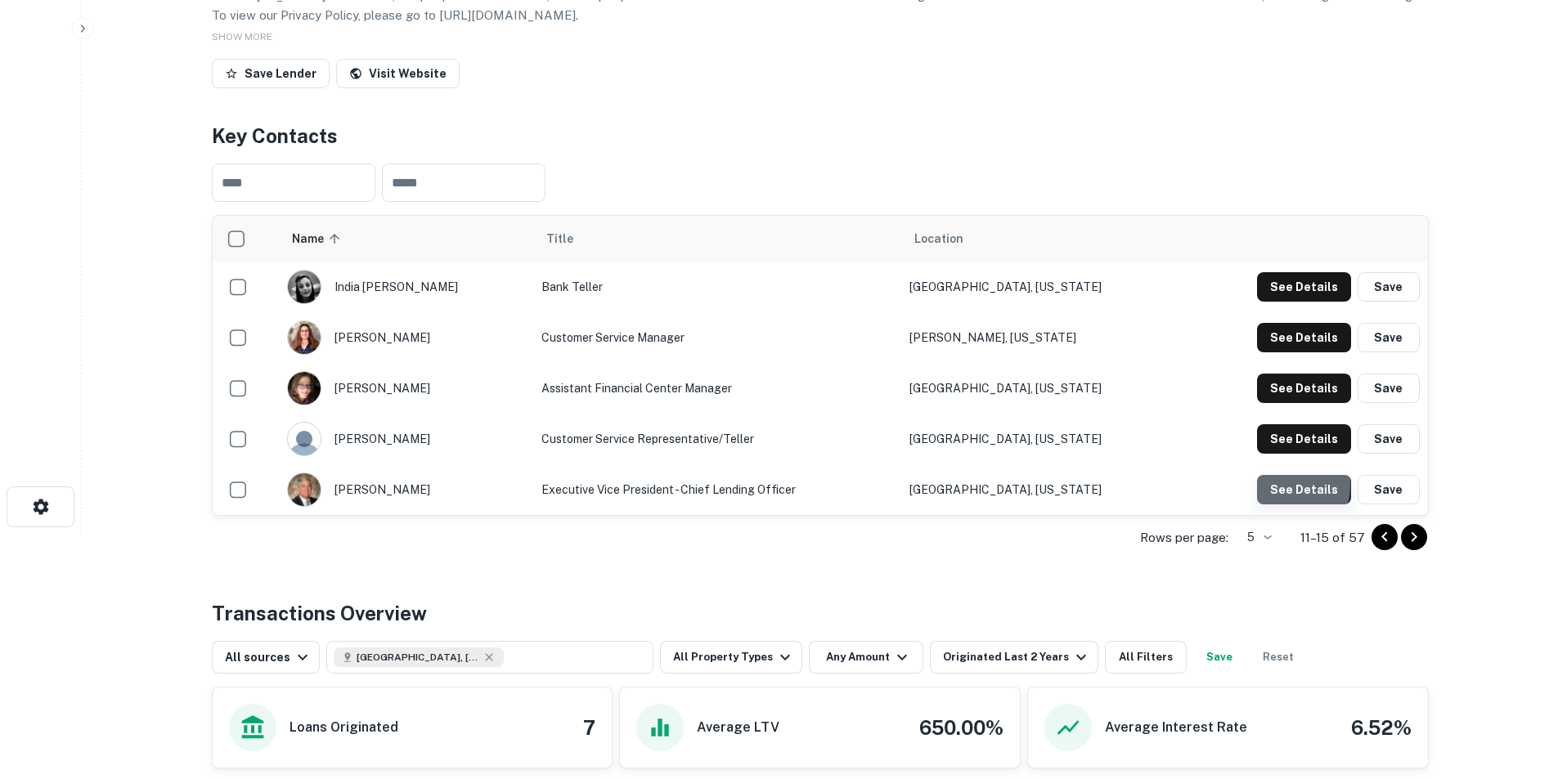
click at [1034, 484] on button "See Details" at bounding box center [1304, 489] width 94 height 29
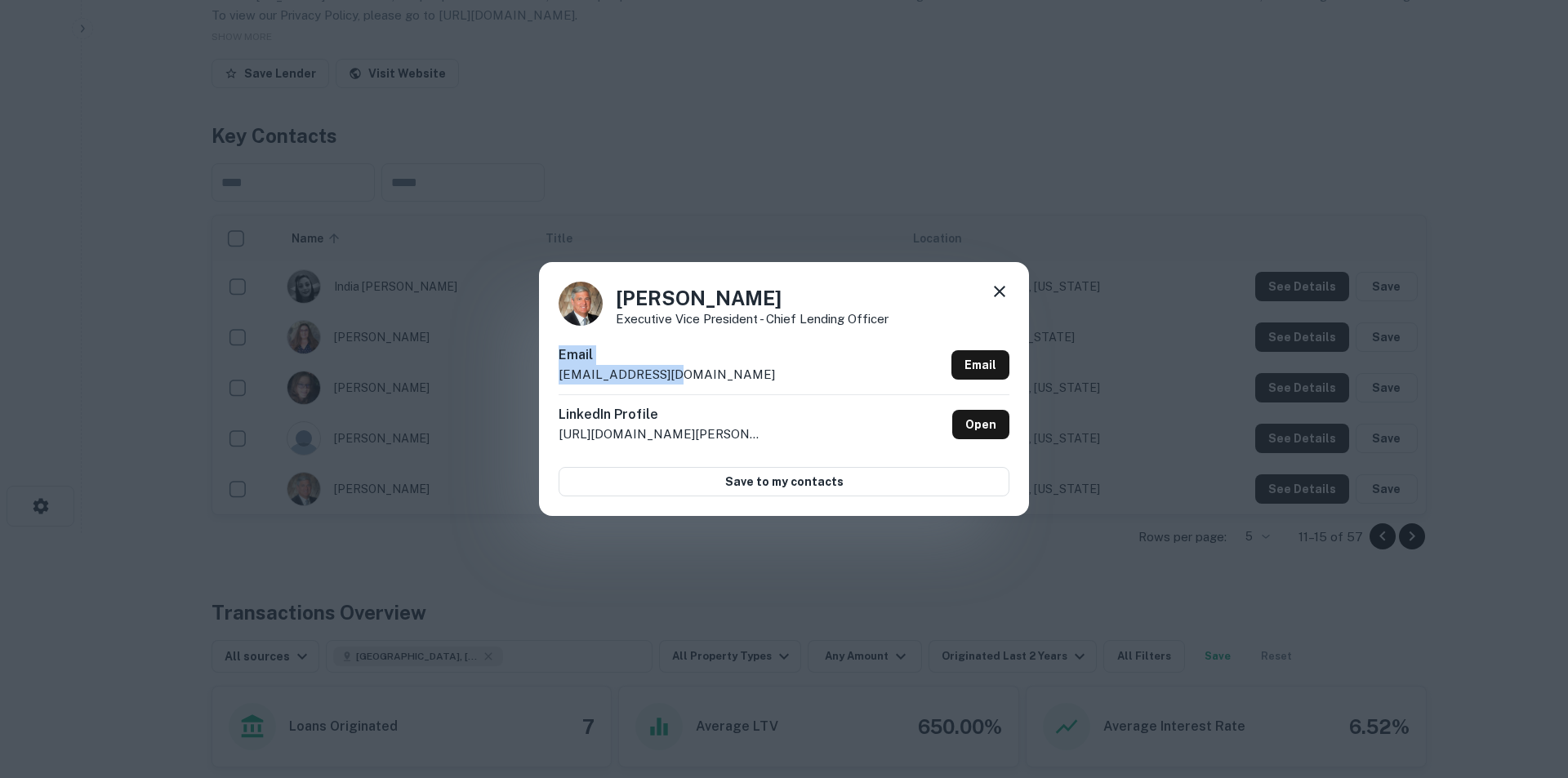
drag, startPoint x: 727, startPoint y: 385, endPoint x: 595, endPoint y: 372, distance: 132.6
click at [556, 366] on div "[PERSON_NAME] Executive Vice President - Chief Lending Officer [PERSON_NAME] [P…" at bounding box center [784, 389] width 490 height 254
click at [783, 366] on div "Email [EMAIL_ADDRESS][DOMAIN_NAME] Email" at bounding box center [783, 370] width 450 height 49
drag, startPoint x: 715, startPoint y: 387, endPoint x: 562, endPoint y: 377, distance: 153.3
click at [558, 377] on div "[PERSON_NAME] Executive Vice President - Chief Lending Officer [PERSON_NAME] [P…" at bounding box center [784, 389] width 490 height 254
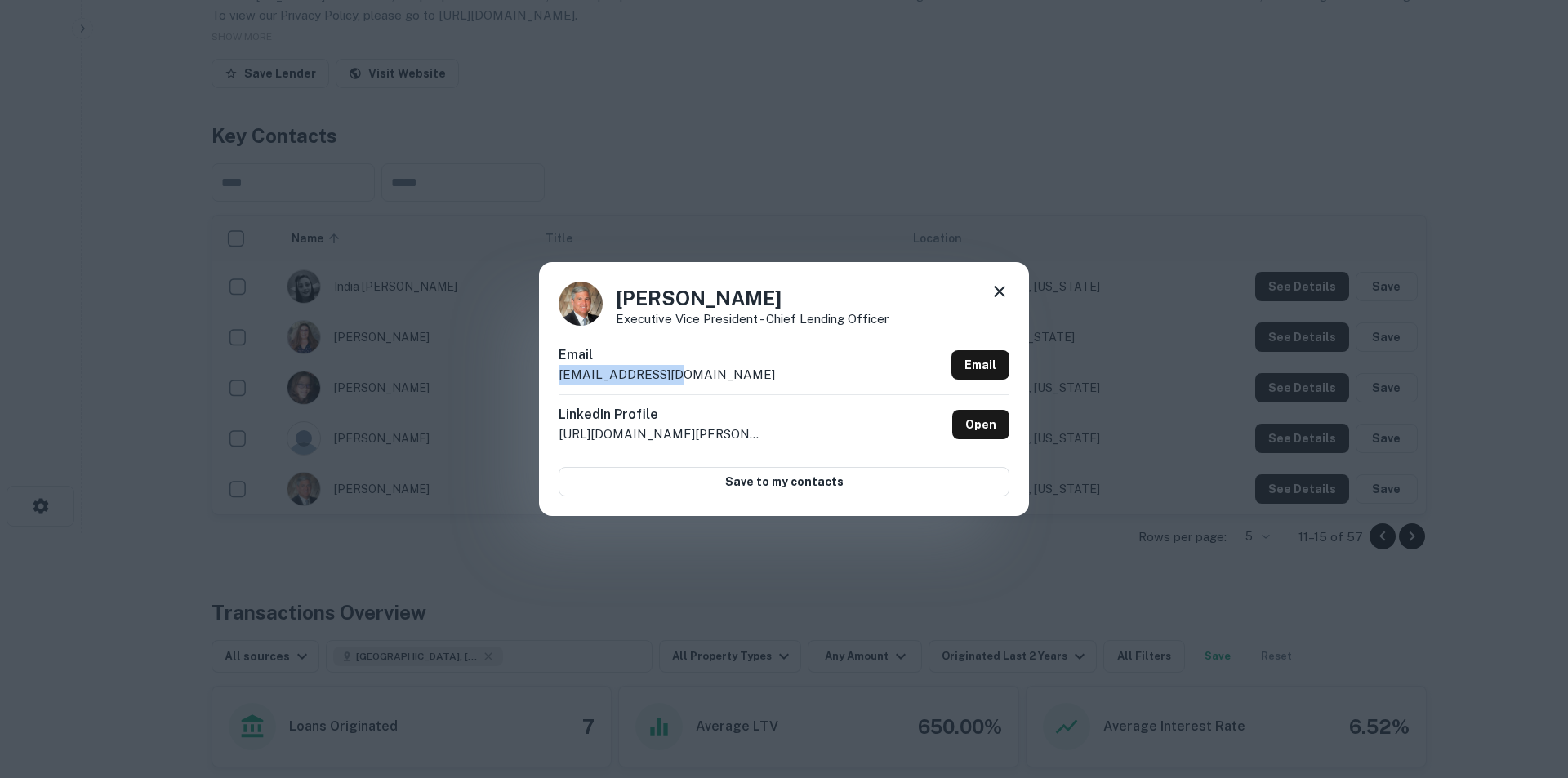
copy p "[EMAIL_ADDRESS][DOMAIN_NAME]"
click at [998, 294] on icon at bounding box center [999, 291] width 11 height 11
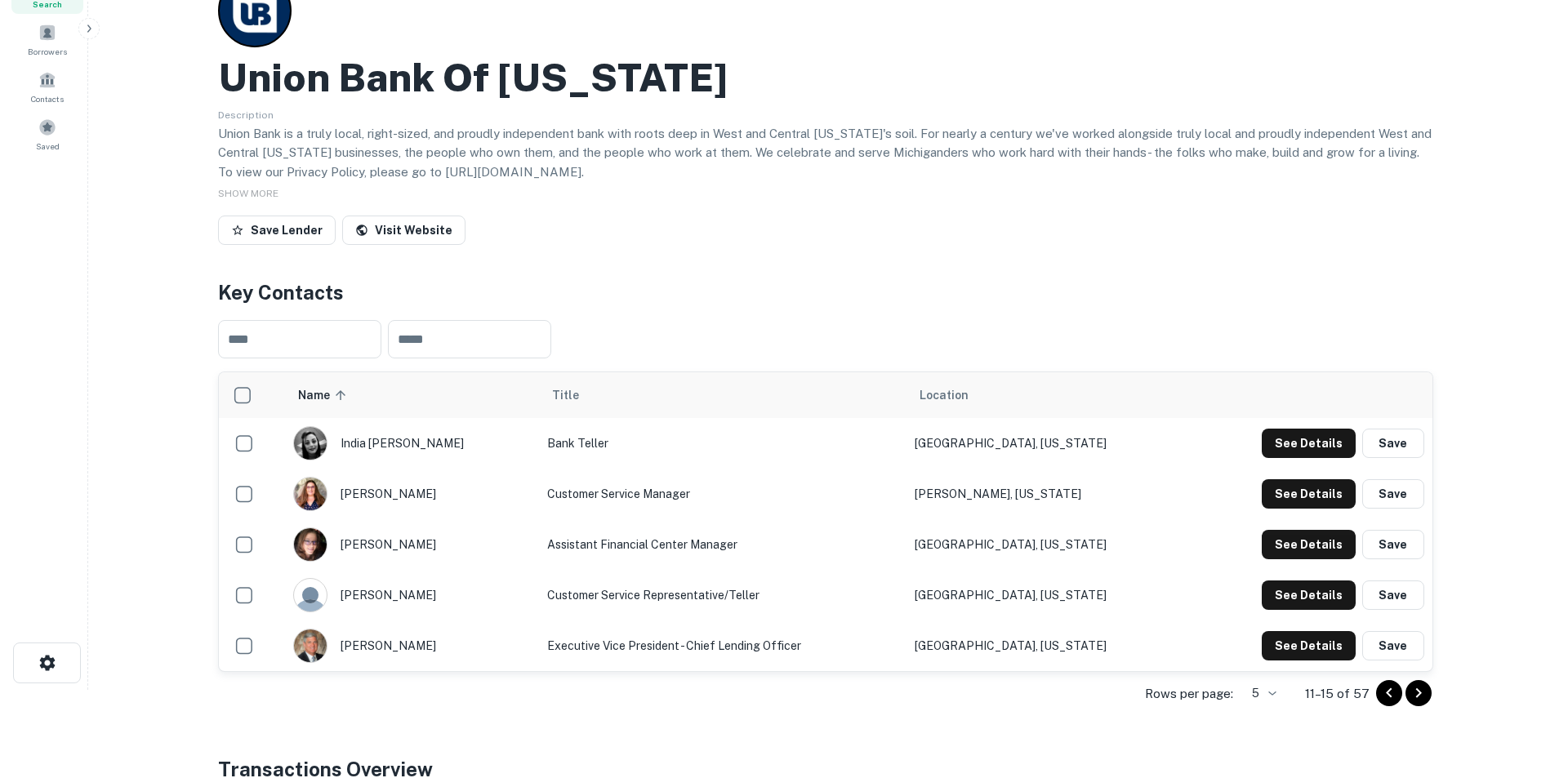
scroll to position [0, 0]
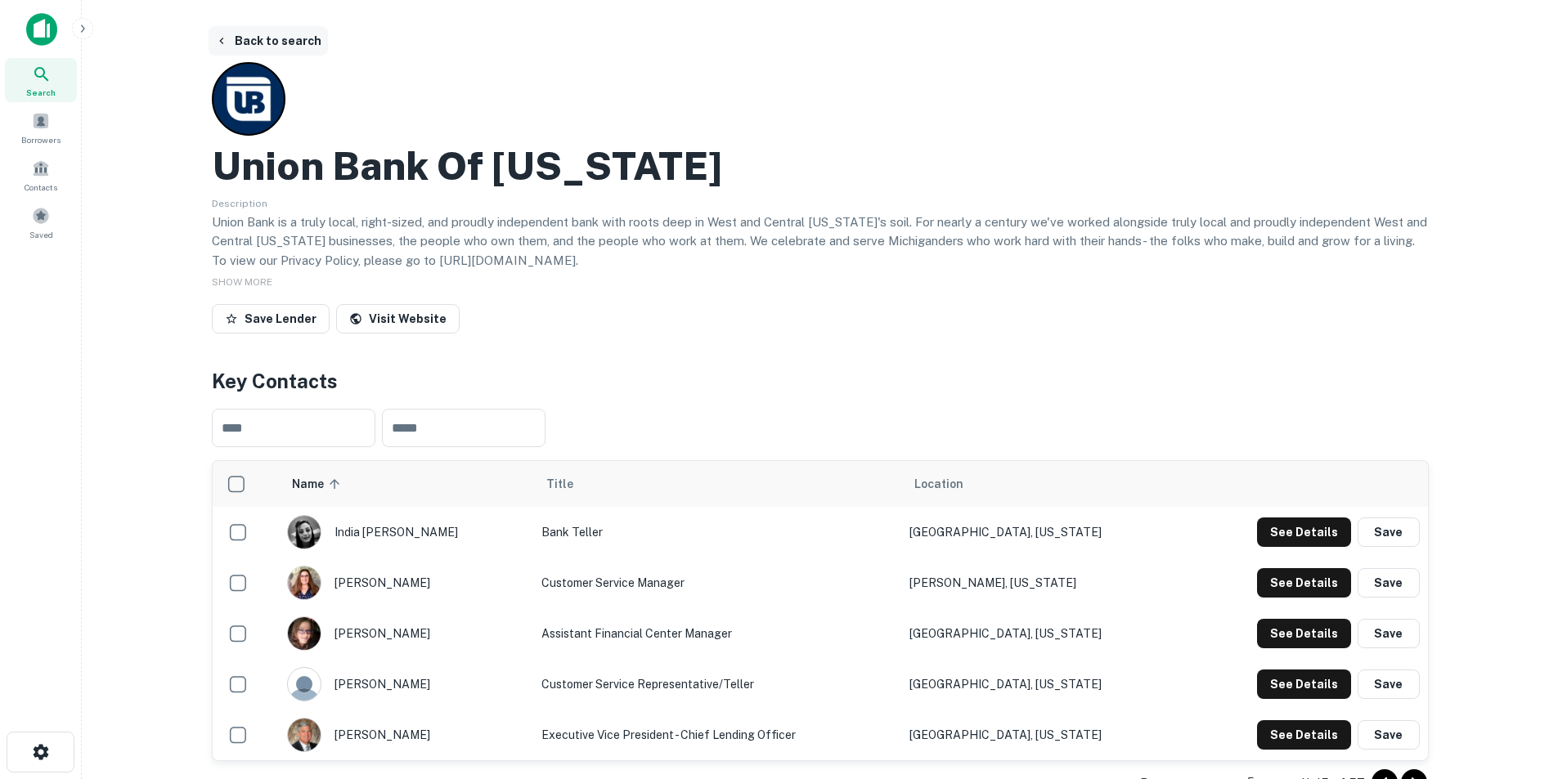
click at [297, 48] on button "Back to search" at bounding box center [268, 40] width 119 height 29
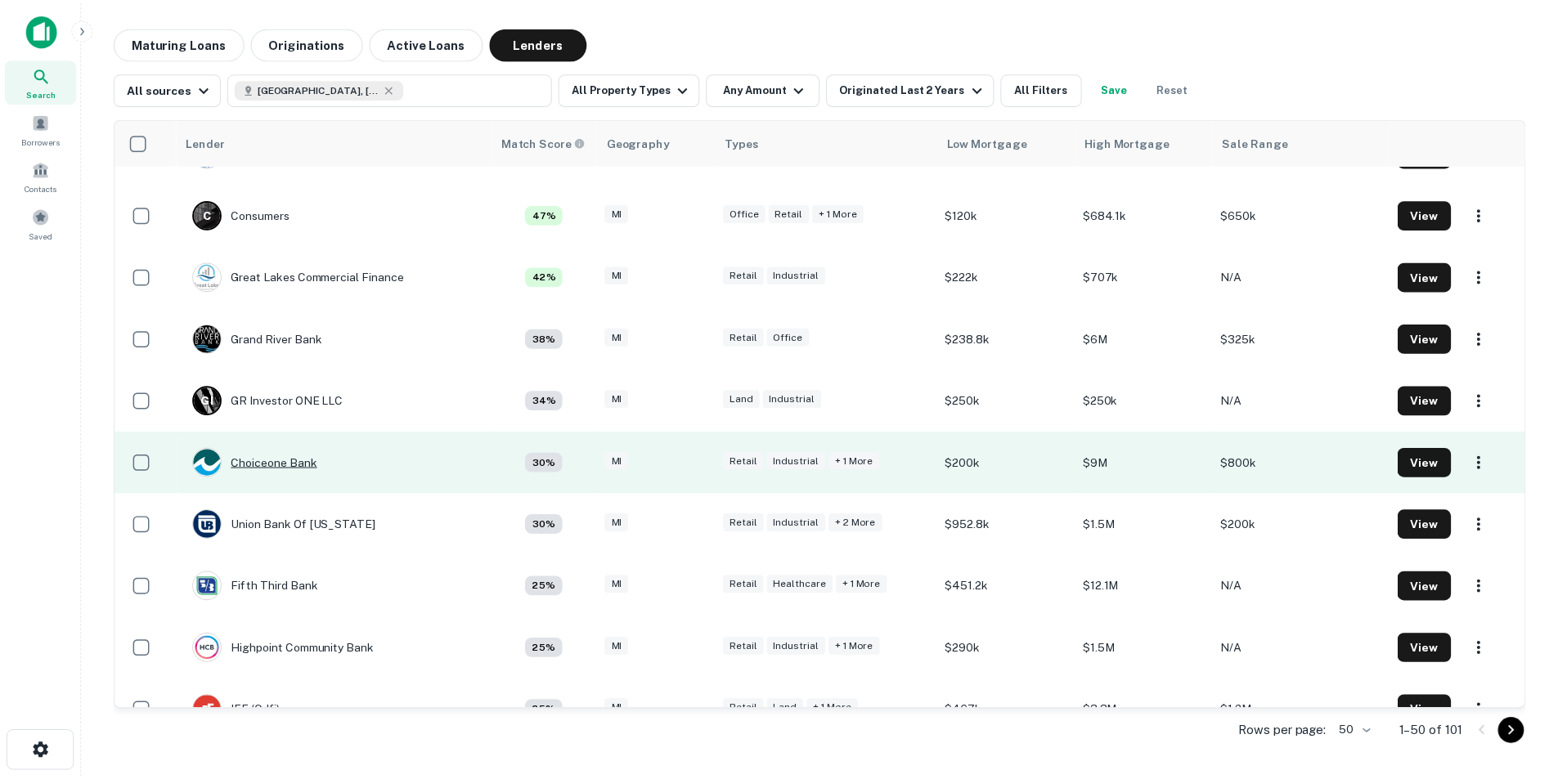
scroll to position [818, 0]
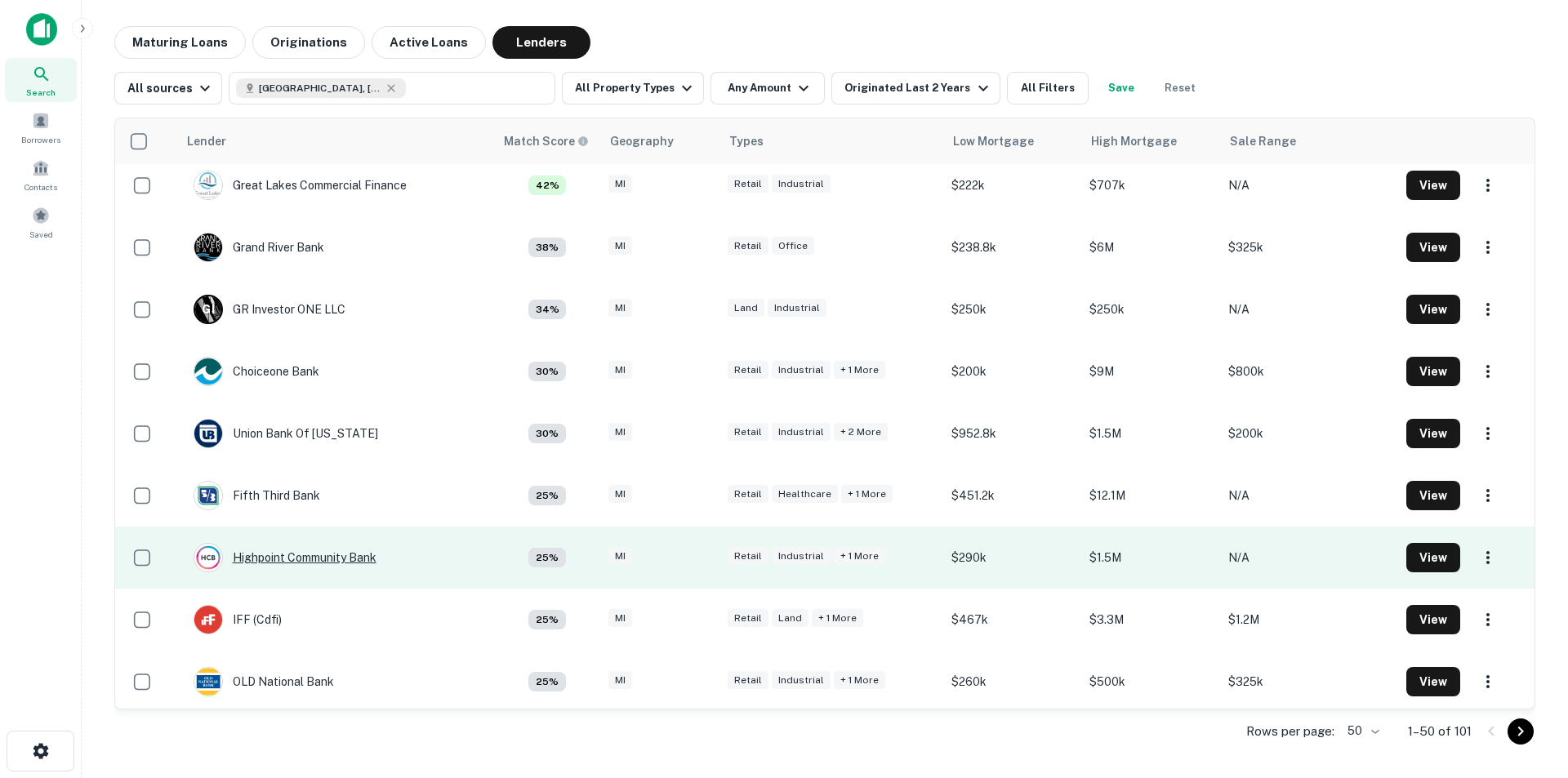
click at [291, 483] on div "Highpoint Community Bank" at bounding box center [285, 557] width 183 height 29
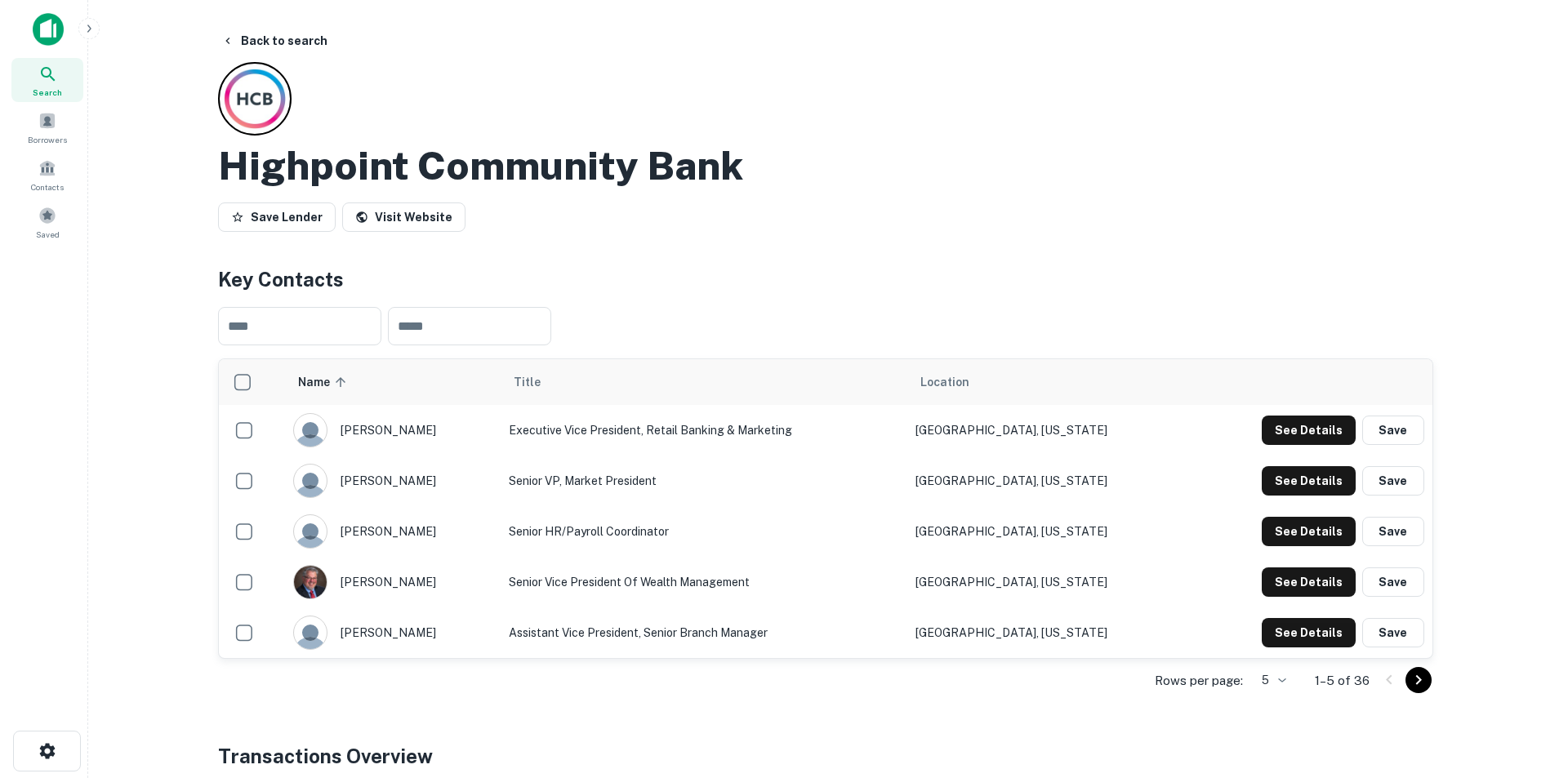
scroll to position [82, 0]
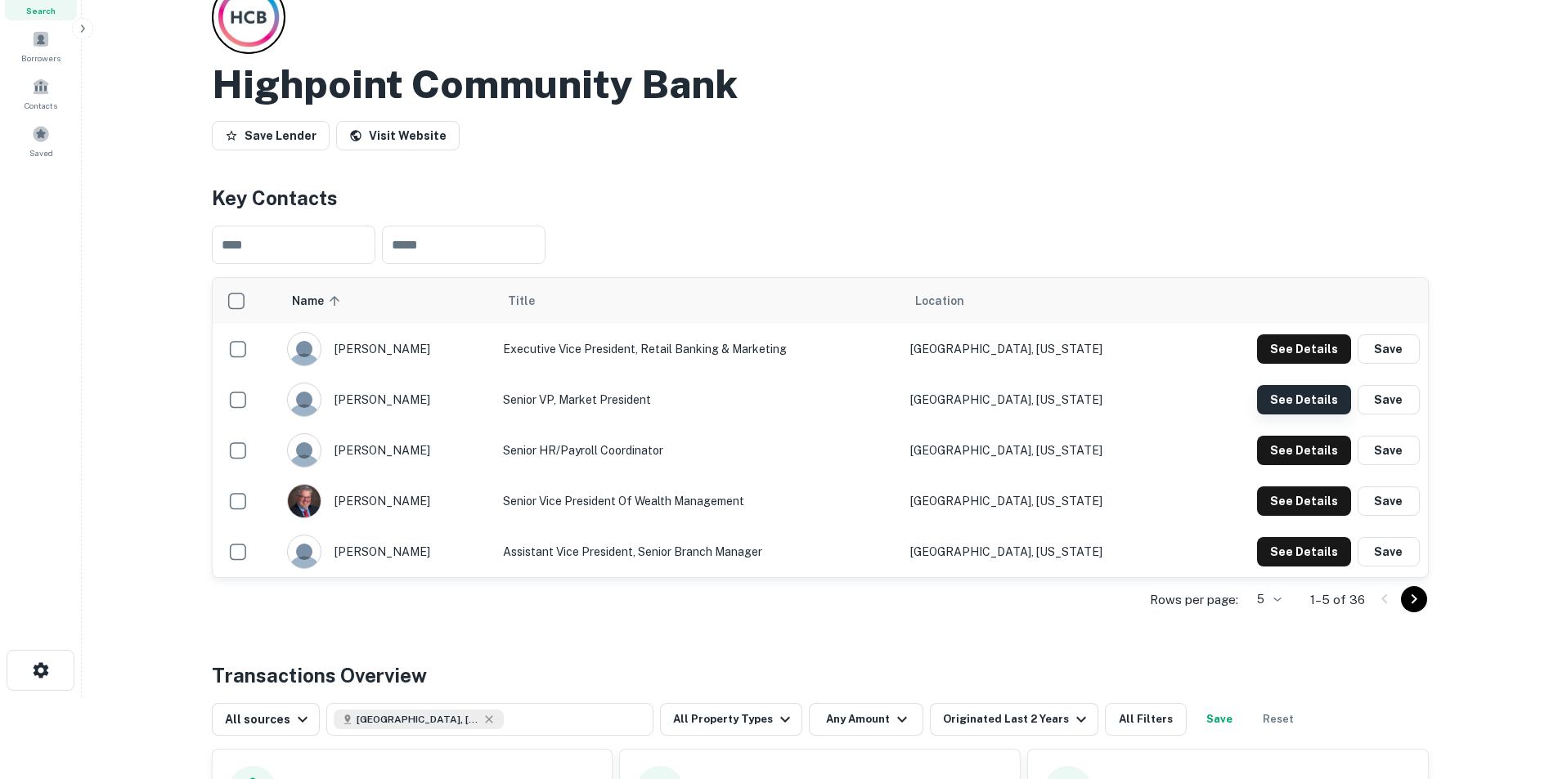
click at [1034, 404] on button "See Details" at bounding box center [1304, 399] width 94 height 29
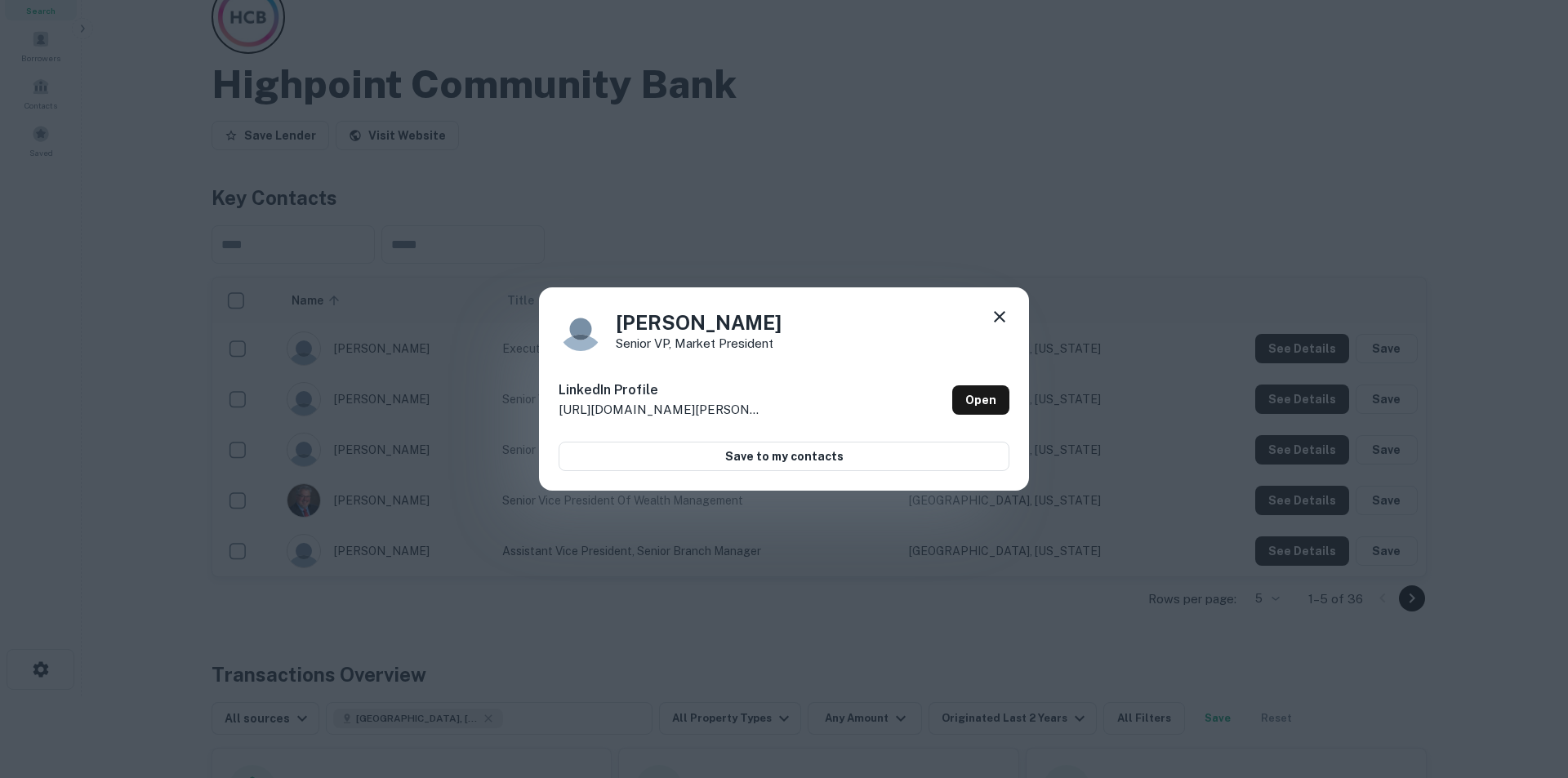
click at [999, 315] on icon at bounding box center [1000, 318] width 20 height 20
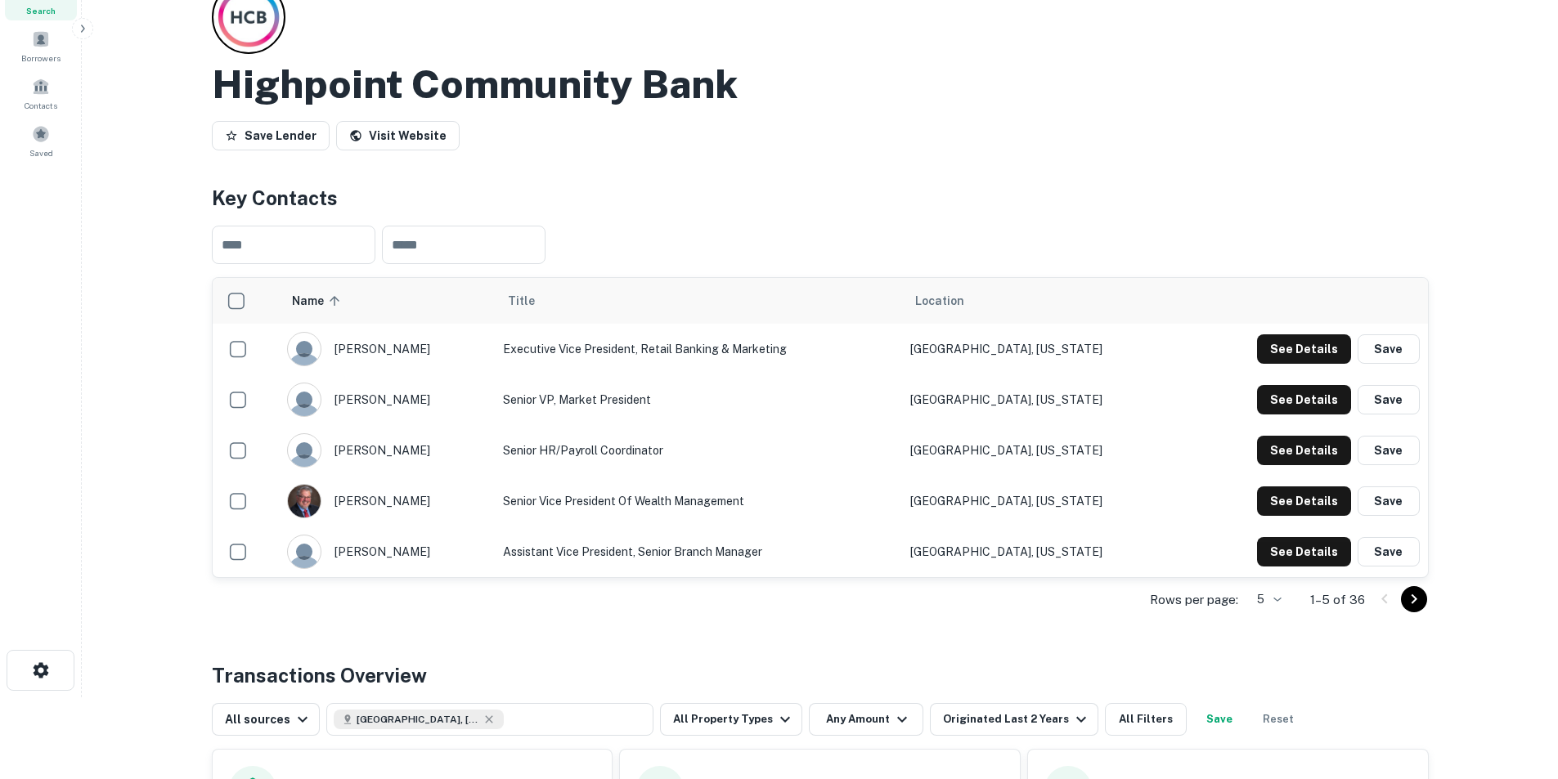
click at [1034, 484] on icon "Go to next page" at bounding box center [1414, 600] width 20 height 20
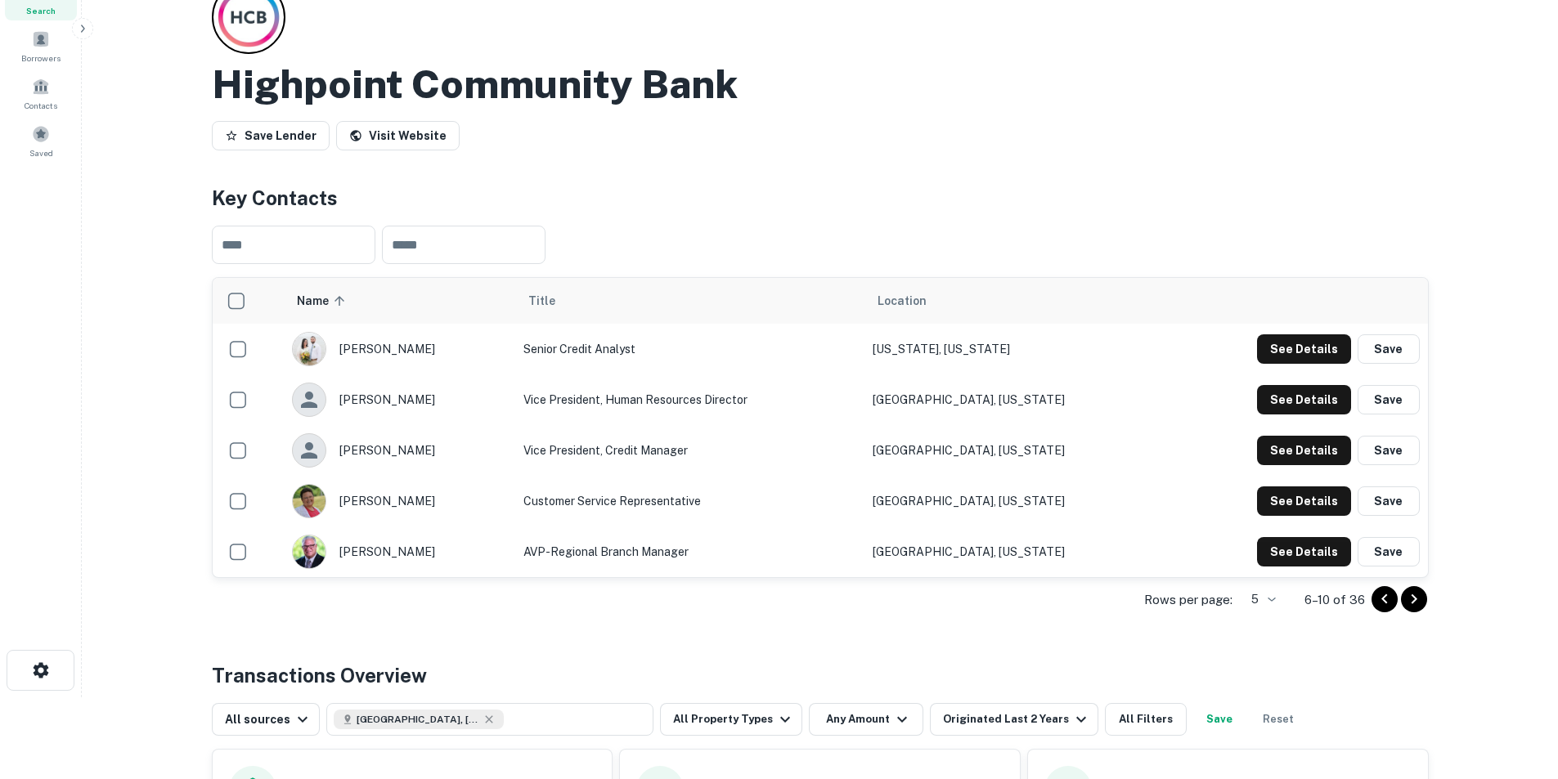
click at [1034, 484] on icon "Go to next page" at bounding box center [1414, 600] width 20 height 20
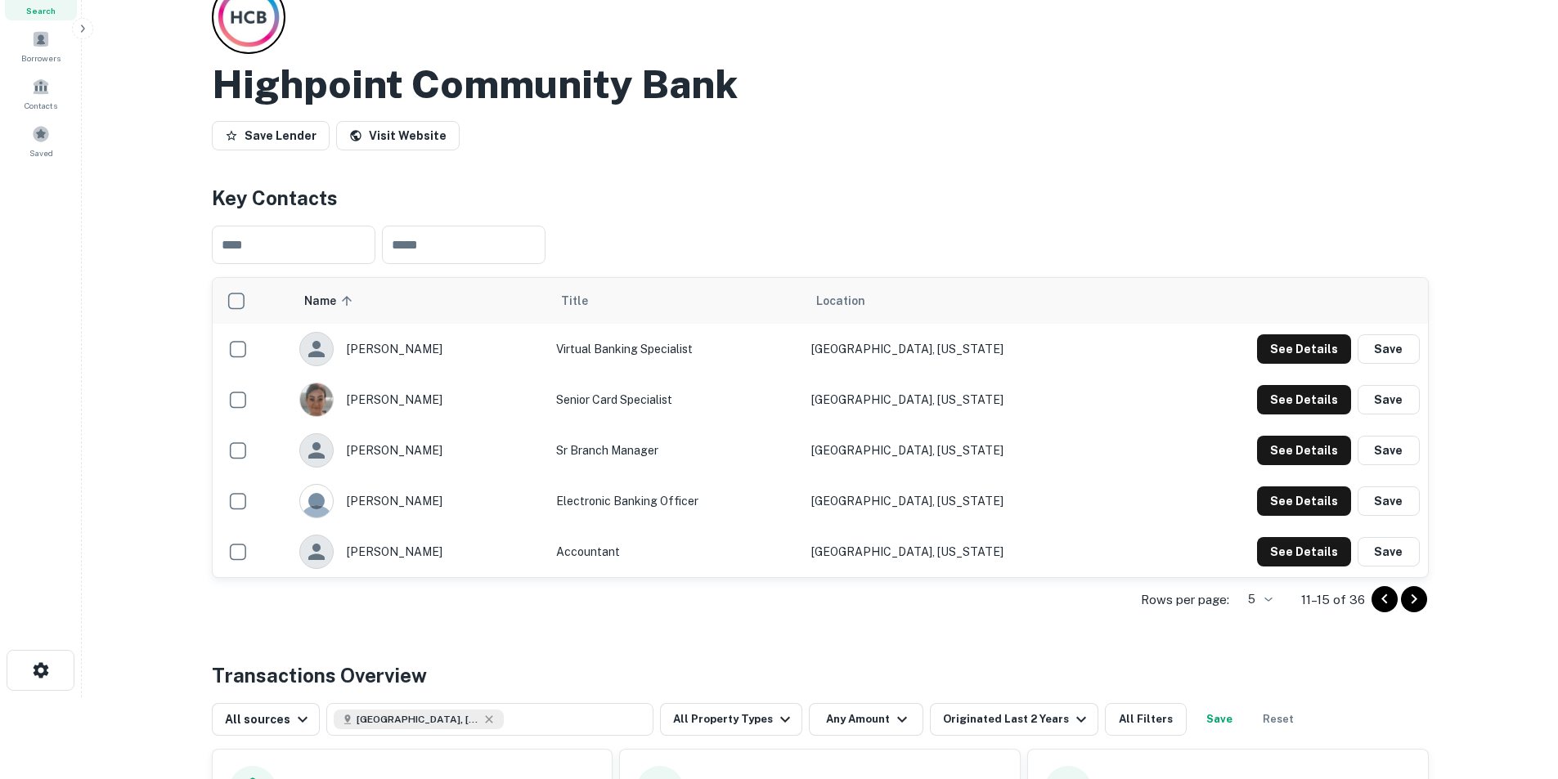
click at [1034, 484] on icon "Go to next page" at bounding box center [1414, 600] width 20 height 20
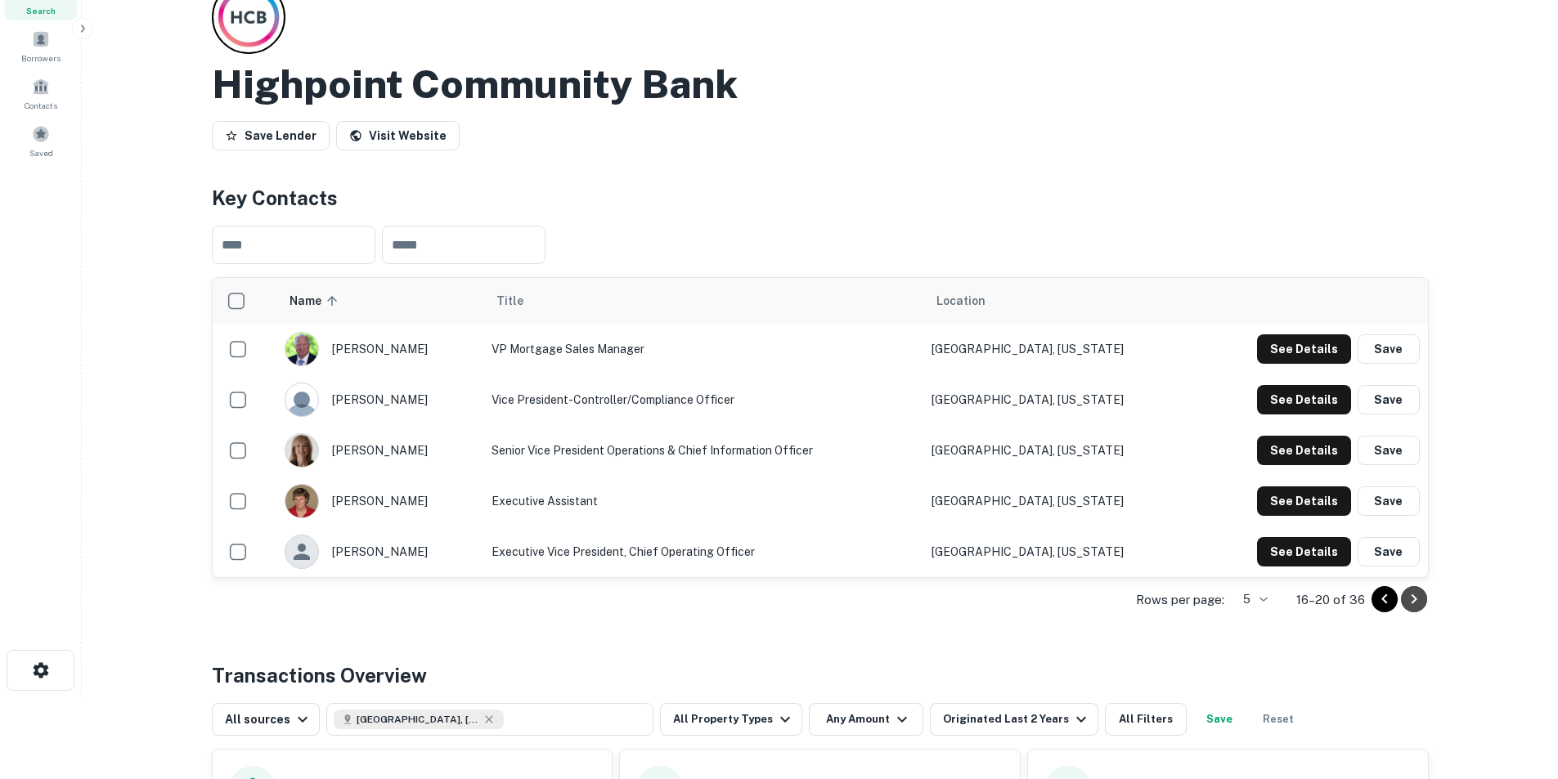
click at [1034, 484] on icon "Go to next page" at bounding box center [1414, 600] width 20 height 20
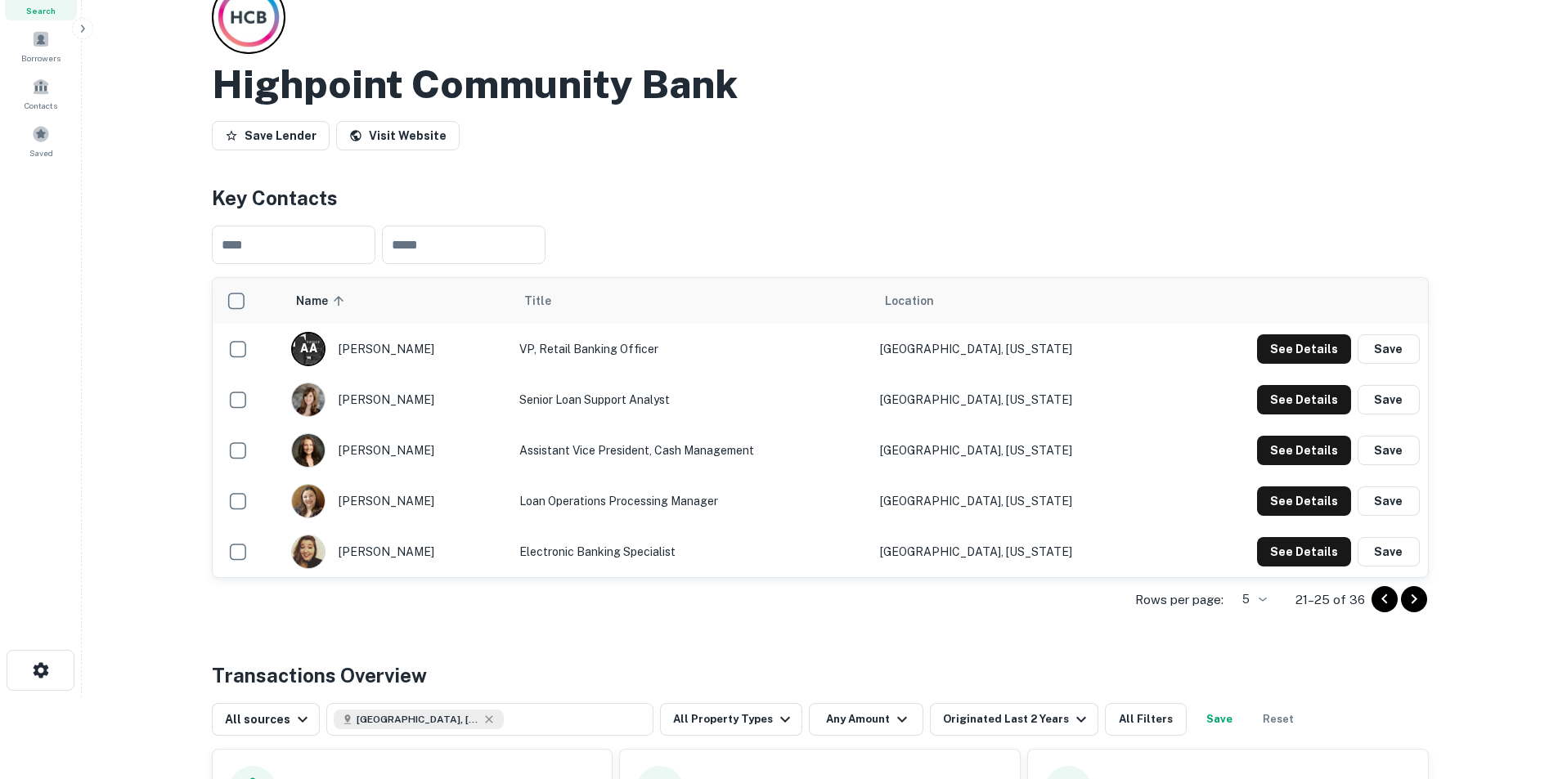
click at [1034, 484] on icon "Go to next page" at bounding box center [1414, 600] width 20 height 20
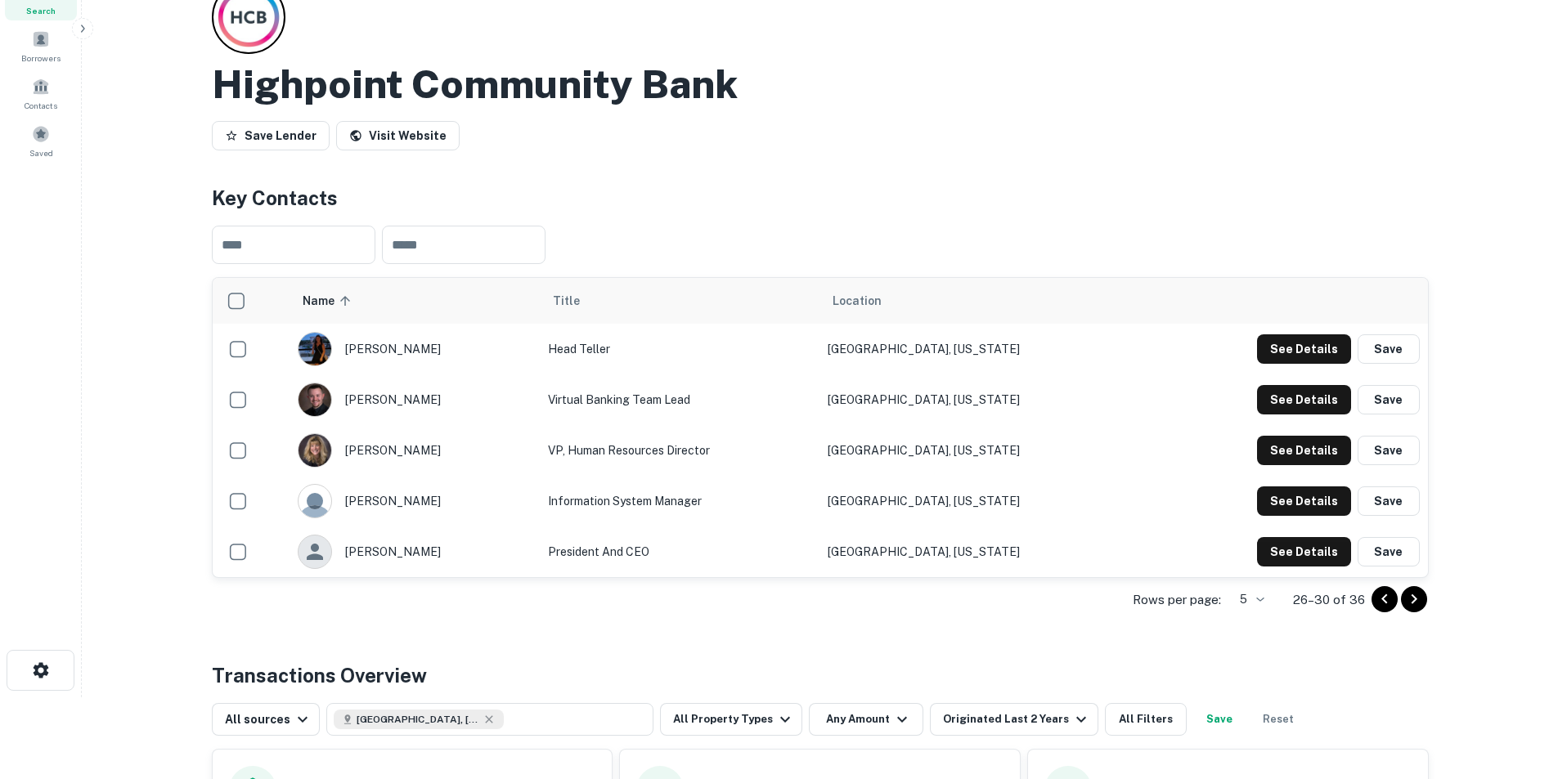
click at [1034, 484] on icon "Go to next page" at bounding box center [1414, 600] width 20 height 20
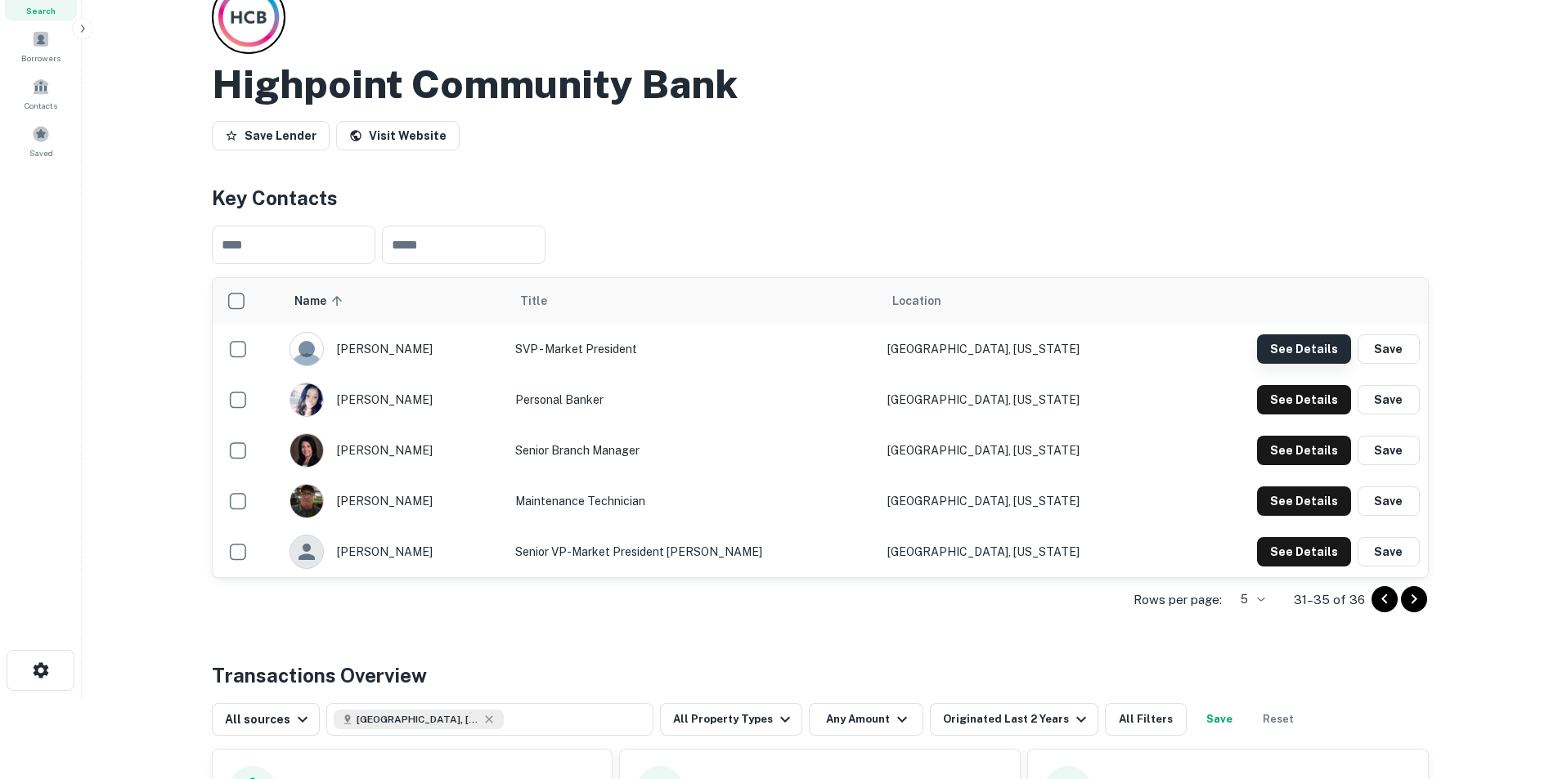
click at [1034, 352] on button "See Details" at bounding box center [1304, 348] width 94 height 29
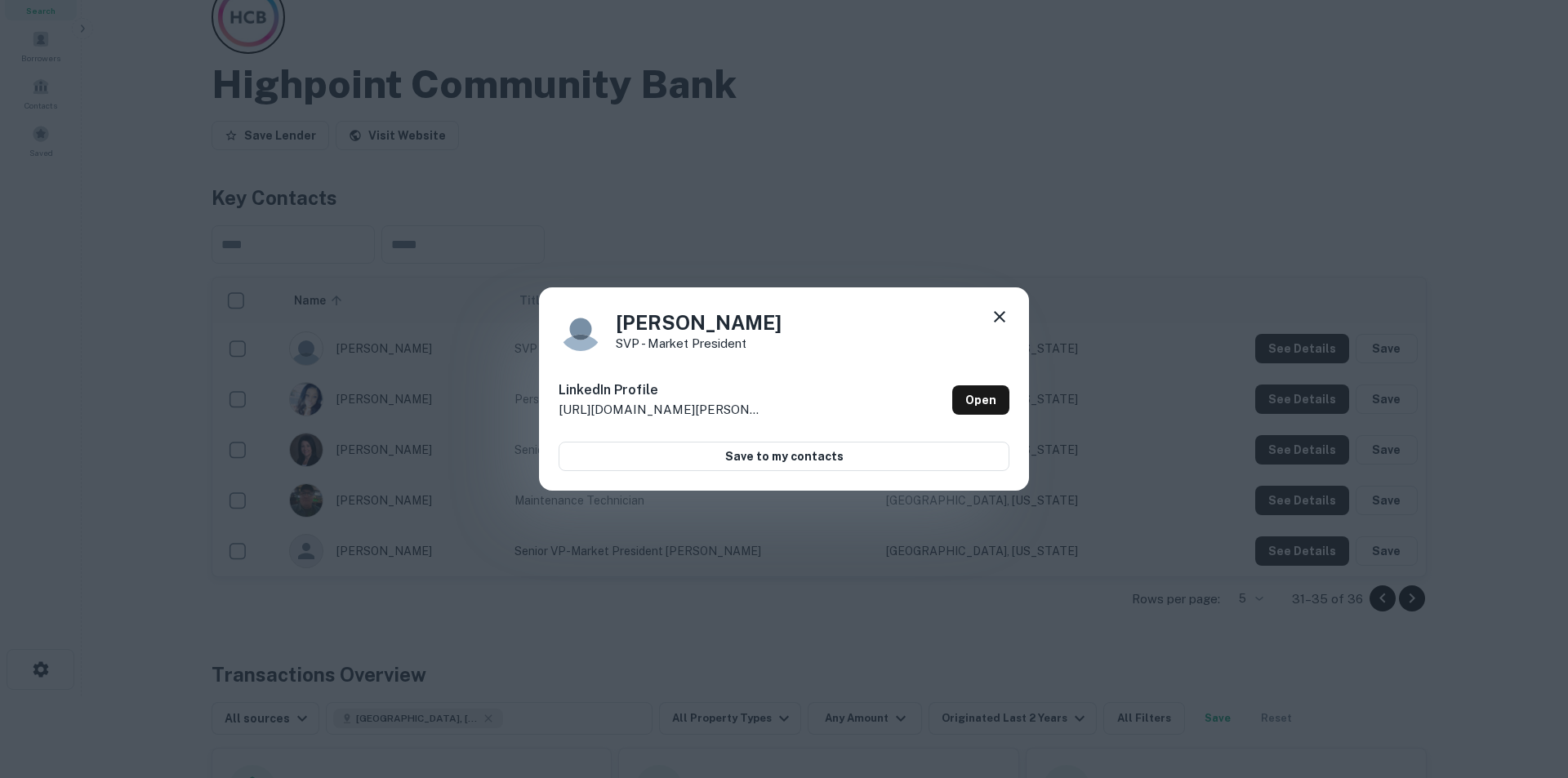
click at [998, 315] on icon at bounding box center [999, 317] width 11 height 11
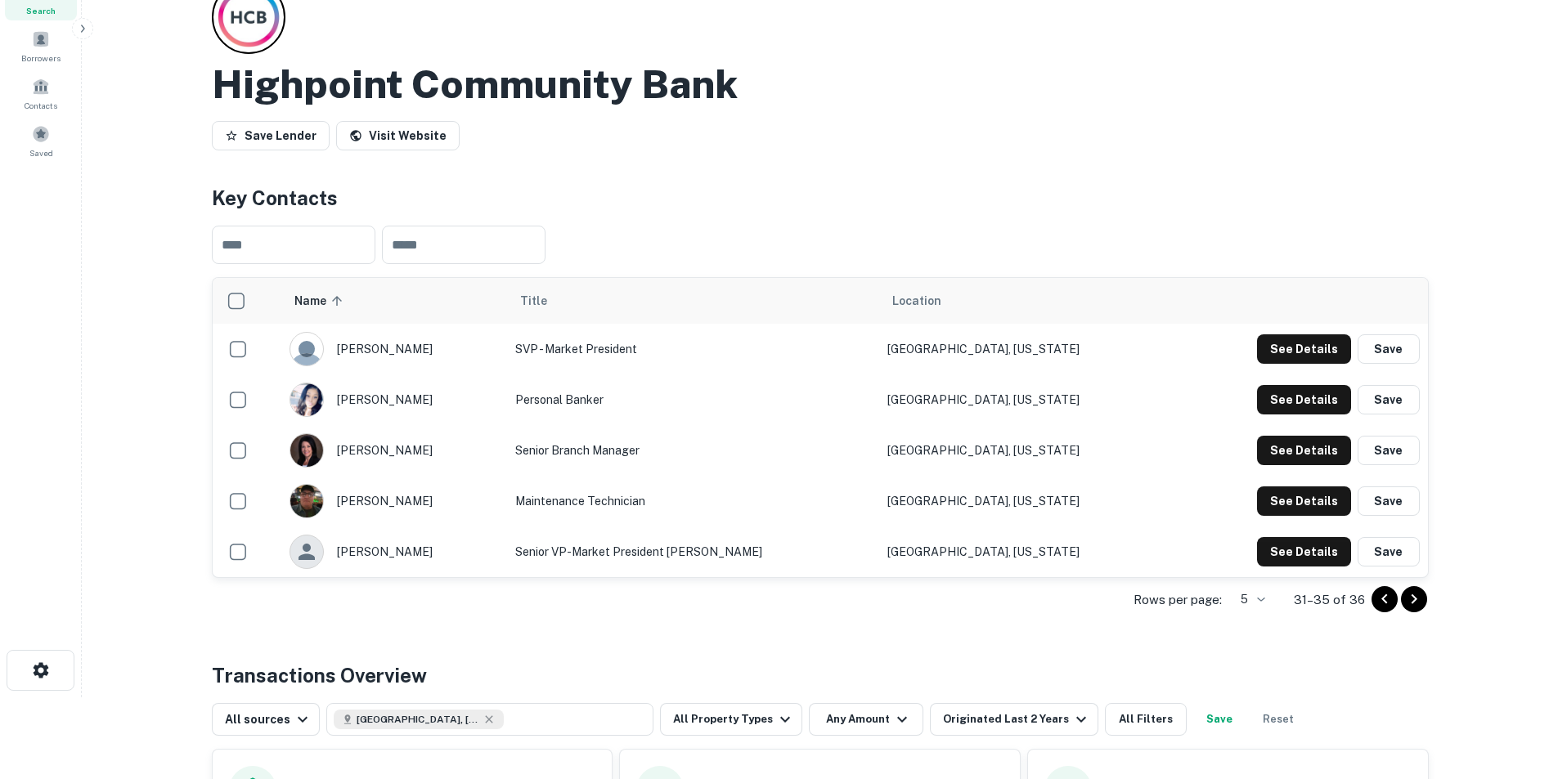
click at [1034, 484] on icon "Go to previous page" at bounding box center [1385, 600] width 20 height 20
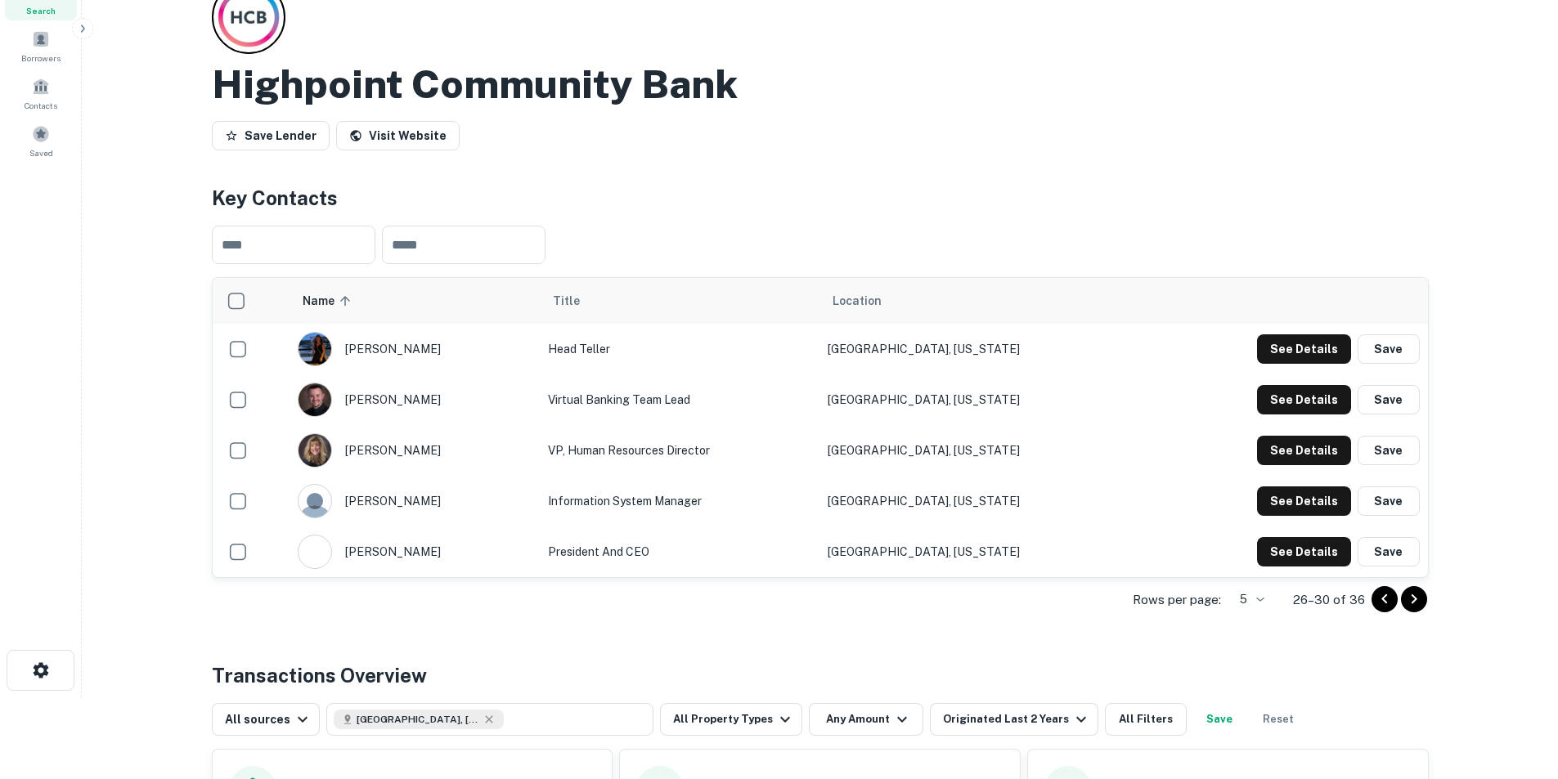
click at [1034, 484] on icon "Go to previous page" at bounding box center [1385, 600] width 20 height 20
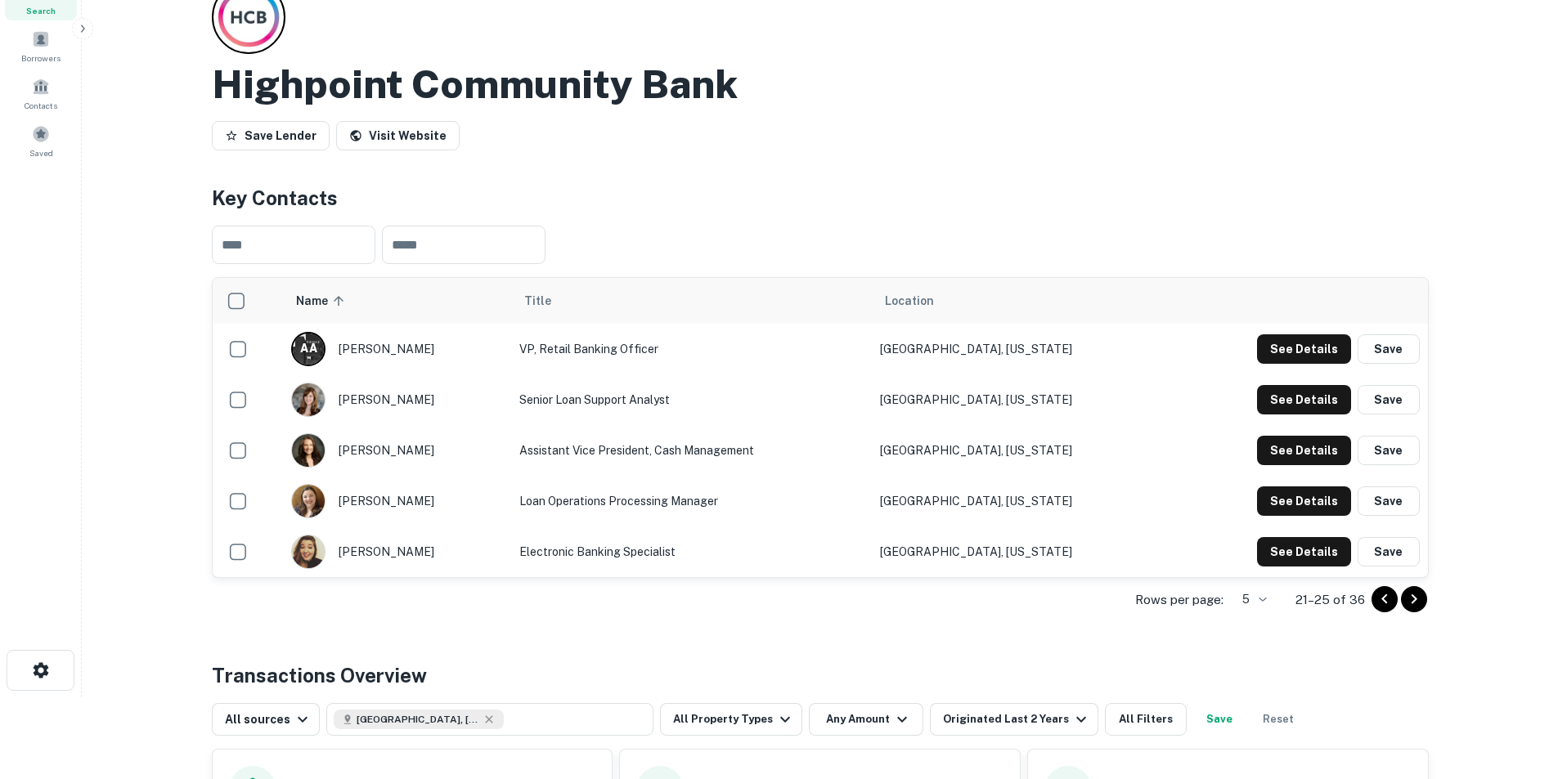
click at [1034, 484] on icon "Go to previous page" at bounding box center [1385, 600] width 20 height 20
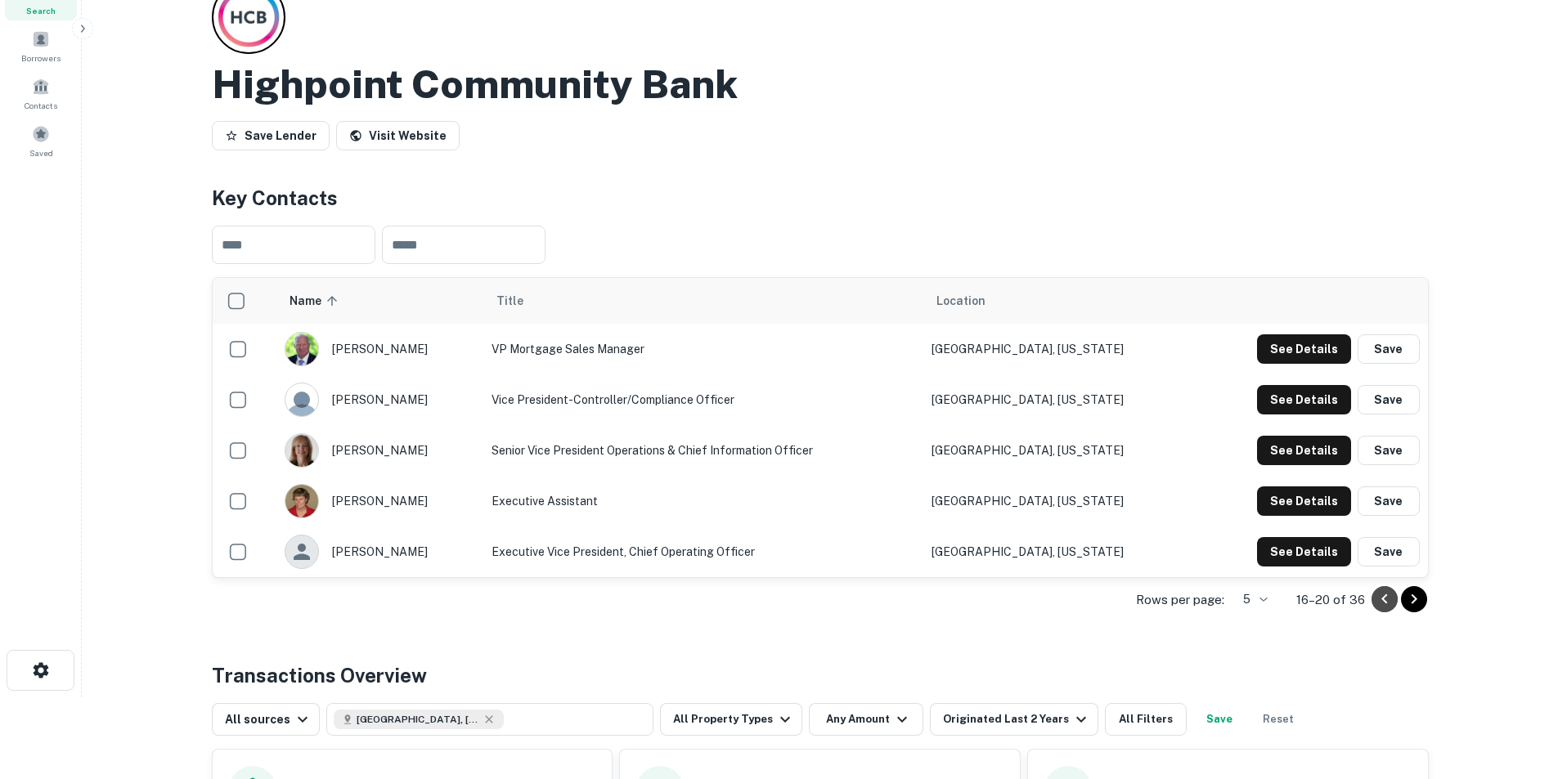
click at [1034, 484] on icon "Go to previous page" at bounding box center [1385, 600] width 20 height 20
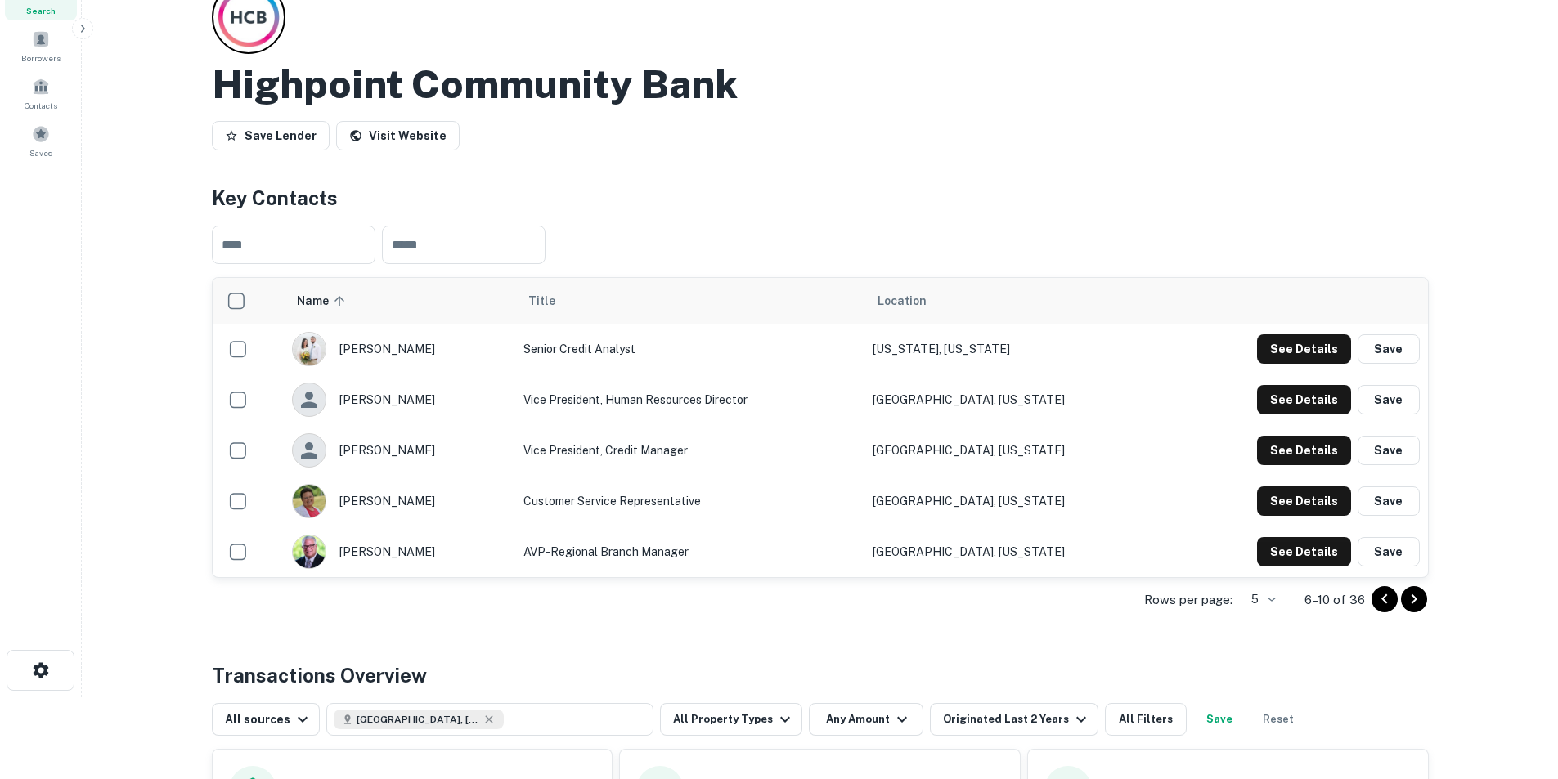
click at [1034, 484] on icon "Go to previous page" at bounding box center [1385, 600] width 20 height 20
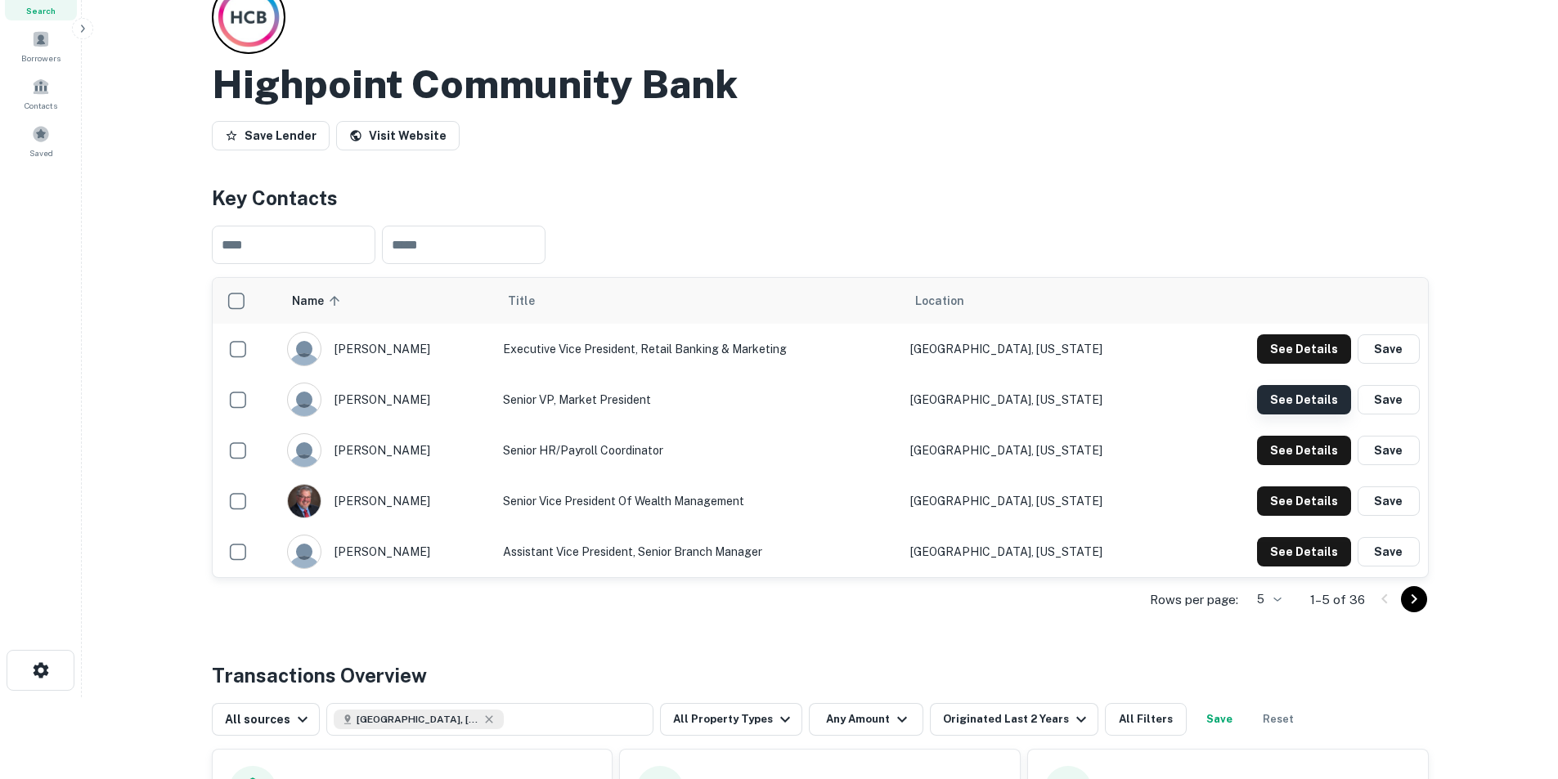
click at [1034, 406] on button "See Details" at bounding box center [1304, 399] width 94 height 29
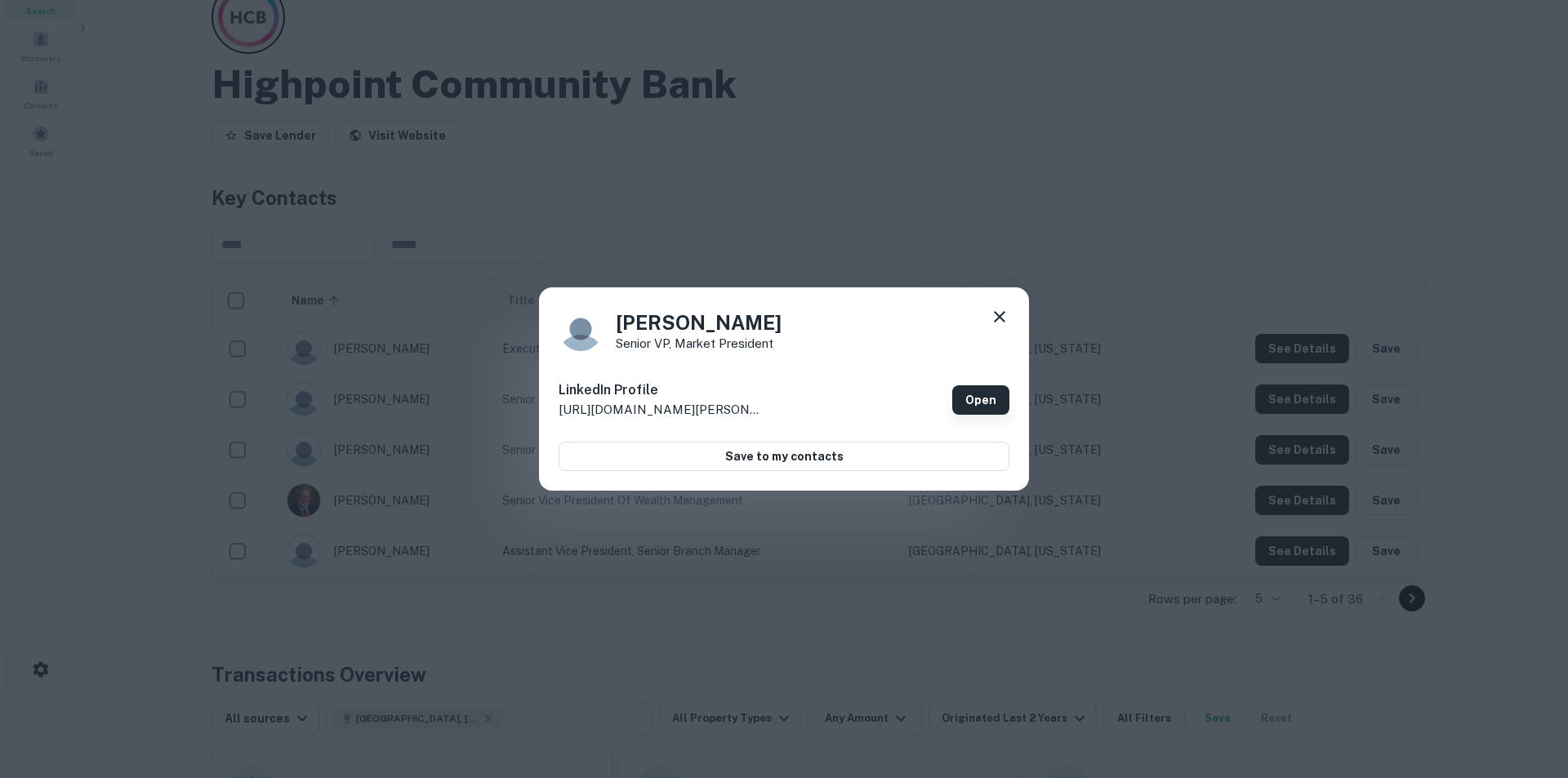
click at [1001, 390] on link "Open" at bounding box center [981, 399] width 57 height 29
drag, startPoint x: 998, startPoint y: 313, endPoint x: 981, endPoint y: 312, distance: 17.0
click at [998, 313] on icon at bounding box center [1000, 318] width 20 height 20
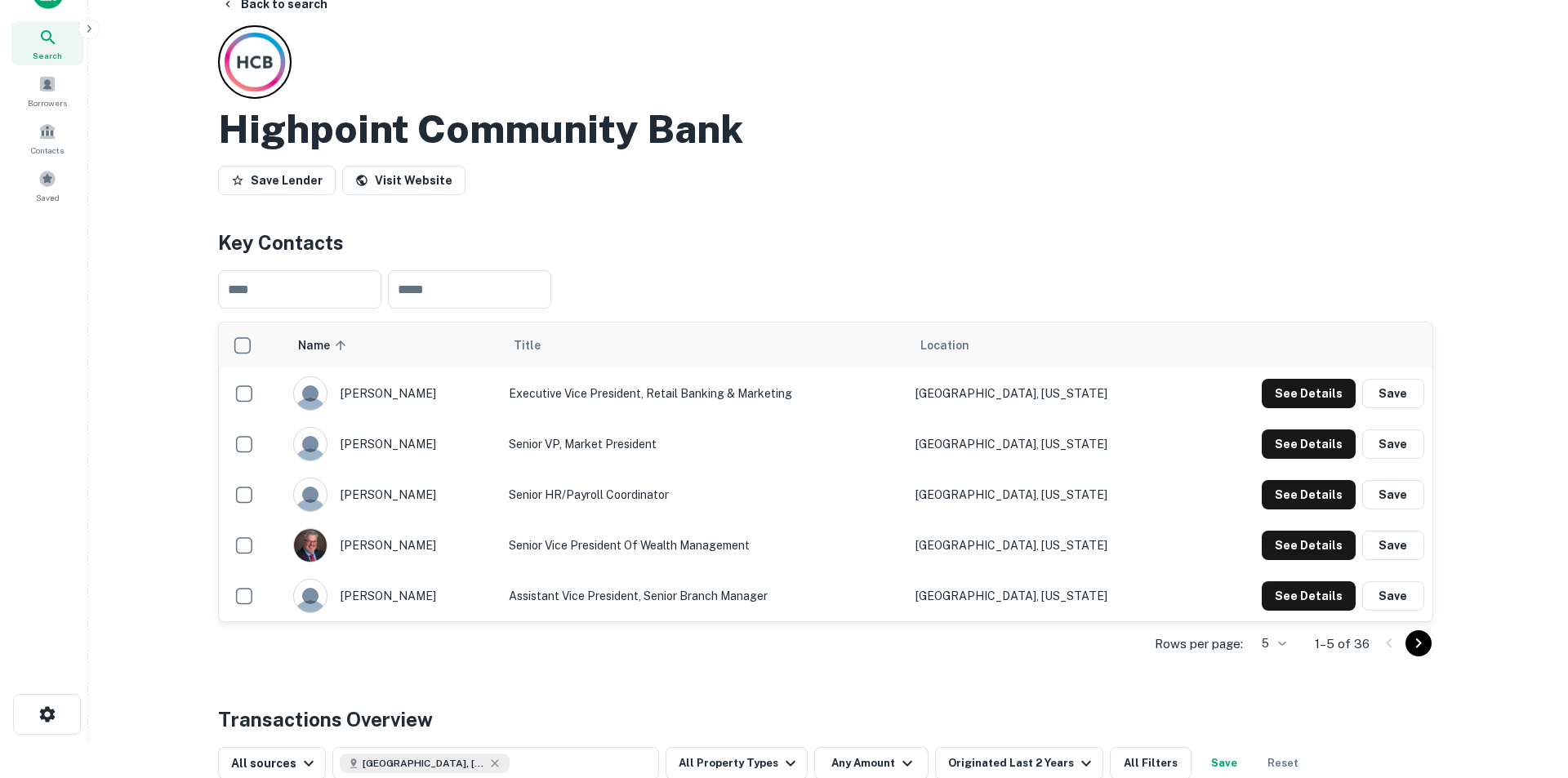
scroll to position [0, 0]
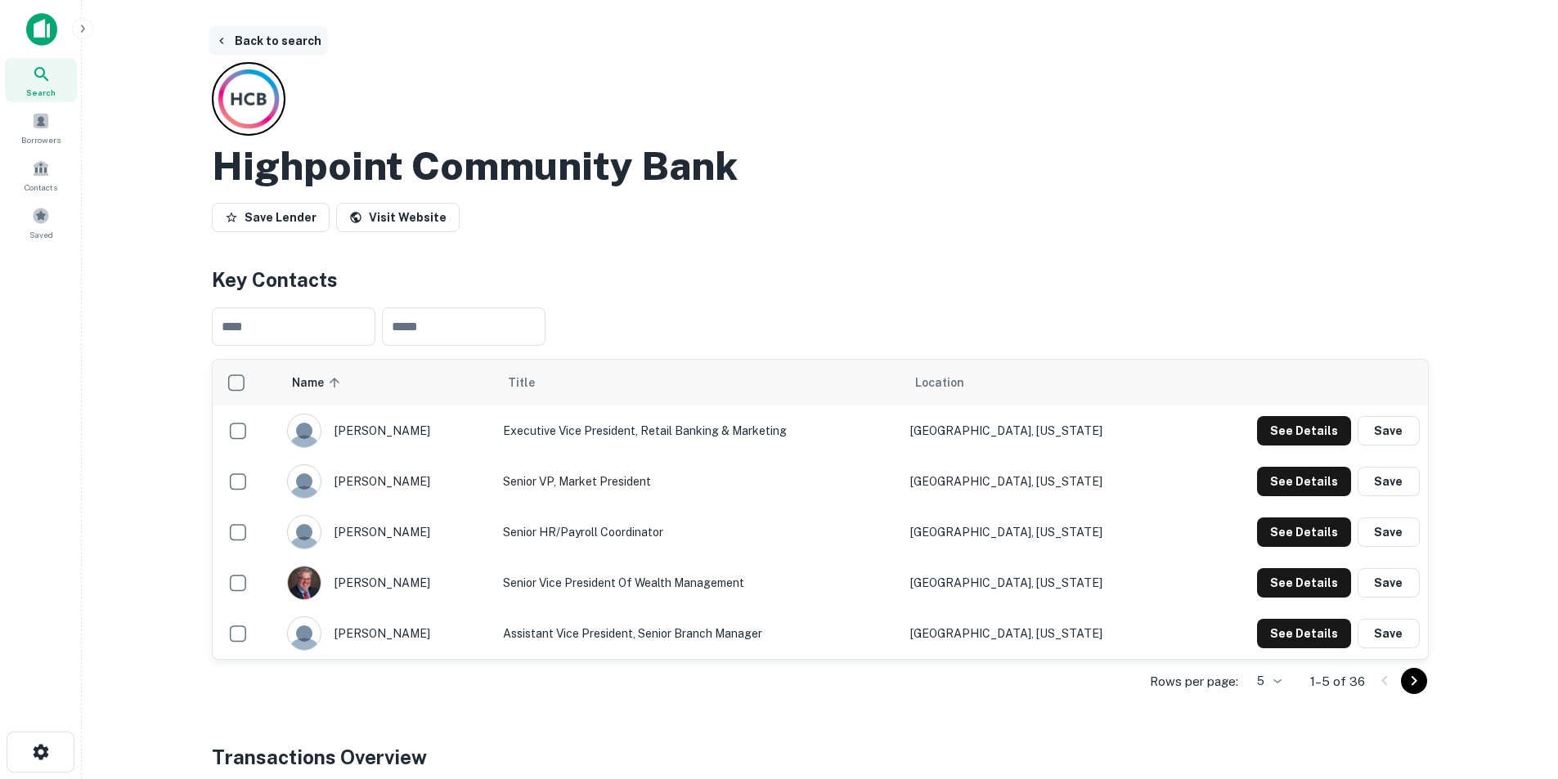
click at [278, 43] on button "Back to search" at bounding box center [268, 40] width 119 height 29
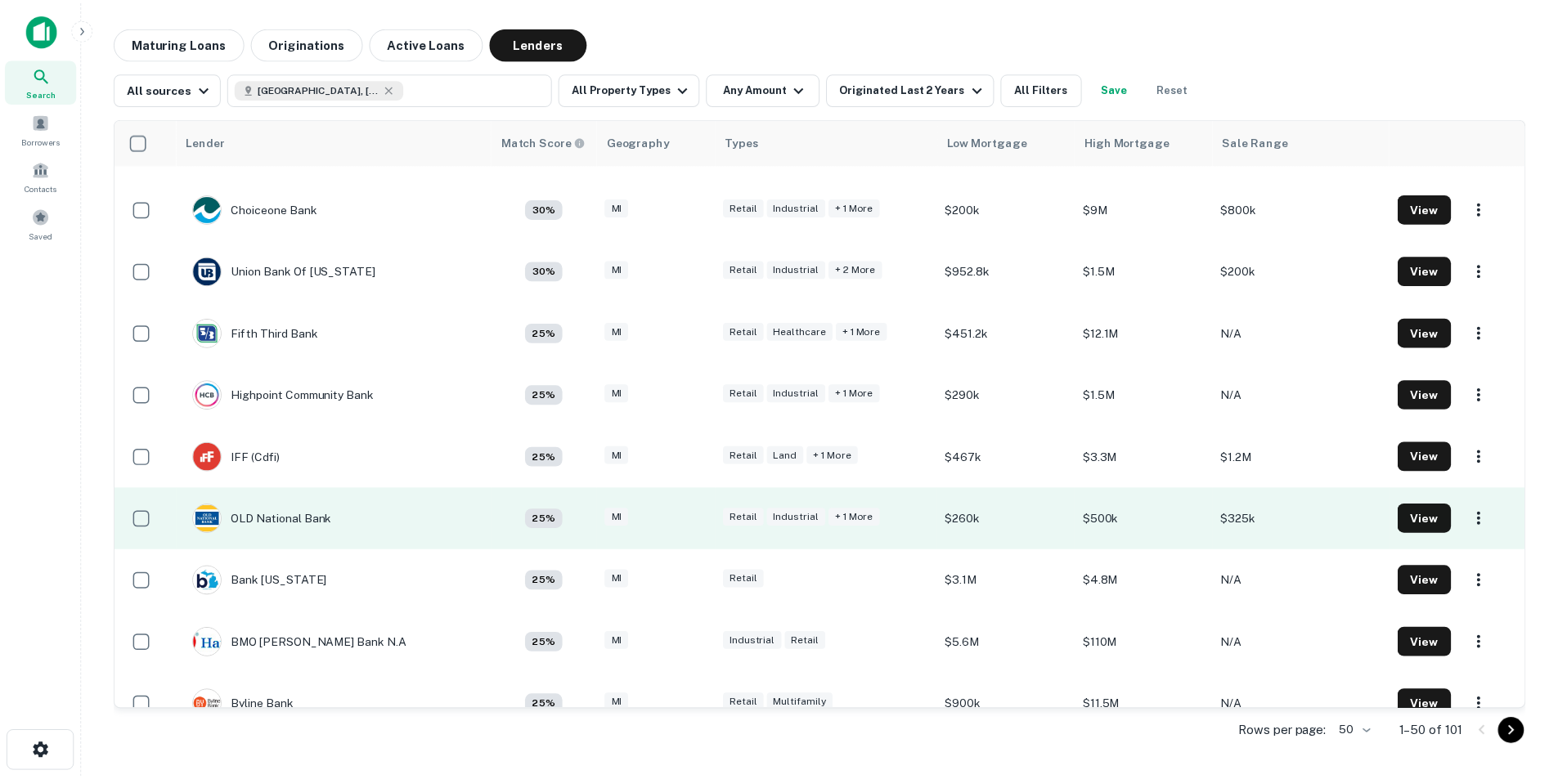
scroll to position [1063, 0]
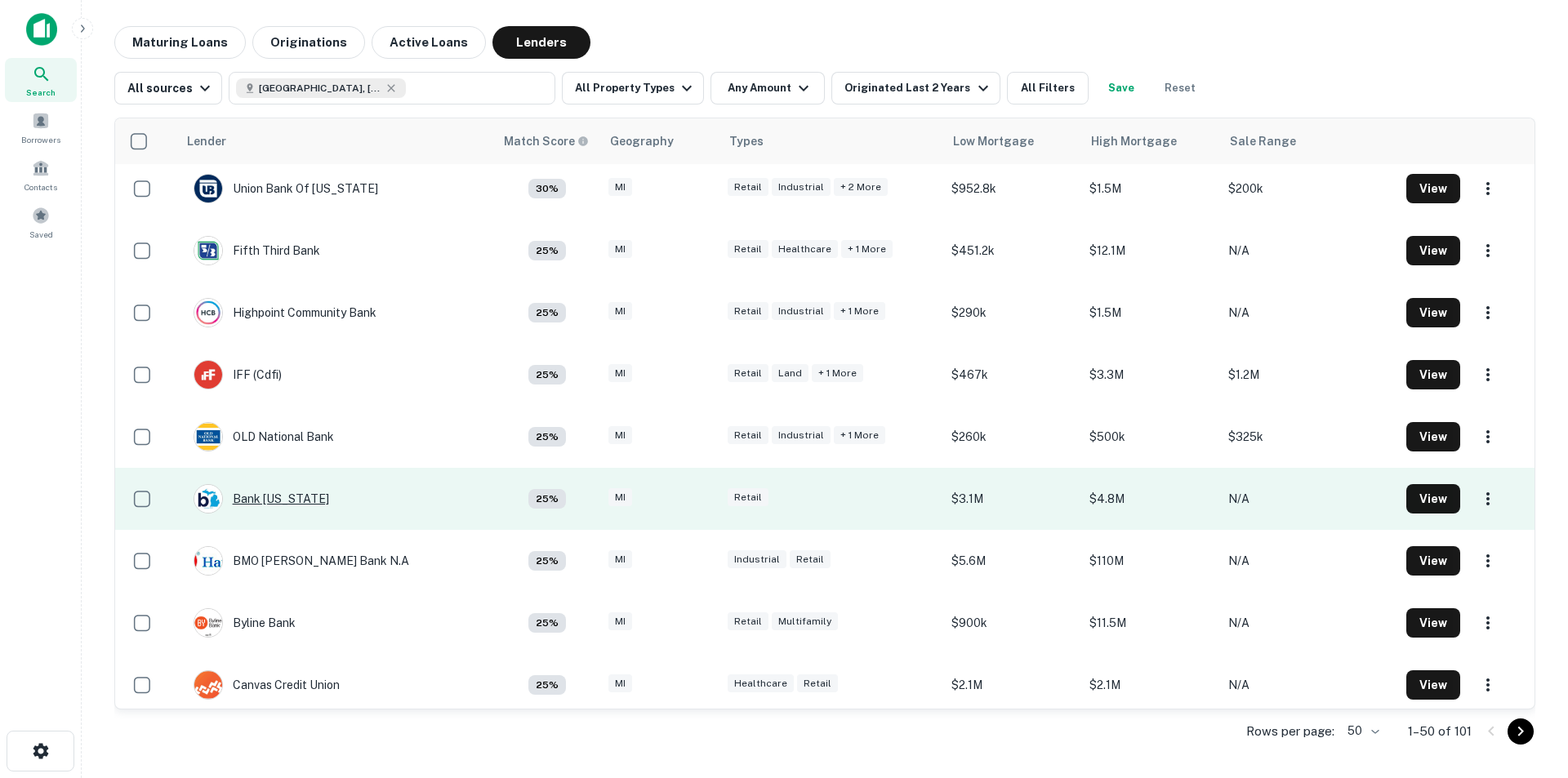
click at [270, 483] on div "Bank [US_STATE]" at bounding box center [262, 498] width 136 height 29
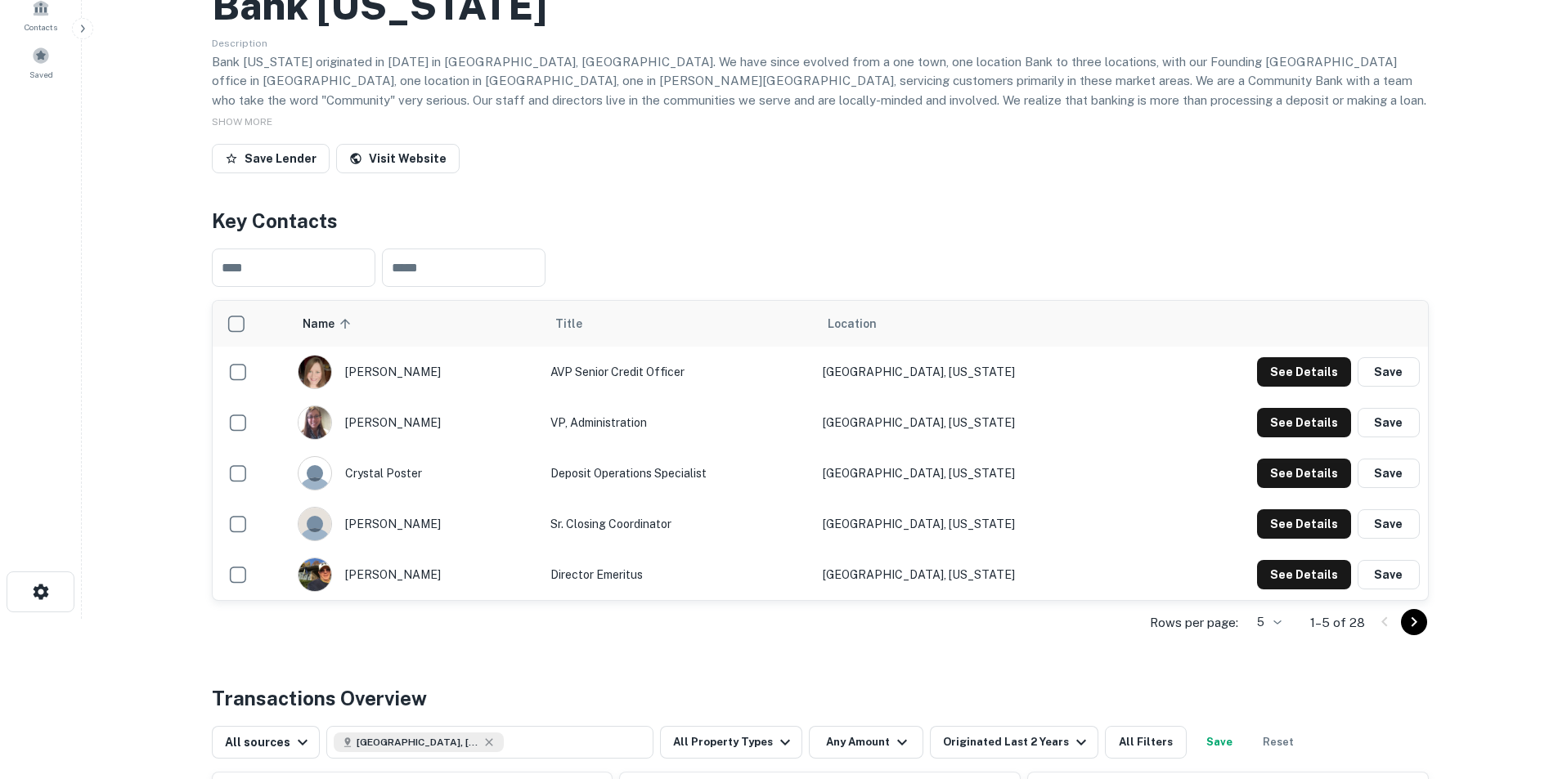
scroll to position [164, 0]
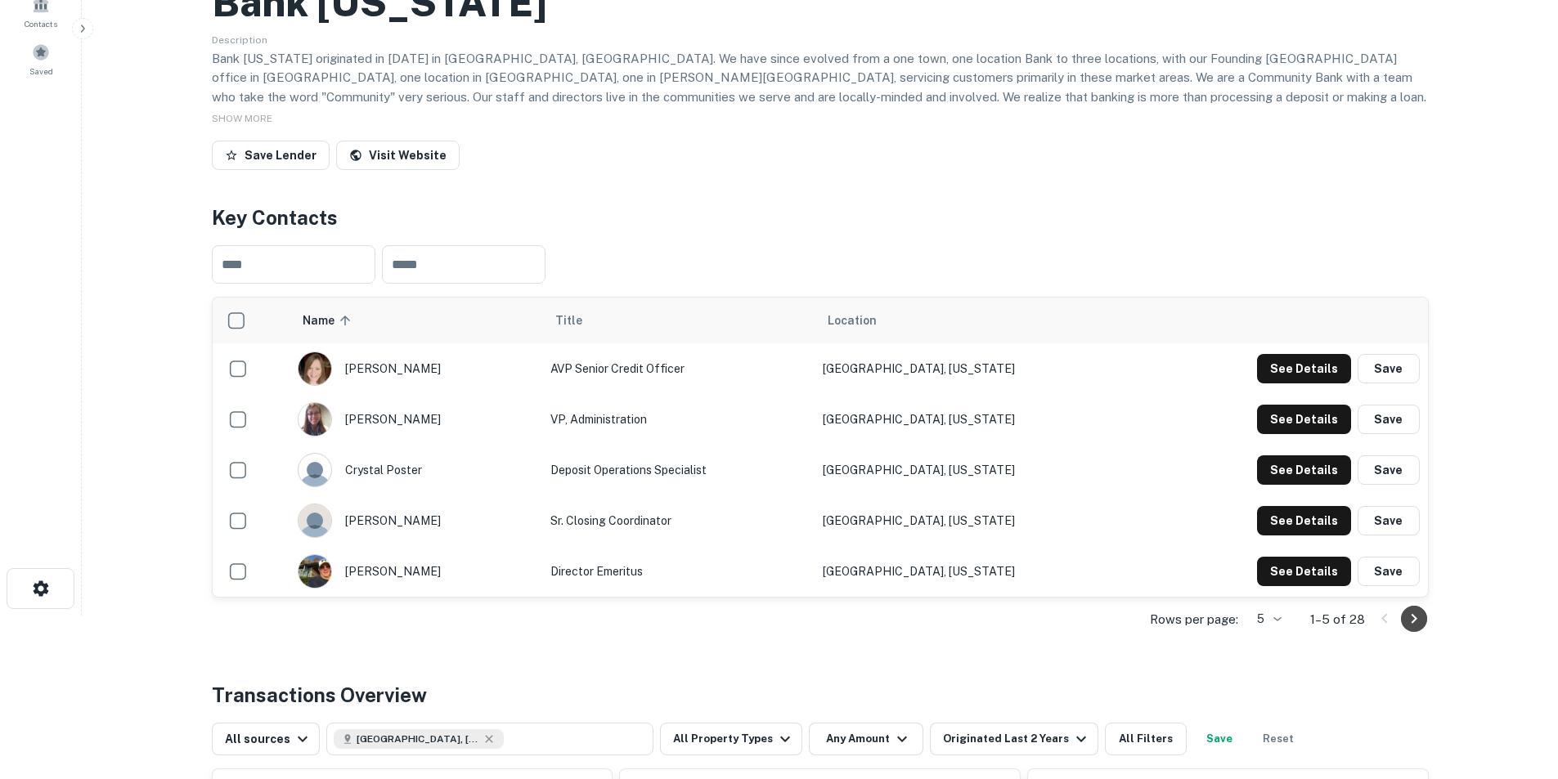
click at [1034, 484] on icon "Go to next page" at bounding box center [1414, 619] width 20 height 20
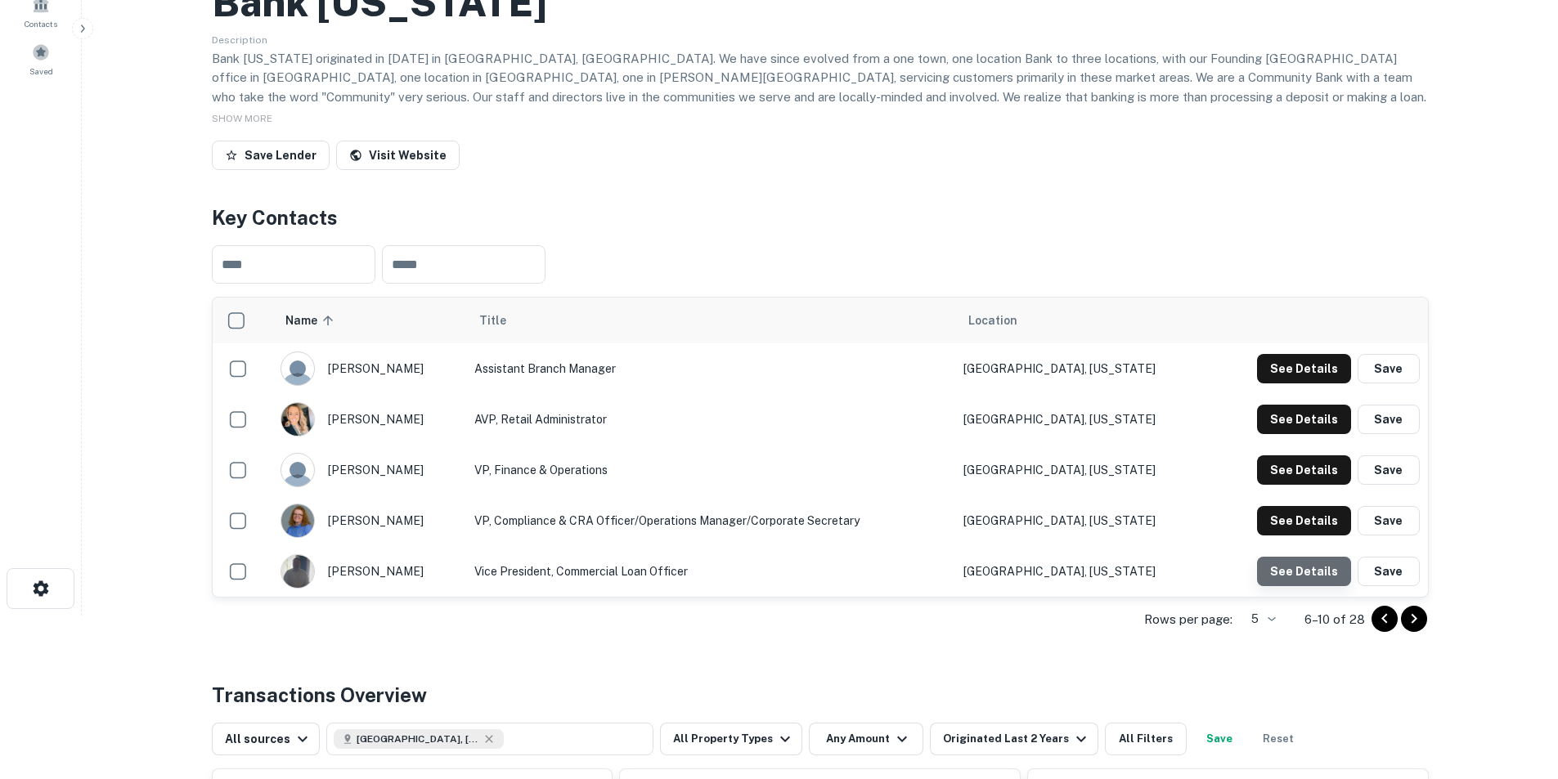
click at [1034, 484] on button "See Details" at bounding box center [1304, 571] width 94 height 29
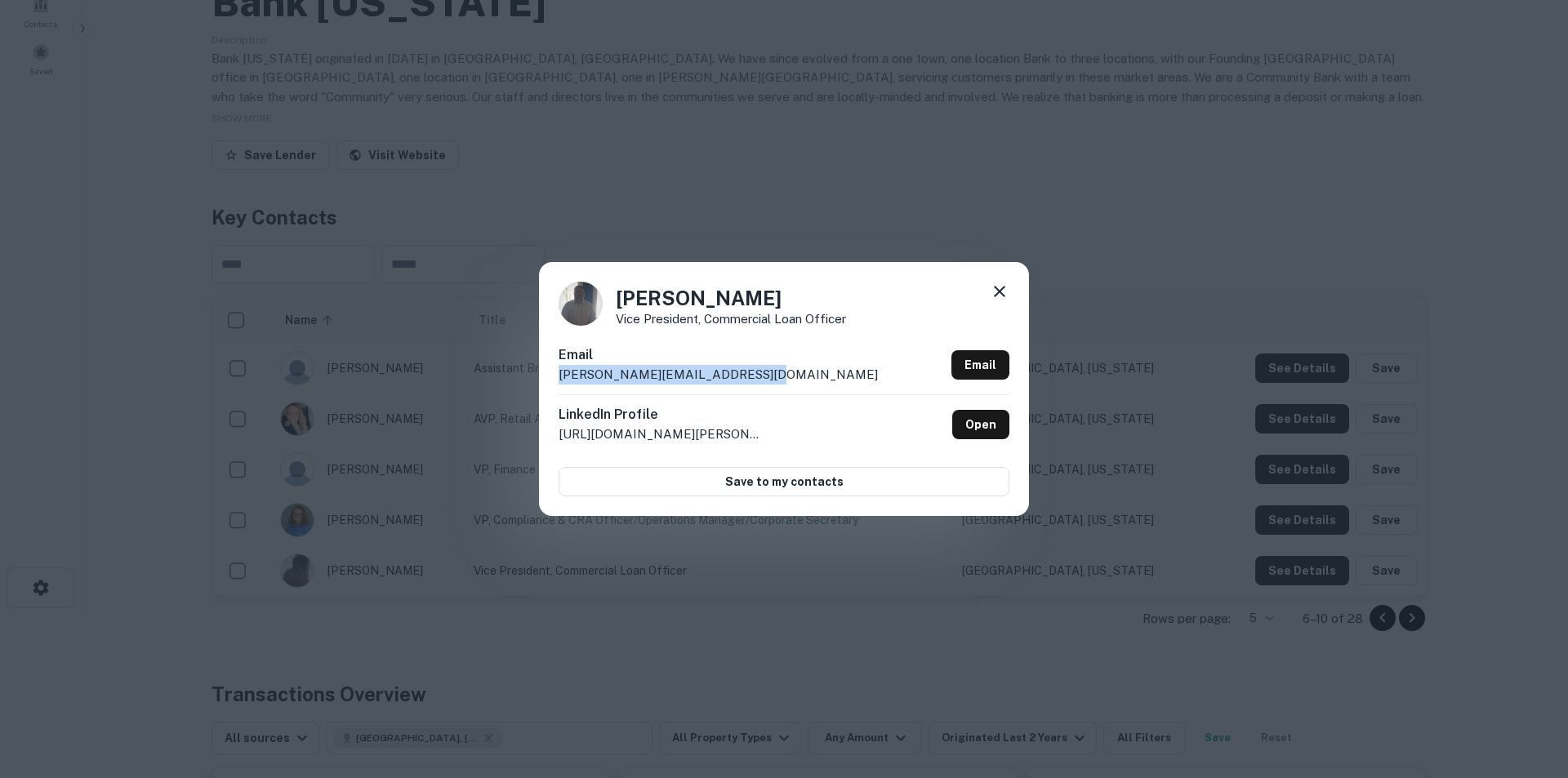
drag, startPoint x: 752, startPoint y: 374, endPoint x: 541, endPoint y: 368, distance: 211.1
click at [541, 368] on div "[PERSON_NAME] Vice President, Commercial Loan Officer Email [PERSON_NAME][EMAIL…" at bounding box center [784, 389] width 490 height 254
copy p "[PERSON_NAME][EMAIL_ADDRESS][DOMAIN_NAME]"
click at [1002, 288] on icon at bounding box center [1000, 292] width 20 height 20
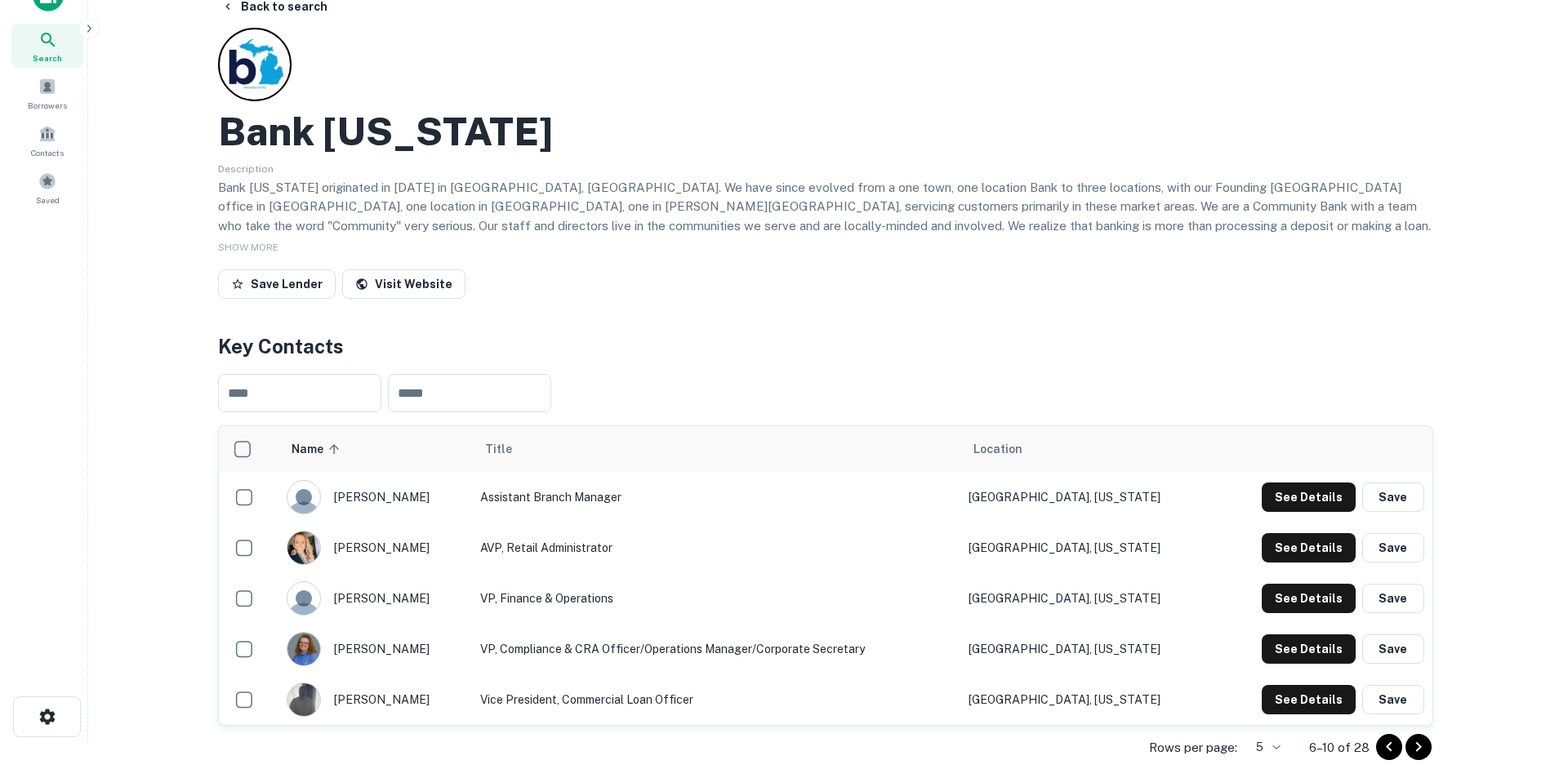
scroll to position [0, 0]
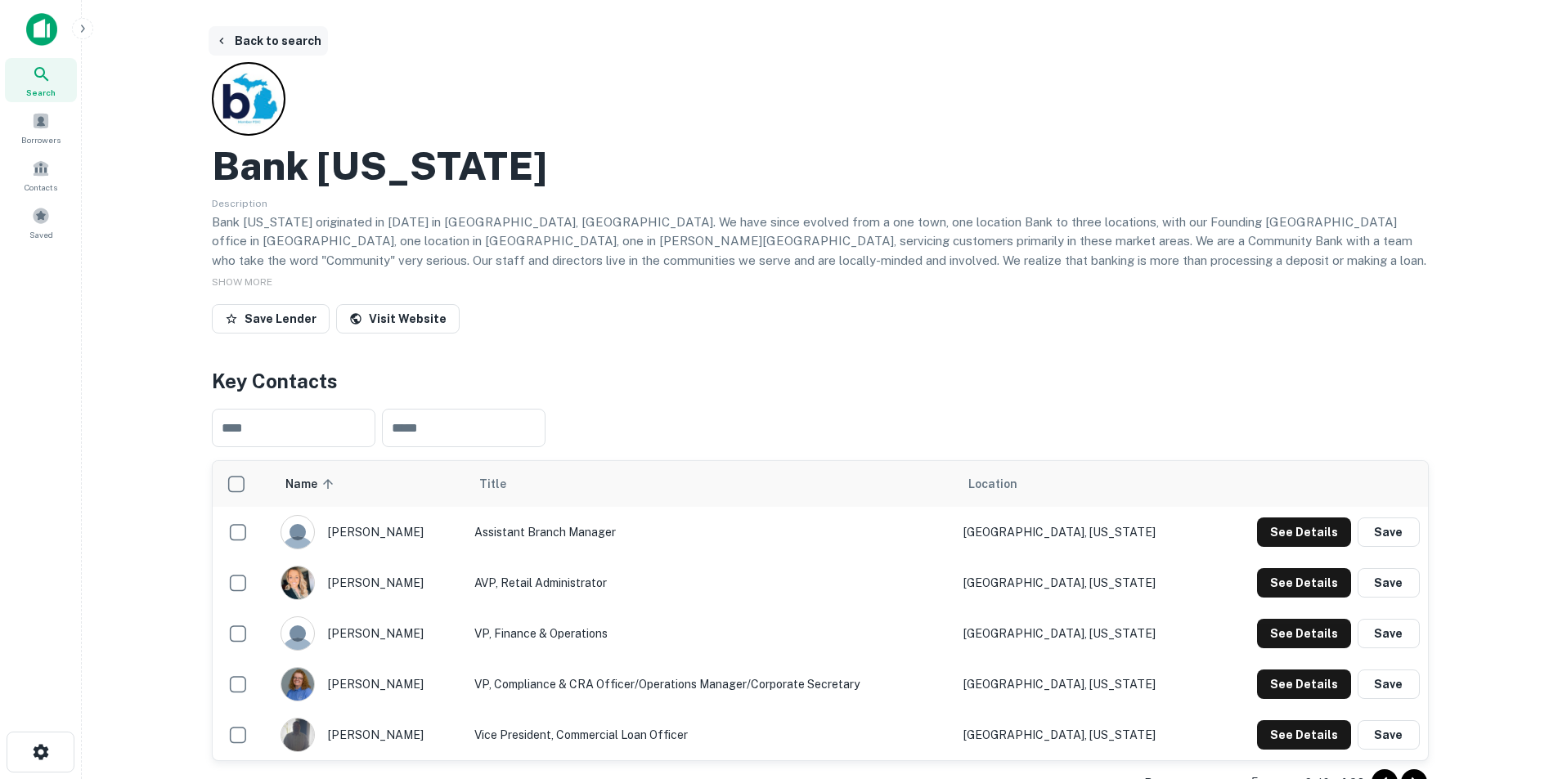
click at [286, 45] on button "Back to search" at bounding box center [268, 40] width 119 height 29
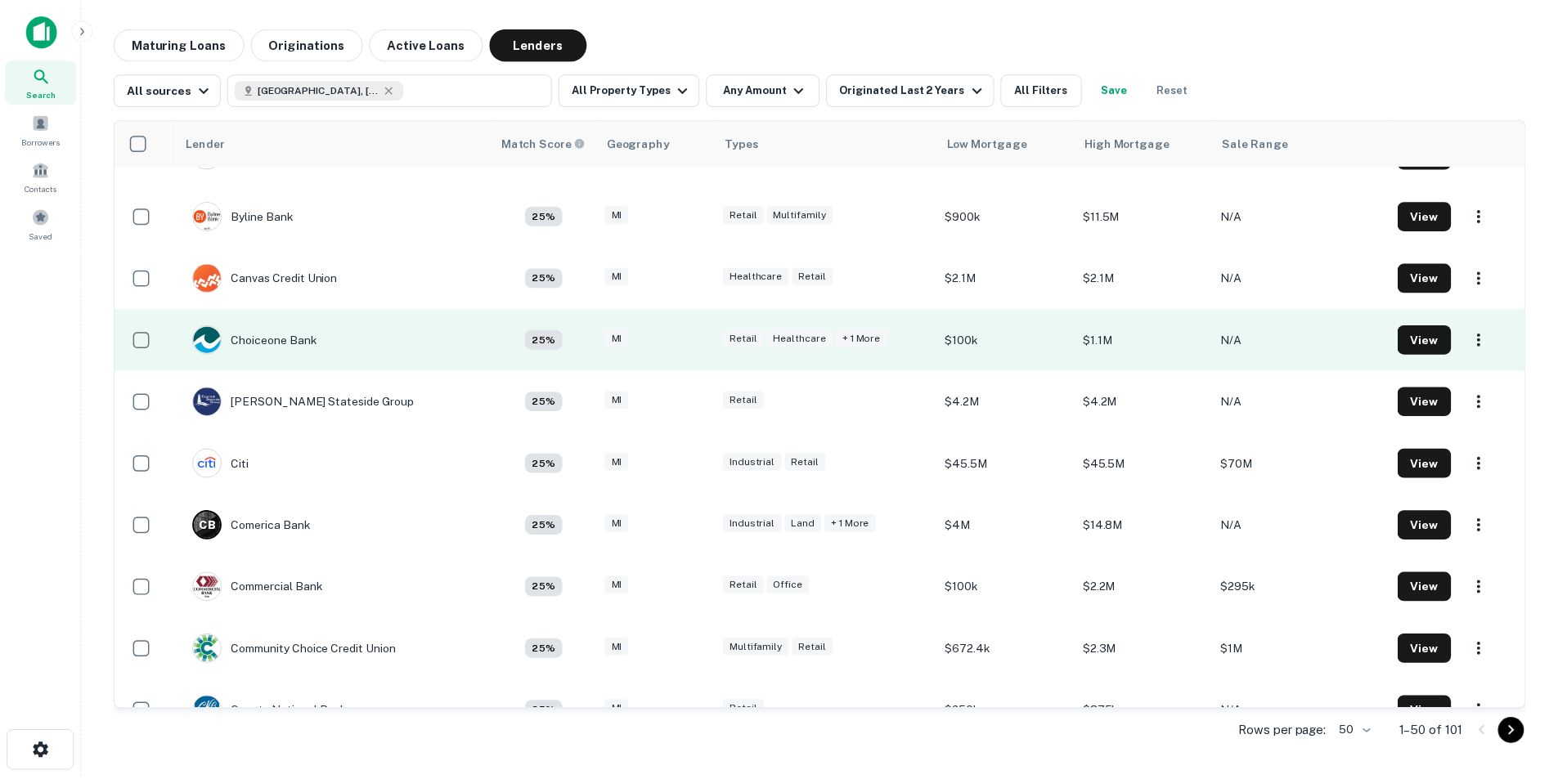
scroll to position [1554, 0]
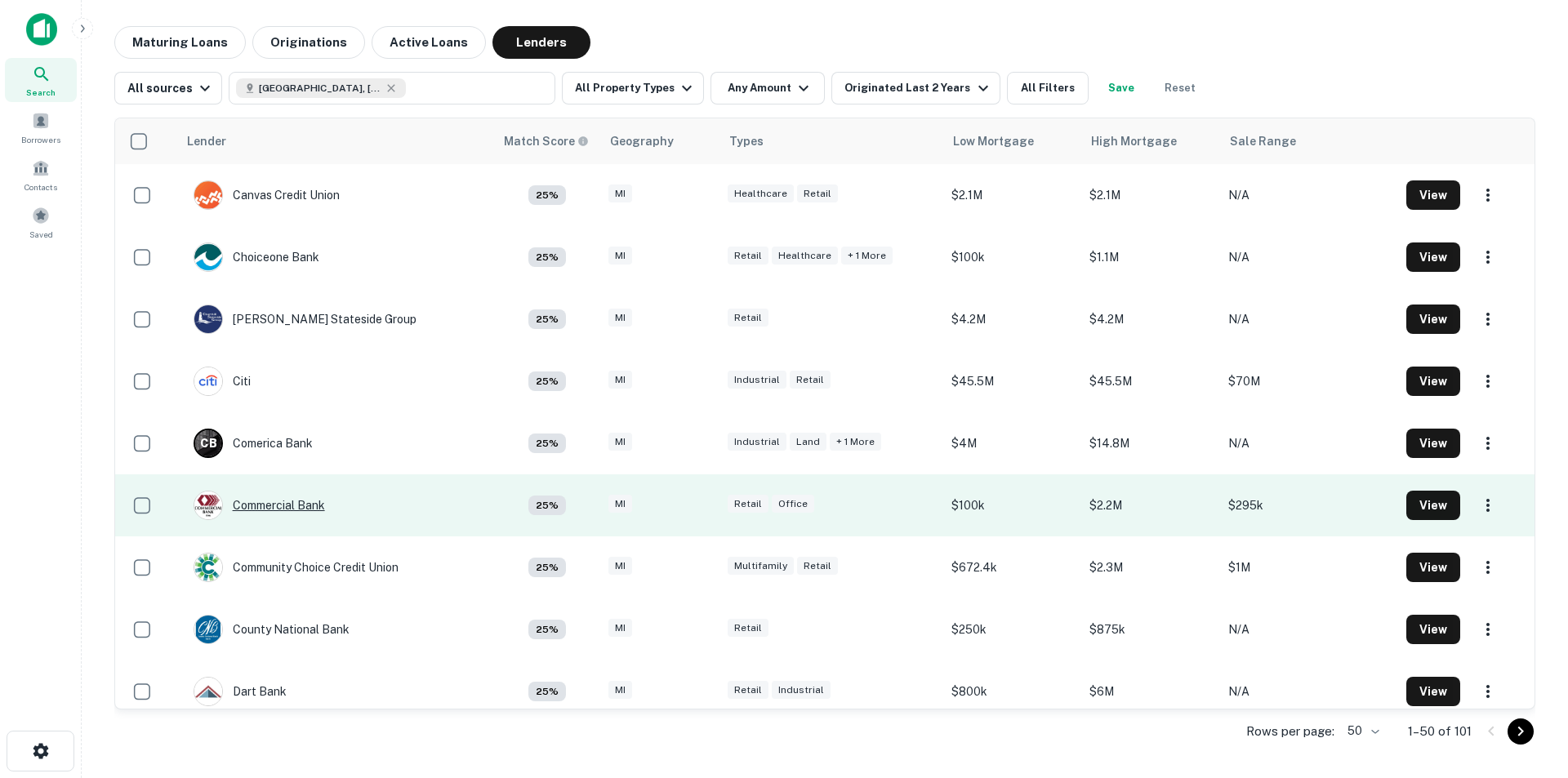
click at [272, 483] on div "Commercial Bank" at bounding box center [260, 505] width 132 height 29
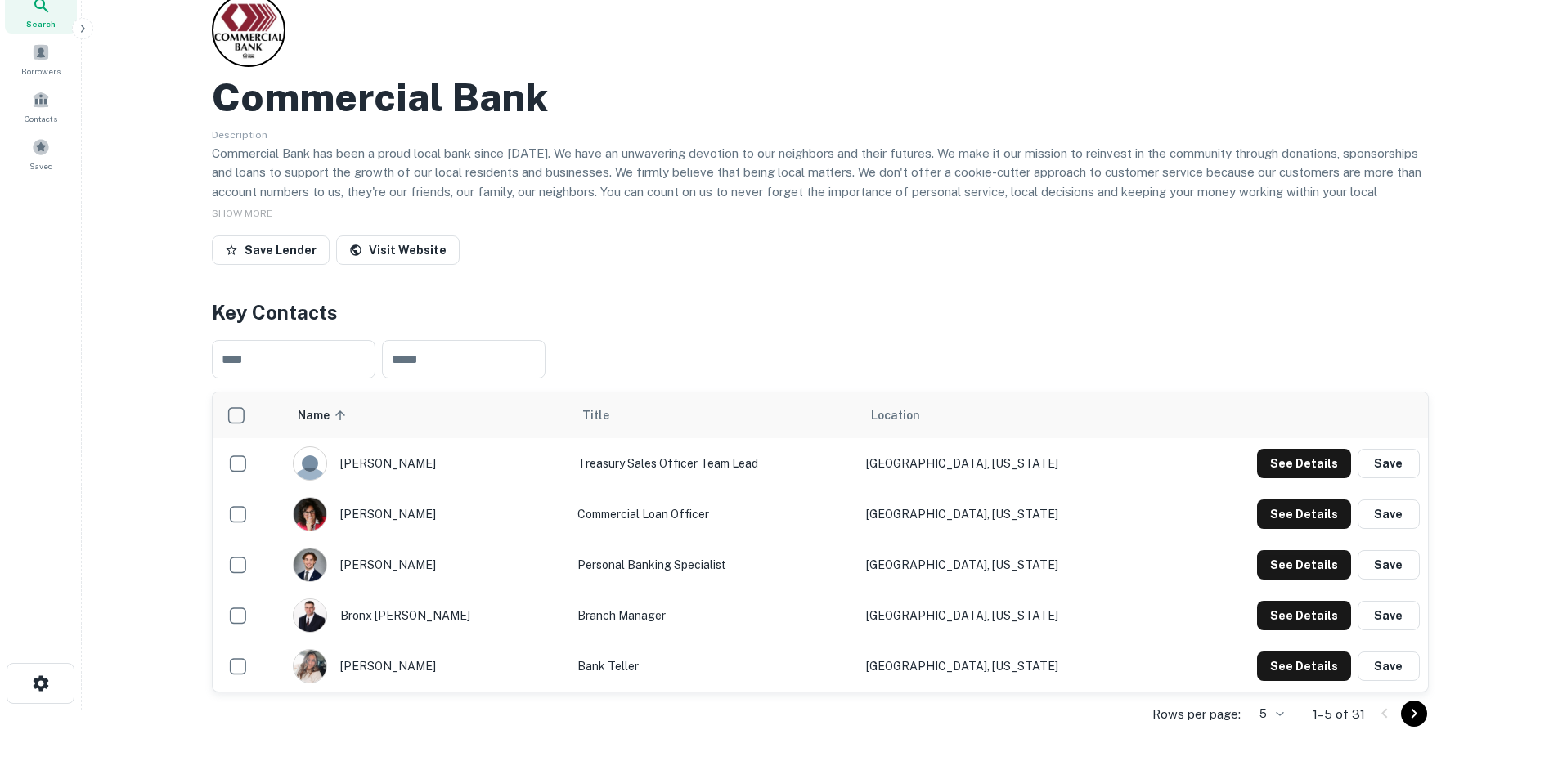
scroll to position [164, 0]
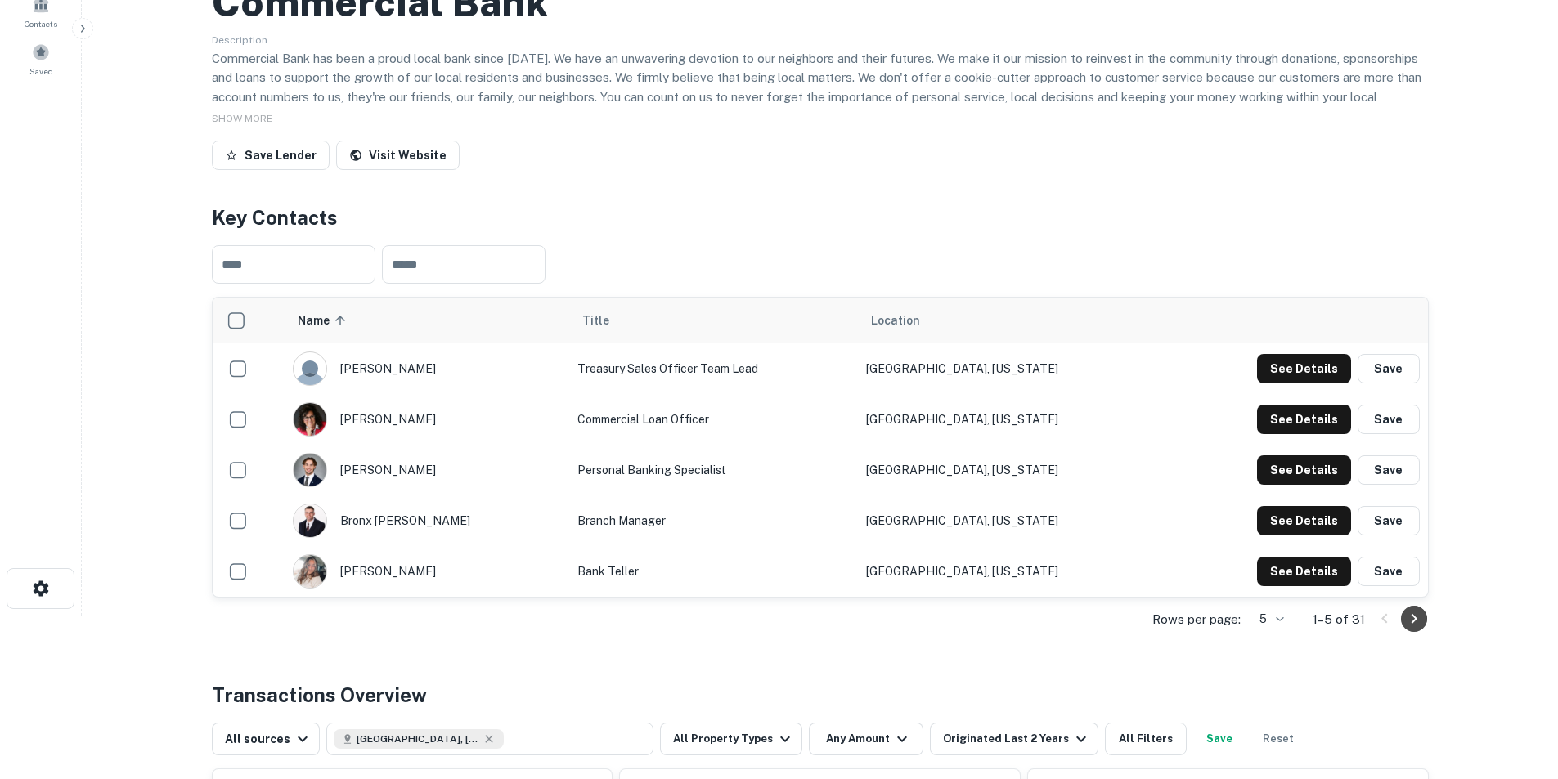
click at [1034, 484] on icon "Go to next page" at bounding box center [1414, 619] width 6 height 10
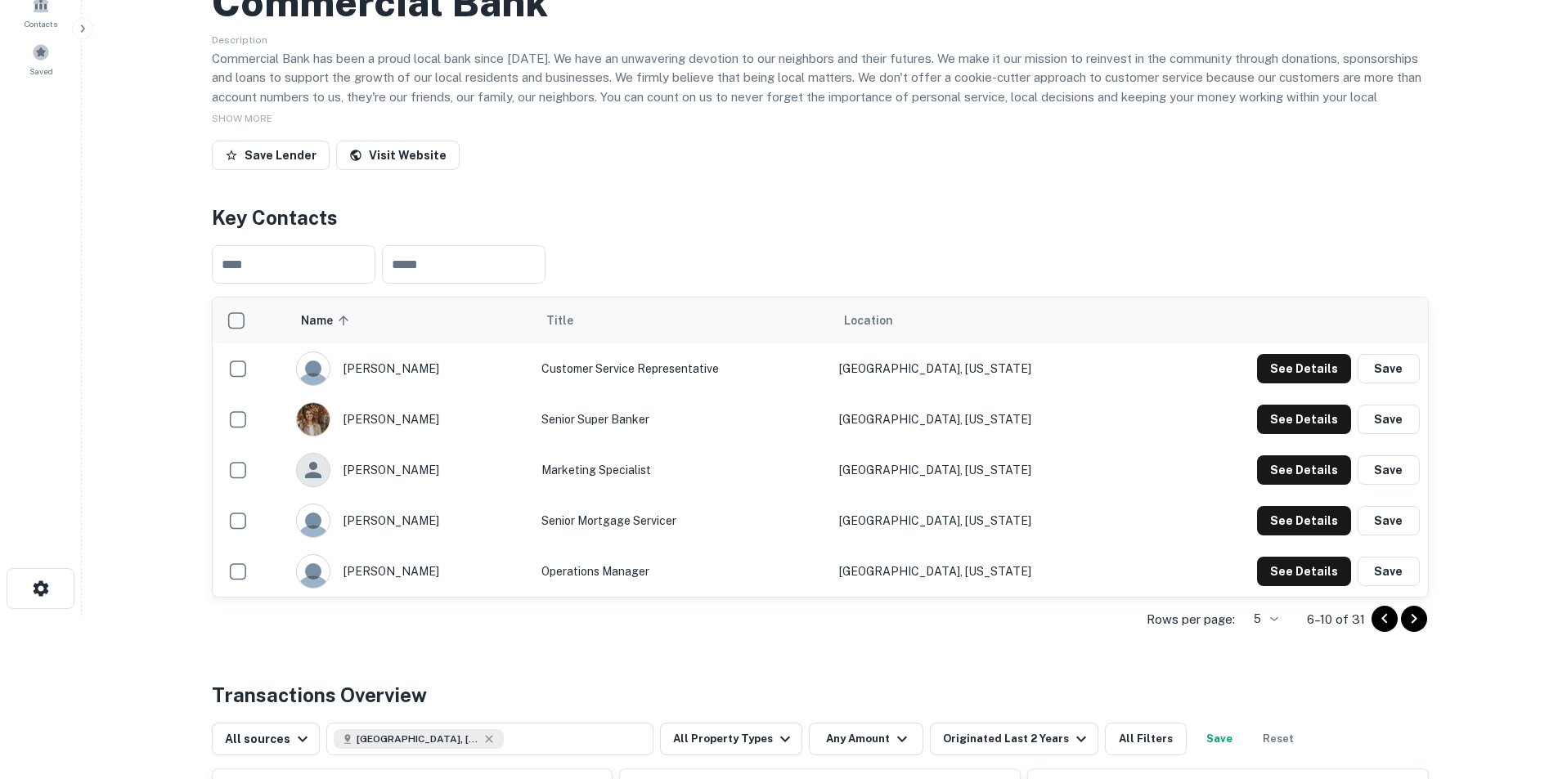
click at [1034, 484] on icon "Go to next page" at bounding box center [1414, 619] width 20 height 20
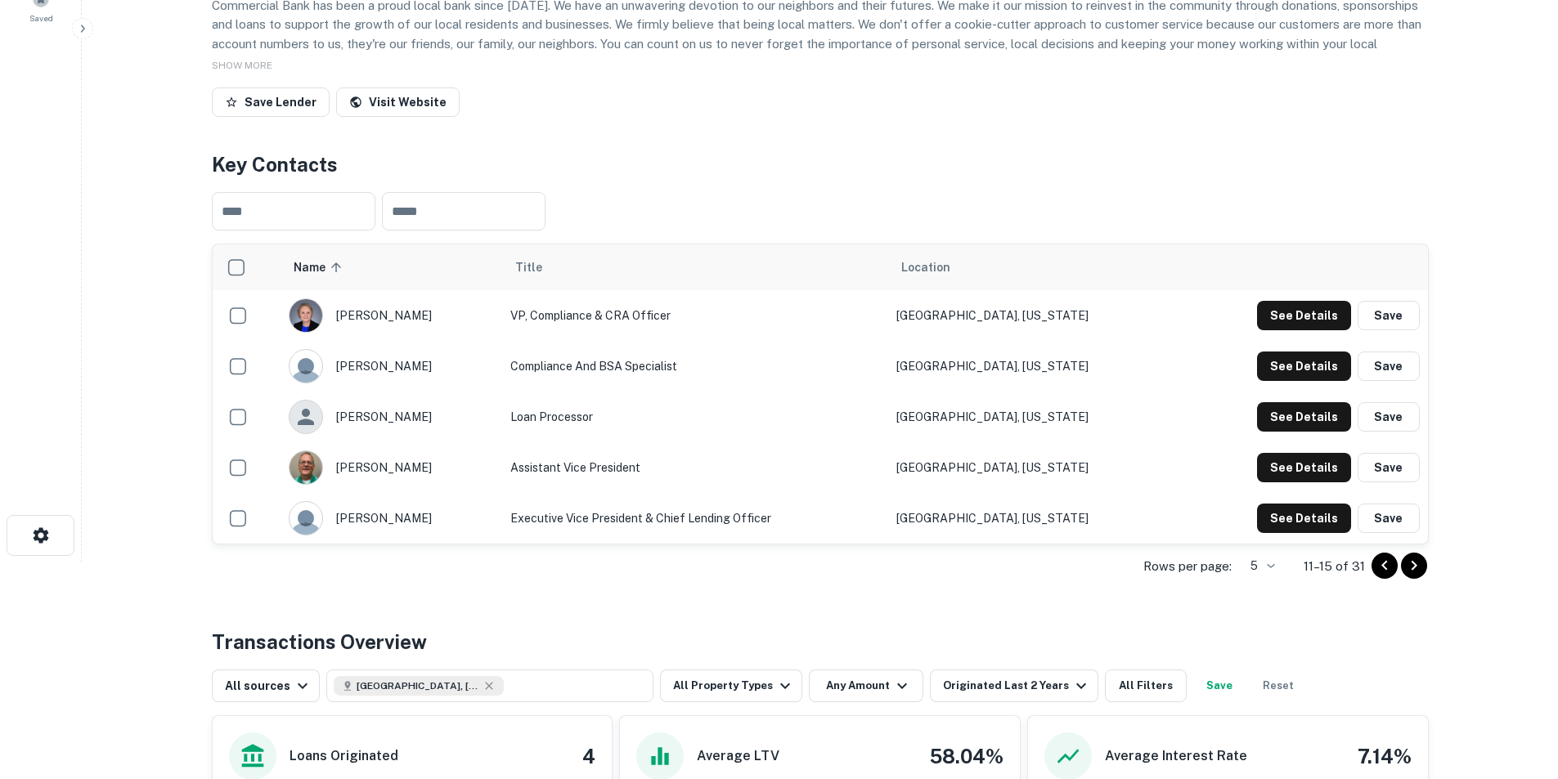
scroll to position [245, 0]
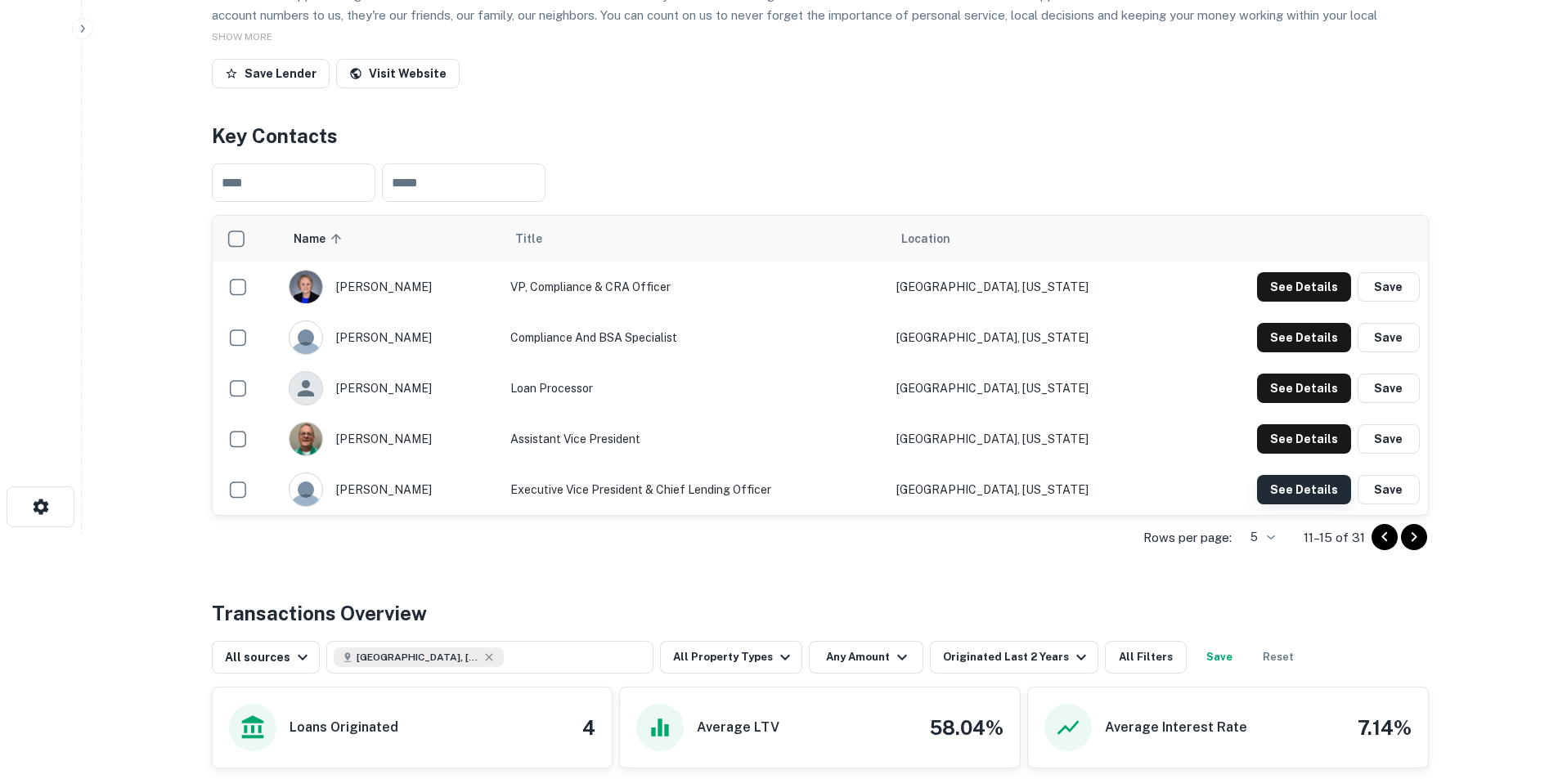
click at [1034, 484] on button "See Details" at bounding box center [1304, 489] width 94 height 29
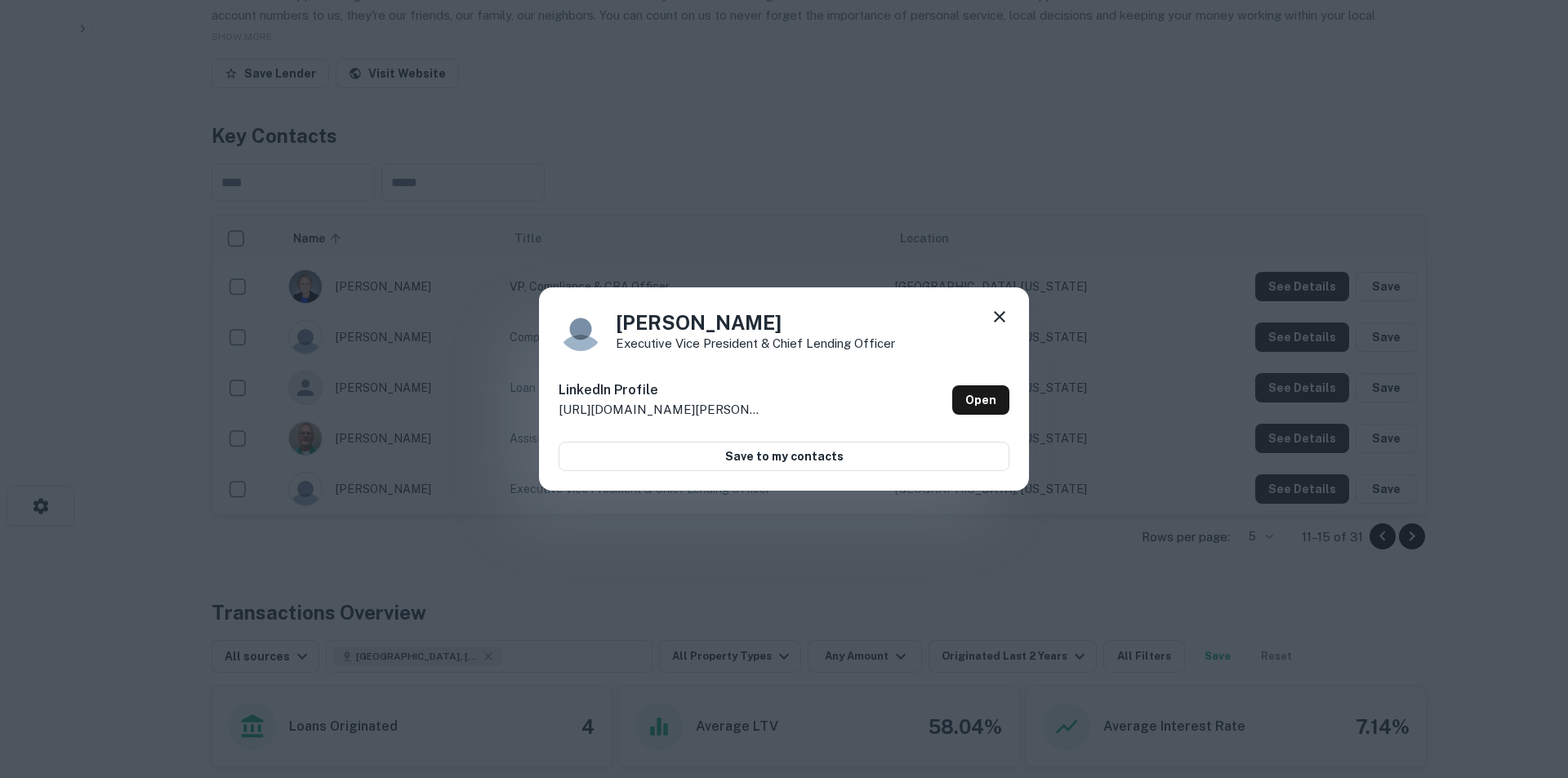
click at [997, 320] on icon at bounding box center [999, 317] width 11 height 11
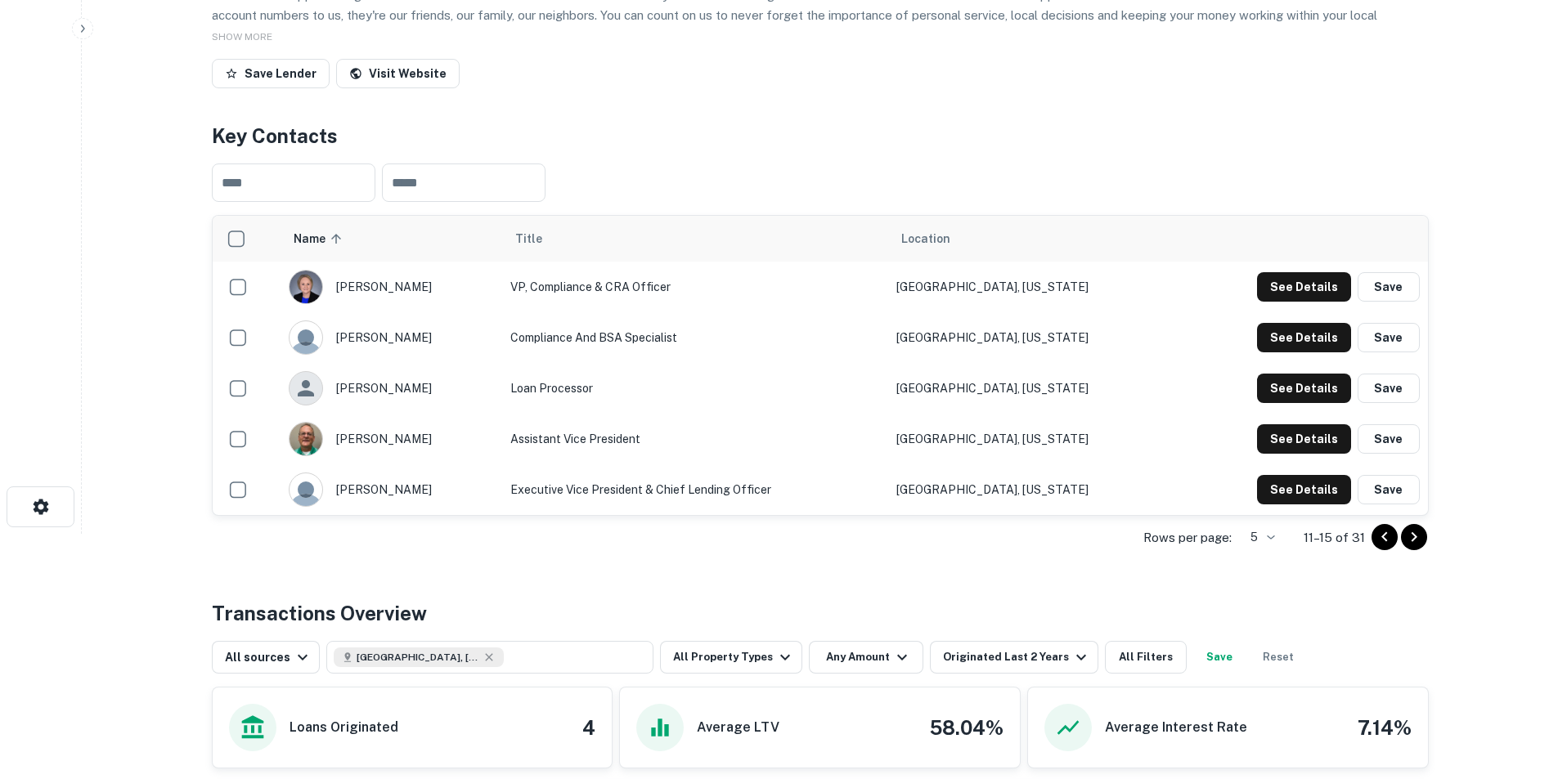
click at [1034, 484] on icon "Go to next page" at bounding box center [1414, 538] width 20 height 20
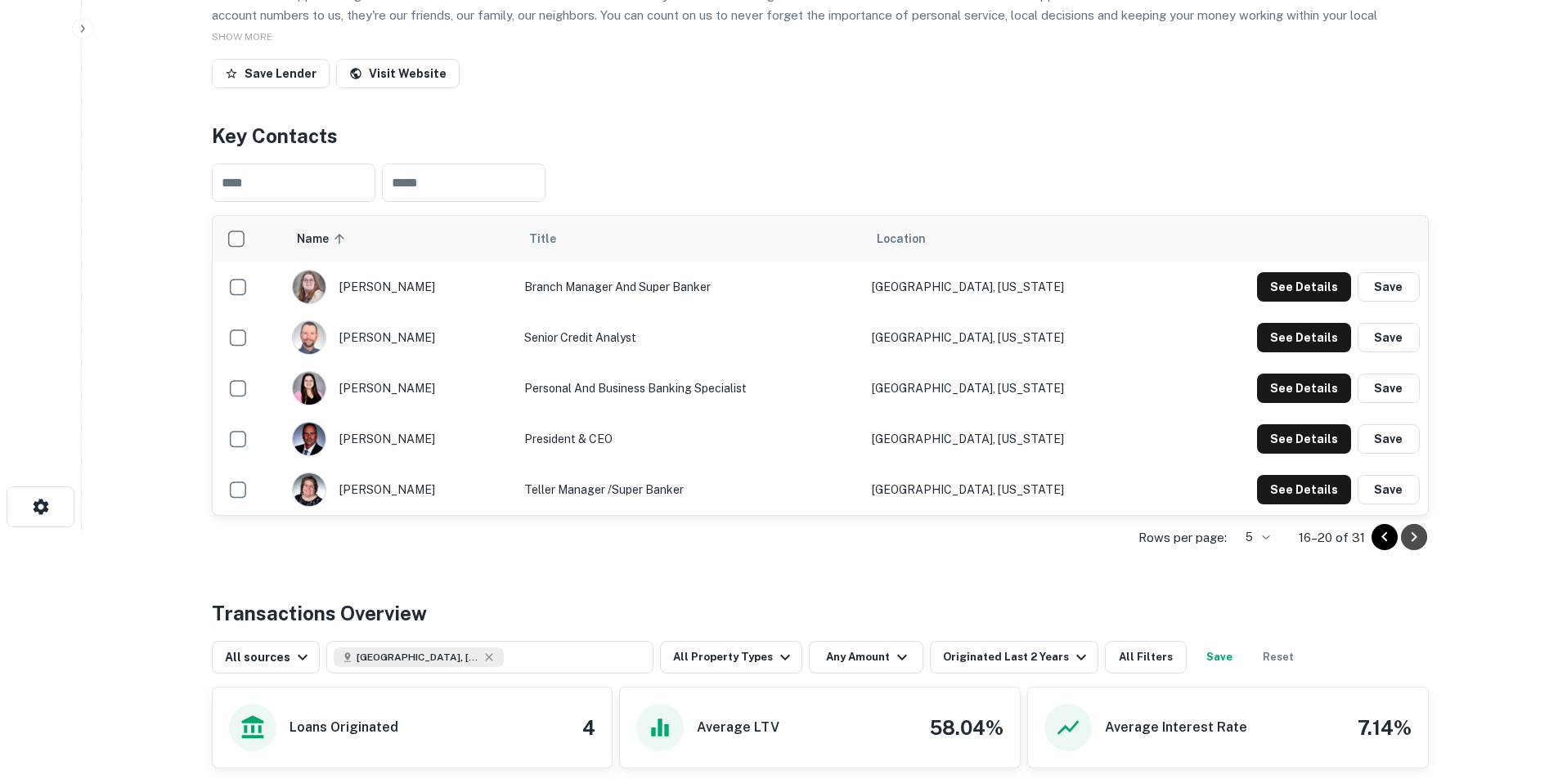
click at [1034, 484] on icon "Go to next page" at bounding box center [1414, 538] width 20 height 20
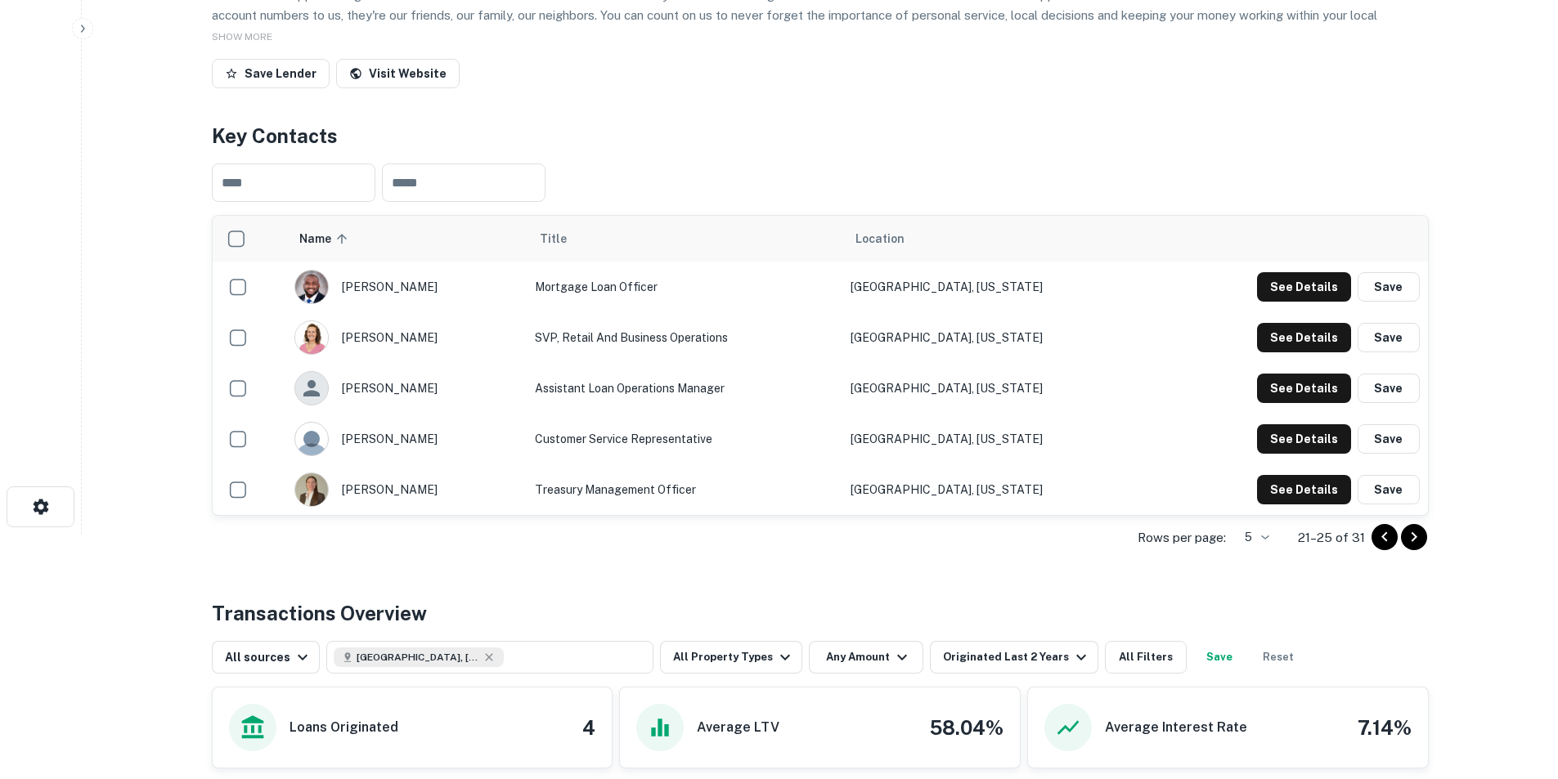
click at [1034, 484] on icon "Go to previous page" at bounding box center [1385, 538] width 20 height 20
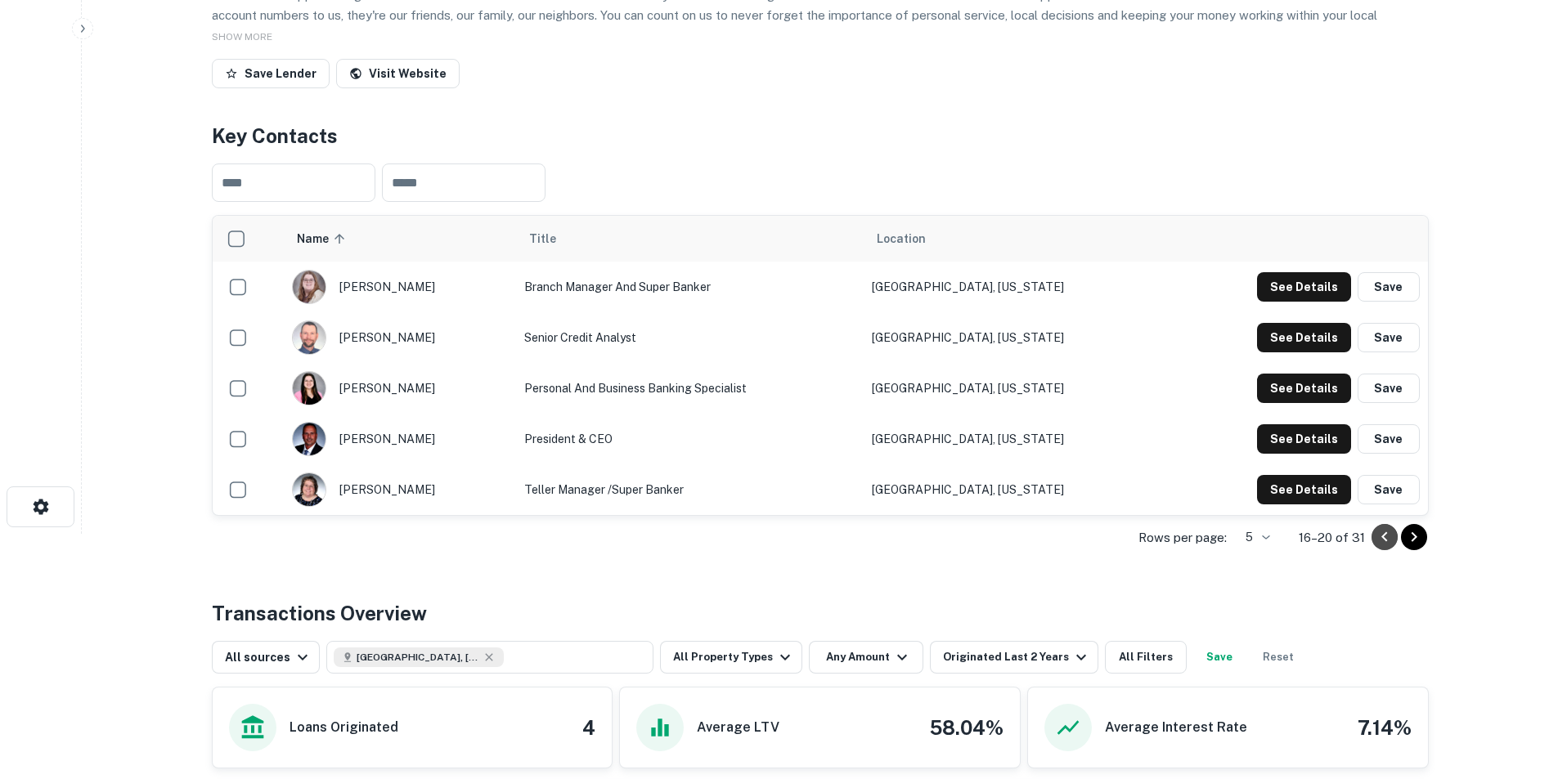
click at [1034, 484] on icon "Go to previous page" at bounding box center [1385, 538] width 20 height 20
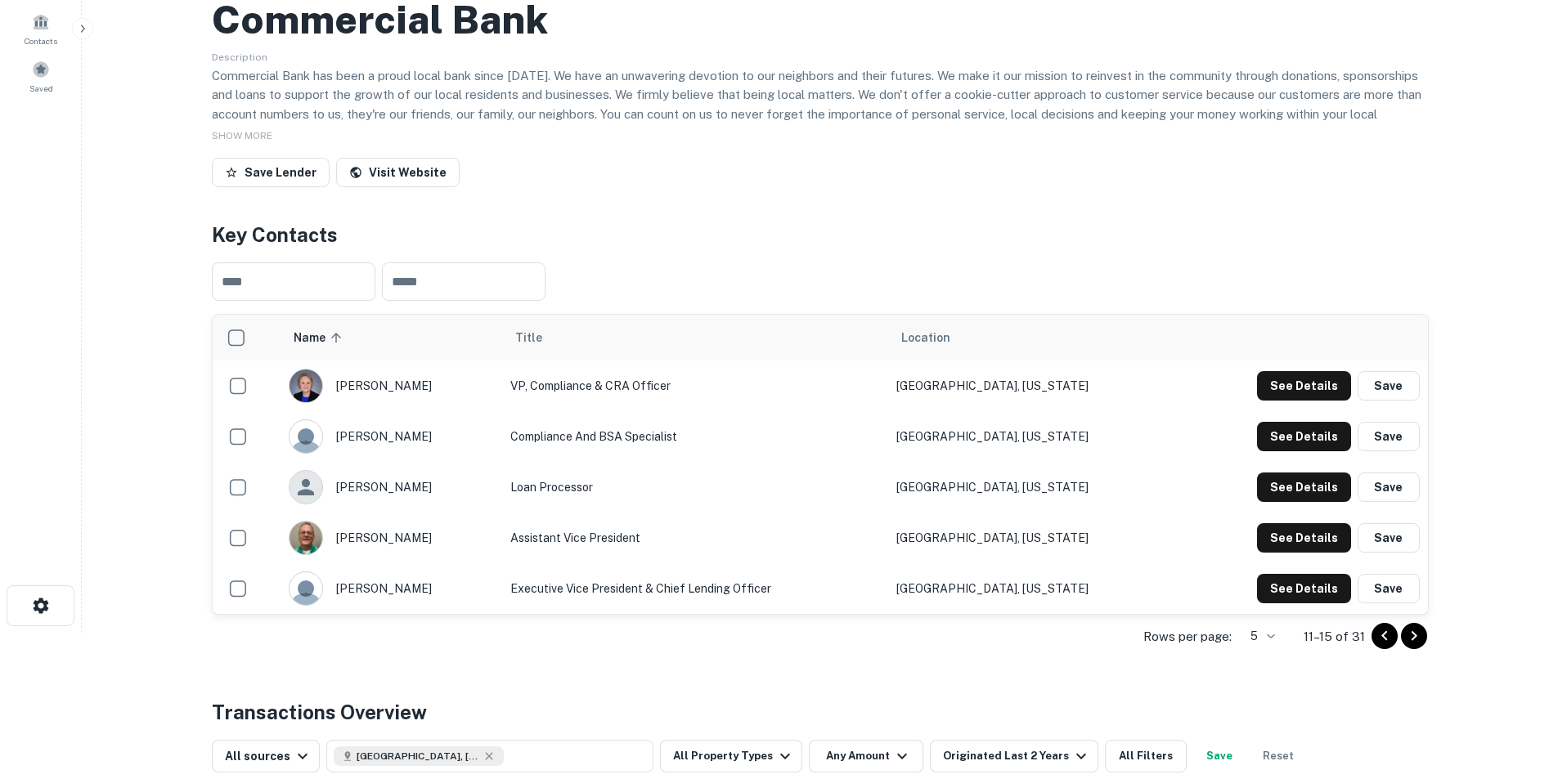
scroll to position [164, 0]
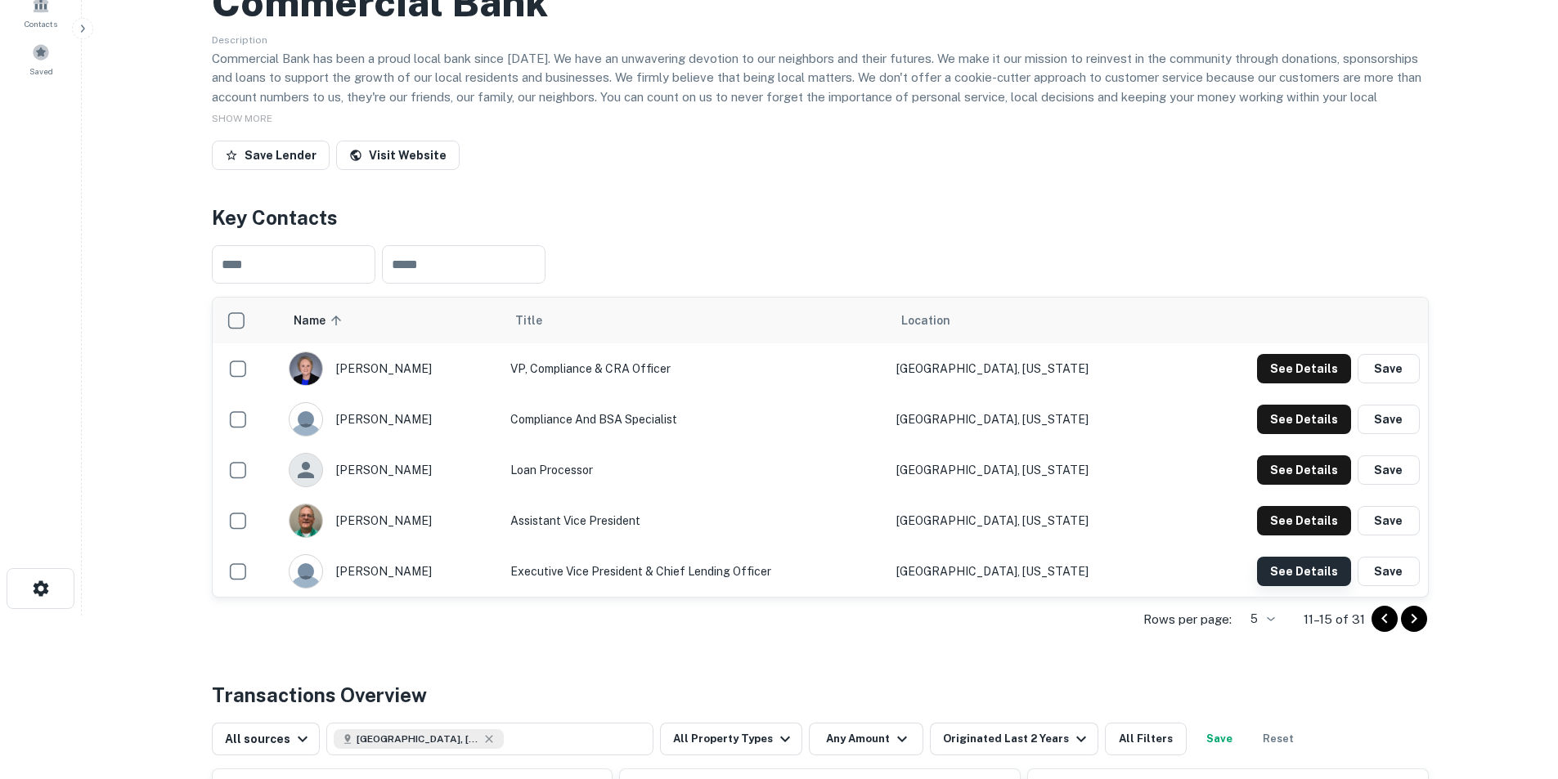
click at [1034, 484] on button "See Details" at bounding box center [1304, 571] width 94 height 29
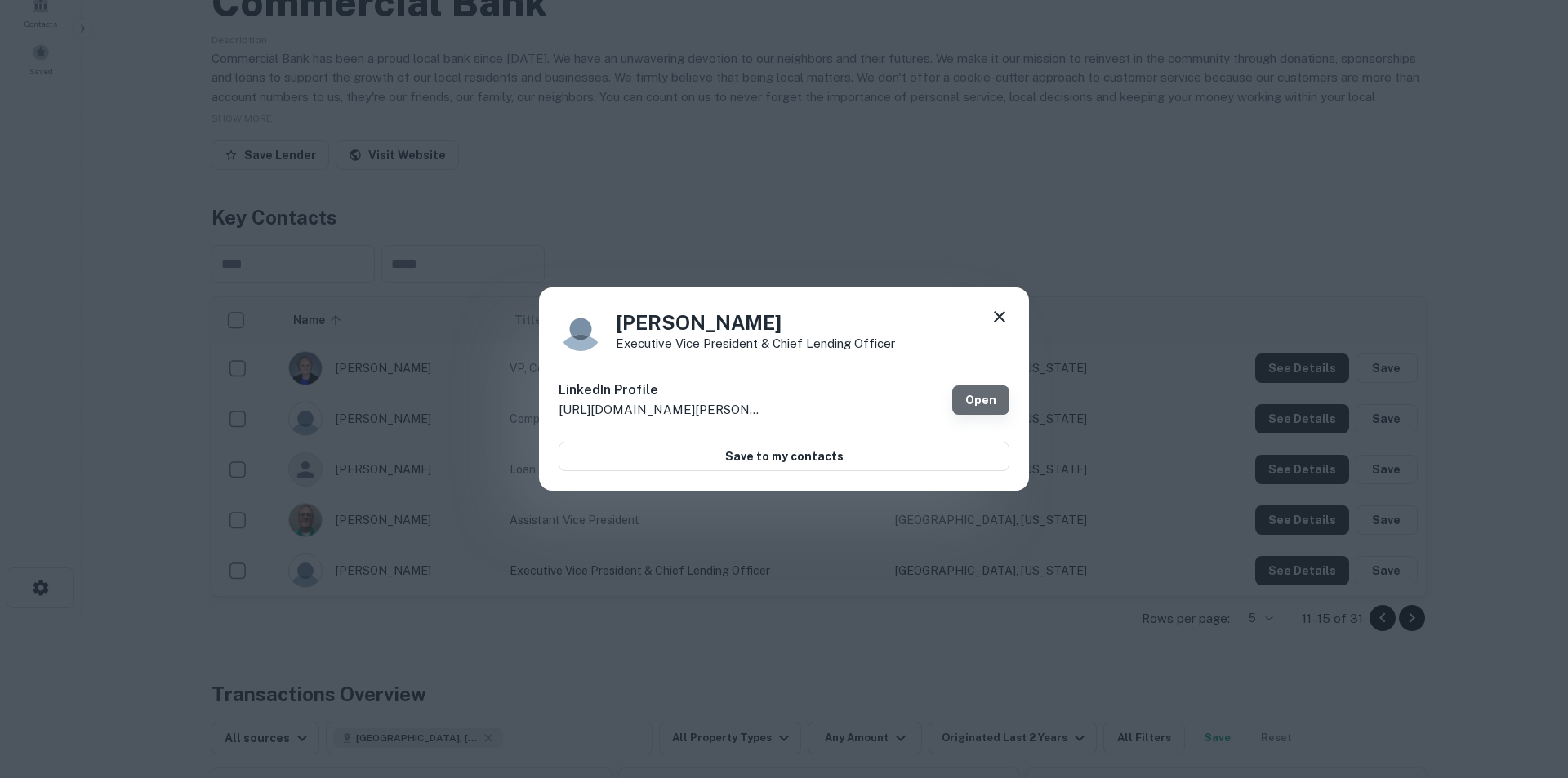
click at [979, 392] on link "Open" at bounding box center [981, 399] width 57 height 29
click at [997, 321] on icon at bounding box center [999, 317] width 11 height 11
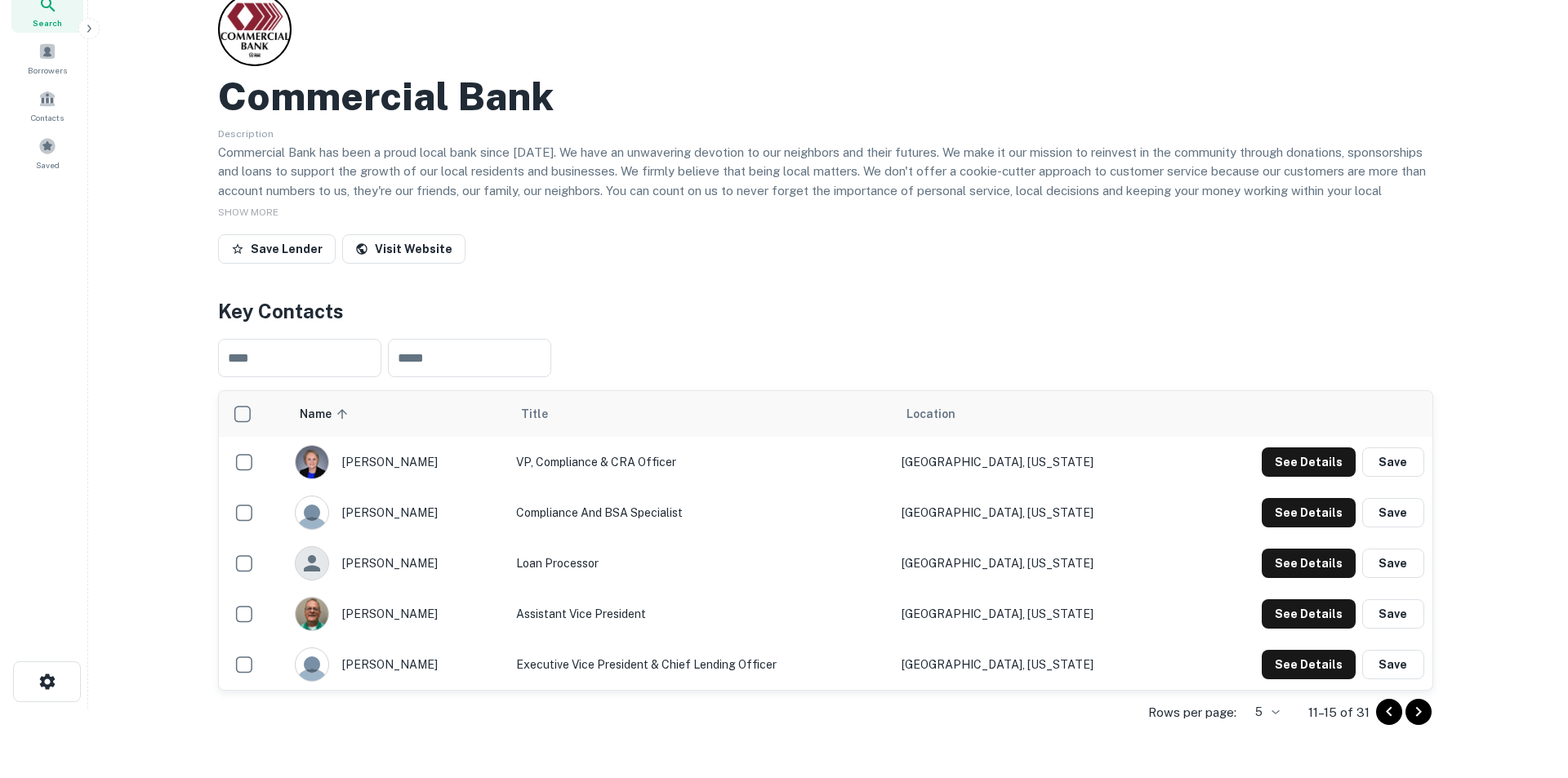
scroll to position [0, 0]
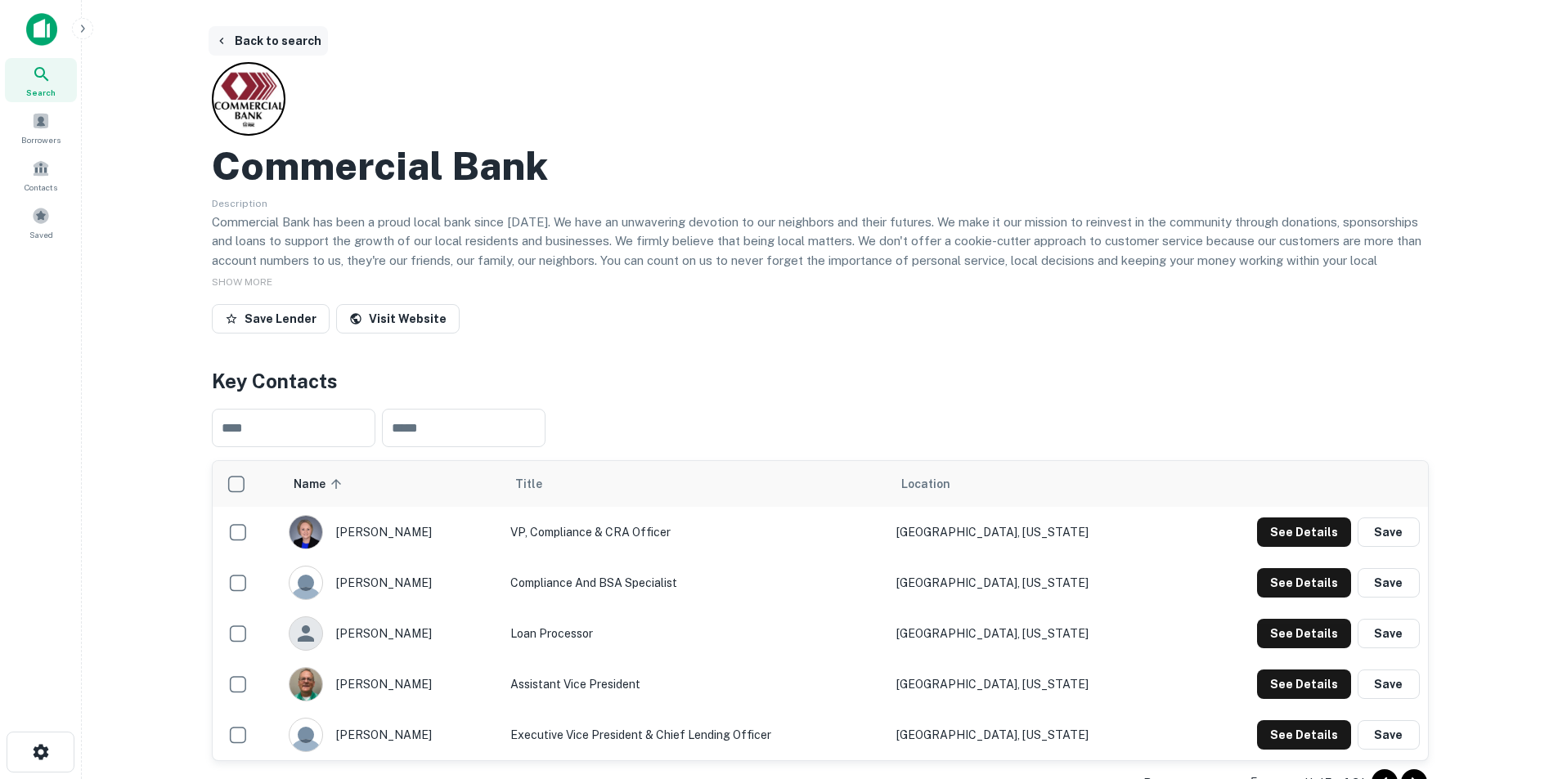
click at [269, 43] on button "Back to search" at bounding box center [268, 40] width 119 height 29
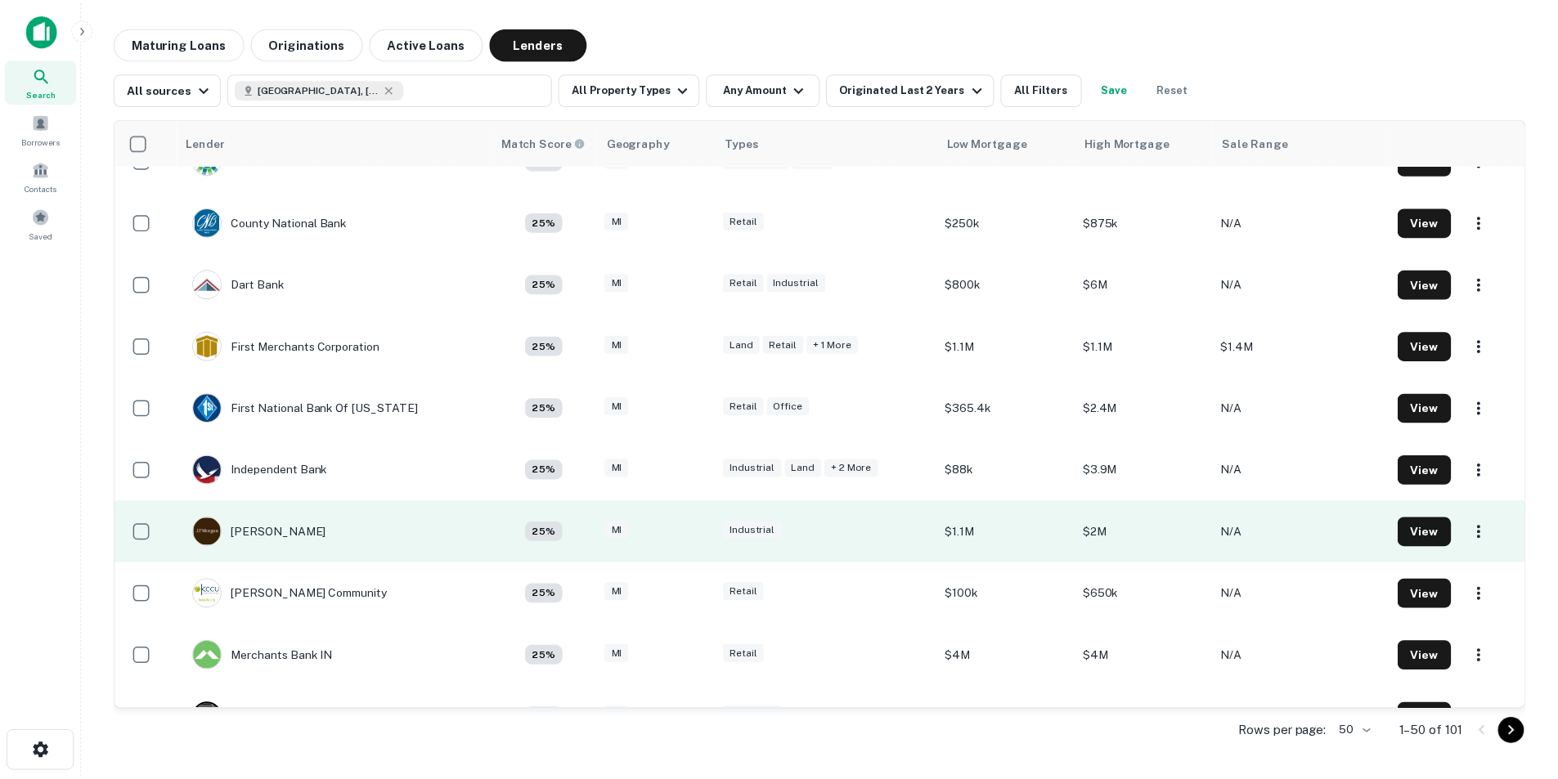
scroll to position [1799, 0]
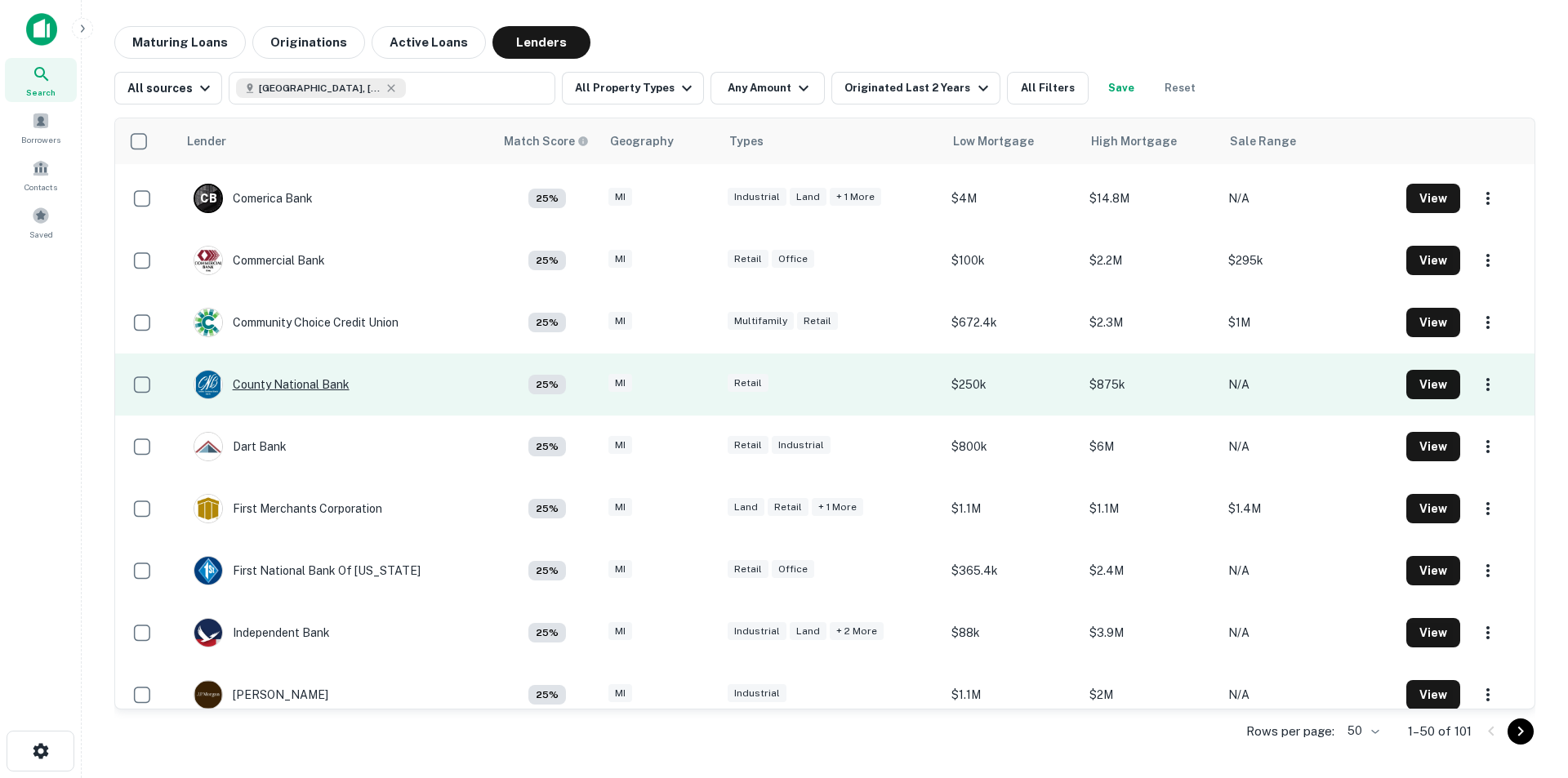
click at [288, 382] on div "County National Bank" at bounding box center [272, 384] width 156 height 29
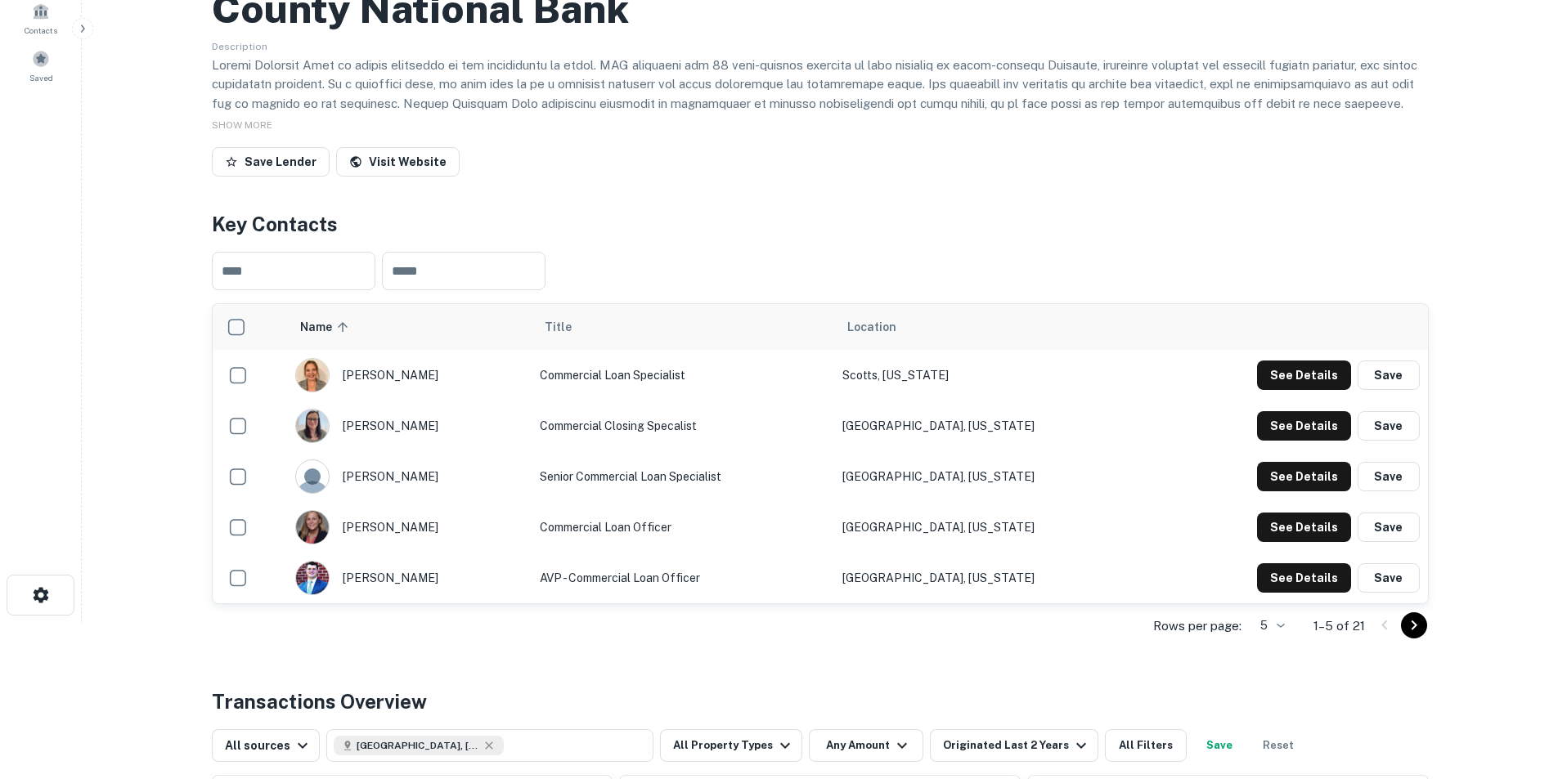
scroll to position [164, 0]
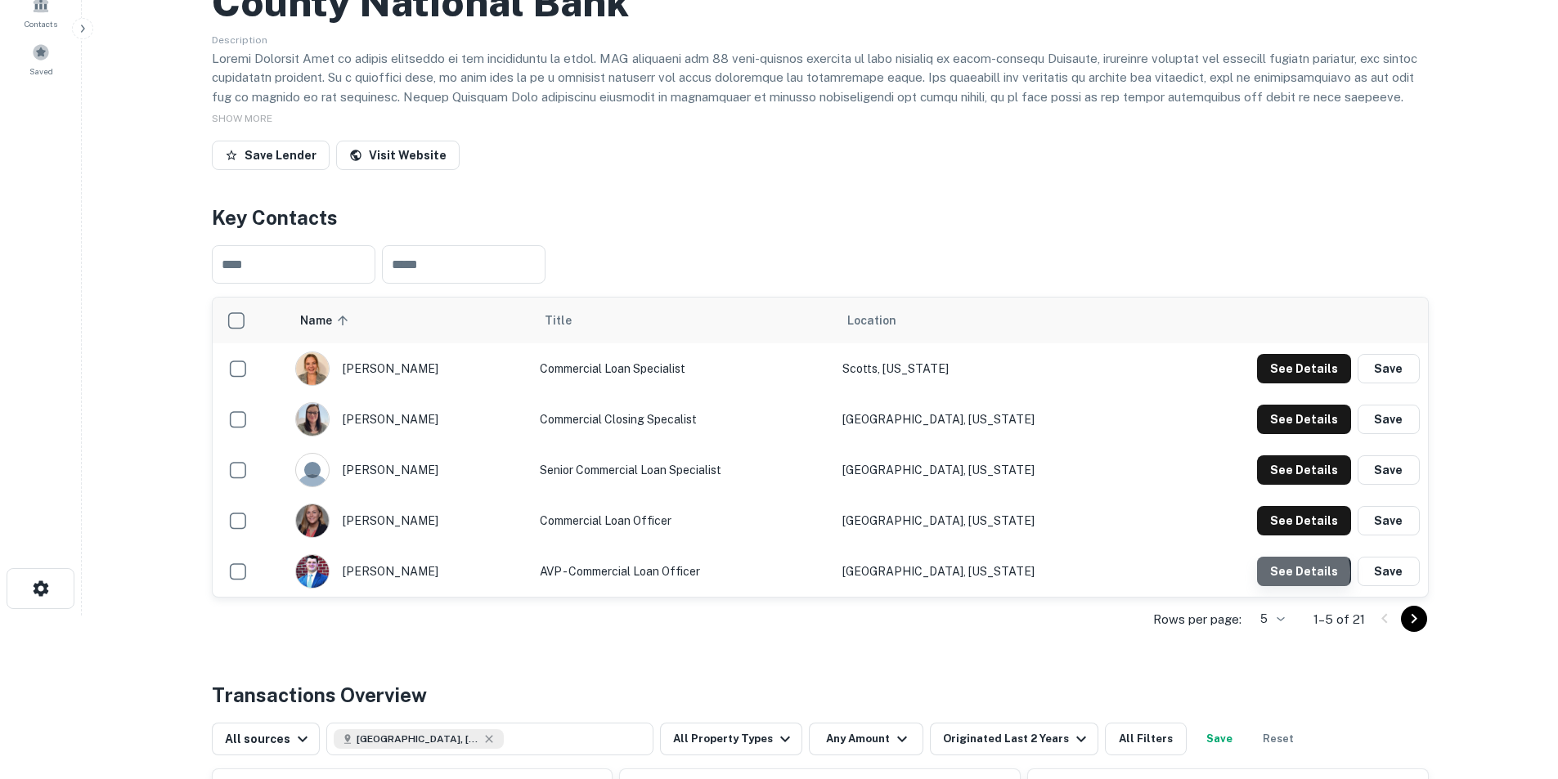
click at [1034, 484] on button "See Details" at bounding box center [1304, 571] width 94 height 29
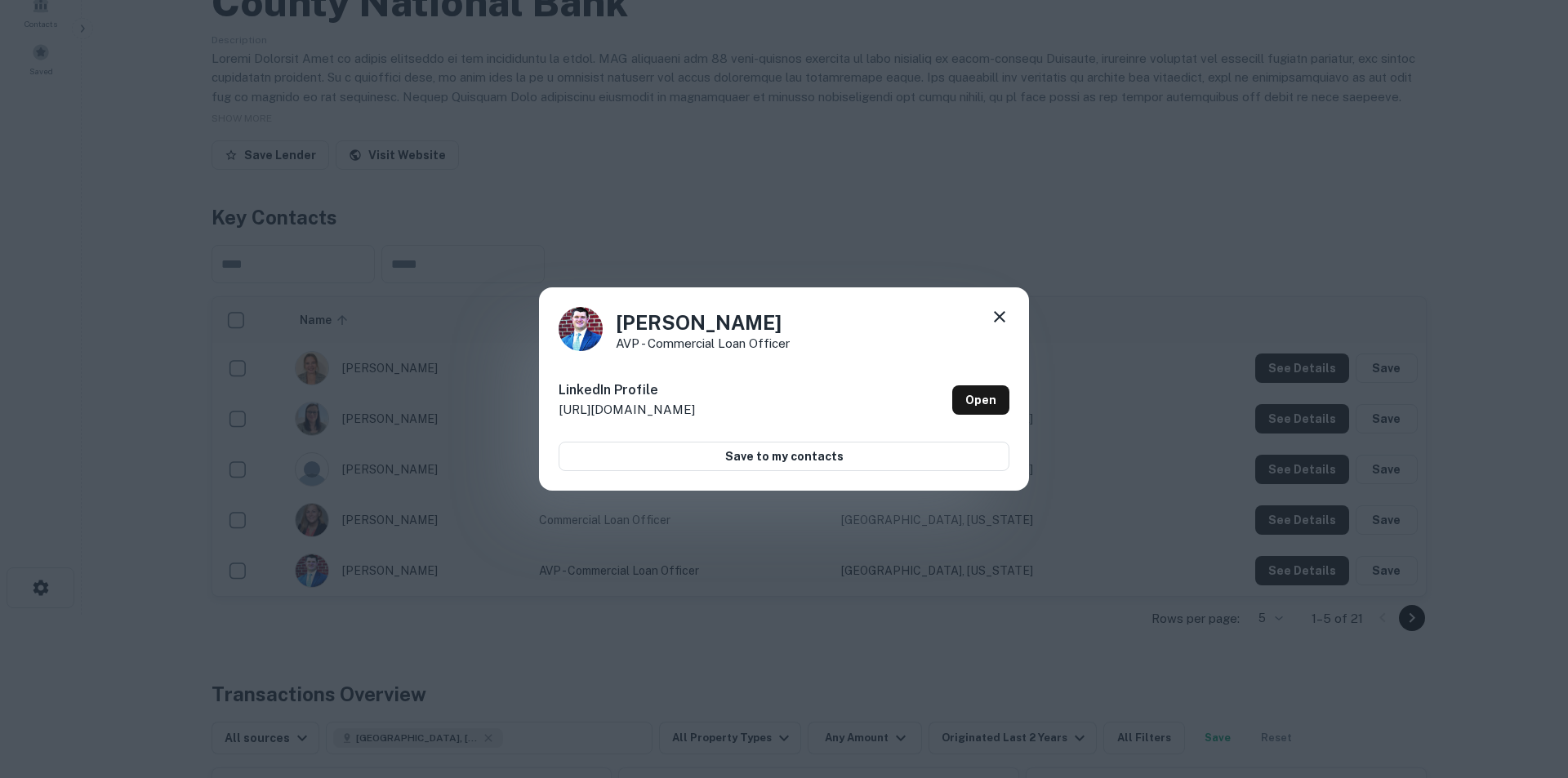
click at [1004, 326] on icon at bounding box center [1000, 318] width 20 height 20
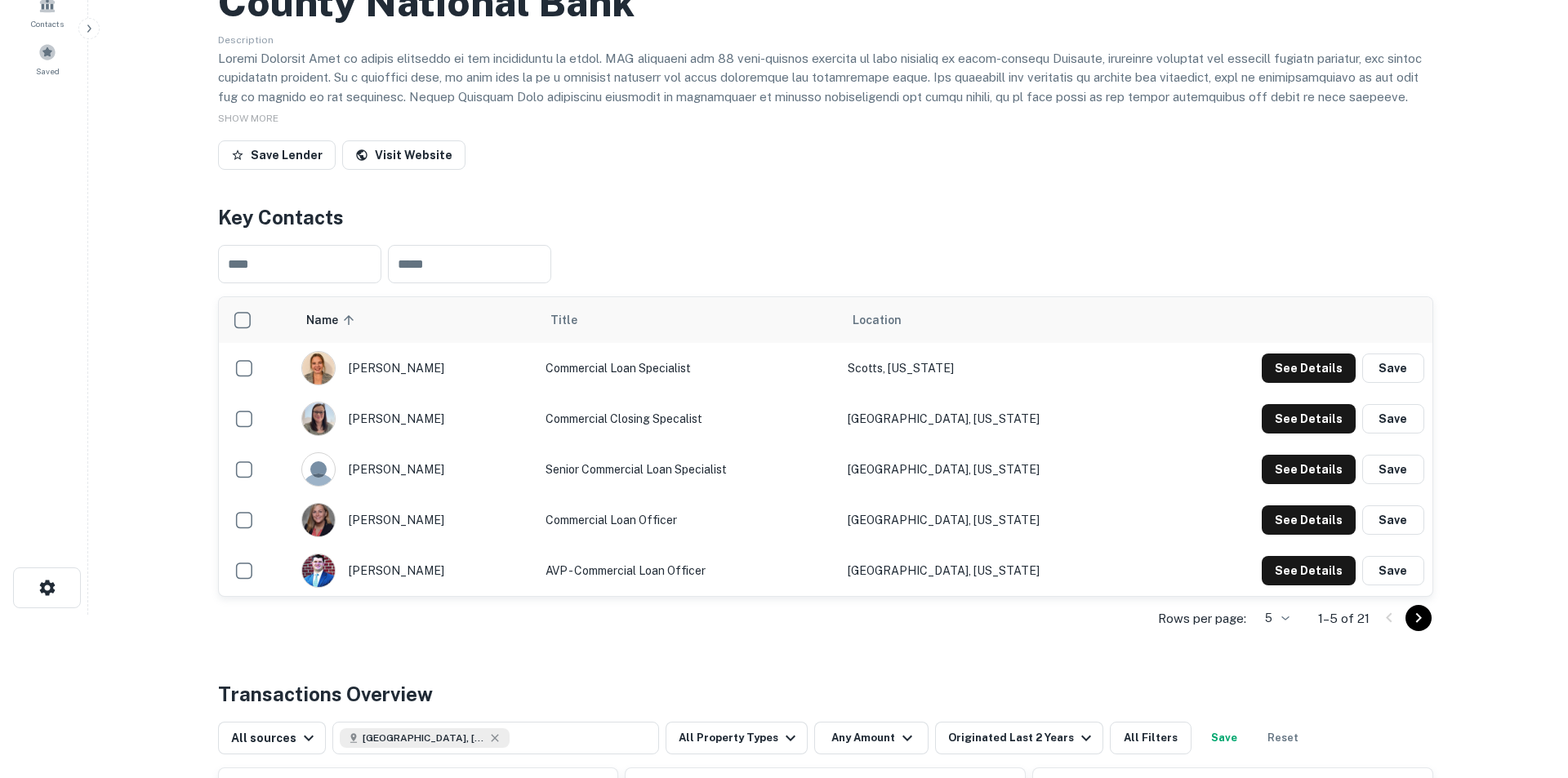
scroll to position [0, 0]
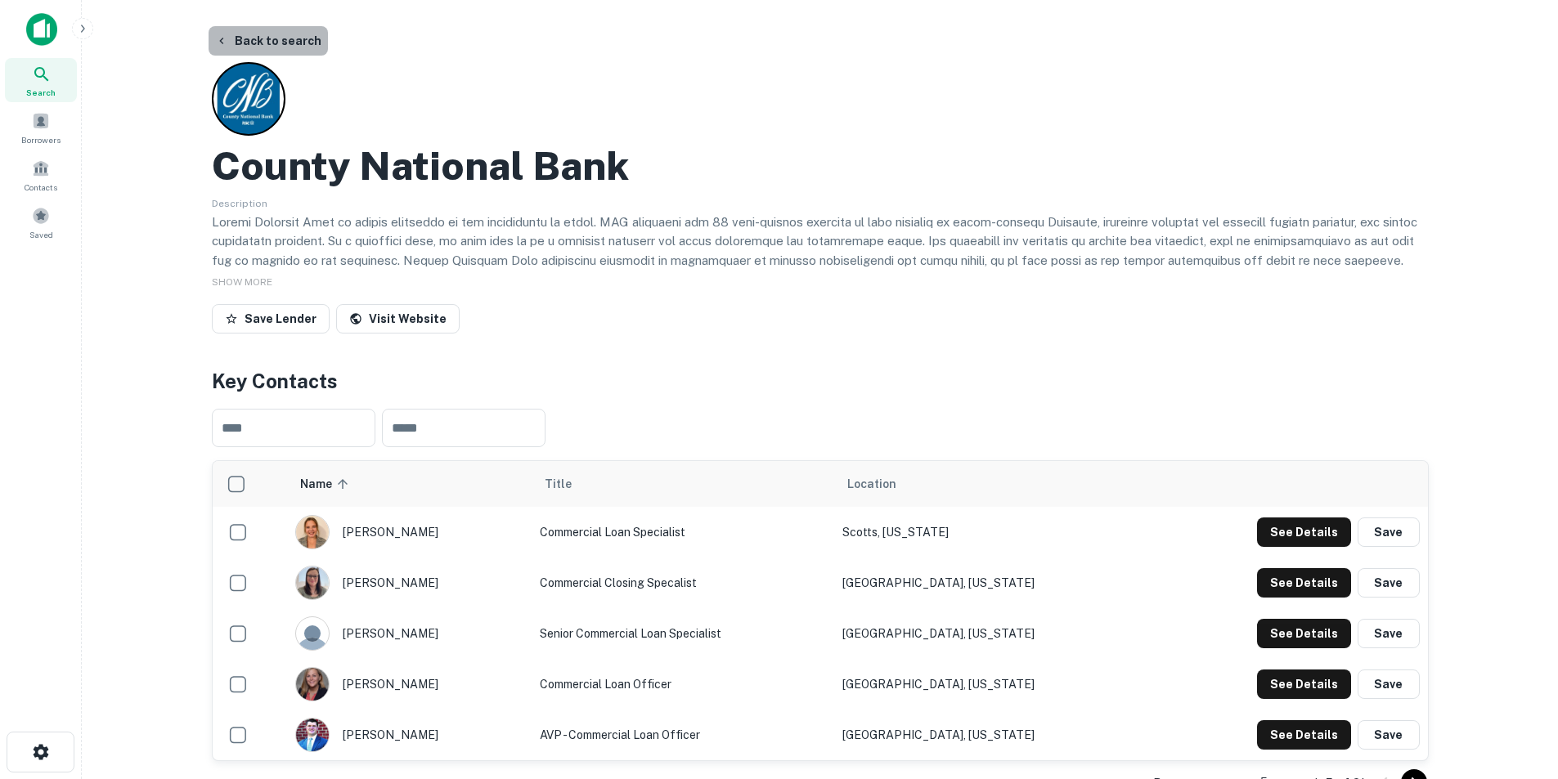
click at [274, 36] on button "Back to search" at bounding box center [268, 40] width 119 height 29
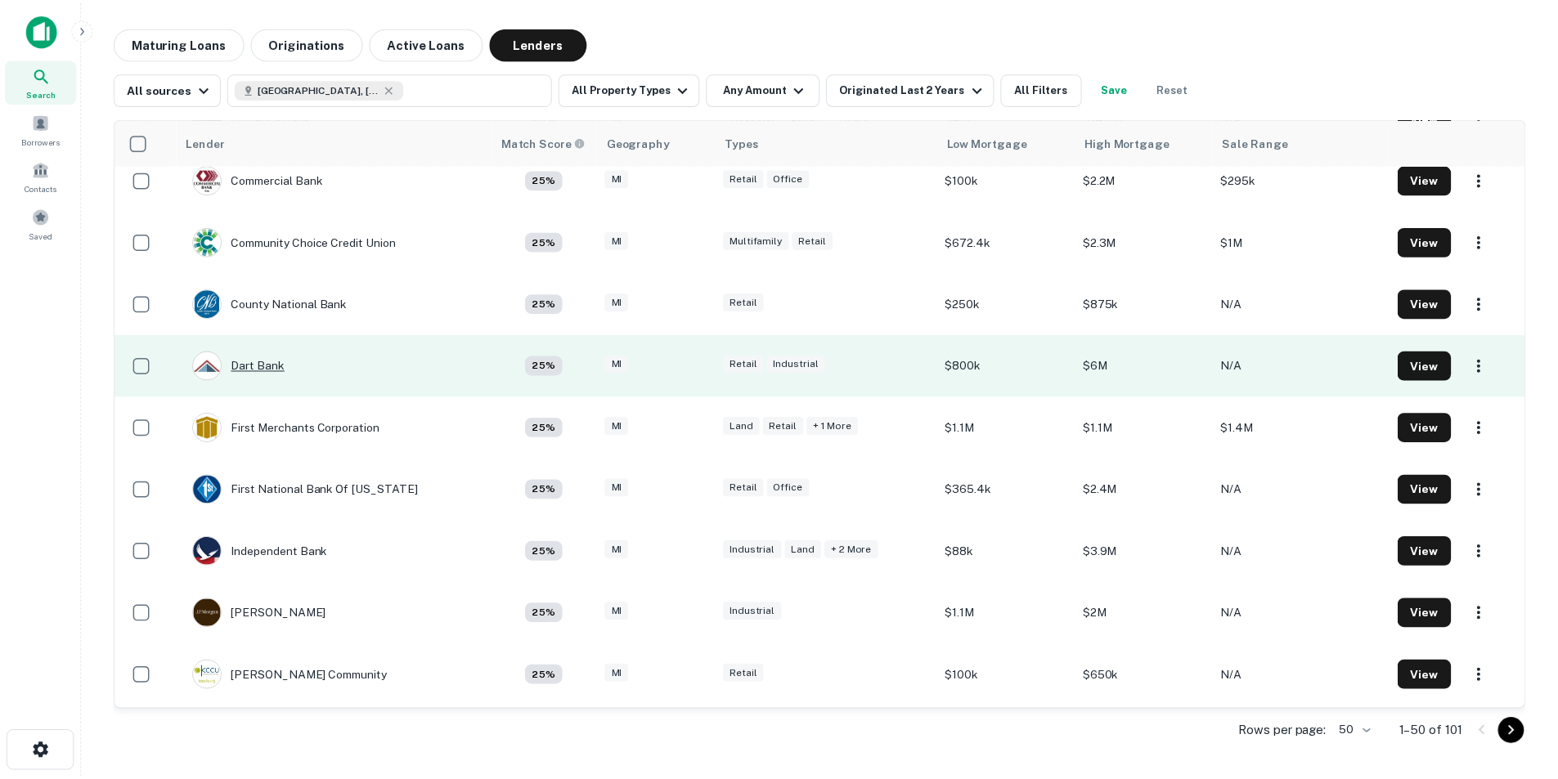
scroll to position [1963, 0]
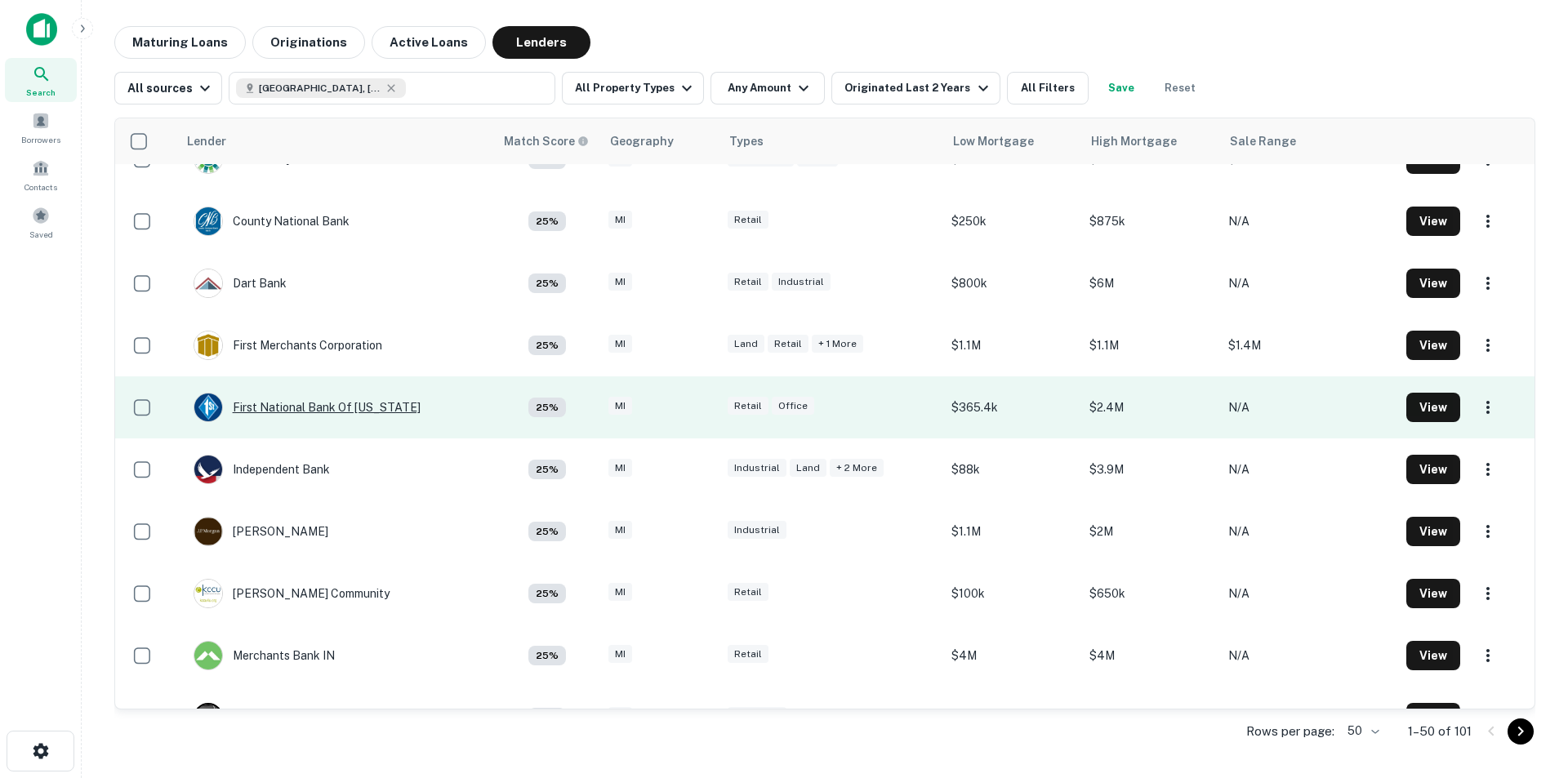
click at [304, 410] on div "First National Bank Of [US_STATE]" at bounding box center [307, 406] width 227 height 29
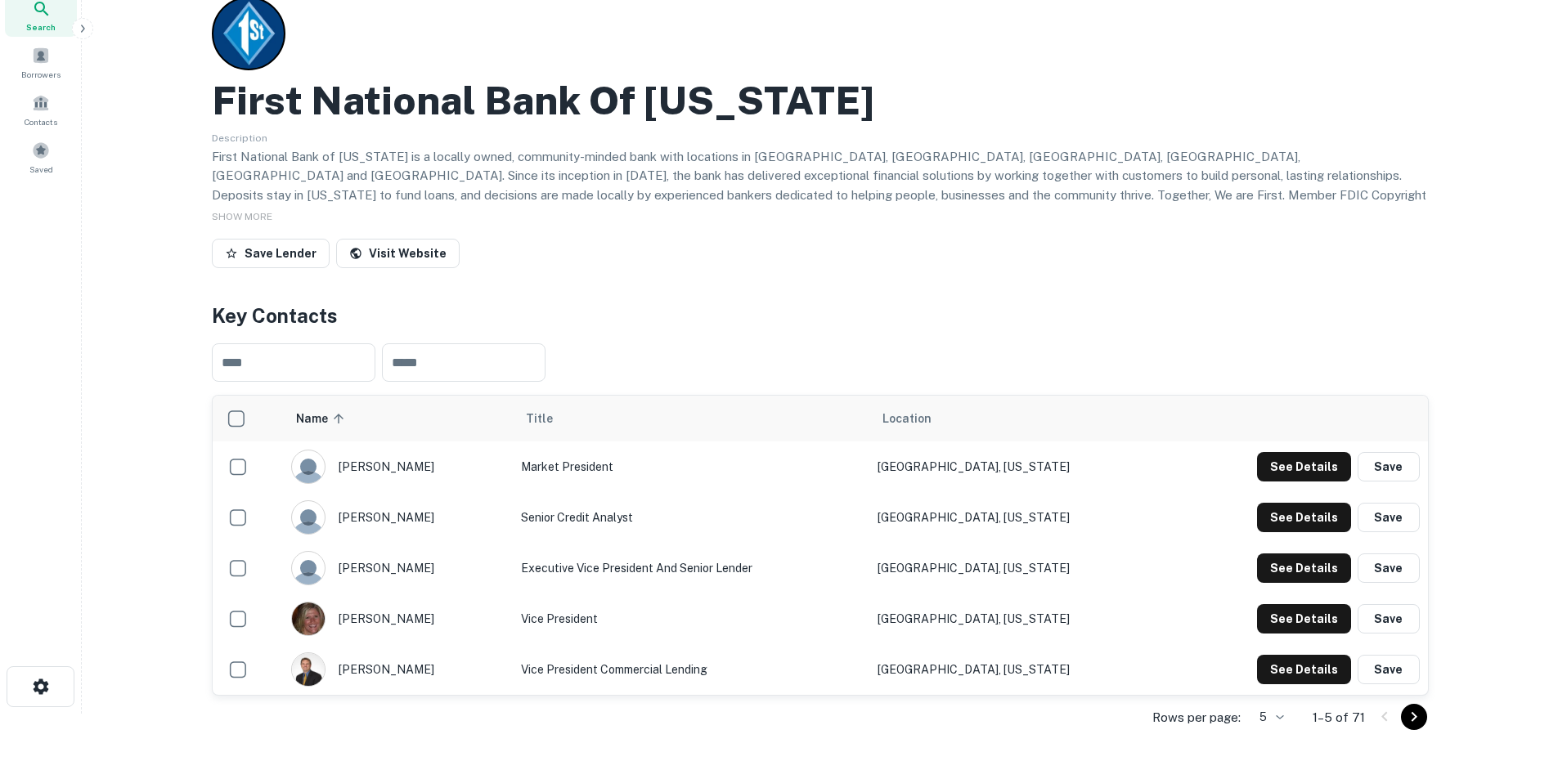
scroll to position [164, 0]
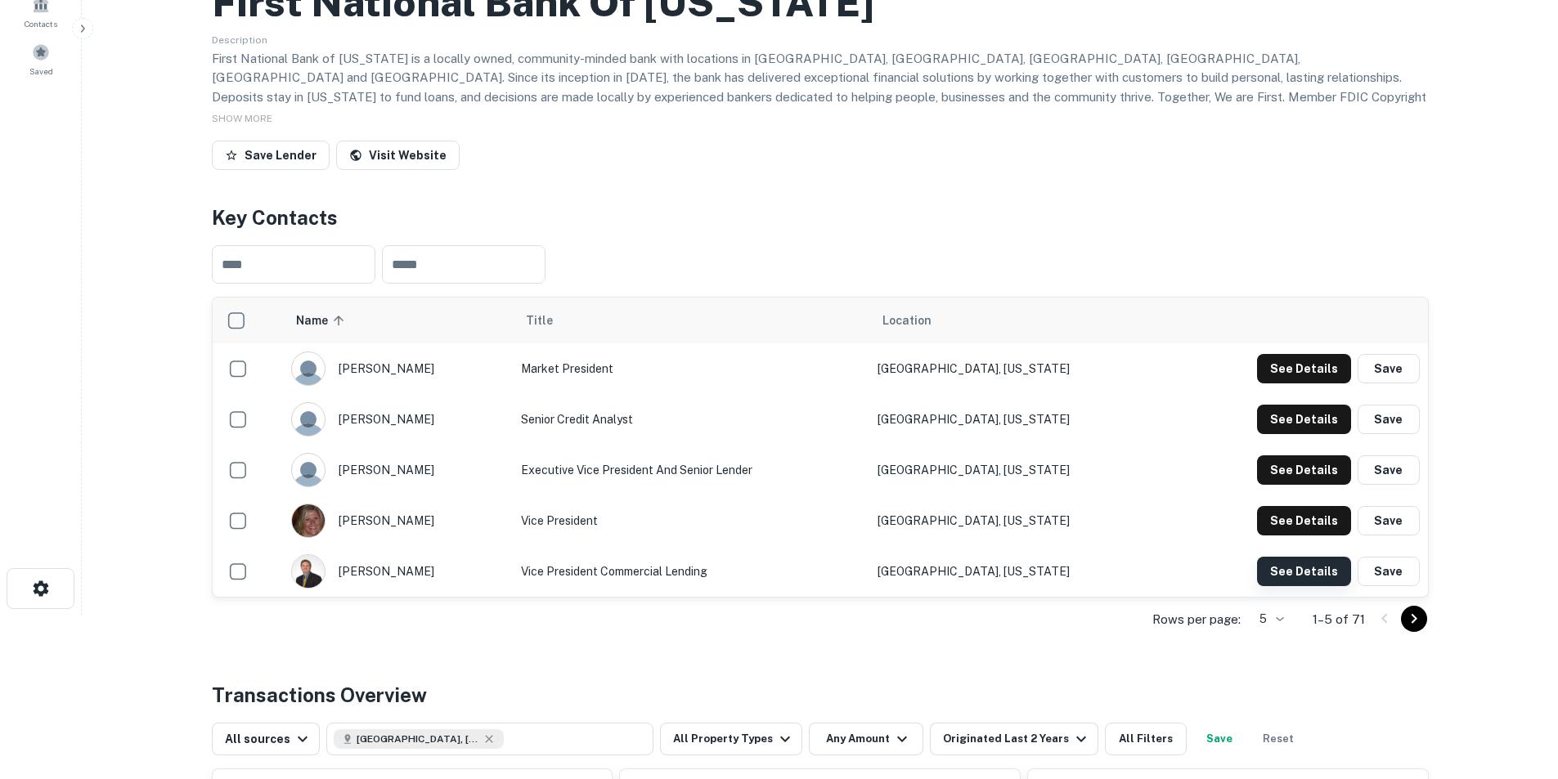
click at [1034, 484] on button "See Details" at bounding box center [1304, 571] width 94 height 29
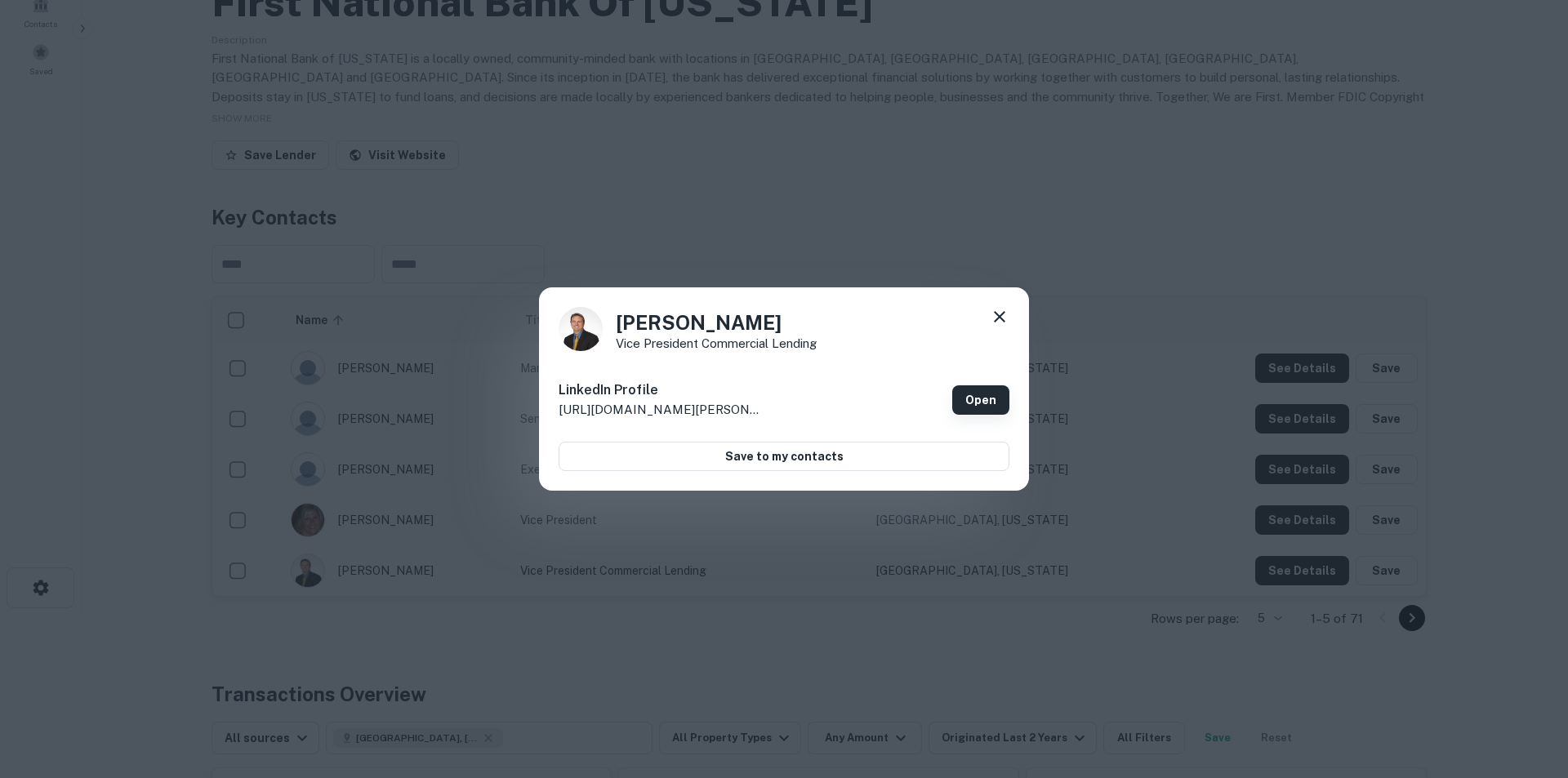
click at [992, 396] on link "Open" at bounding box center [981, 399] width 57 height 29
click at [1002, 322] on icon at bounding box center [1000, 318] width 20 height 20
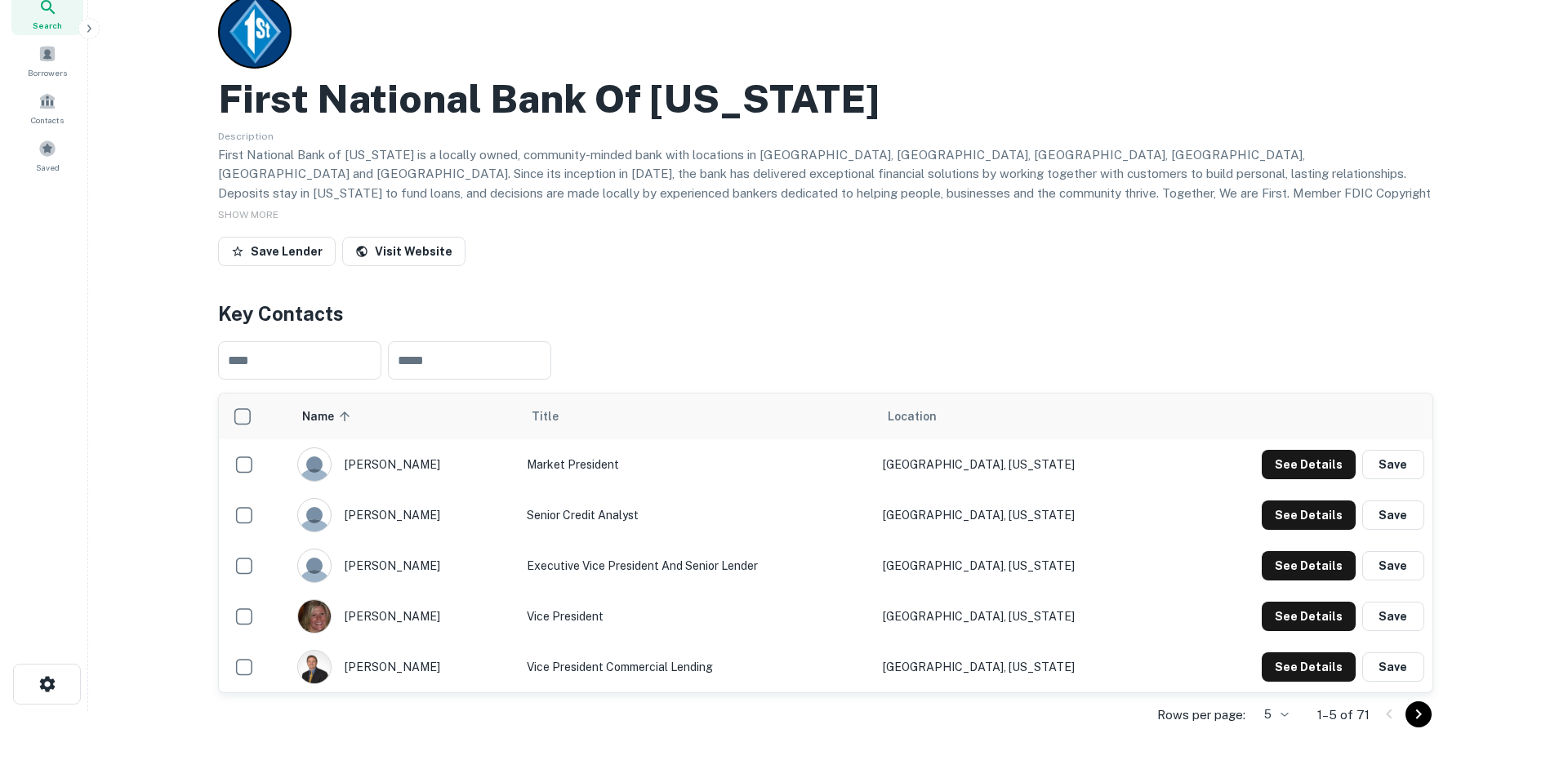
scroll to position [0, 0]
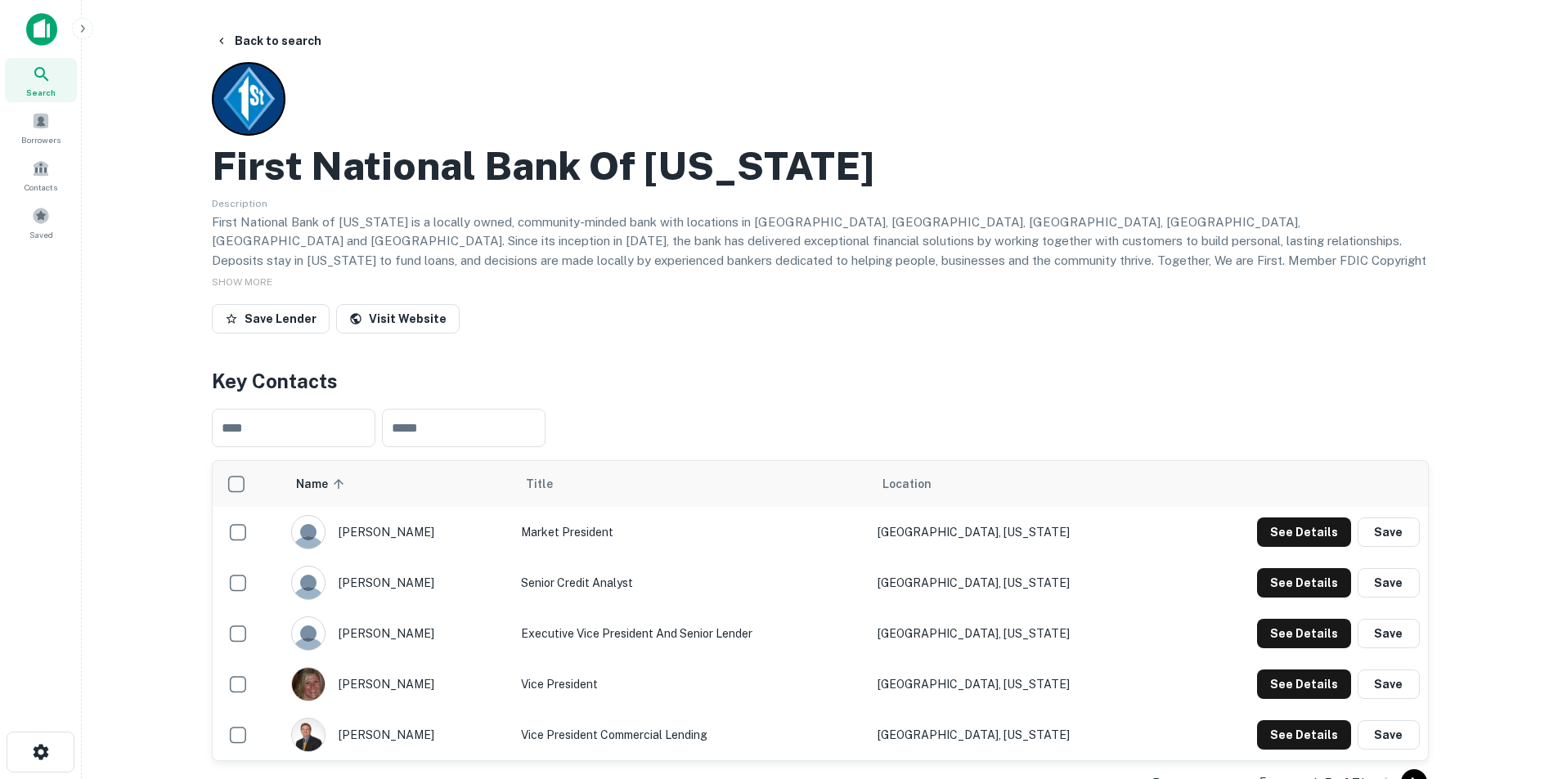
drag, startPoint x: 283, startPoint y: 45, endPoint x: 317, endPoint y: 238, distance: 196.0
click at [283, 45] on button "Back to search" at bounding box center [268, 40] width 119 height 29
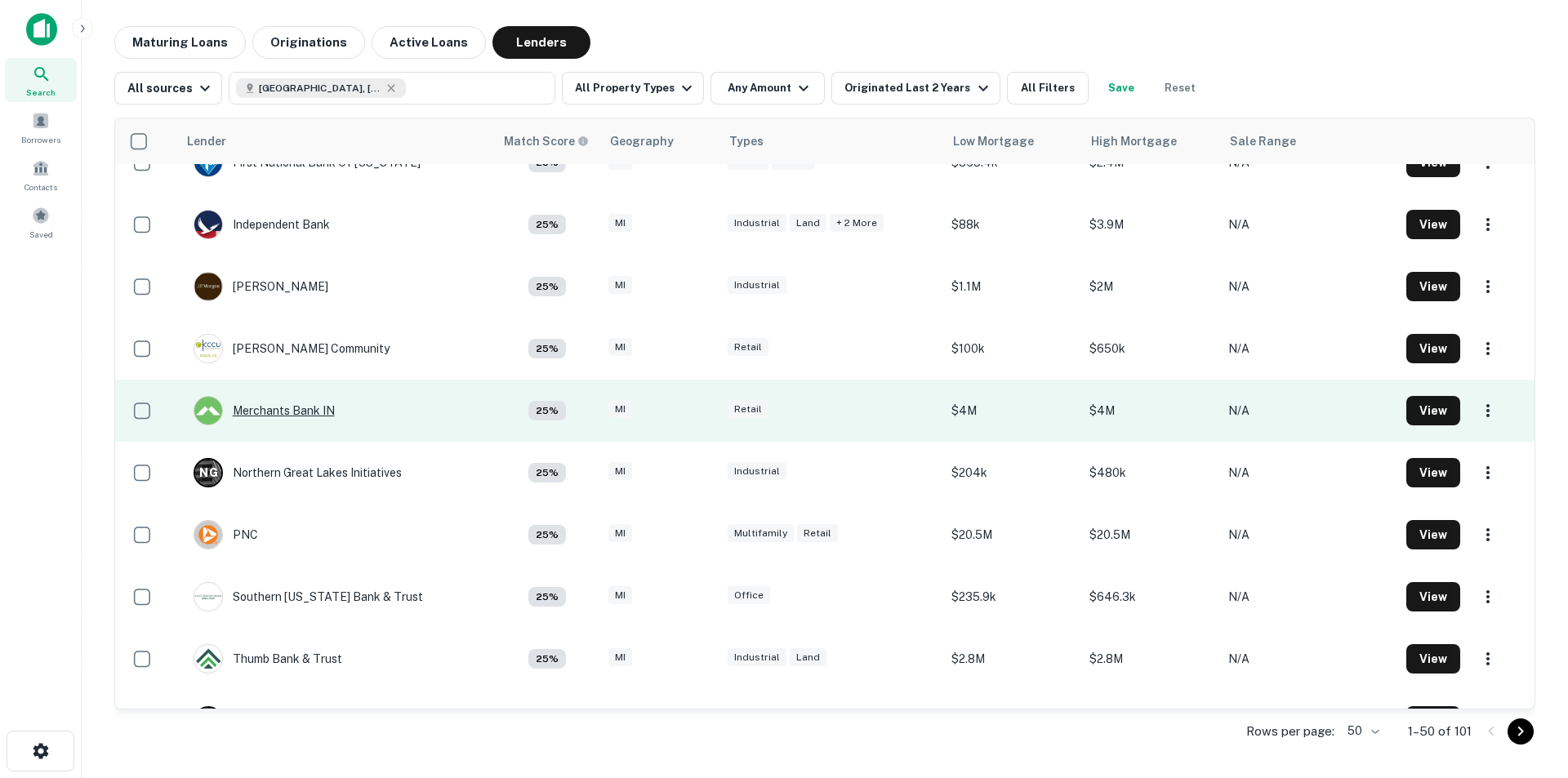
scroll to position [2123, 0]
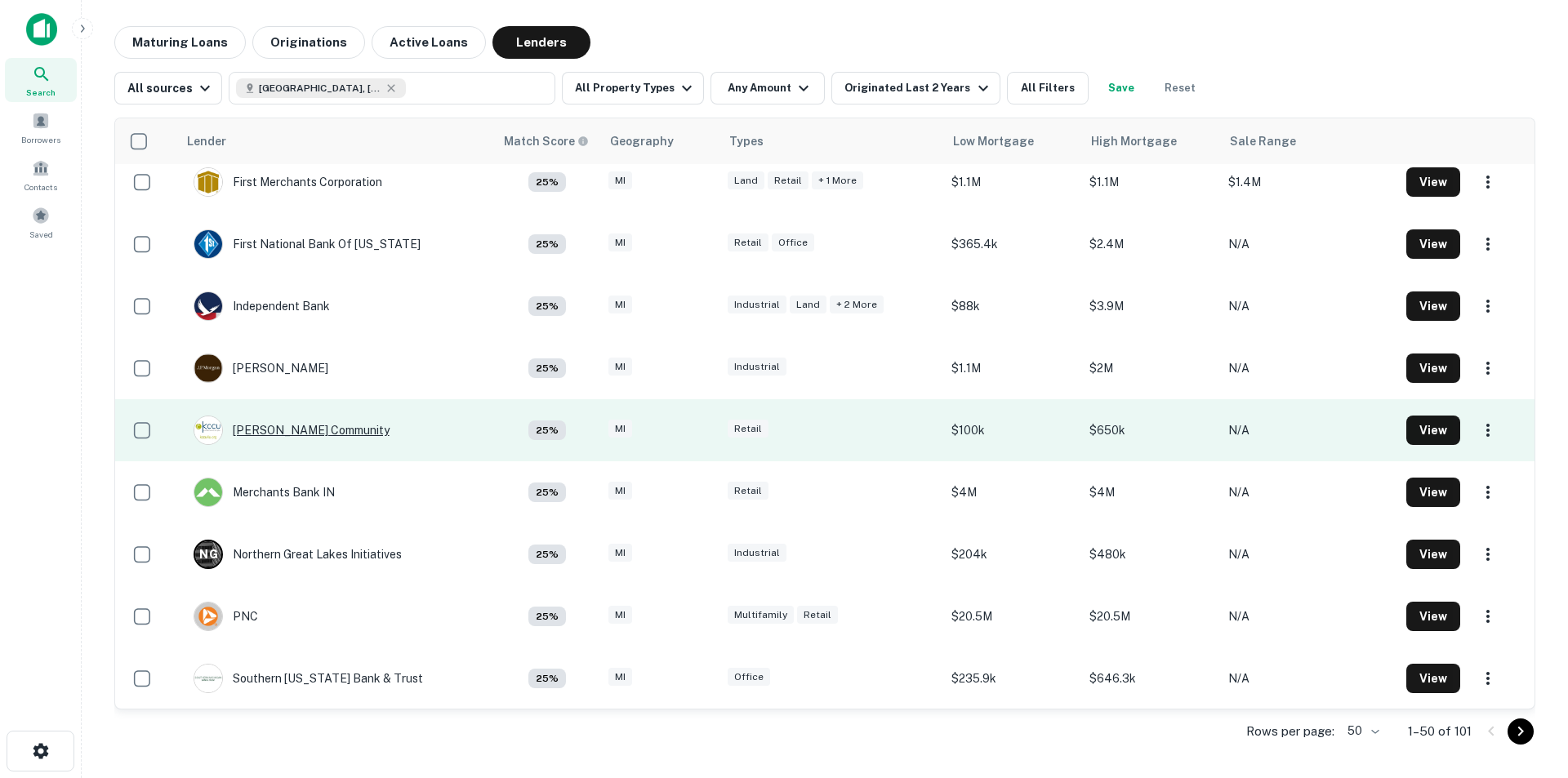
click at [295, 427] on div "[PERSON_NAME] Community" at bounding box center [292, 429] width 196 height 29
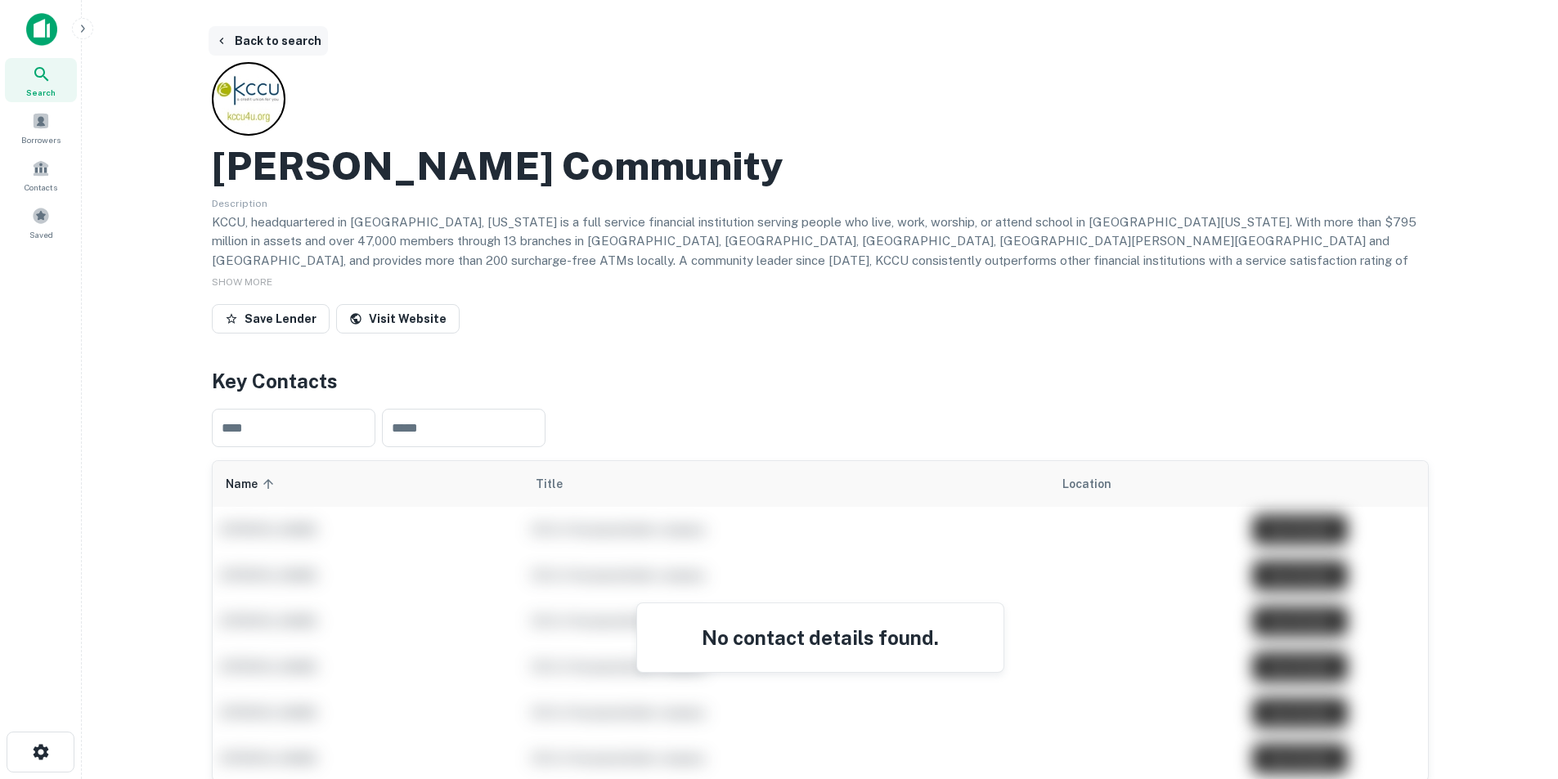
click at [264, 38] on button "Back to search" at bounding box center [268, 40] width 119 height 29
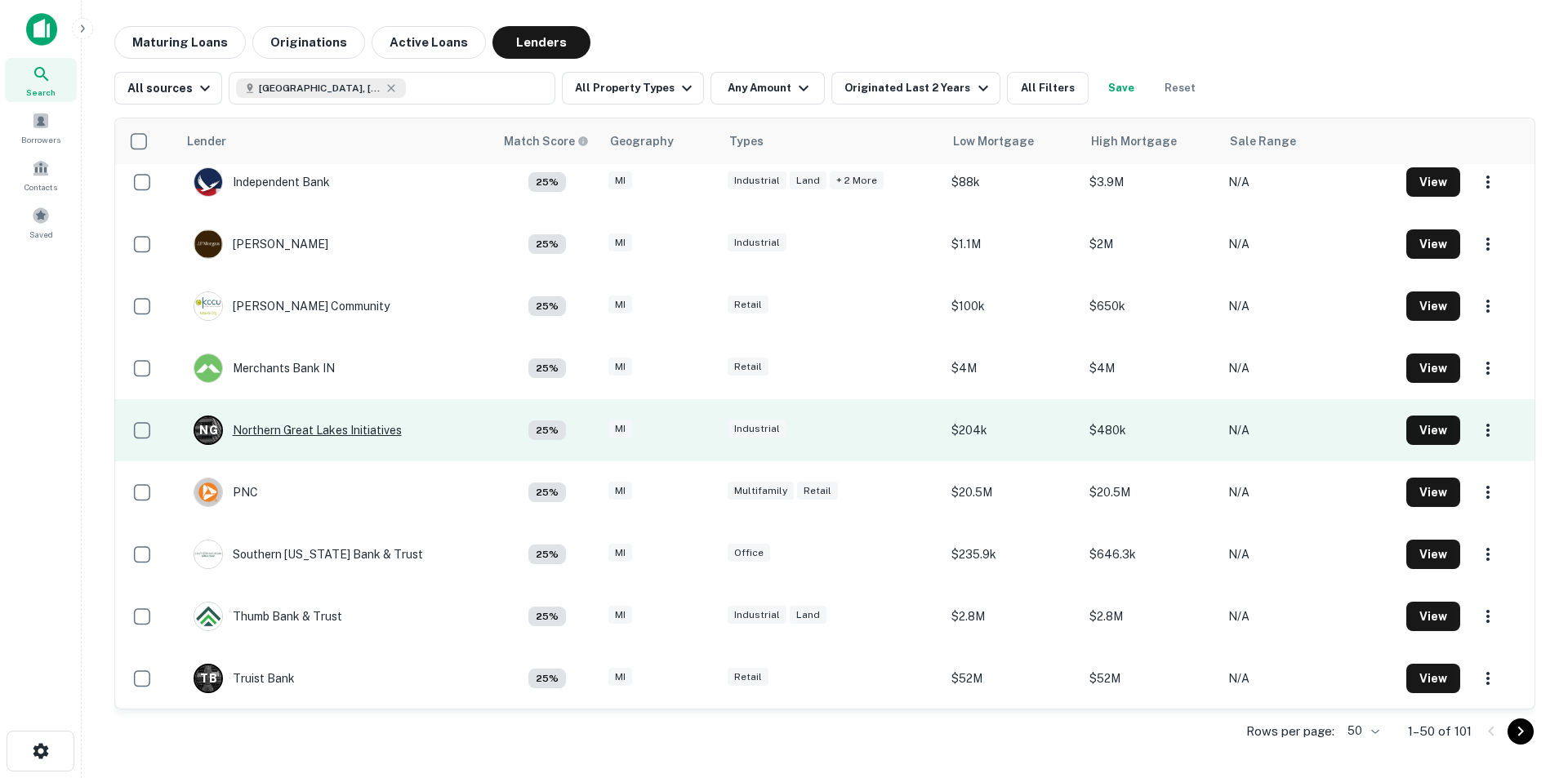
scroll to position [2287, 0]
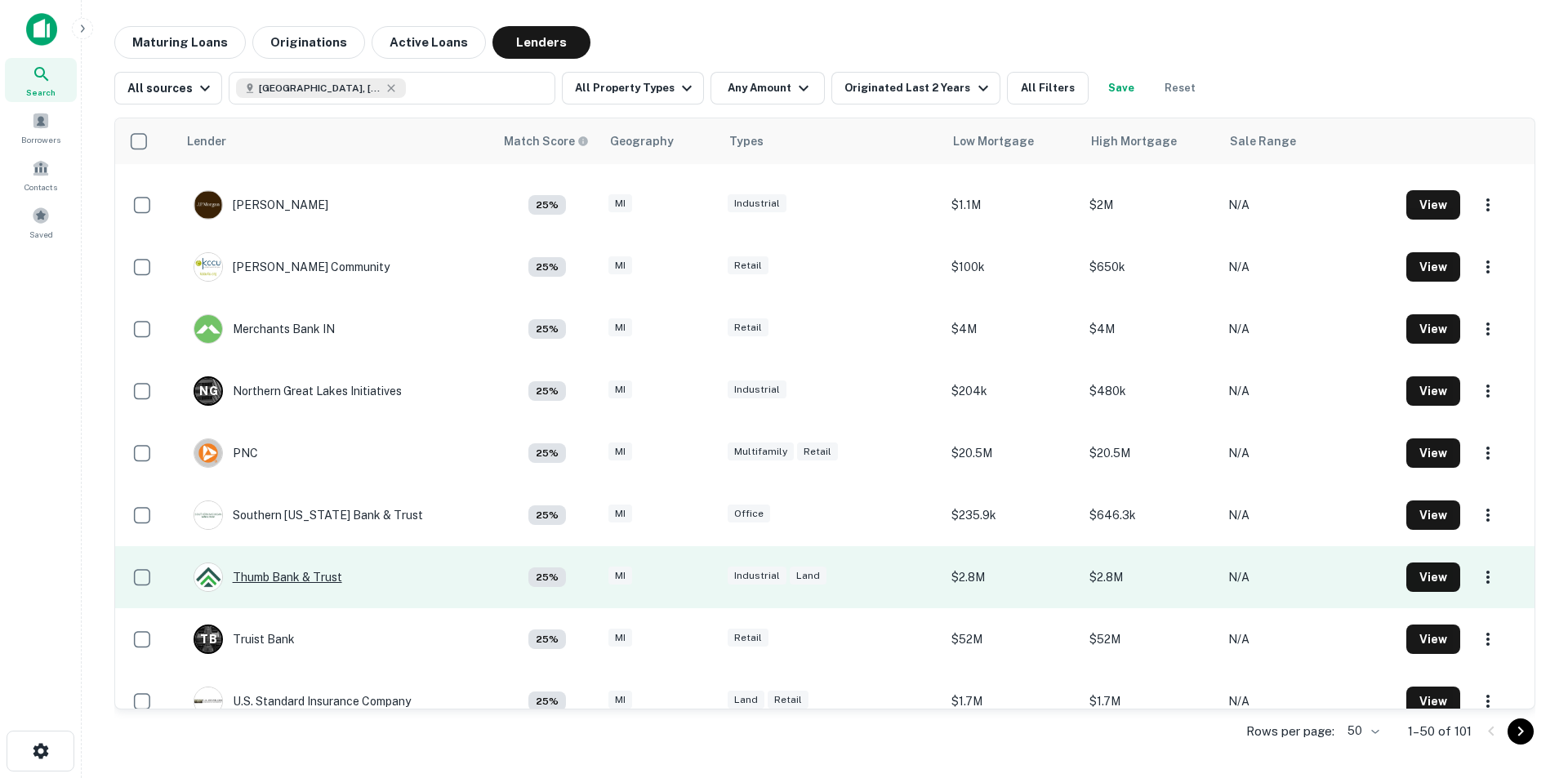
click at [287, 483] on div "Thumb Bank & Trust" at bounding box center [268, 576] width 149 height 29
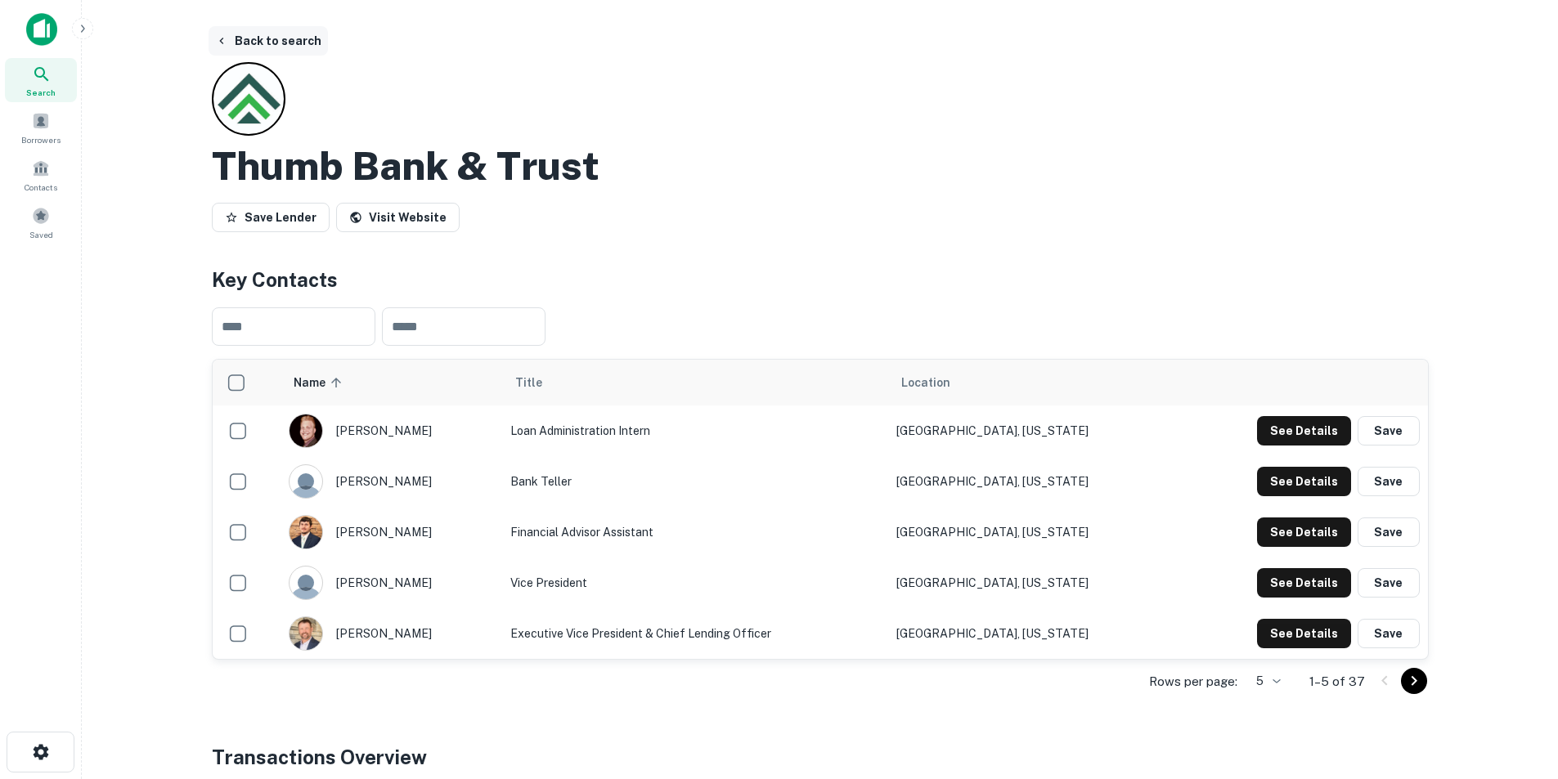
click at [289, 37] on button "Back to search" at bounding box center [268, 40] width 119 height 29
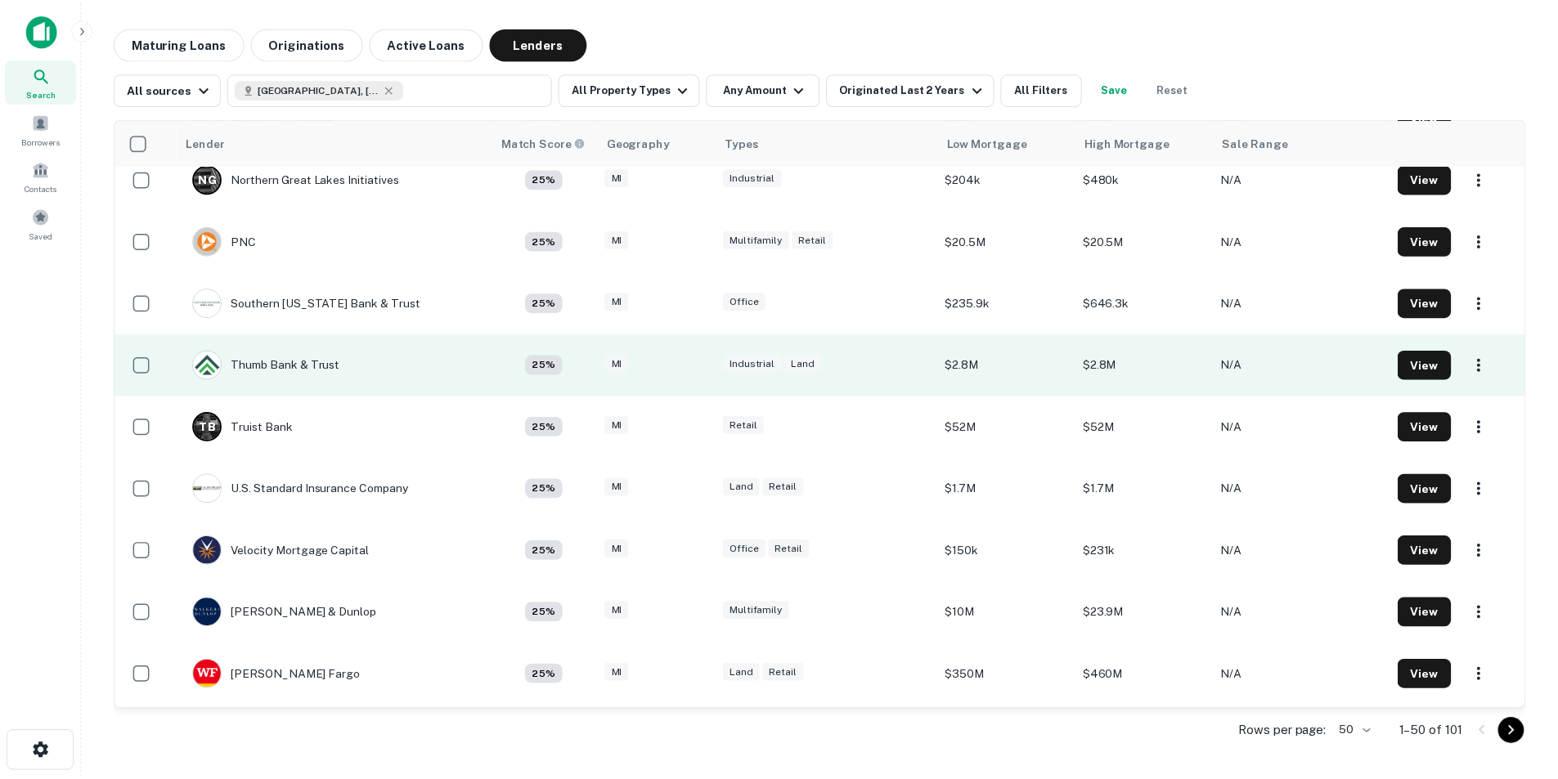
scroll to position [2481, 0]
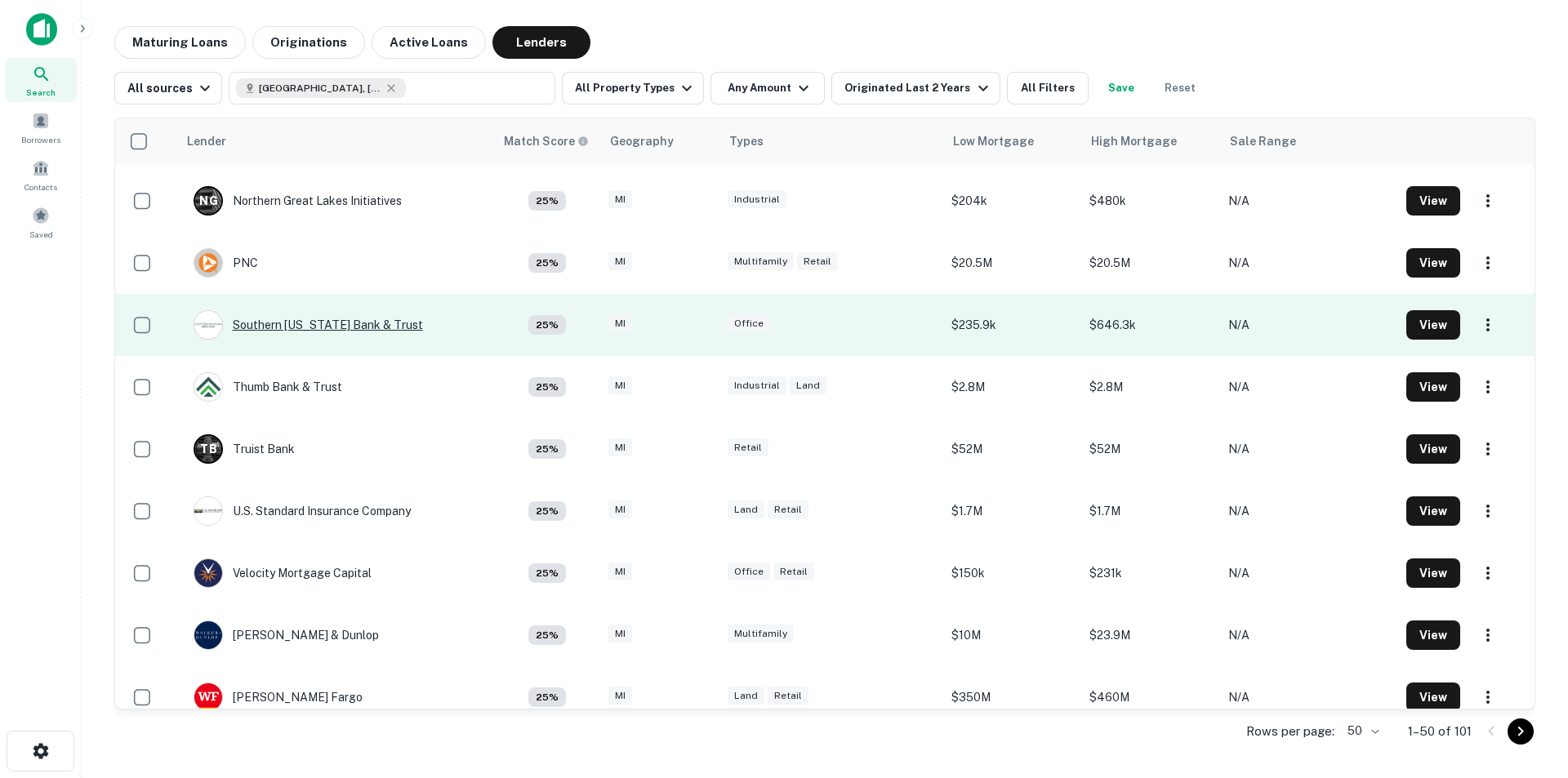
click at [320, 326] on div "Southern [US_STATE] Bank & Trust" at bounding box center [309, 325] width 230 height 29
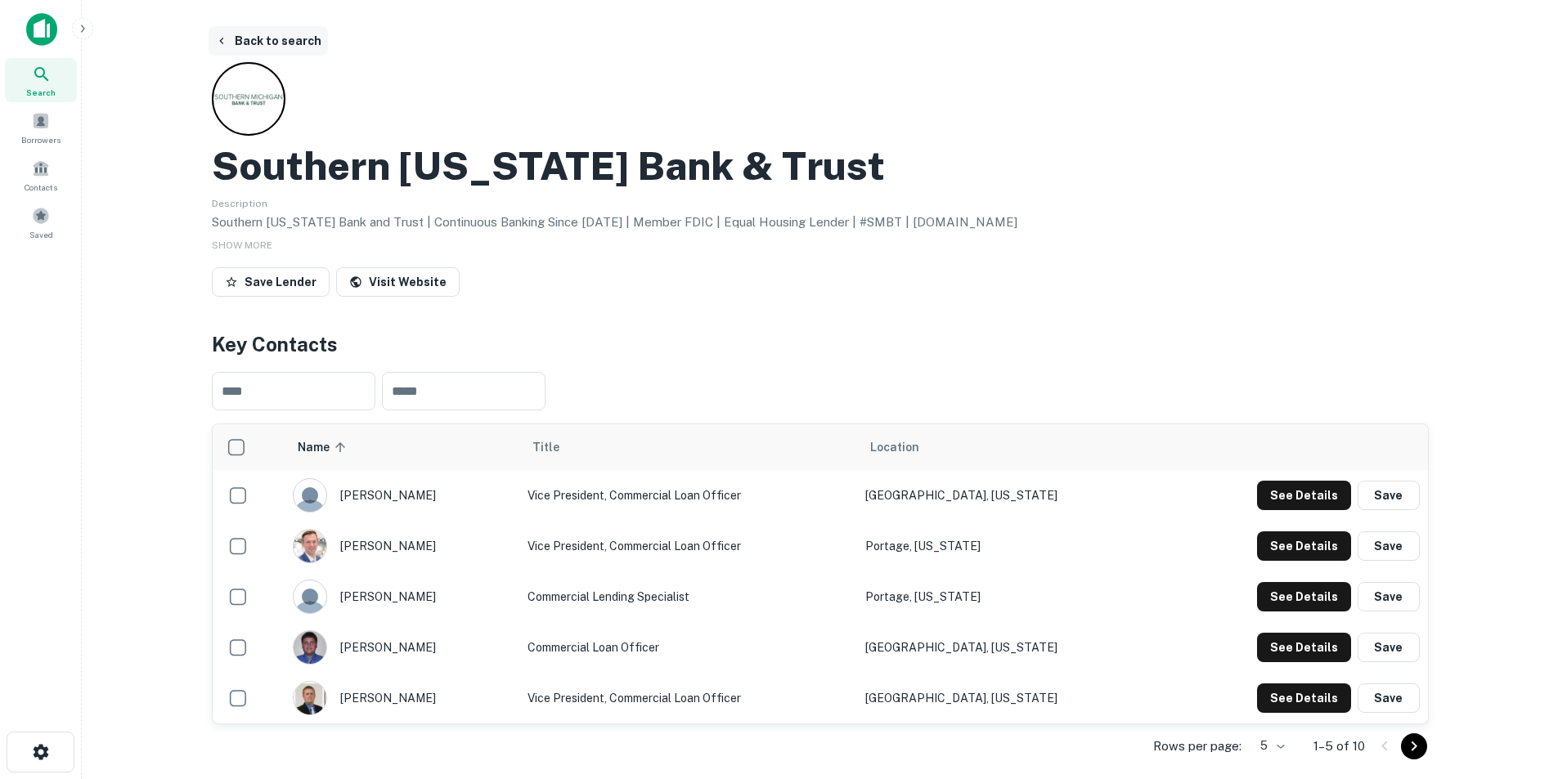
click at [281, 45] on button "Back to search" at bounding box center [268, 40] width 119 height 29
